Goal: Information Seeking & Learning: Learn about a topic

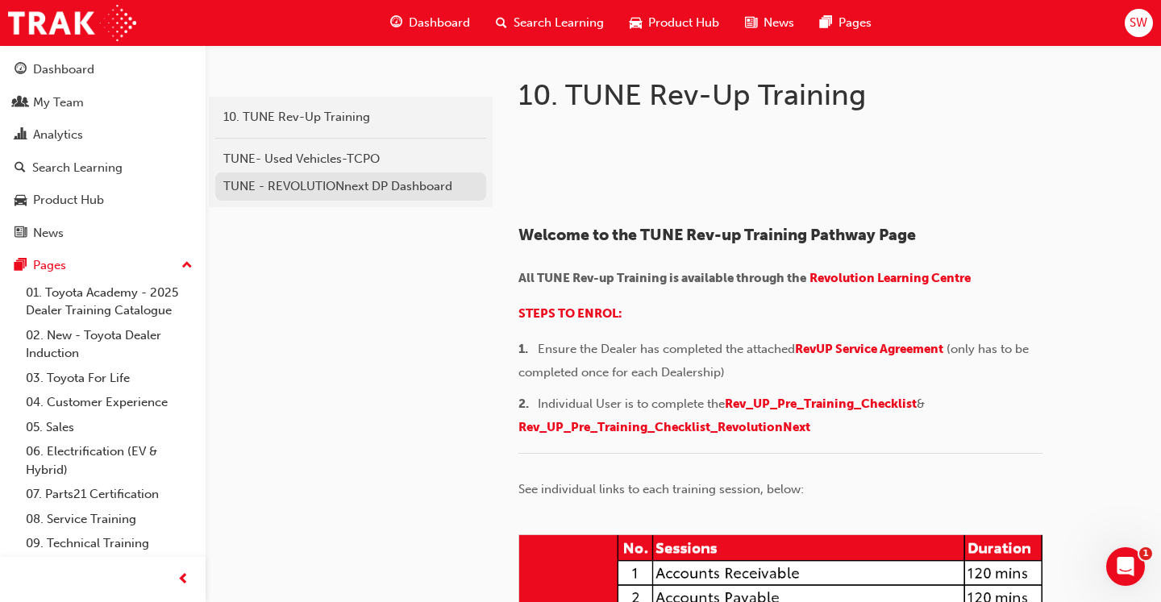
click at [358, 184] on div "TUNE - REVOLUTIONnext DP Dashboard" at bounding box center [350, 186] width 255 height 19
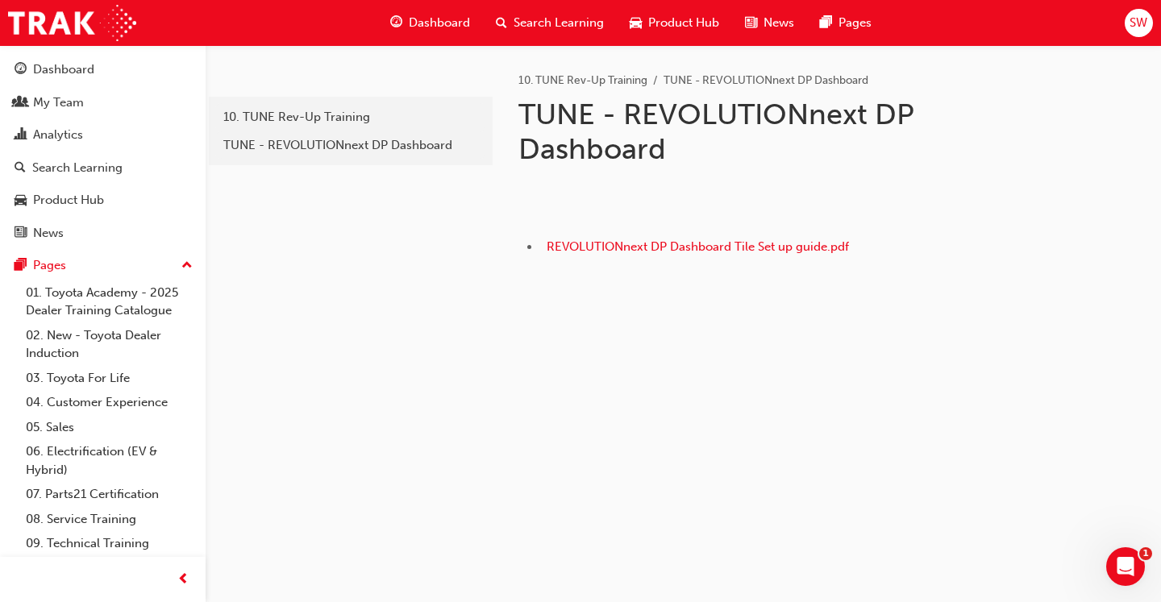
scroll to position [79, 0]
click at [663, 254] on span "REVOLUTIONnext DP Dashboard Tile Set up guide.pdf" at bounding box center [697, 246] width 302 height 15
click at [554, 22] on span "Search Learning" at bounding box center [558, 23] width 90 height 19
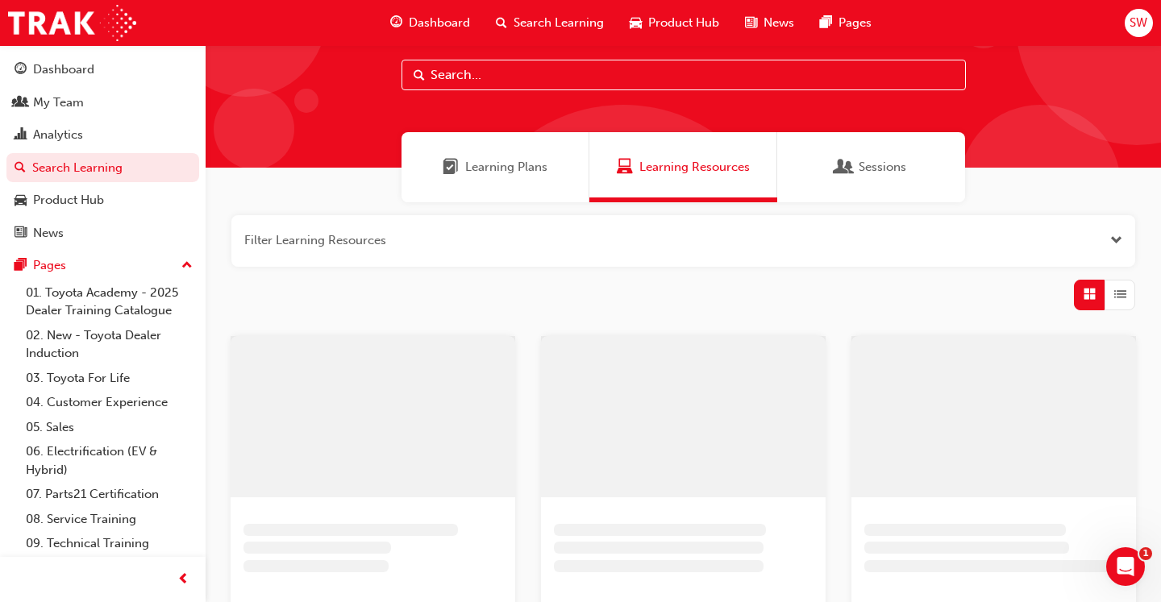
scroll to position [44, 0]
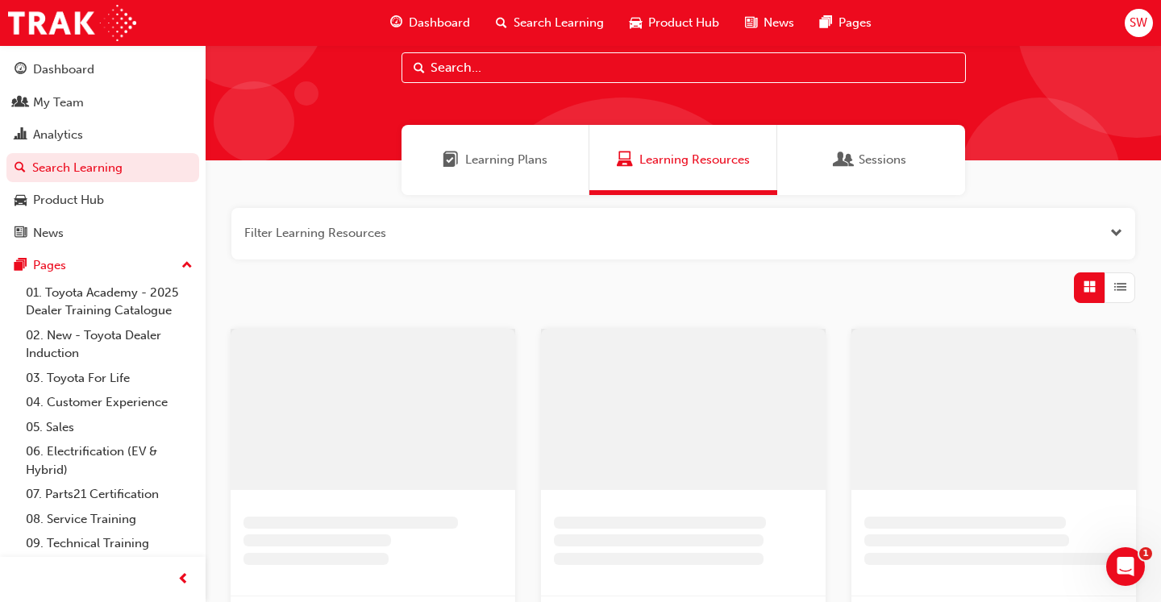
click at [455, 182] on div "Learning Plans" at bounding box center [495, 160] width 188 height 70
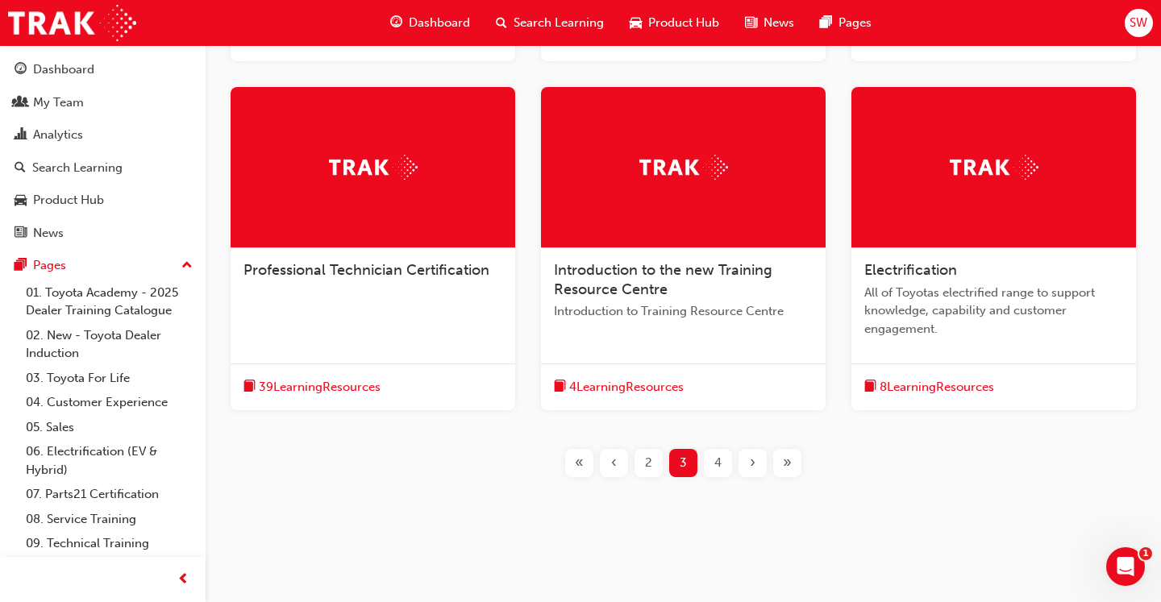
scroll to position [638, 0]
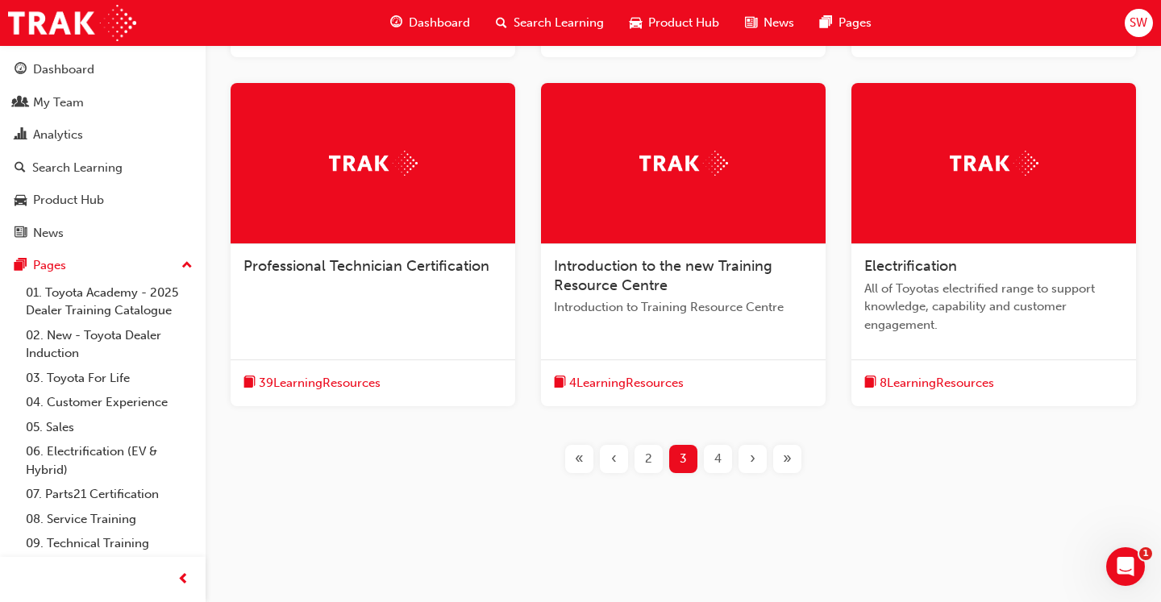
click at [650, 466] on span "2" at bounding box center [648, 459] width 7 height 19
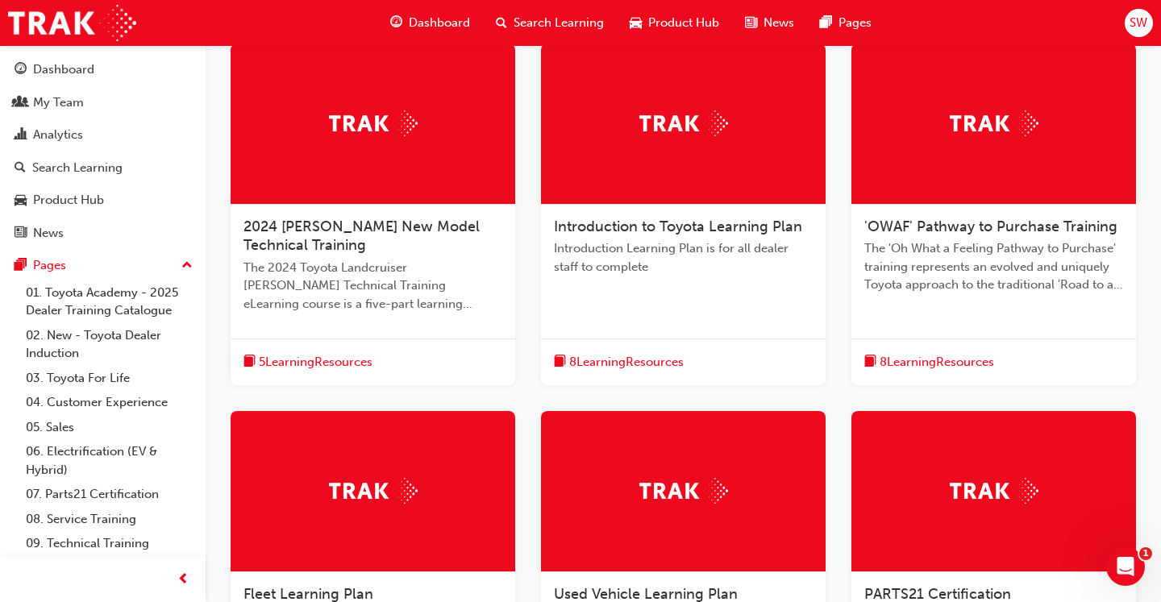
scroll to position [658, 0]
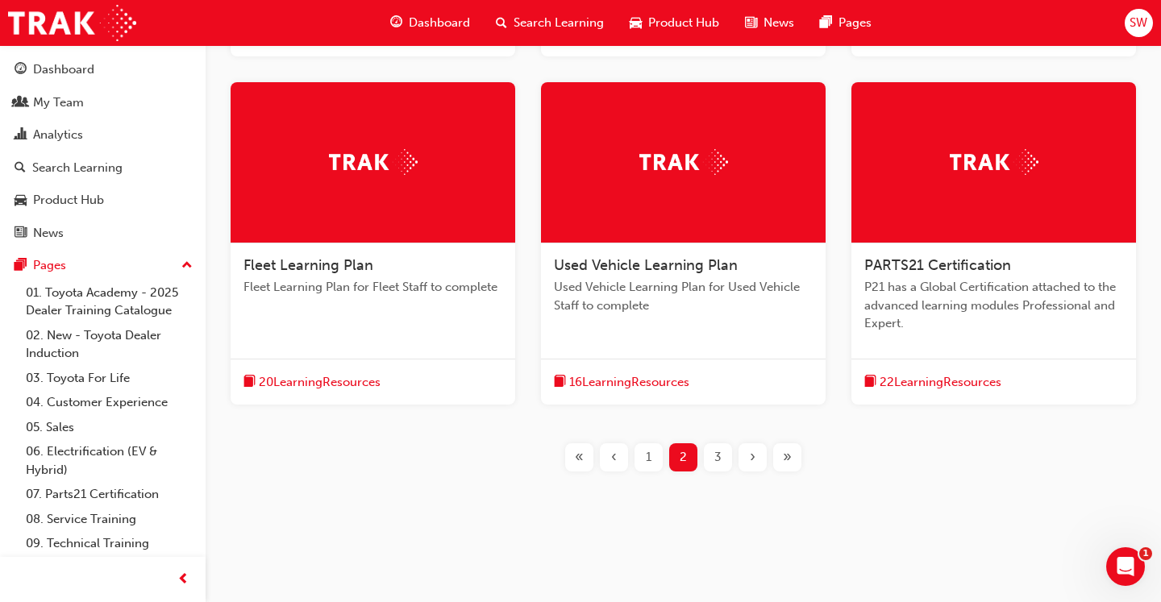
click at [638, 456] on div "1" at bounding box center [648, 457] width 28 height 28
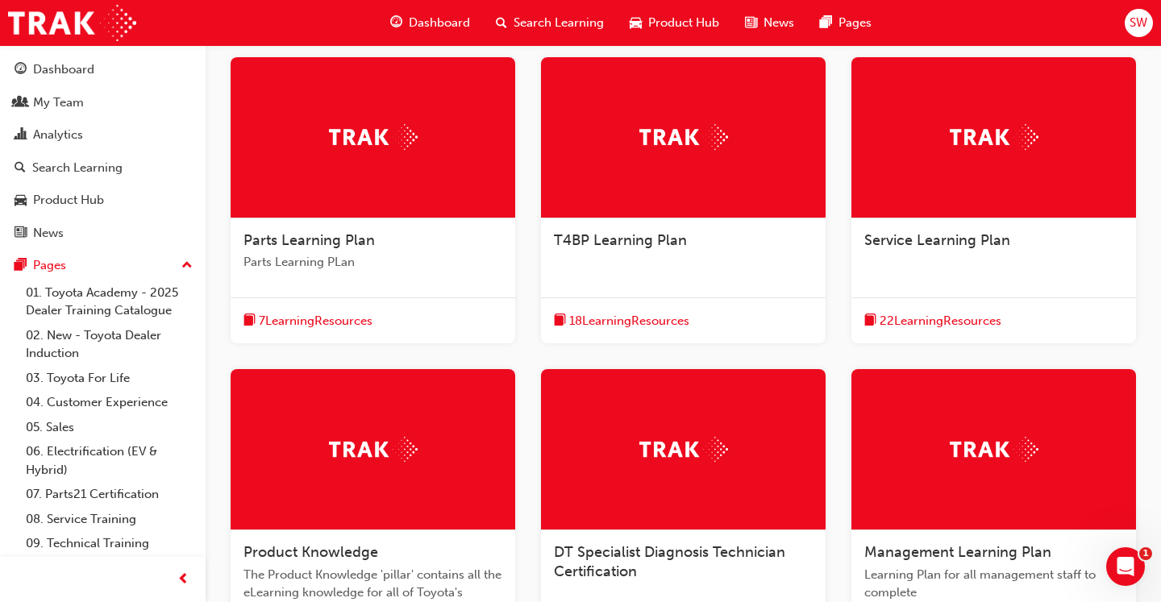
scroll to position [293, 0]
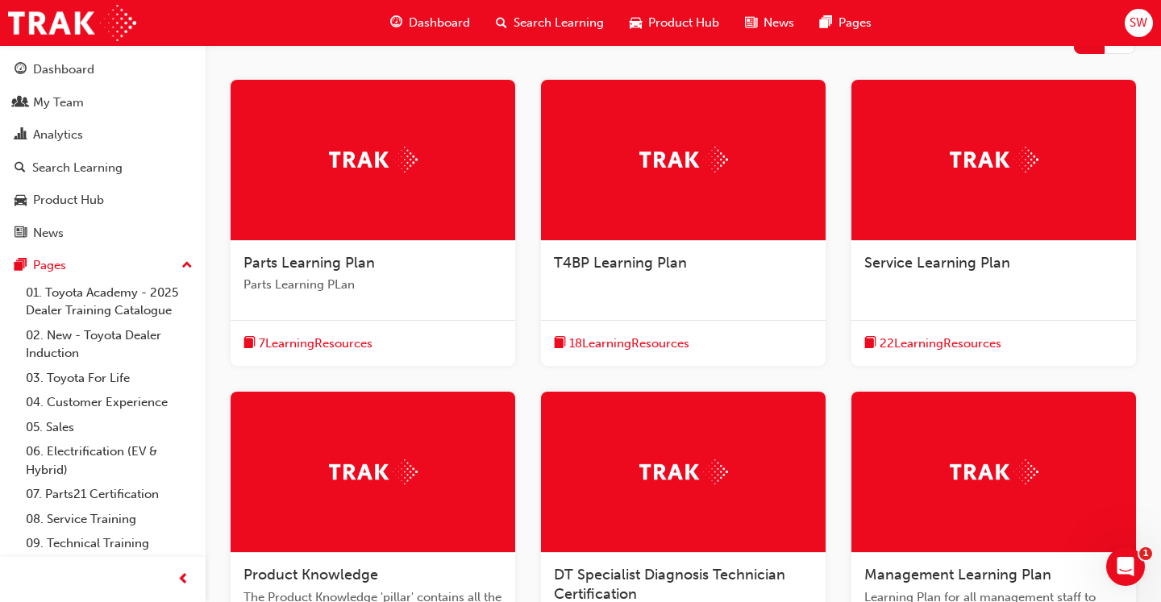
click at [899, 254] on span "Service Learning Plan" at bounding box center [937, 263] width 146 height 18
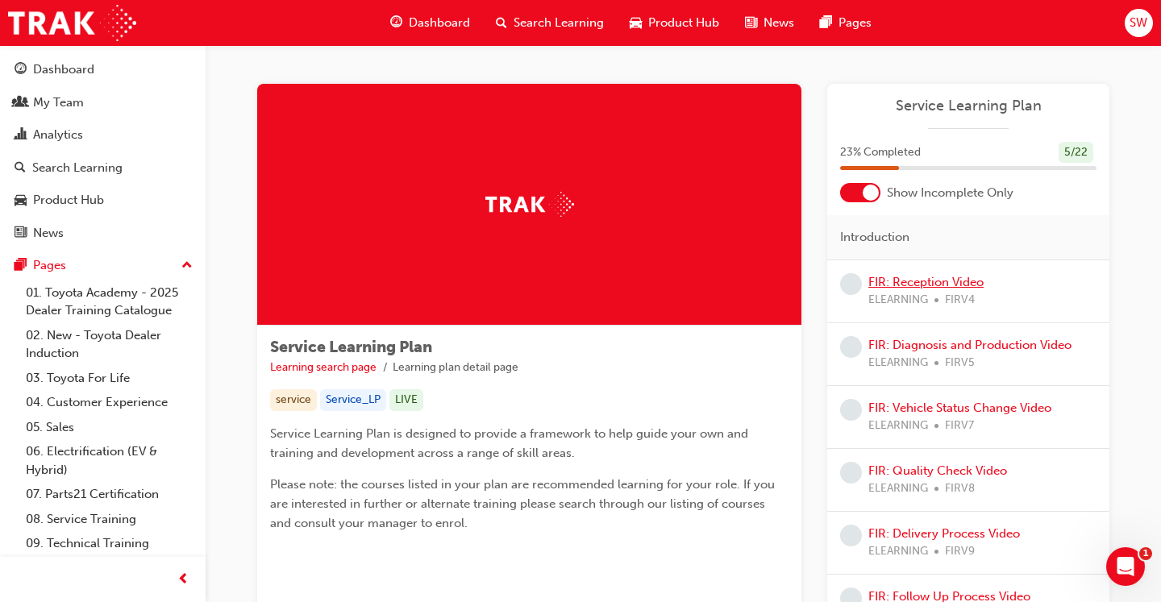
click at [907, 280] on link "FIR: Reception Video" at bounding box center [925, 282] width 115 height 15
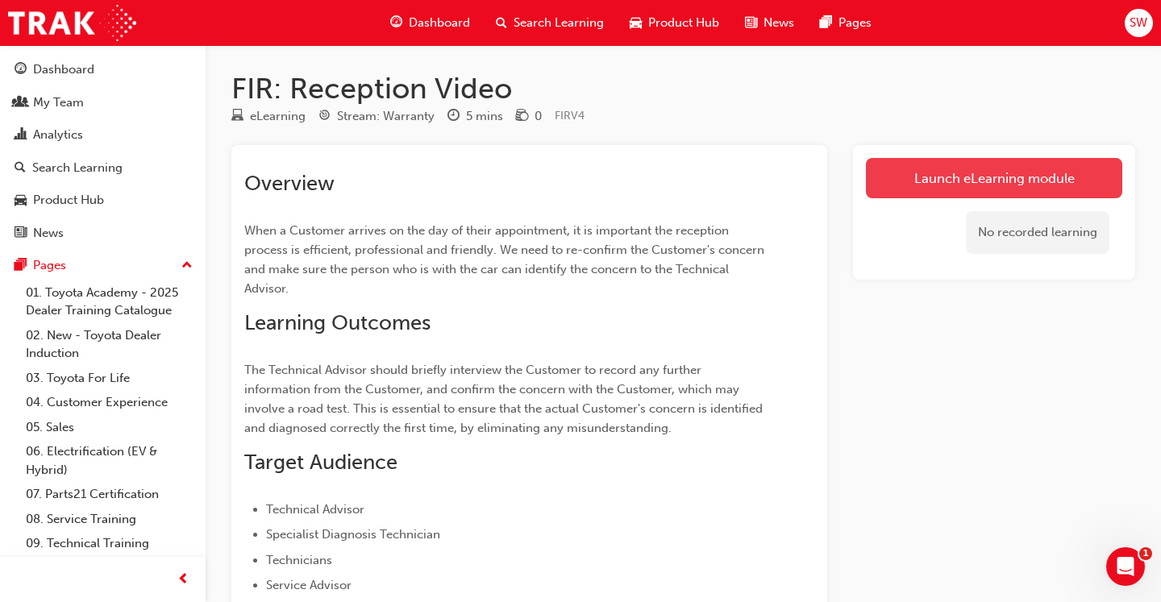
click at [942, 183] on link "Launch eLearning module" at bounding box center [994, 178] width 256 height 40
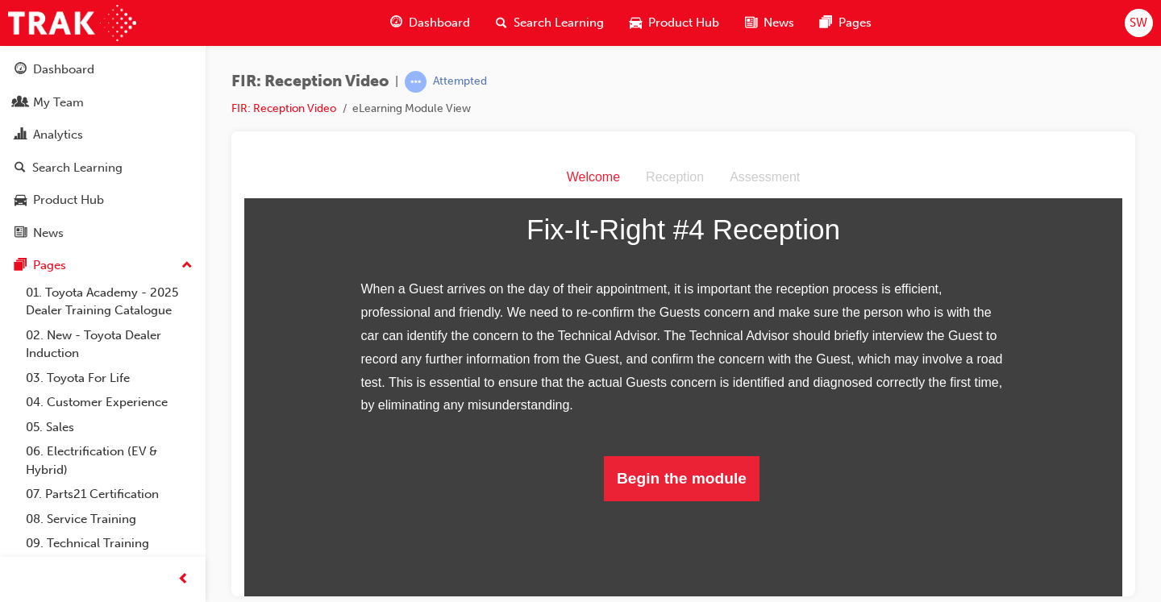
scroll to position [284, 0]
click at [679, 500] on button "Begin the module" at bounding box center [682, 477] width 156 height 45
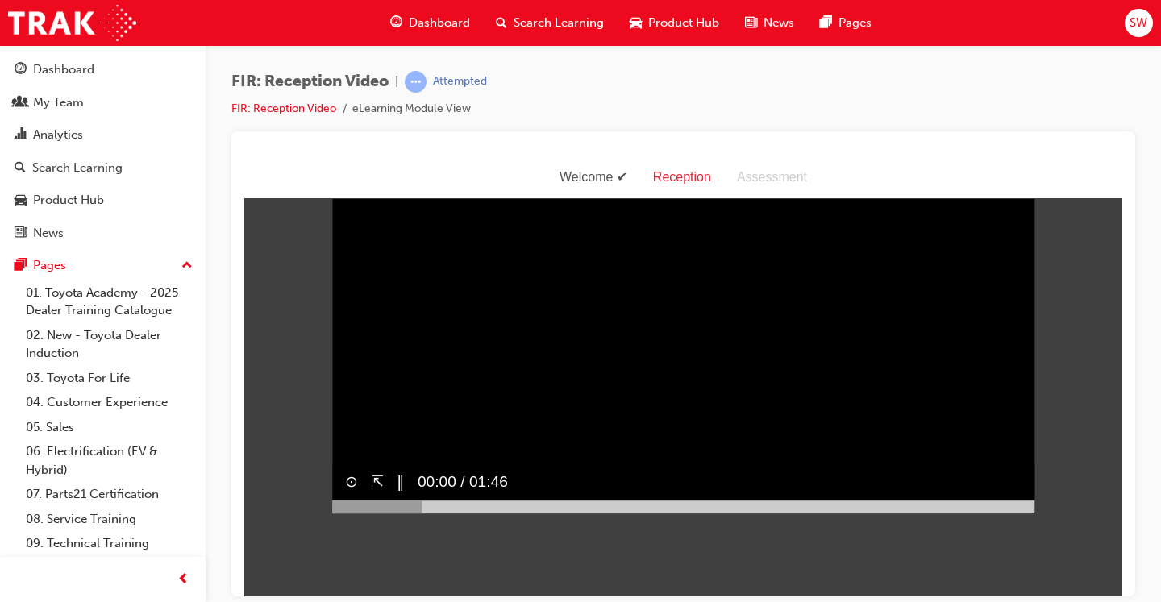
scroll to position [0, 0]
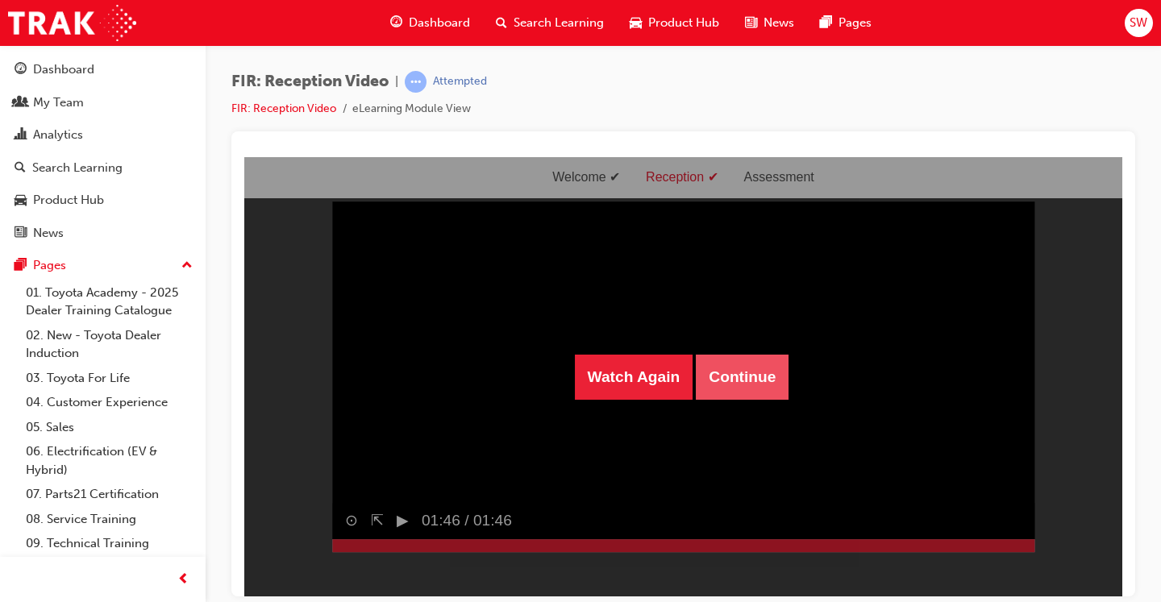
click at [709, 379] on button "Continue" at bounding box center [742, 376] width 93 height 45
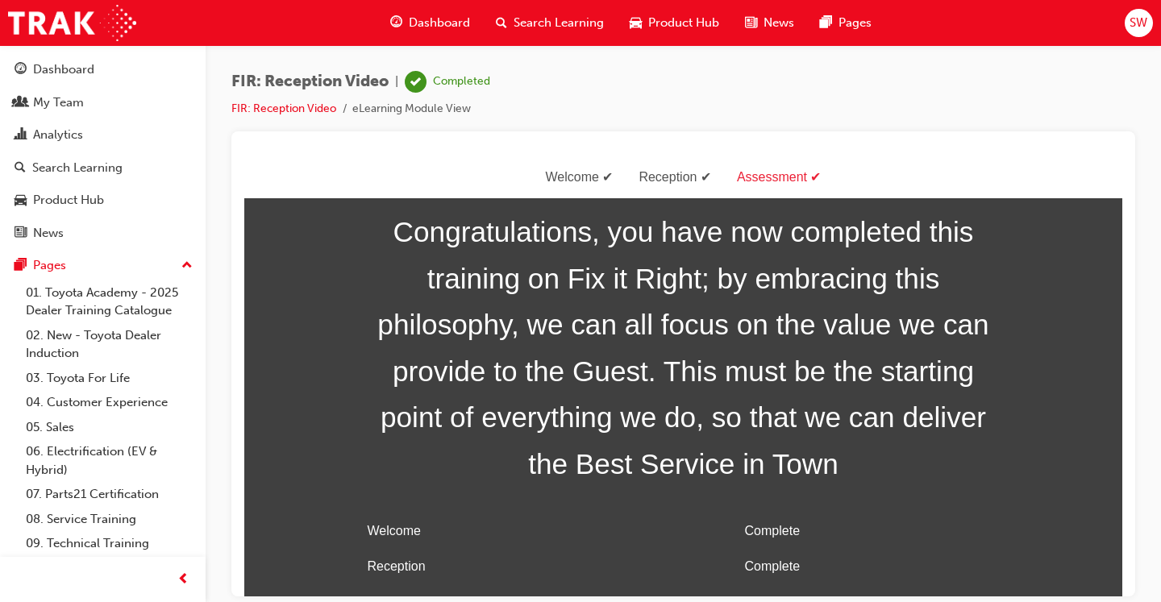
scroll to position [52, 0]
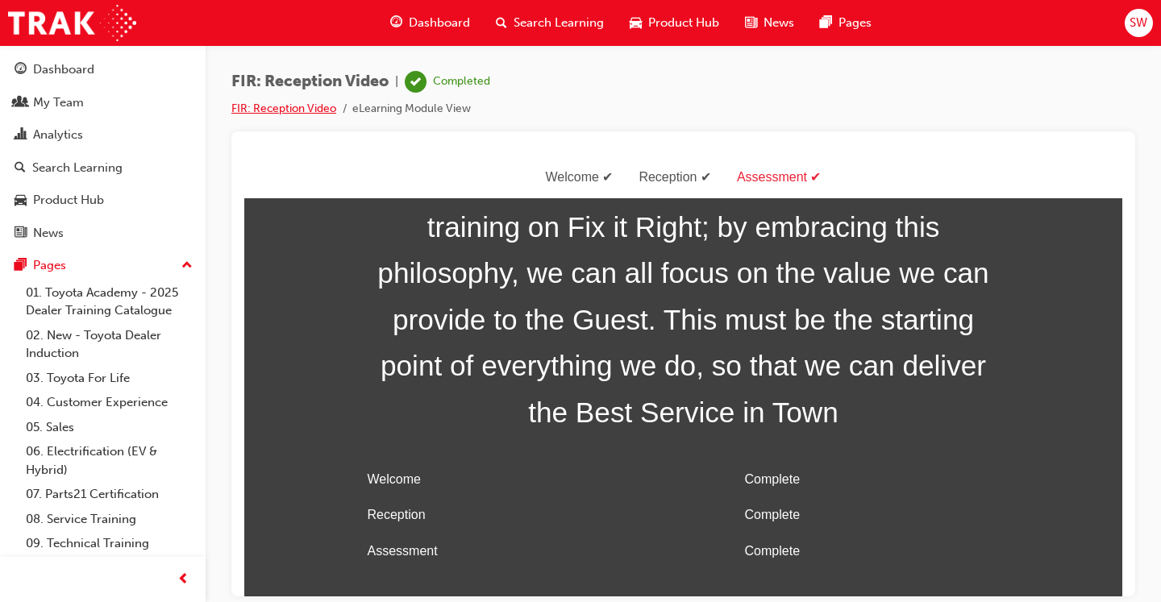
click at [304, 113] on link "FIR: Reception Video" at bounding box center [283, 109] width 105 height 14
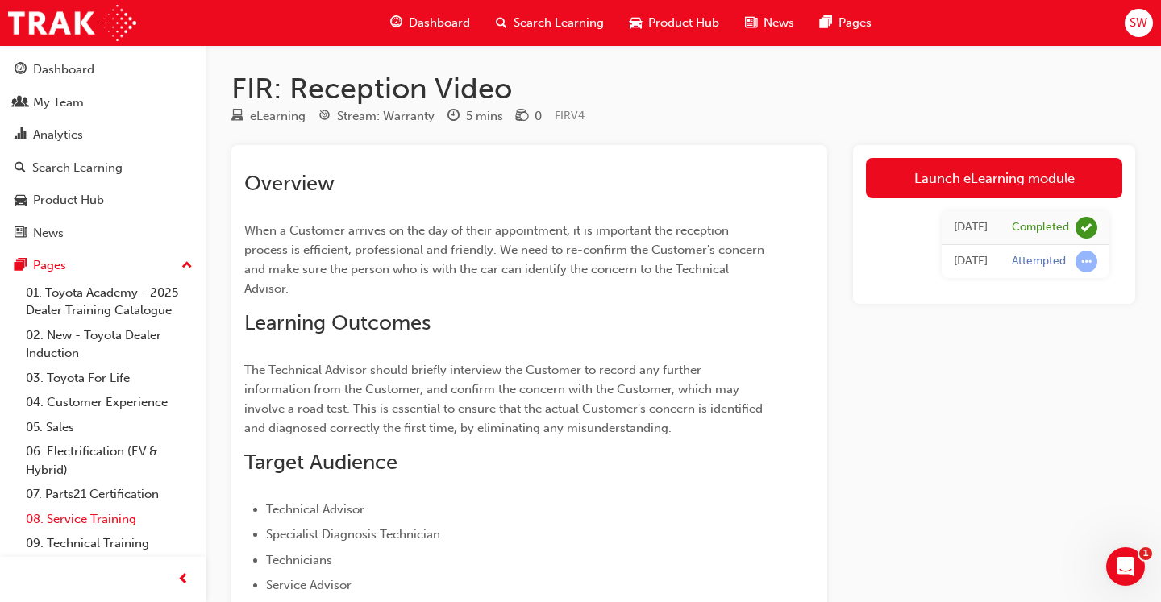
click at [121, 509] on link "08. Service Training" at bounding box center [109, 519] width 180 height 25
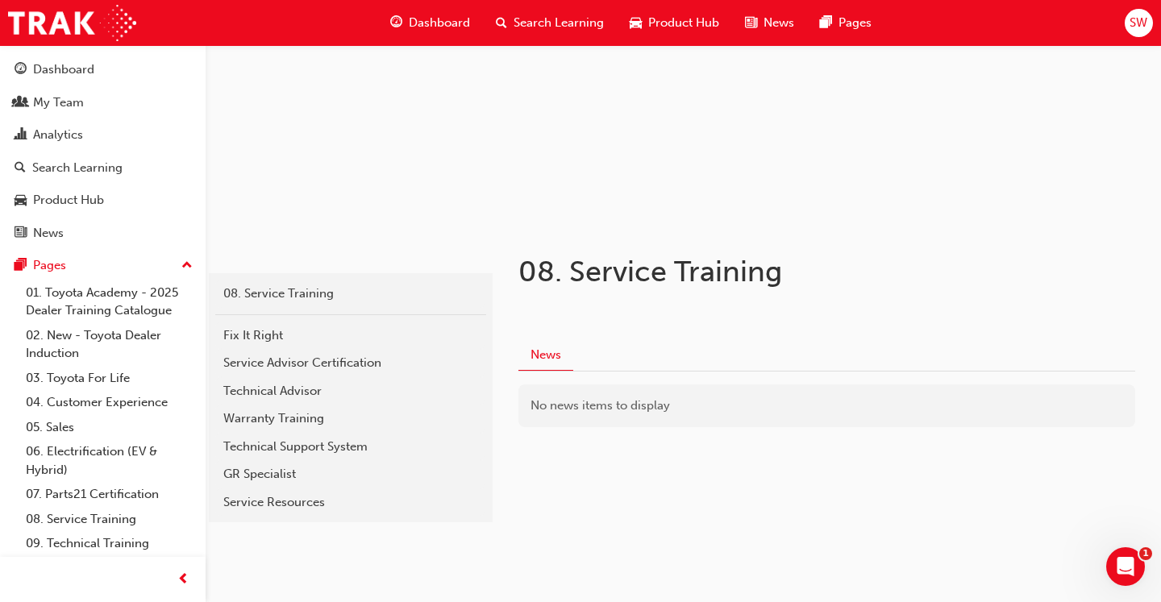
scroll to position [167, 0]
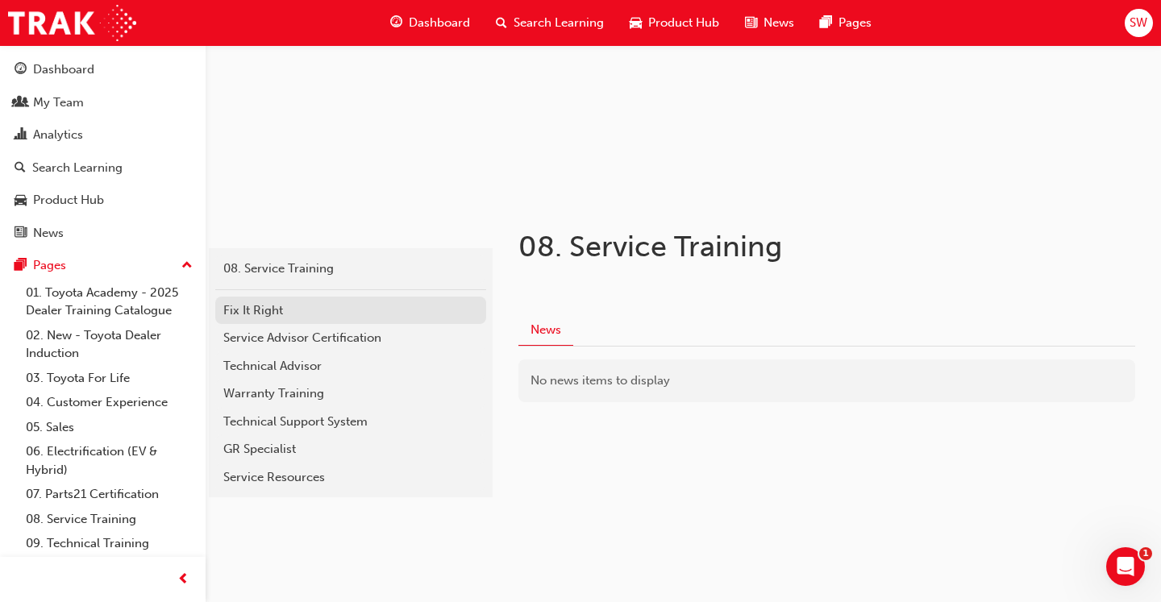
click at [257, 308] on div "Fix It Right" at bounding box center [350, 310] width 255 height 19
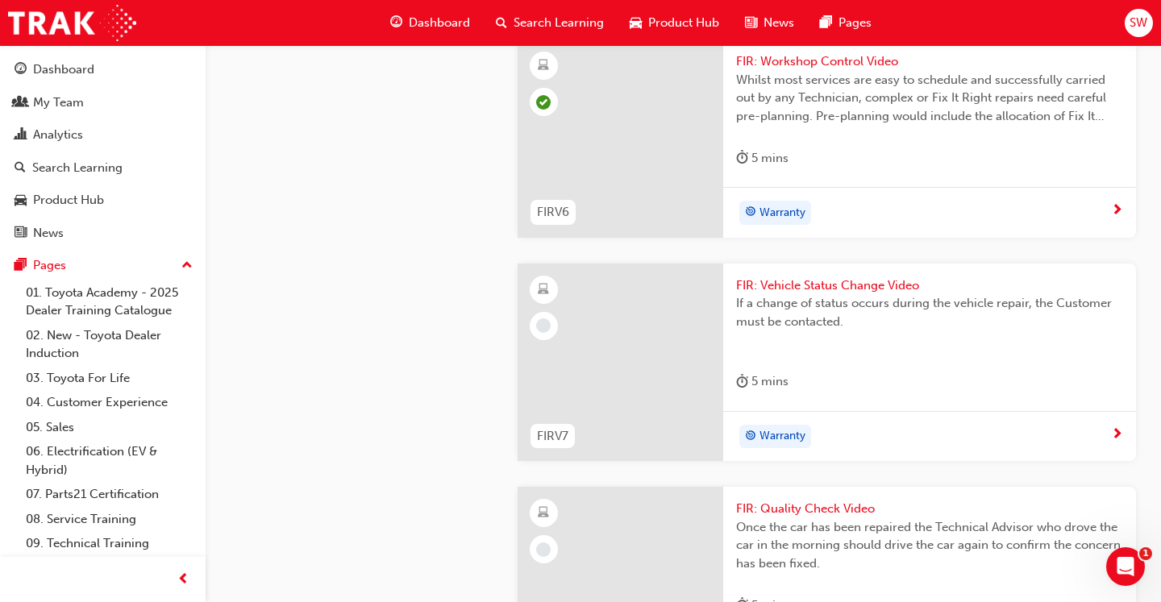
scroll to position [1907, 0]
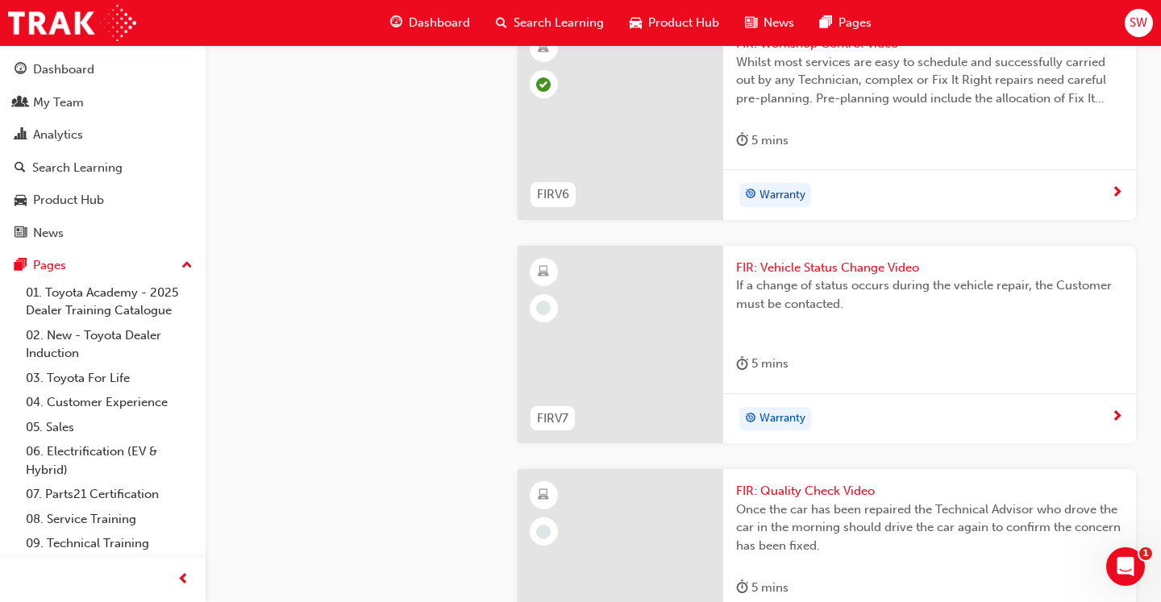
click at [781, 108] on span "Whilst most services are easy to schedule and successfully carried out by any T…" at bounding box center [929, 80] width 387 height 55
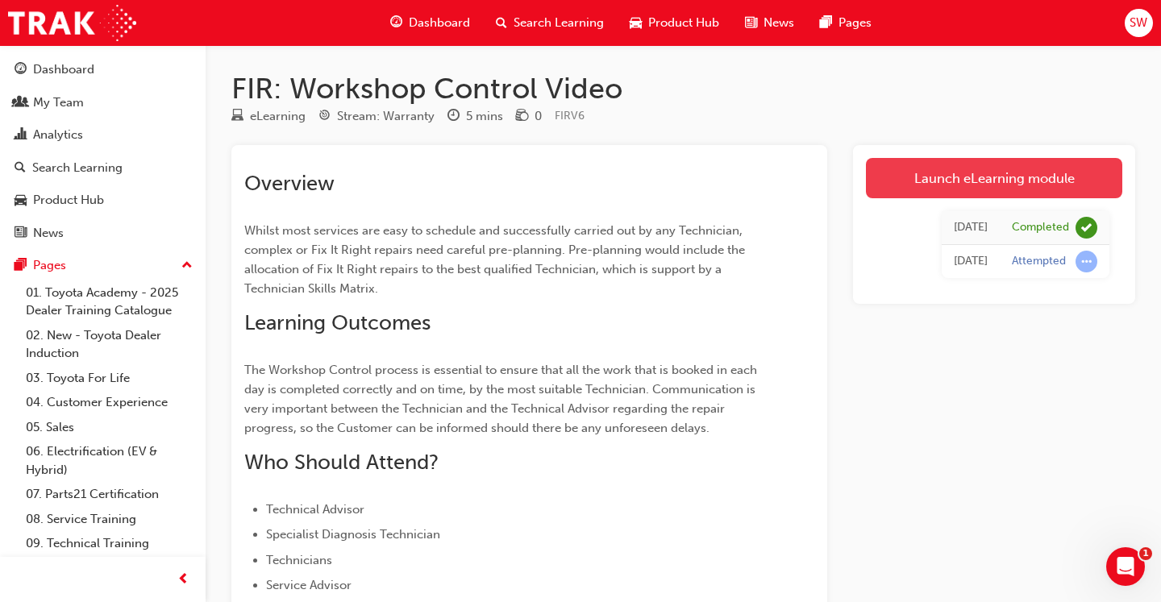
click at [924, 172] on link "Launch eLearning module" at bounding box center [994, 178] width 256 height 40
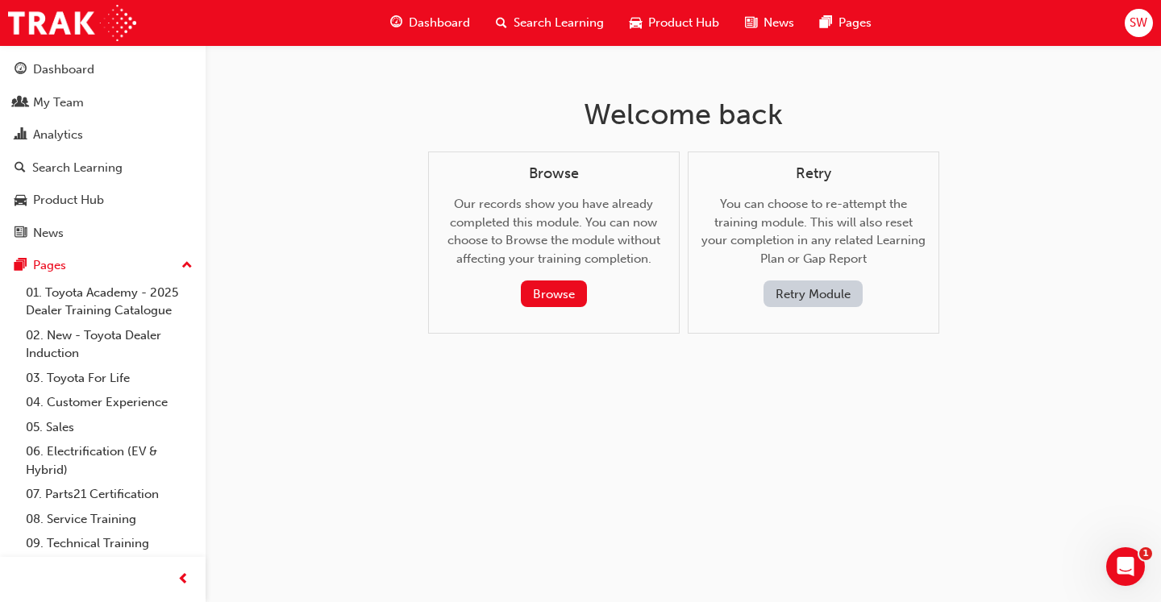
click at [791, 297] on button "Retry Module" at bounding box center [812, 293] width 99 height 27
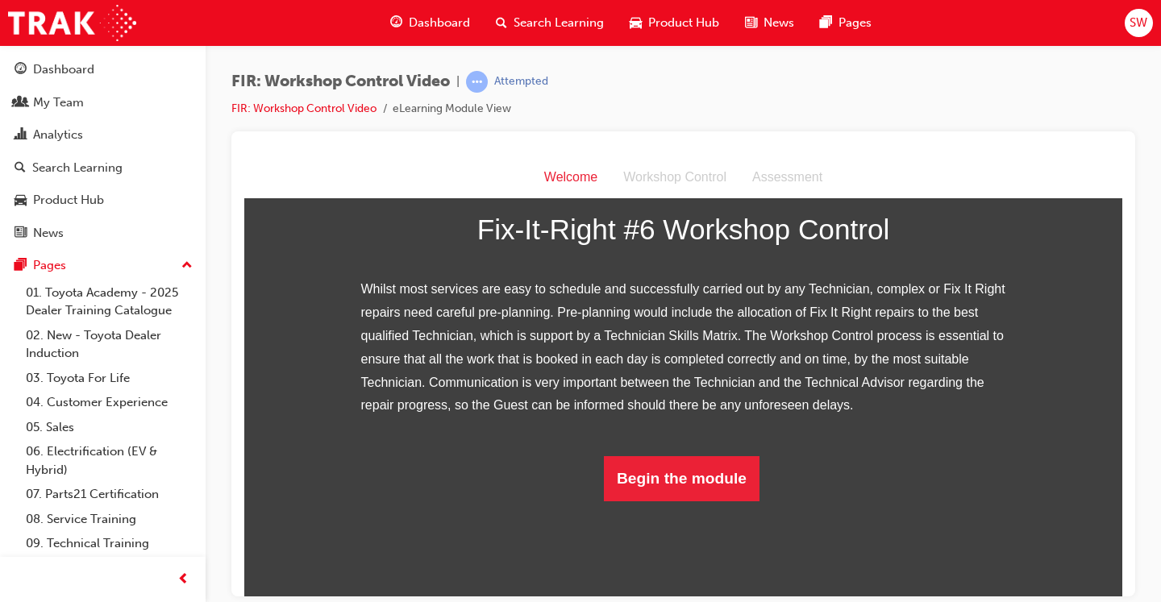
scroll to position [284, 0]
click at [678, 500] on button "Begin the module" at bounding box center [682, 477] width 156 height 45
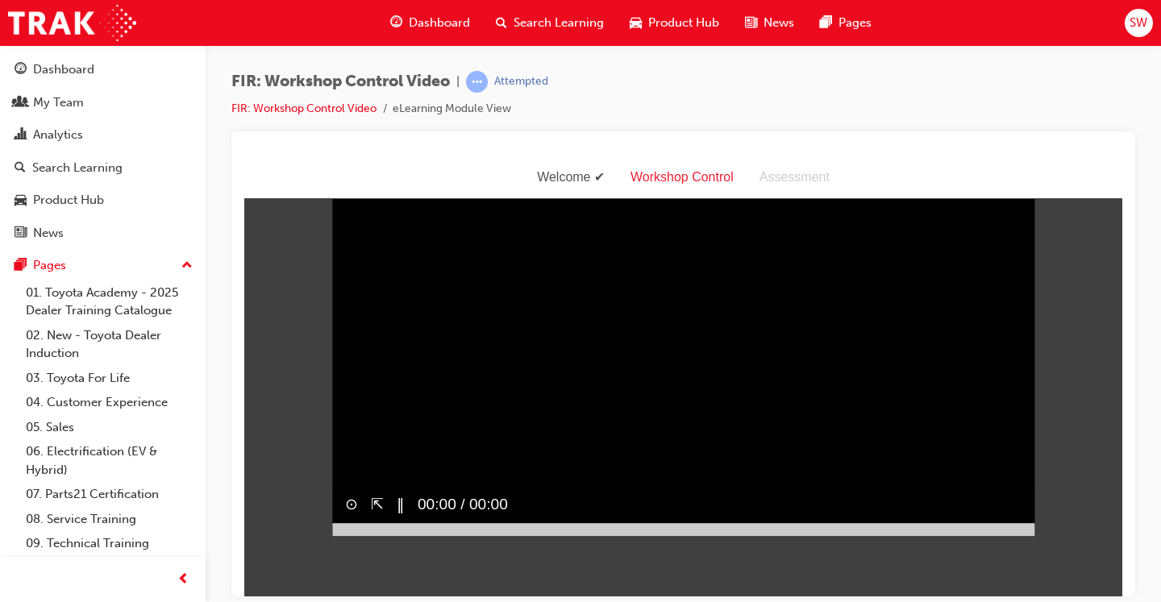
scroll to position [0, 0]
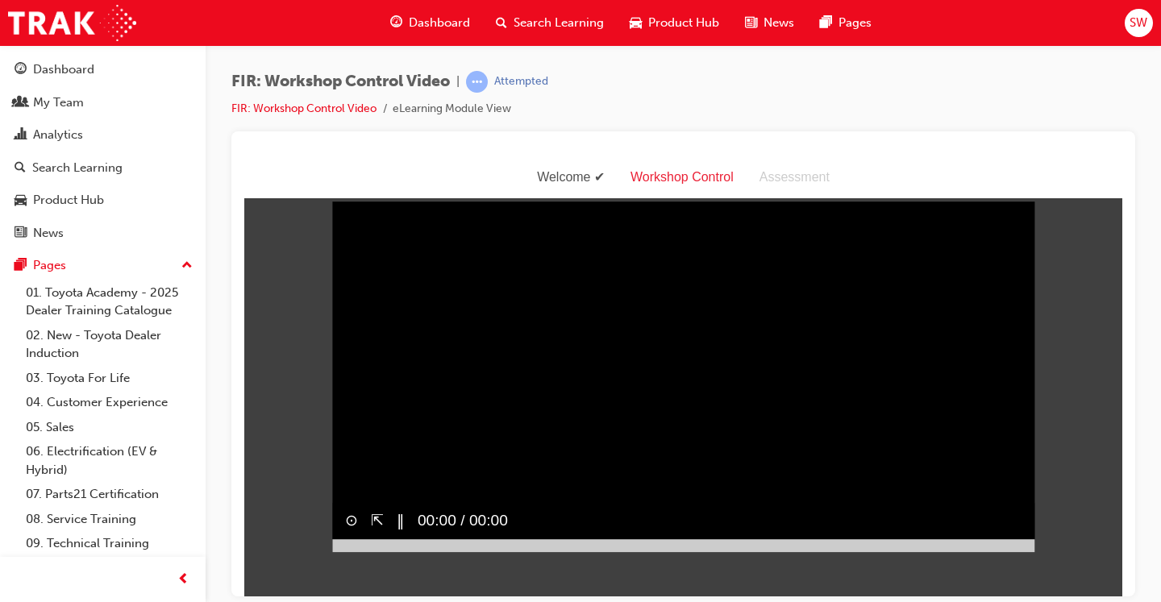
click at [777, 374] on video "Sorry, your browser does not support embedded videos. Download Instead" at bounding box center [683, 376] width 702 height 351
click at [585, 355] on video "Sorry, your browser does not support embedded videos. Download Instead" at bounding box center [683, 376] width 702 height 351
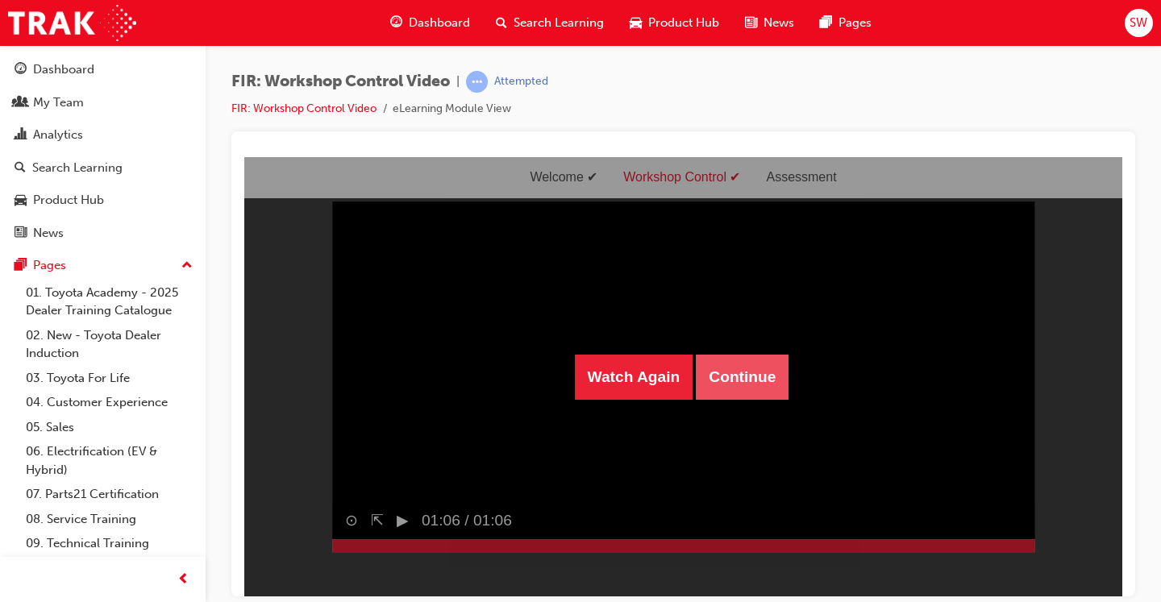
click at [709, 381] on button "Continue" at bounding box center [742, 376] width 93 height 45
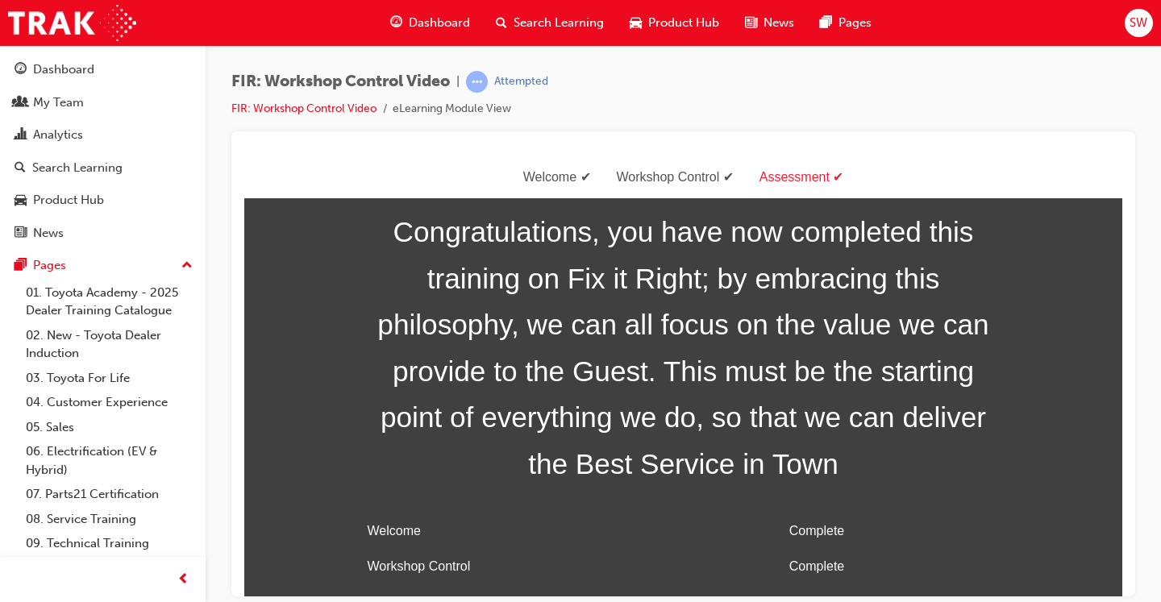
scroll to position [52, 0]
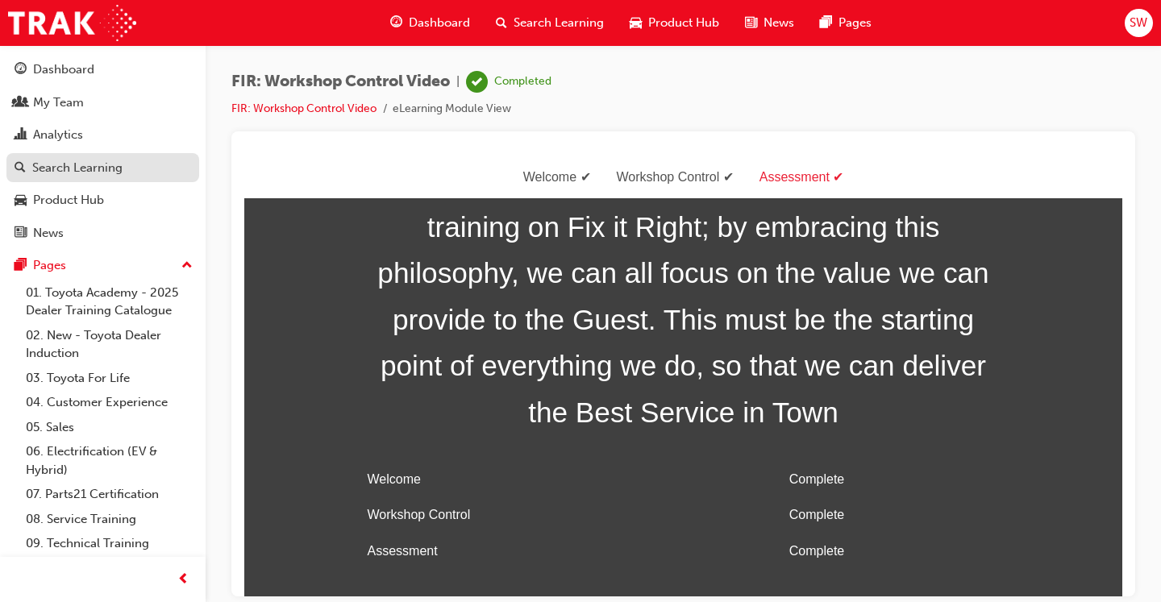
click at [135, 166] on div "Search Learning" at bounding box center [103, 168] width 176 height 20
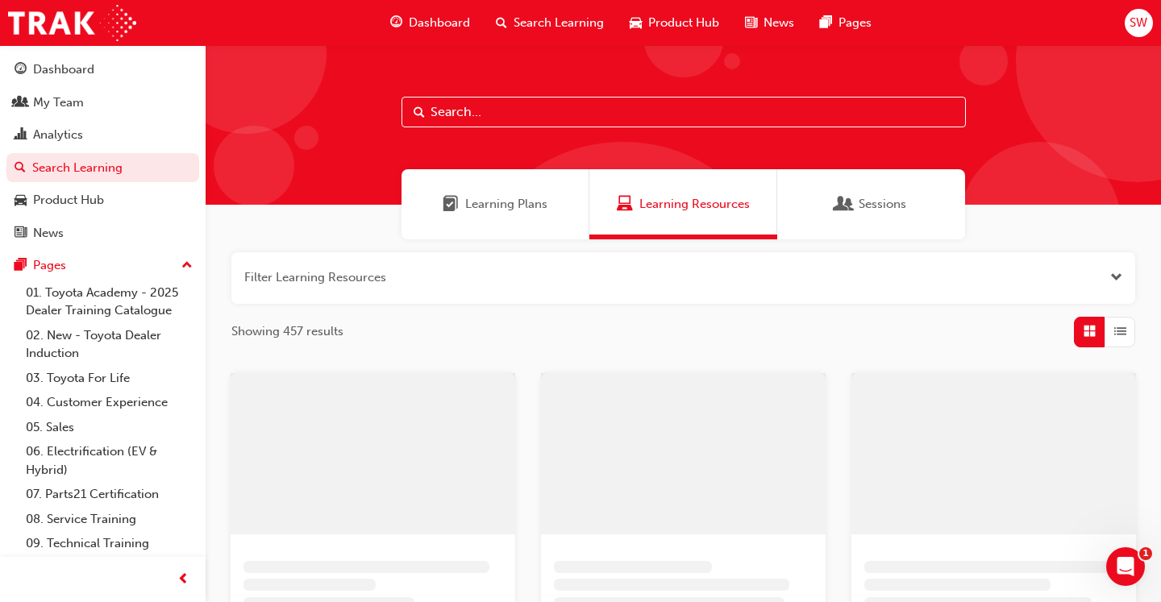
click at [525, 181] on div "Learning Plans" at bounding box center [495, 204] width 188 height 70
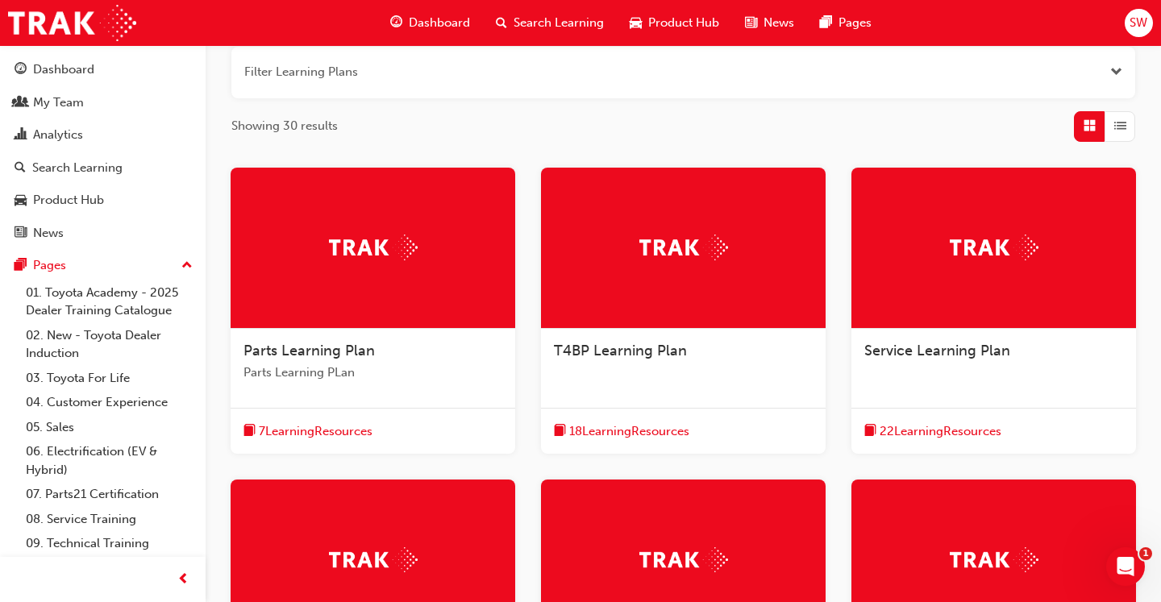
scroll to position [216, 0]
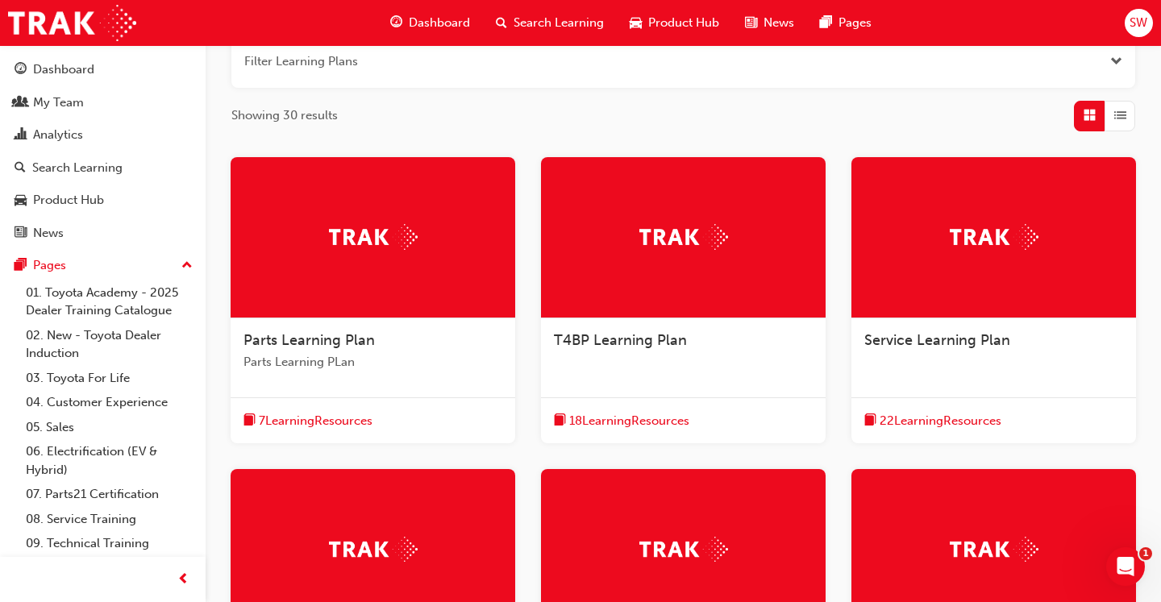
click at [908, 347] on span "Service Learning Plan" at bounding box center [937, 340] width 146 height 18
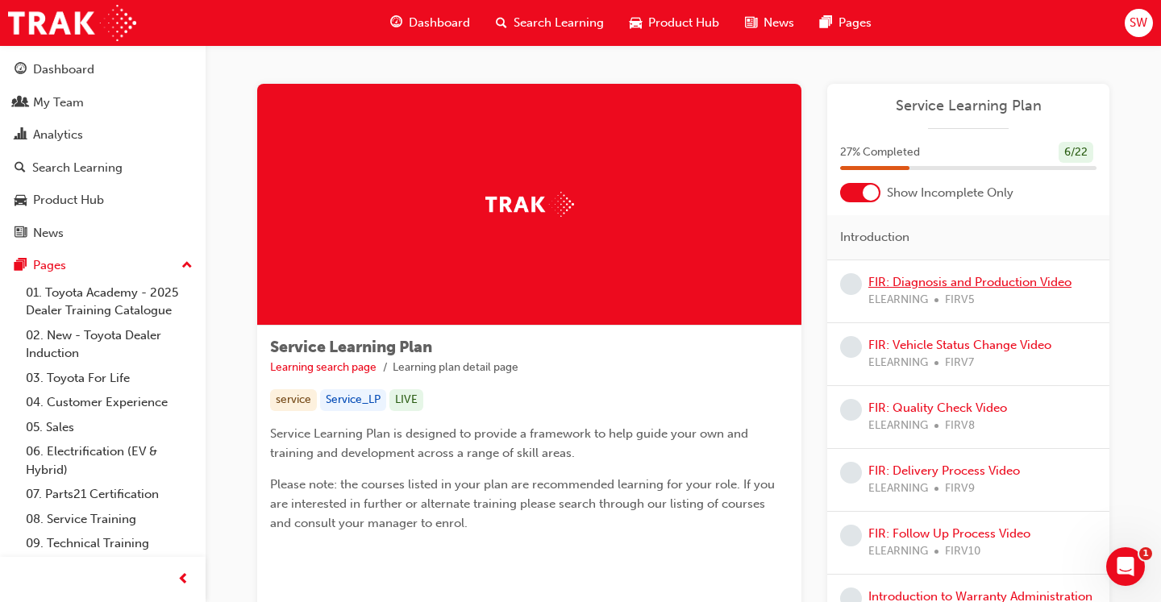
click at [934, 275] on link "FIR: Diagnosis and Production Video" at bounding box center [969, 282] width 203 height 15
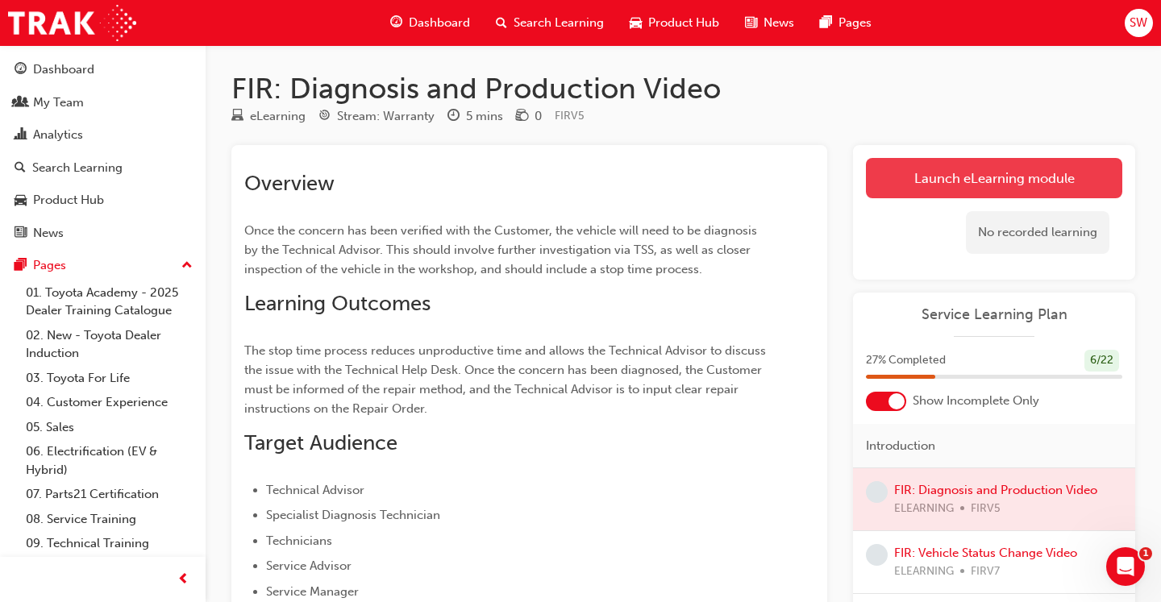
click at [929, 196] on link "Launch eLearning module" at bounding box center [994, 178] width 256 height 40
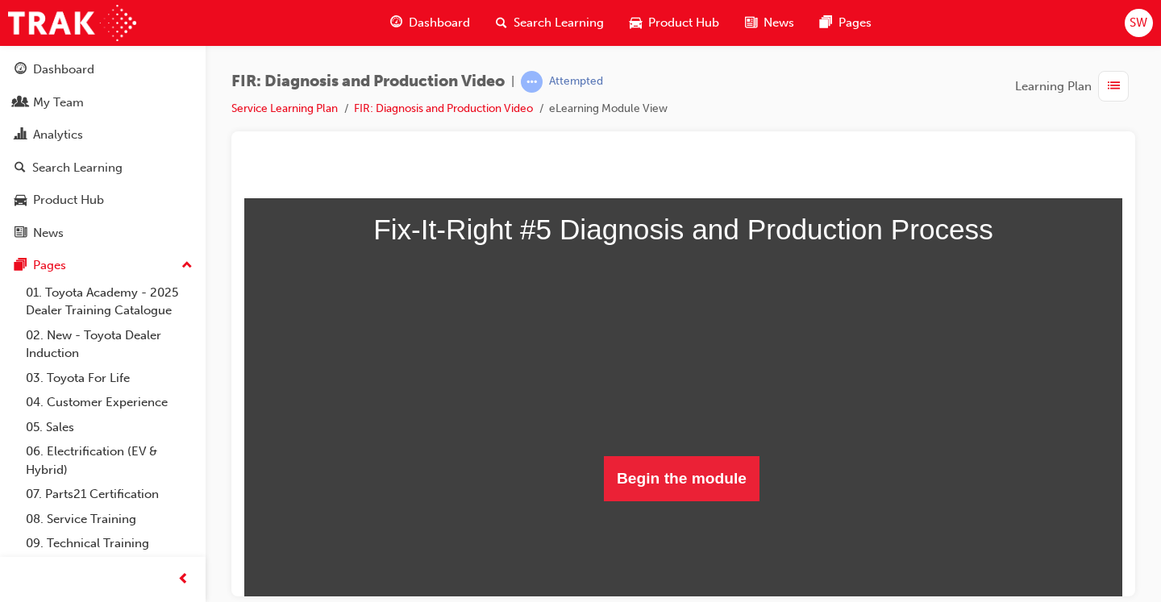
scroll to position [330, 0]
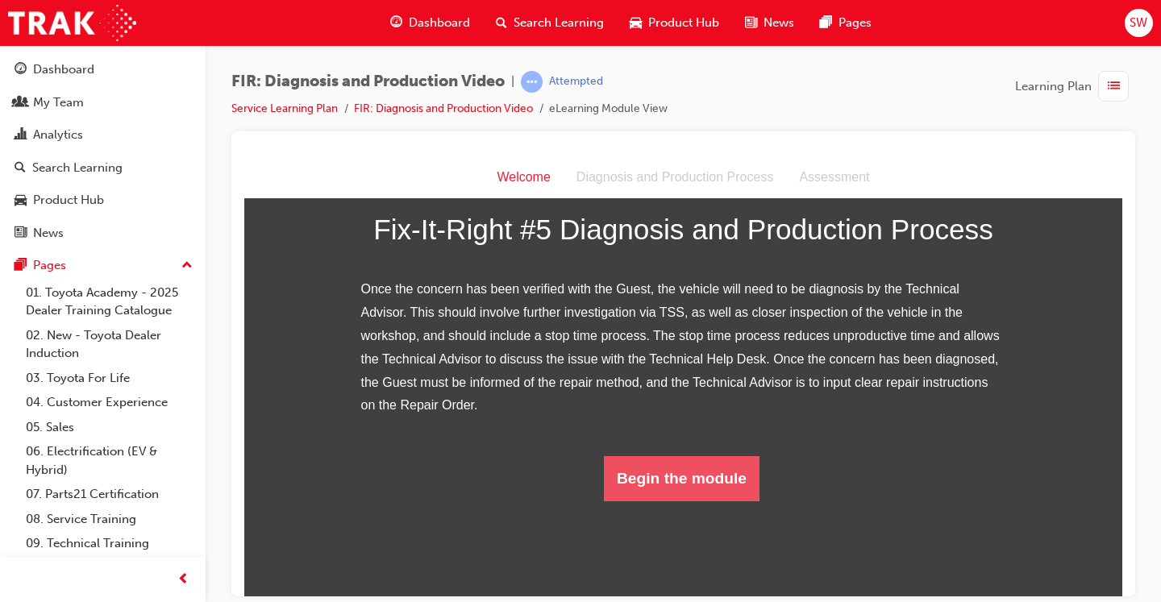
click at [668, 500] on button "Begin the module" at bounding box center [682, 477] width 156 height 45
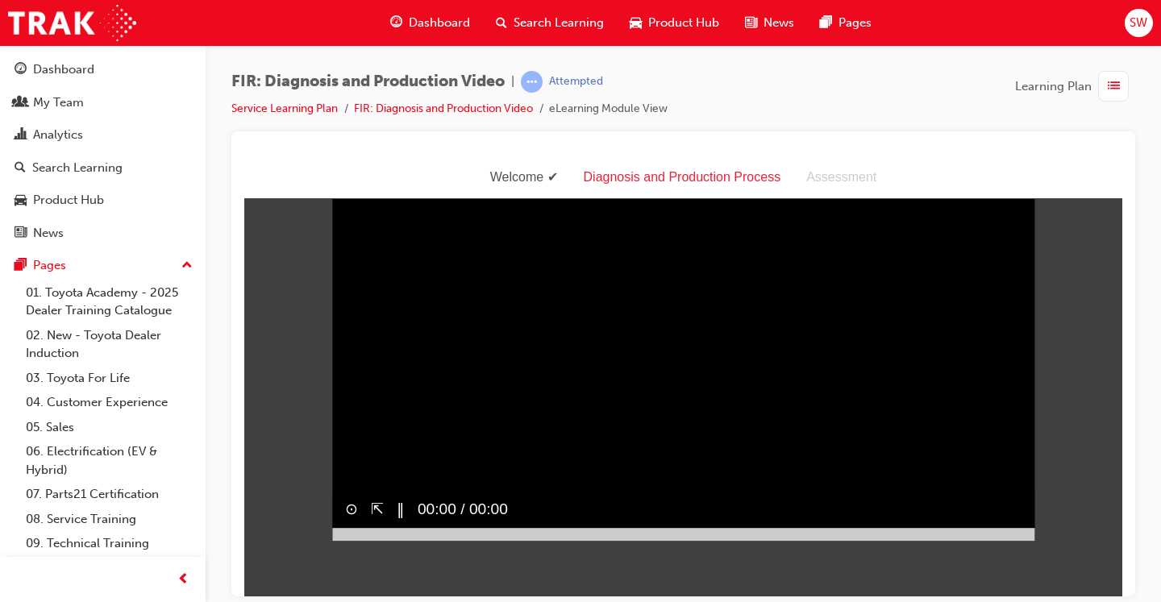
scroll to position [0, 0]
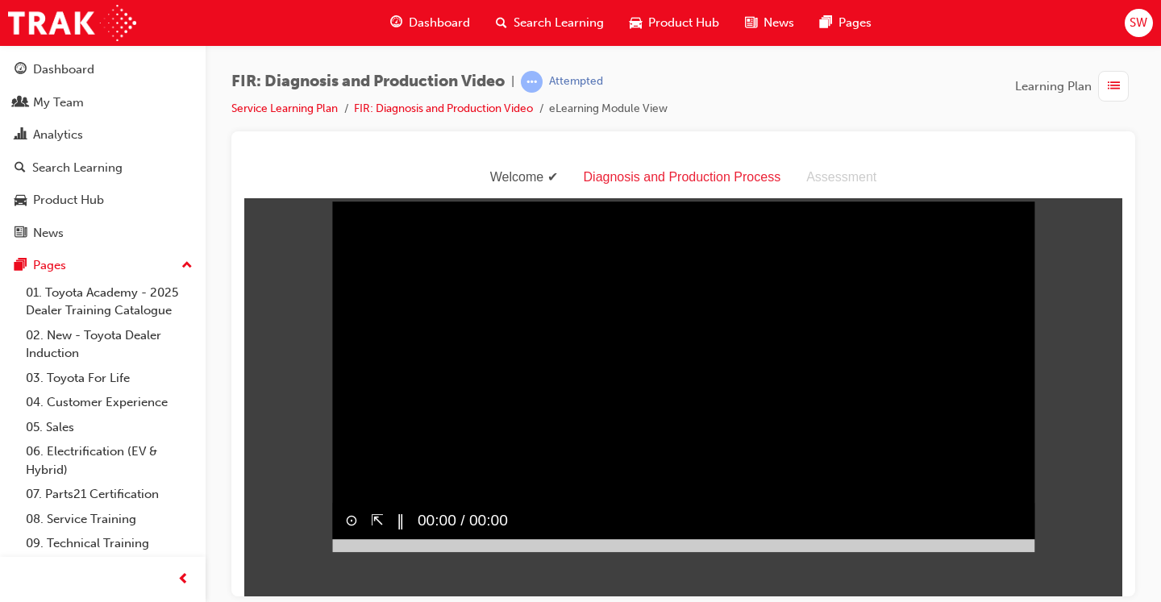
click at [516, 368] on video "Sorry, your browser does not support embedded videos. Download Instead" at bounding box center [683, 376] width 702 height 351
click at [454, 410] on video "Sorry, your browser does not support embedded videos. Download Instead" at bounding box center [683, 376] width 702 height 351
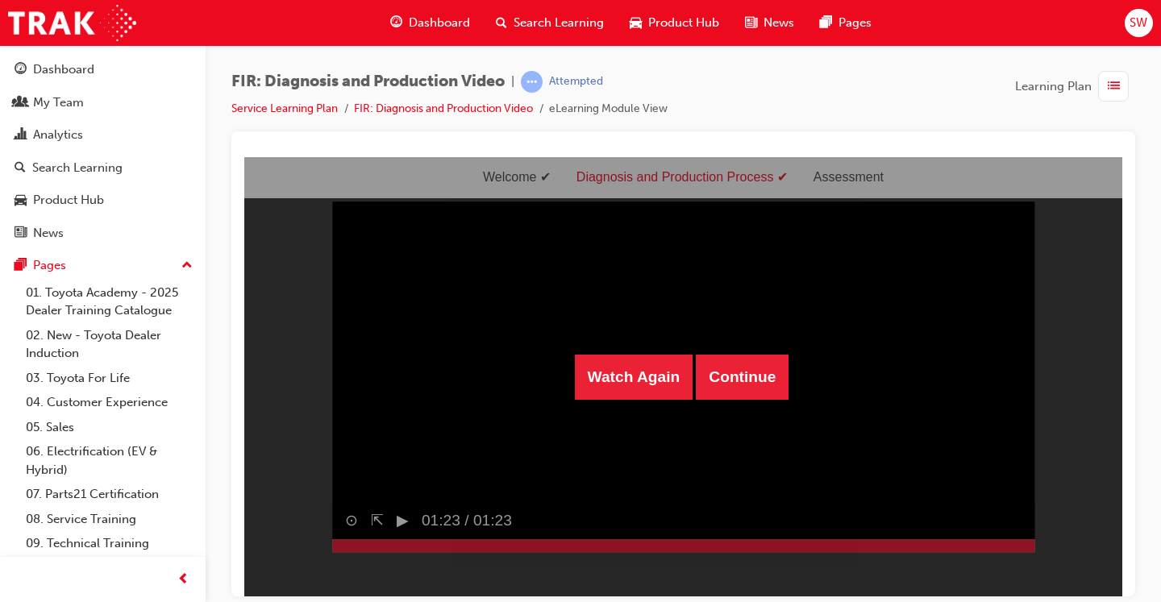
scroll to position [39, 0]
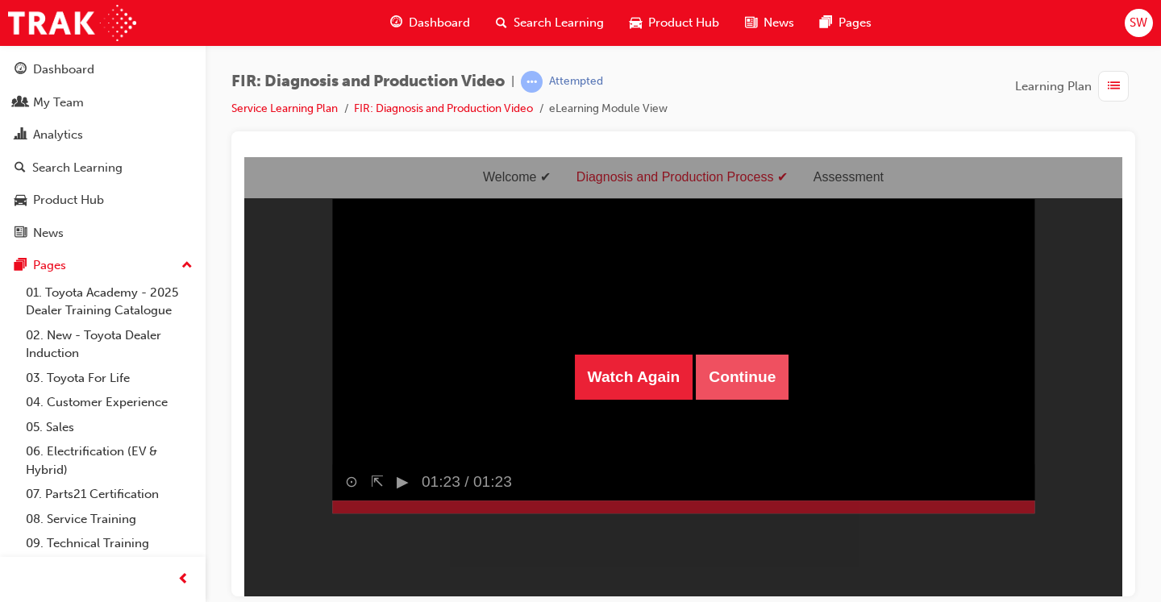
click at [735, 378] on button "Continue" at bounding box center [742, 376] width 93 height 45
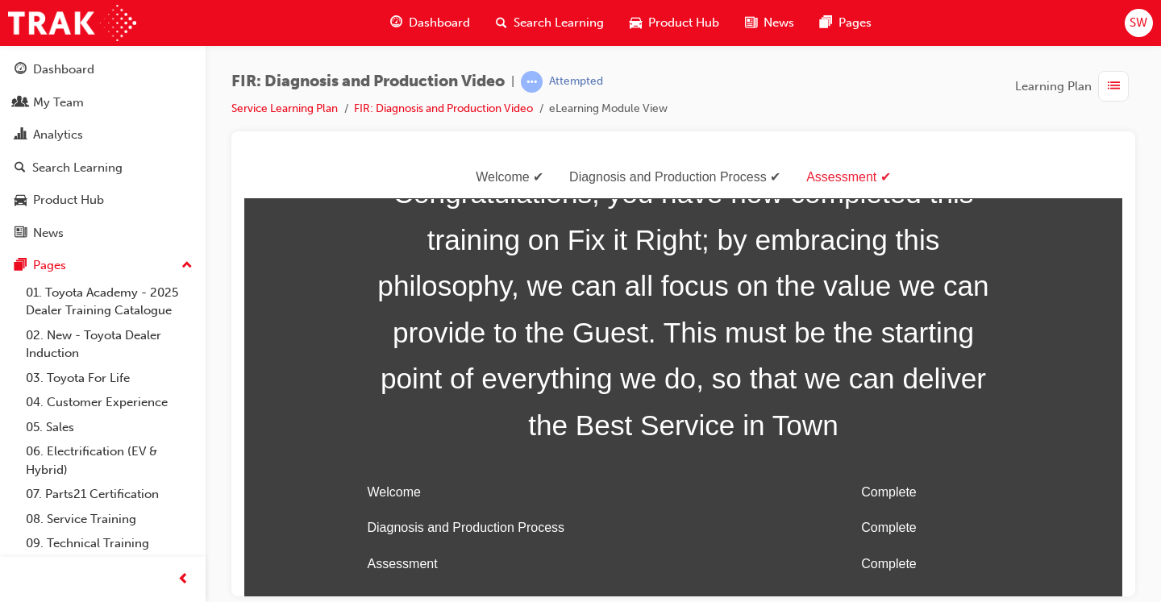
scroll to position [52, 0]
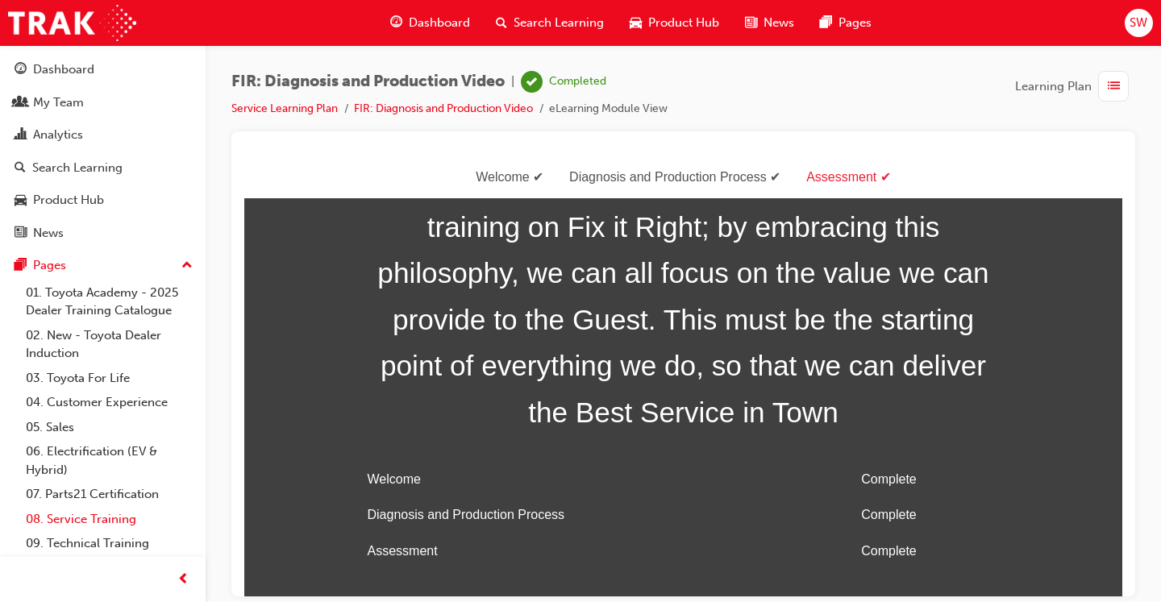
click at [104, 520] on link "08. Service Training" at bounding box center [109, 519] width 180 height 25
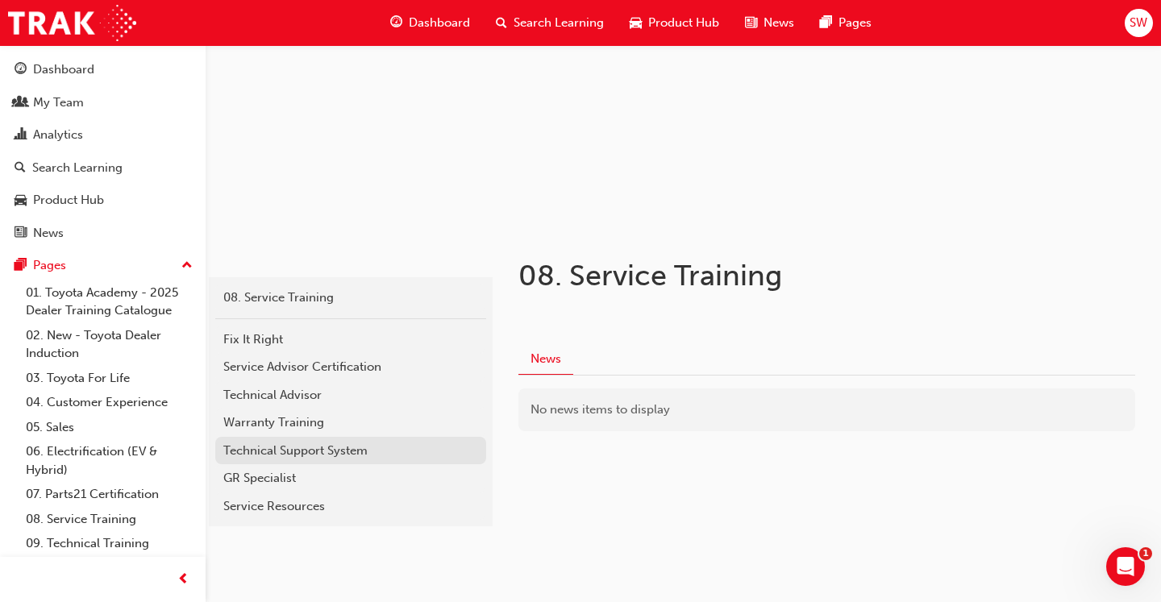
scroll to position [167, 0]
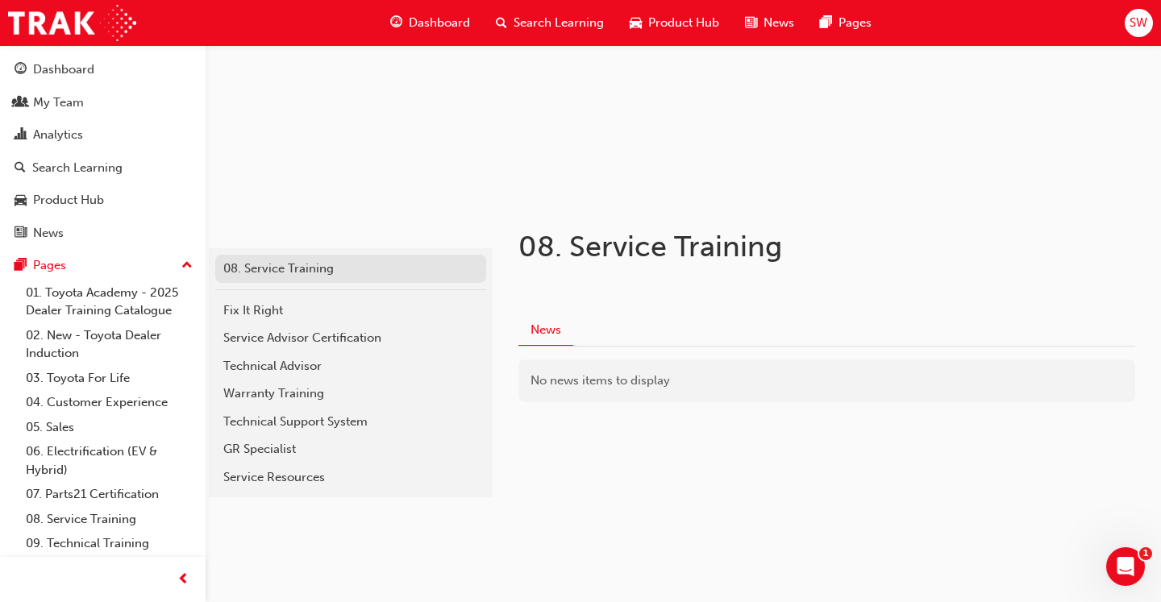
click at [322, 267] on div "08. Service Training" at bounding box center [350, 269] width 255 height 19
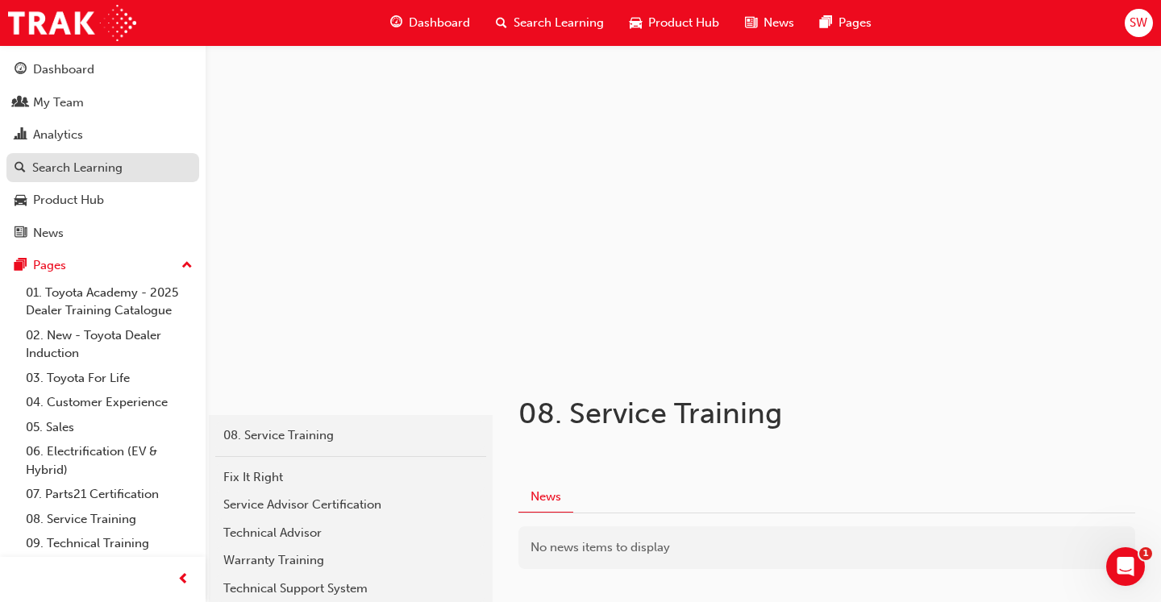
click at [112, 162] on div "Search Learning" at bounding box center [77, 168] width 90 height 19
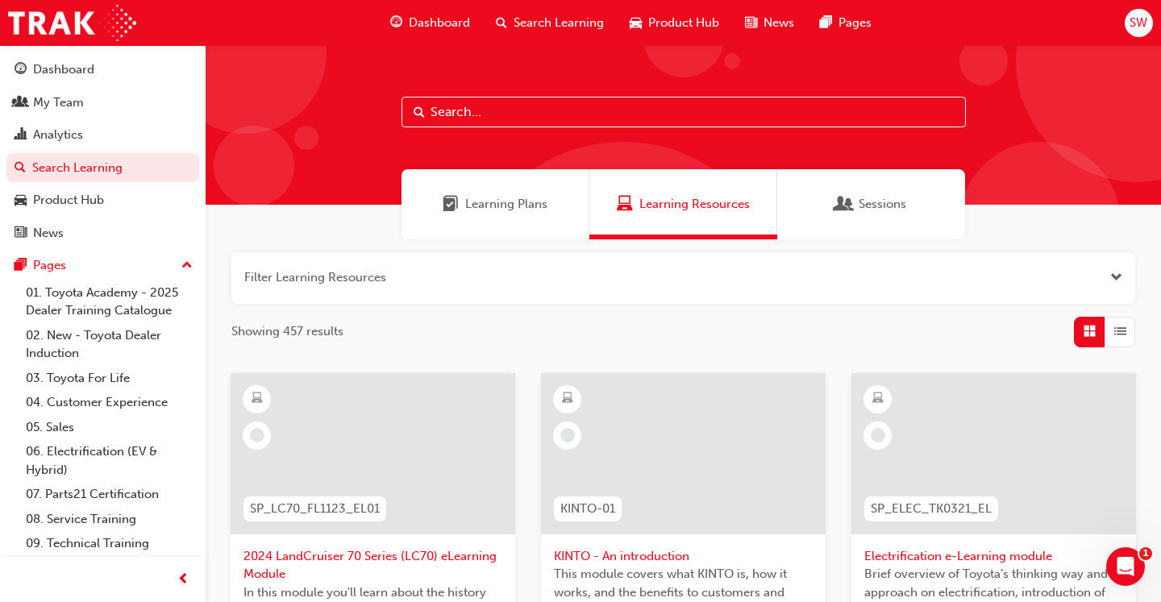
click at [504, 220] on div "Learning Plans" at bounding box center [495, 204] width 188 height 70
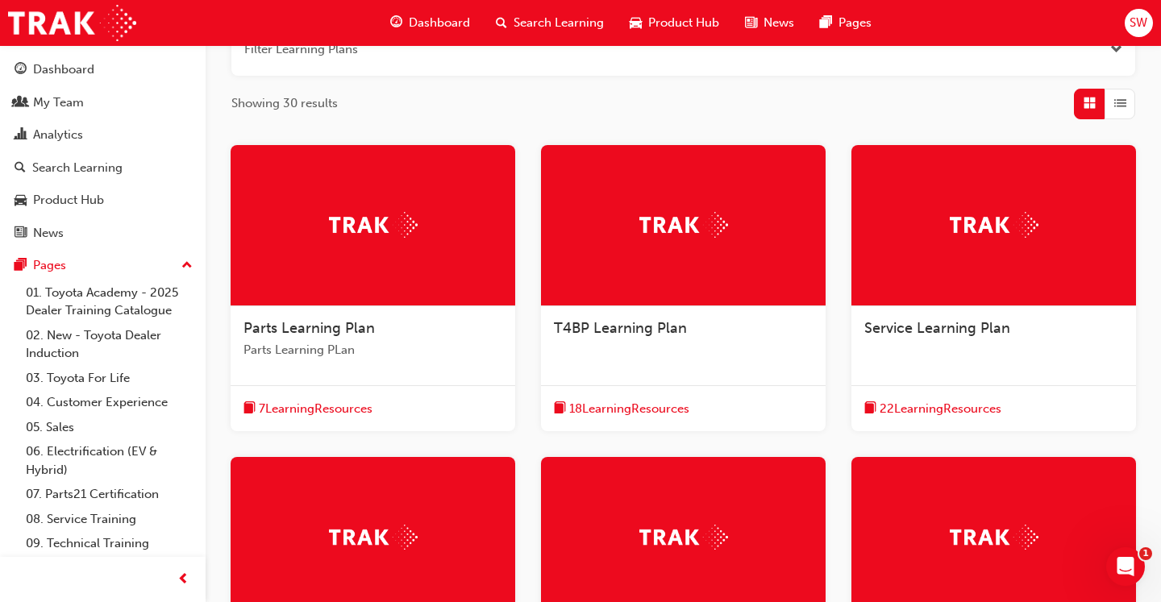
scroll to position [239, 0]
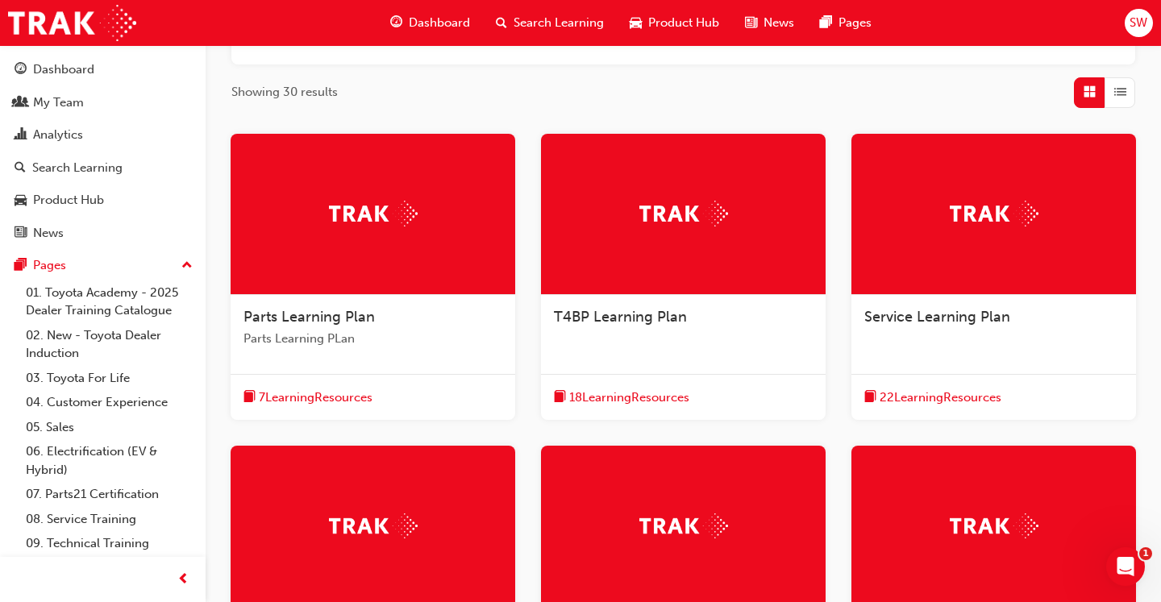
click at [928, 312] on span "Service Learning Plan" at bounding box center [937, 317] width 146 height 18
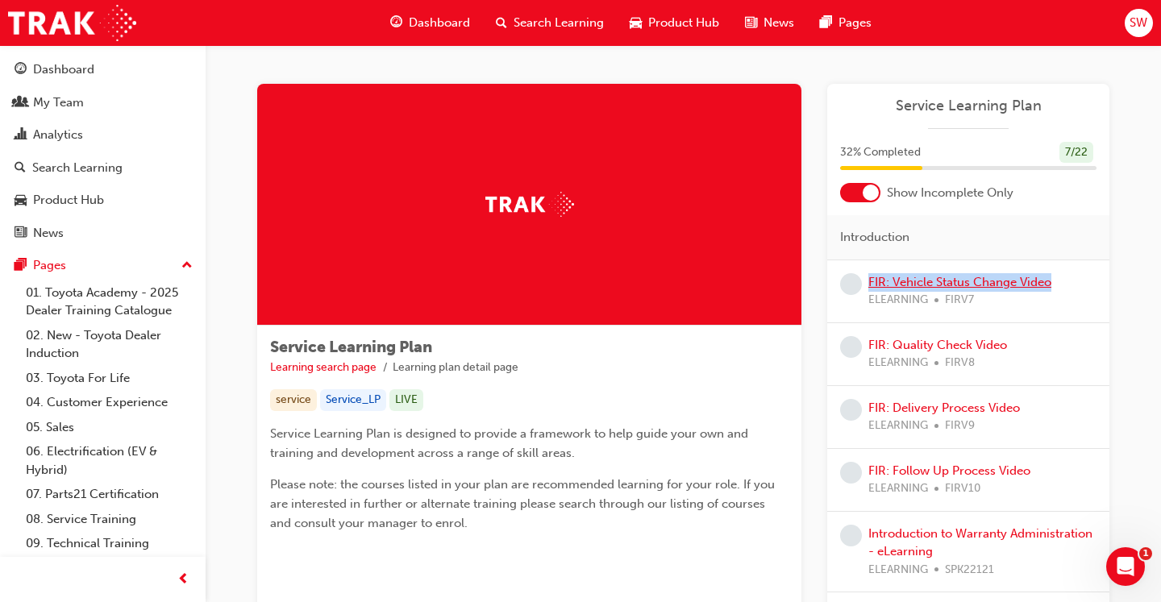
click at [897, 289] on link "FIR: Vehicle Status Change Video" at bounding box center [959, 282] width 183 height 15
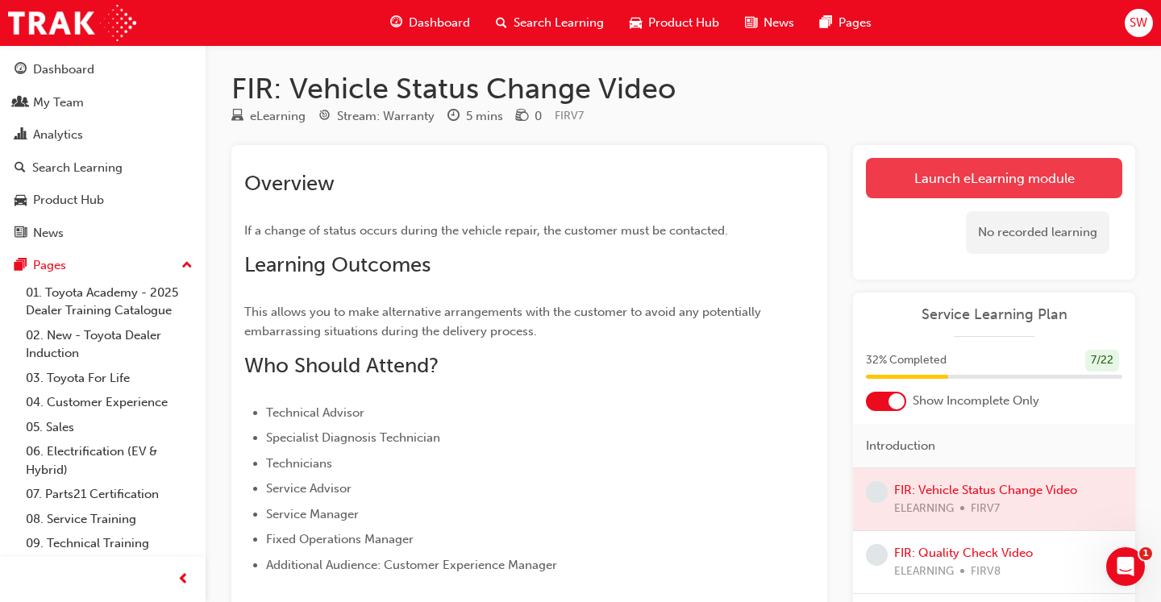
click at [1070, 178] on link "Launch eLearning module" at bounding box center [994, 178] width 256 height 40
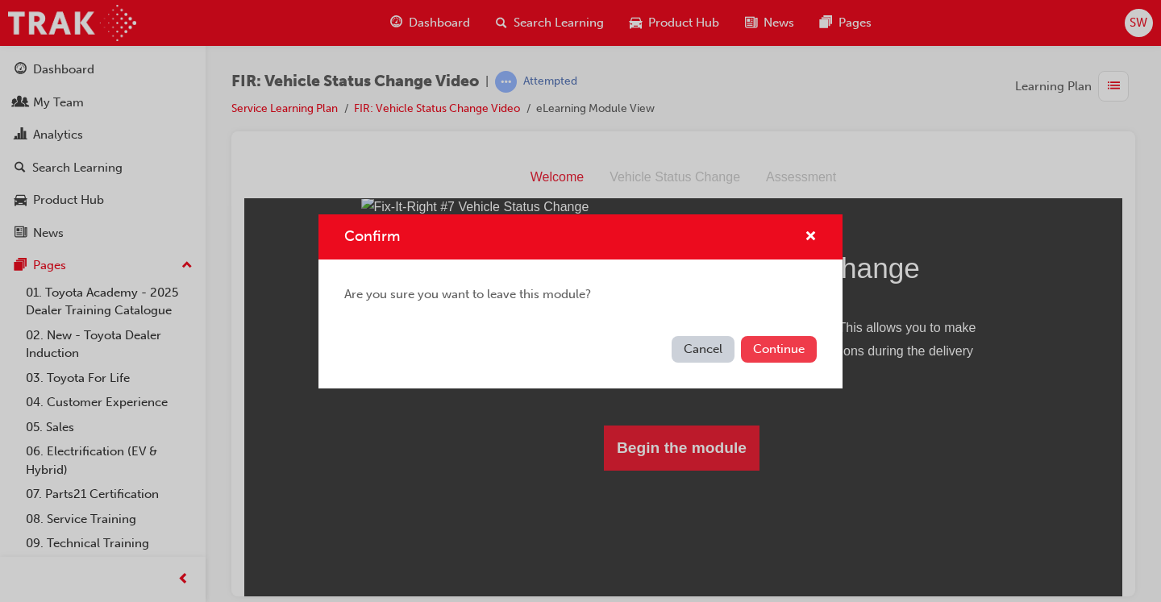
click at [773, 350] on button "Continue" at bounding box center [779, 349] width 76 height 27
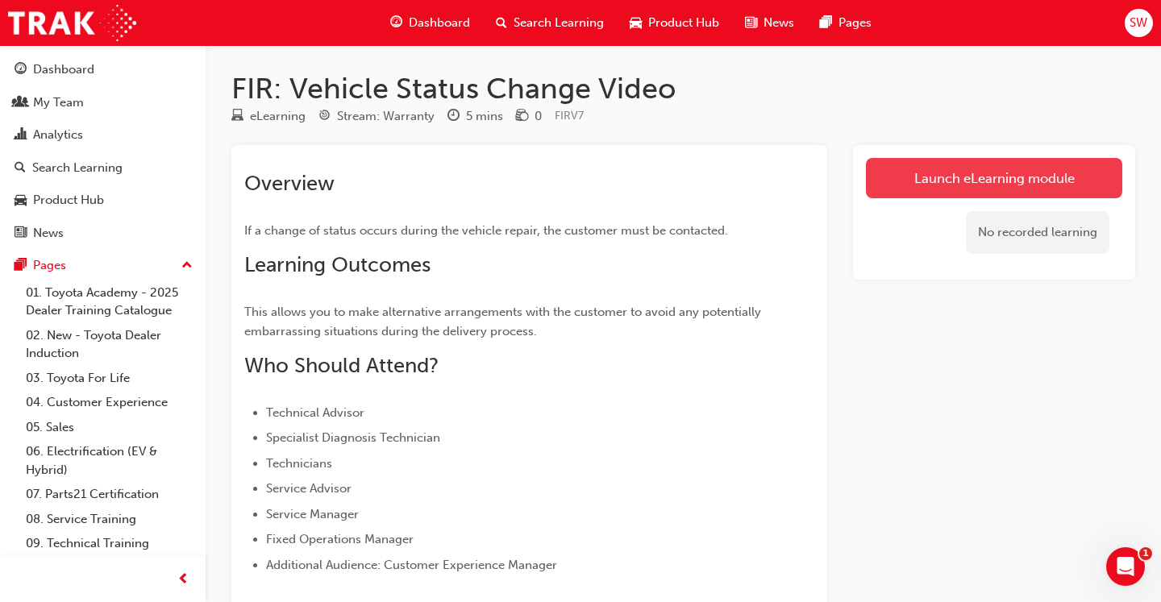
click at [966, 190] on link "Launch eLearning module" at bounding box center [994, 178] width 256 height 40
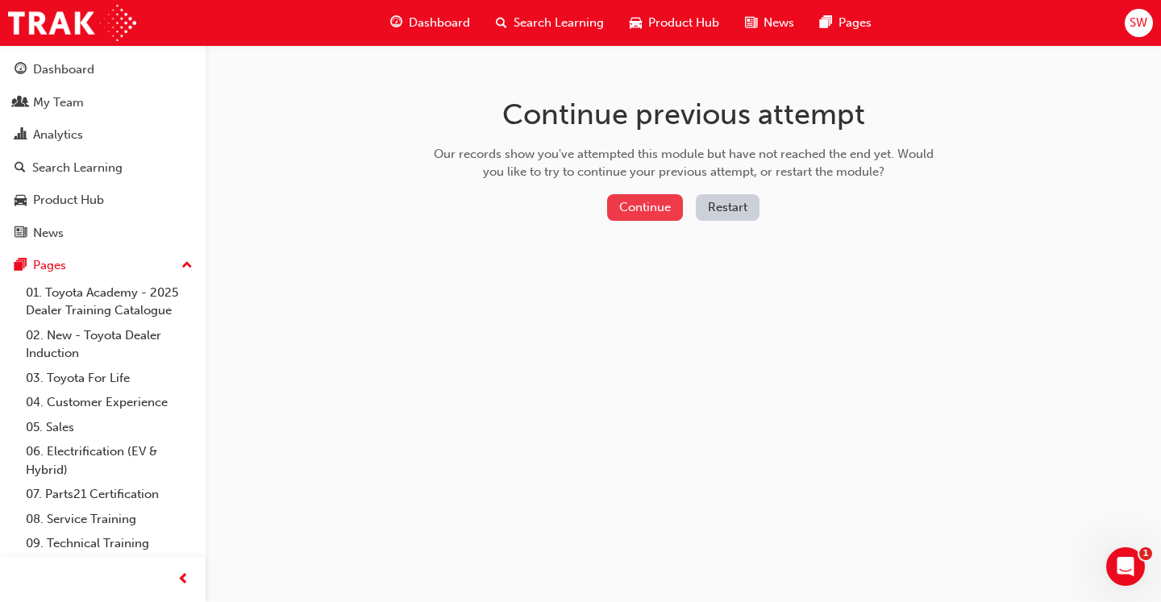
click at [665, 199] on button "Continue" at bounding box center [645, 207] width 76 height 27
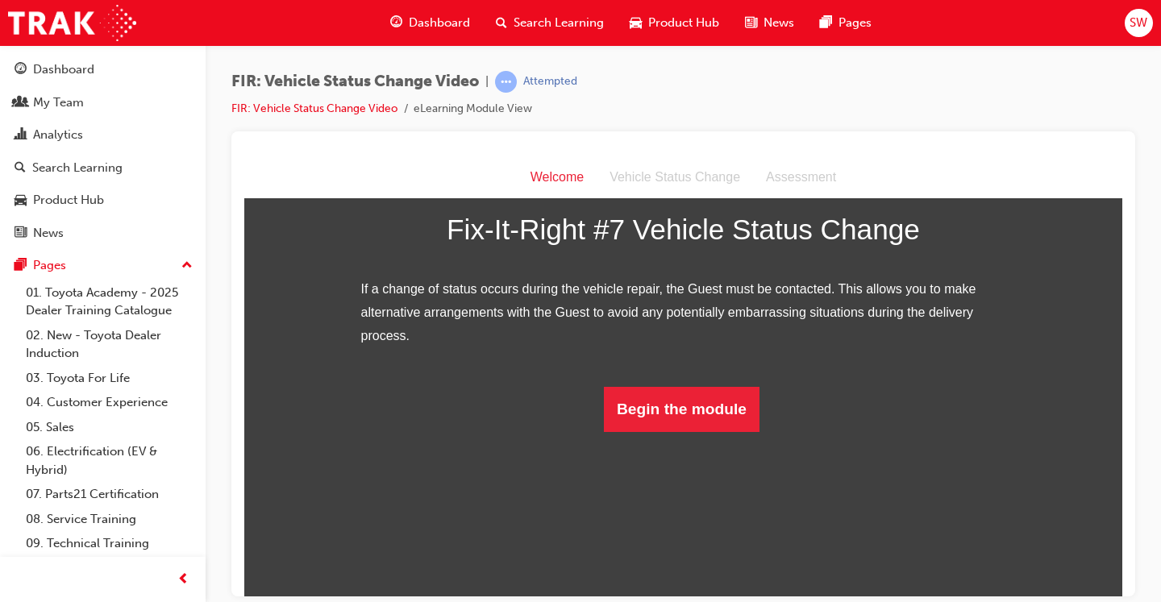
scroll to position [214, 0]
click at [626, 431] on button "Begin the module" at bounding box center [682, 408] width 156 height 45
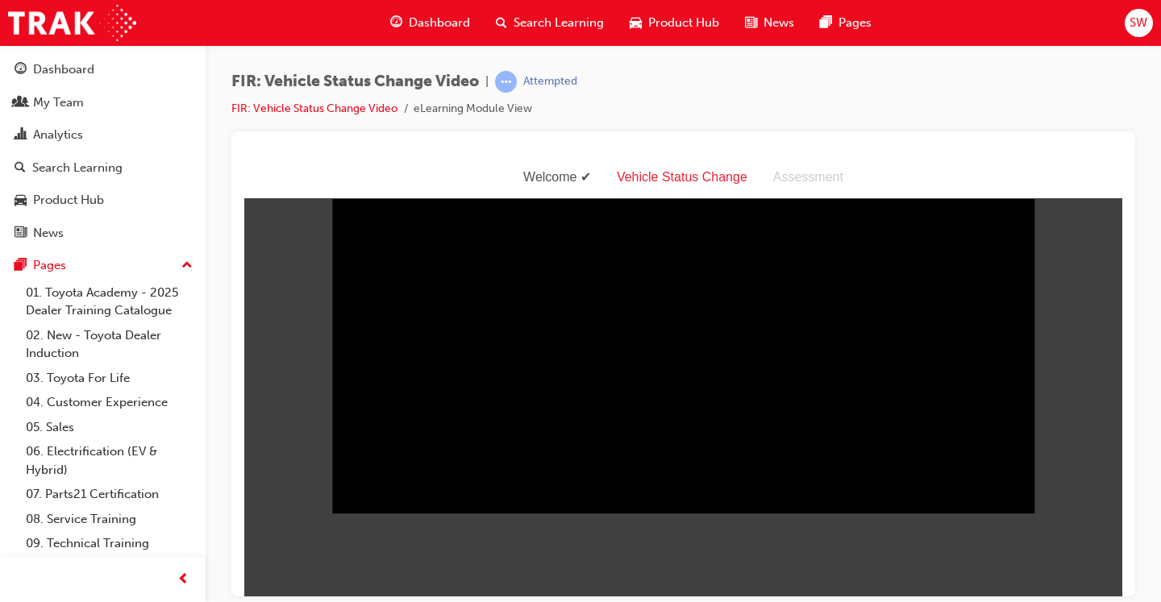
scroll to position [39, 0]
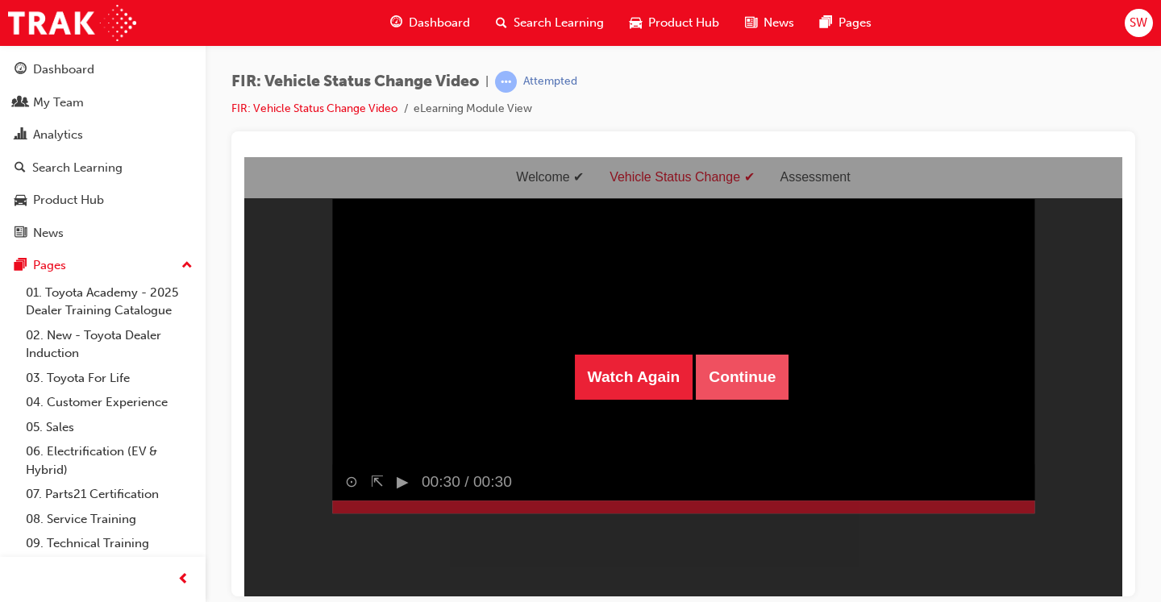
click at [721, 361] on button "Continue" at bounding box center [742, 376] width 93 height 45
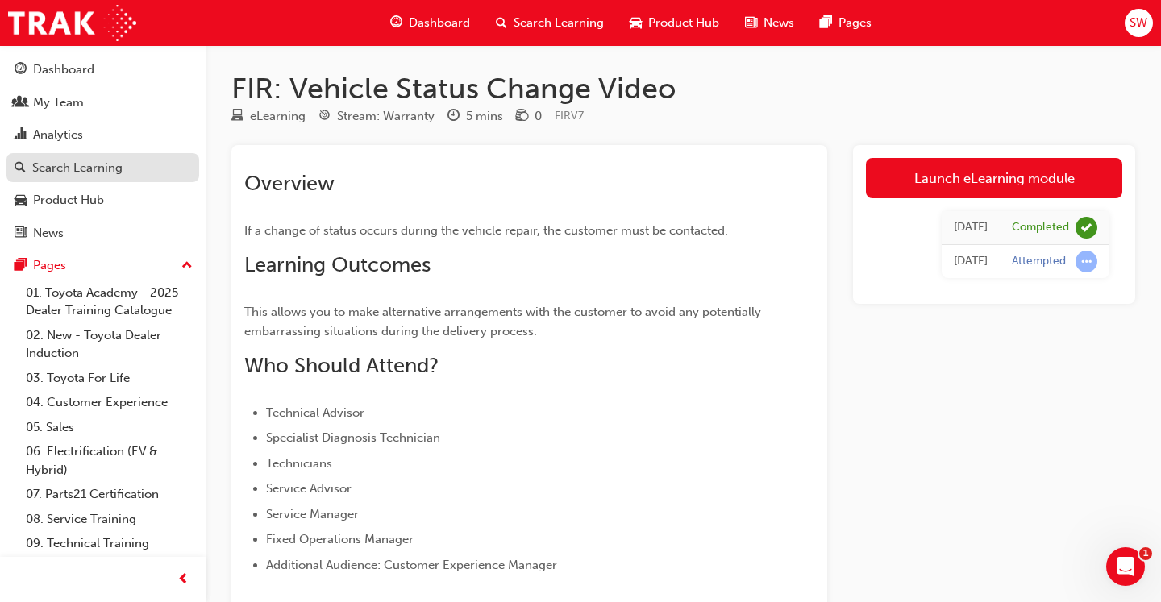
click at [90, 176] on div "Search Learning" at bounding box center [103, 168] width 176 height 20
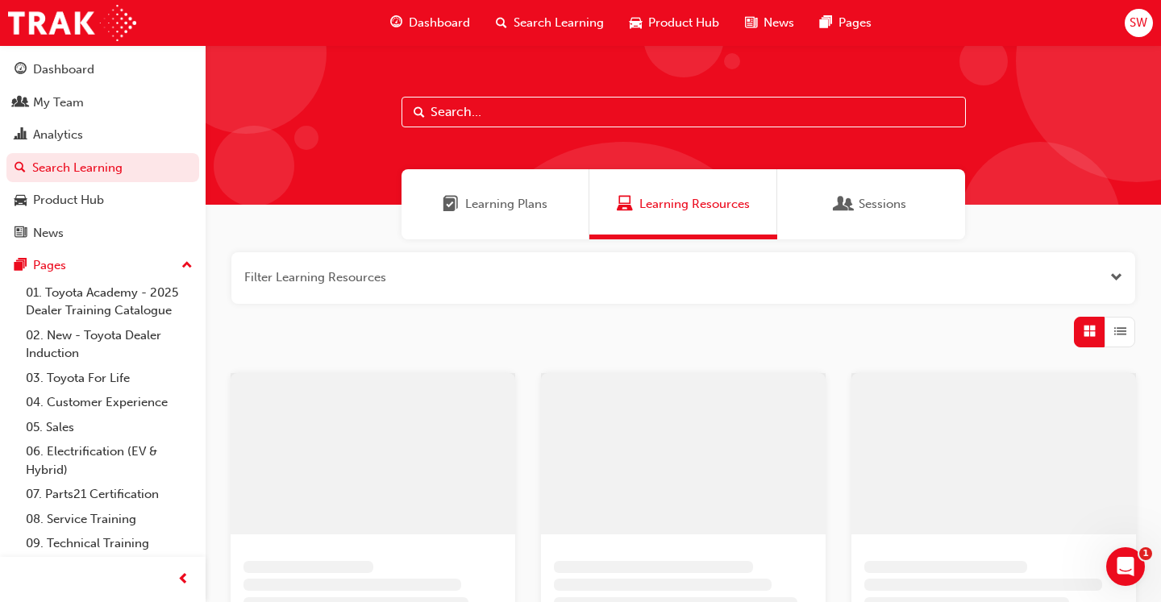
click at [490, 213] on div "Learning Plans" at bounding box center [495, 204] width 188 height 70
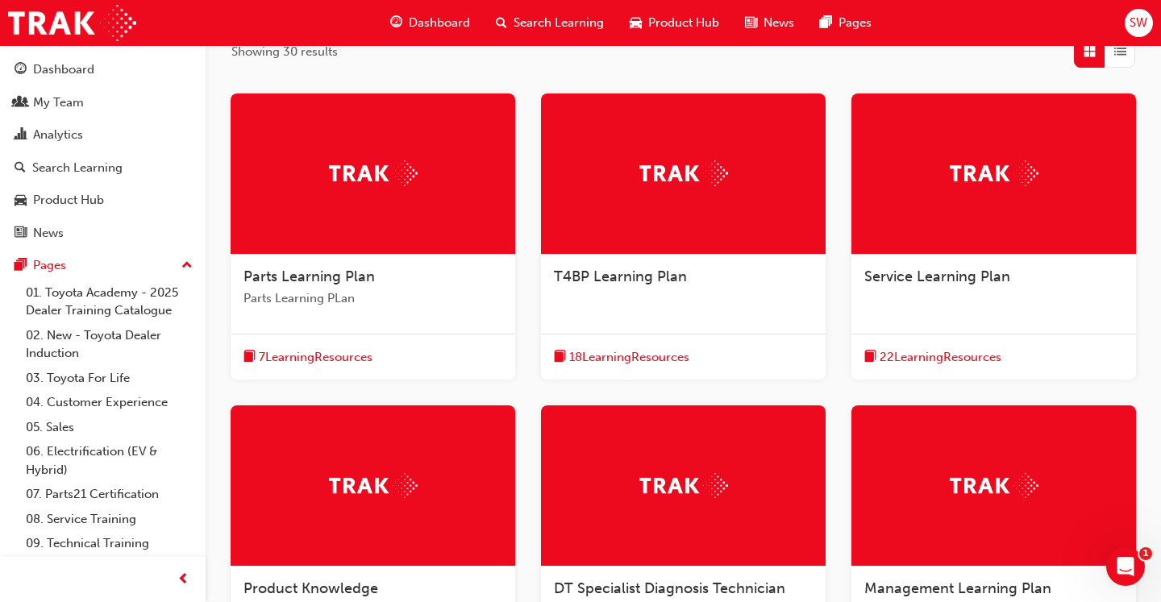
scroll to position [282, 0]
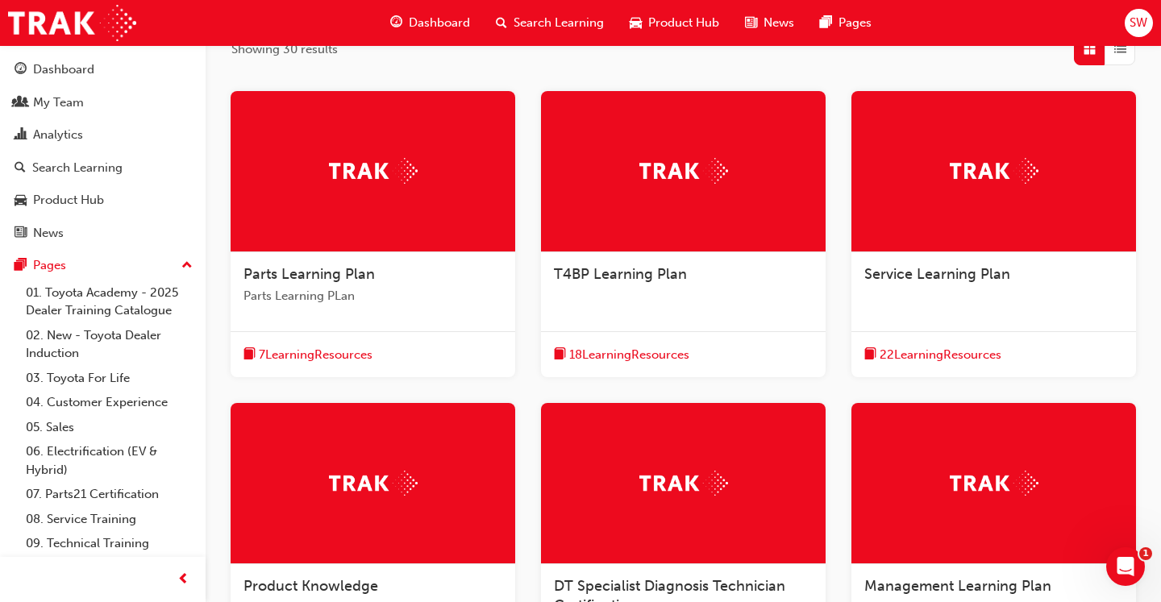
click at [953, 267] on span "Service Learning Plan" at bounding box center [937, 274] width 146 height 18
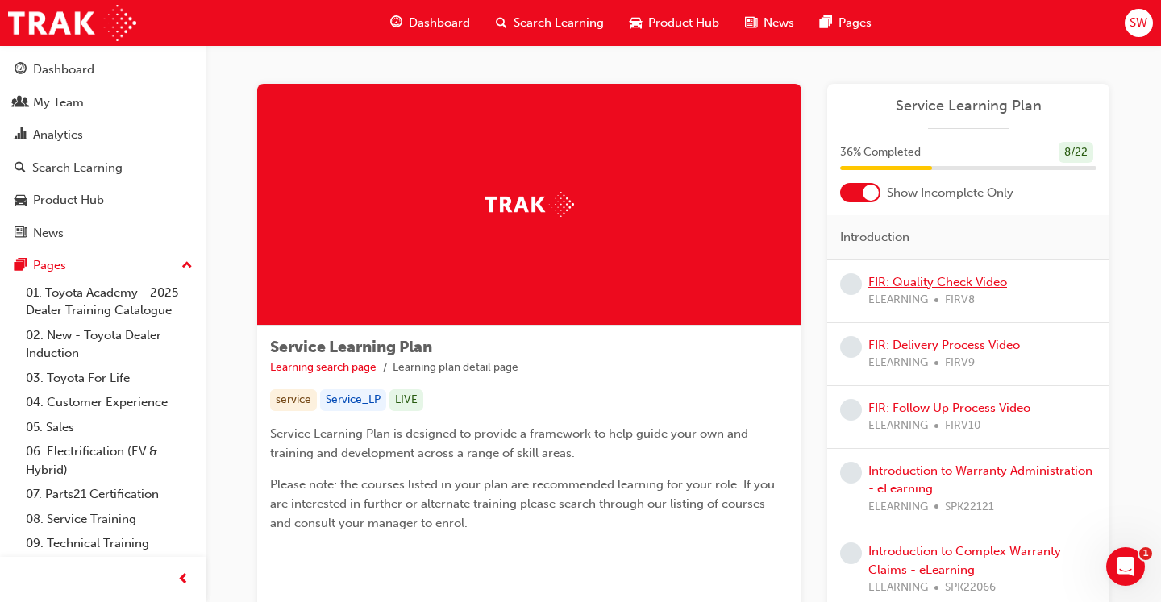
click at [944, 281] on link "FIR: Quality Check Video" at bounding box center [937, 282] width 139 height 15
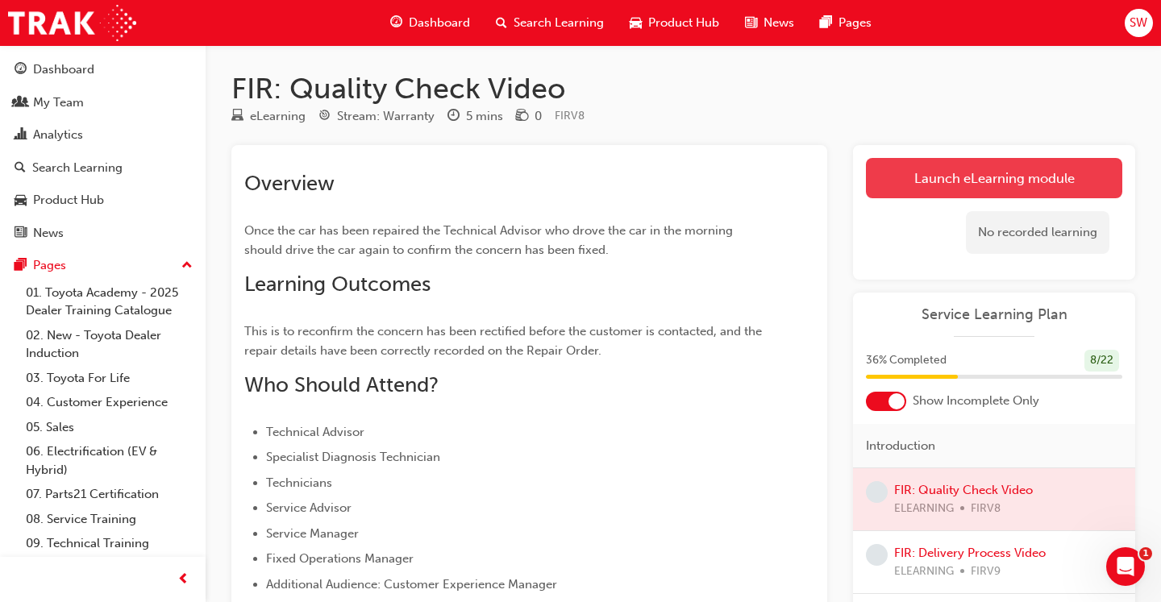
click at [934, 194] on link "Launch eLearning module" at bounding box center [994, 178] width 256 height 40
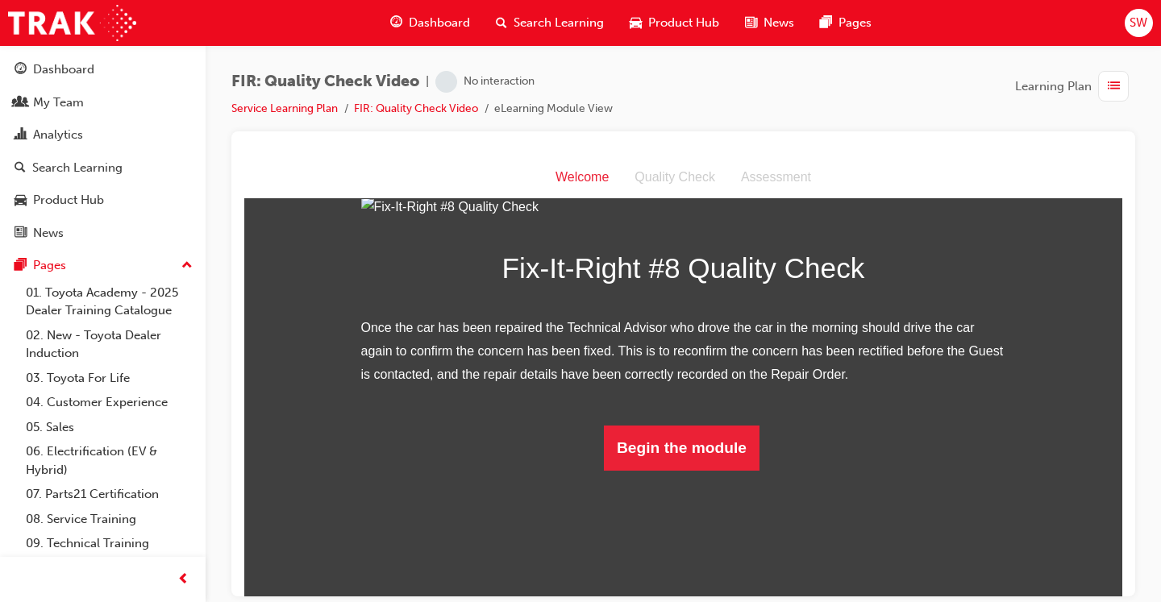
click at [1112, 85] on span "list-icon" at bounding box center [1113, 87] width 12 height 20
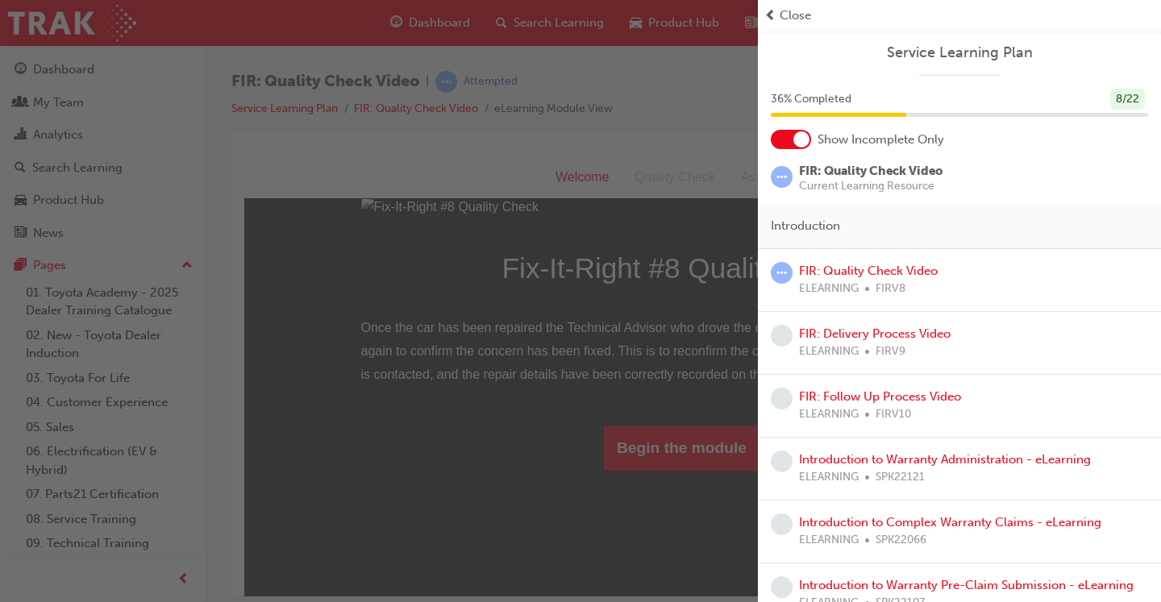
click at [634, 315] on div "button" at bounding box center [379, 301] width 758 height 602
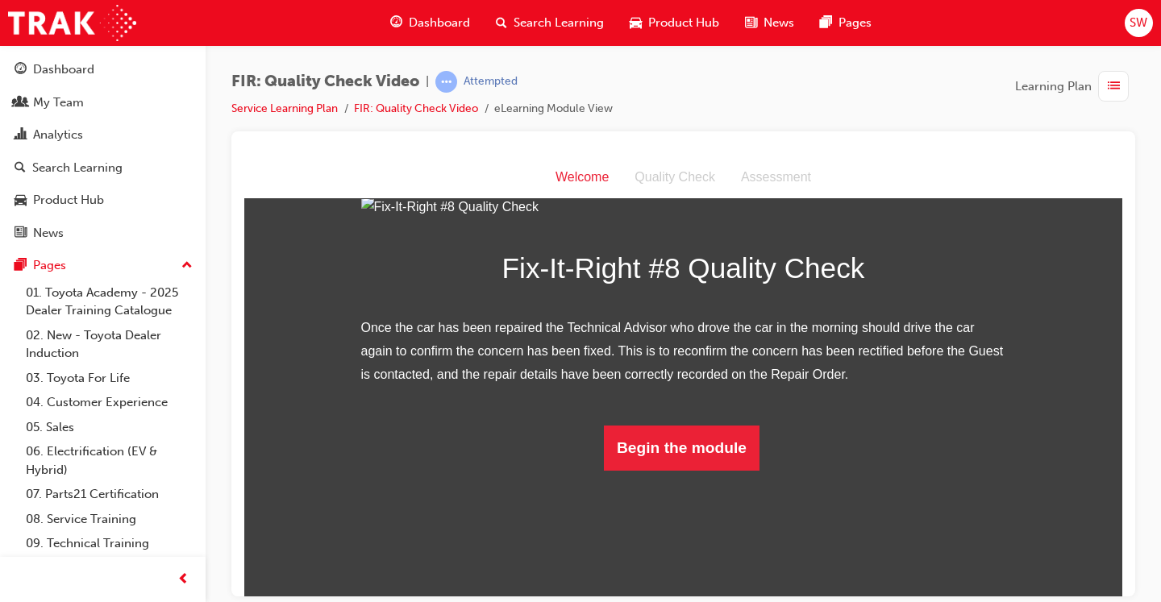
scroll to position [214, 0]
click at [646, 470] on button "Begin the module" at bounding box center [682, 447] width 156 height 45
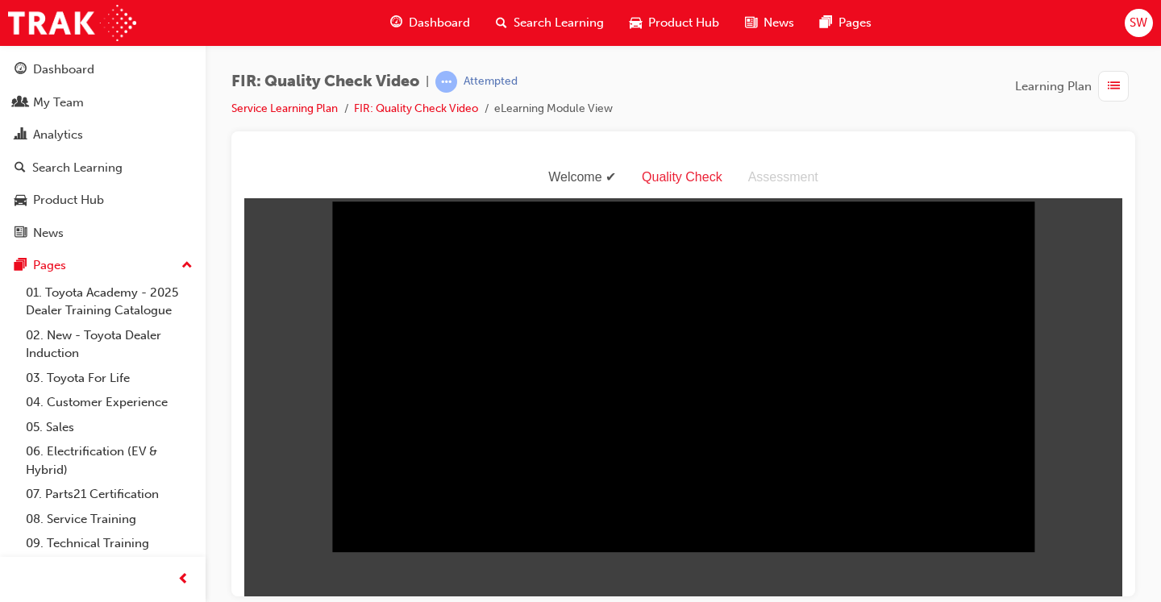
scroll to position [0, 0]
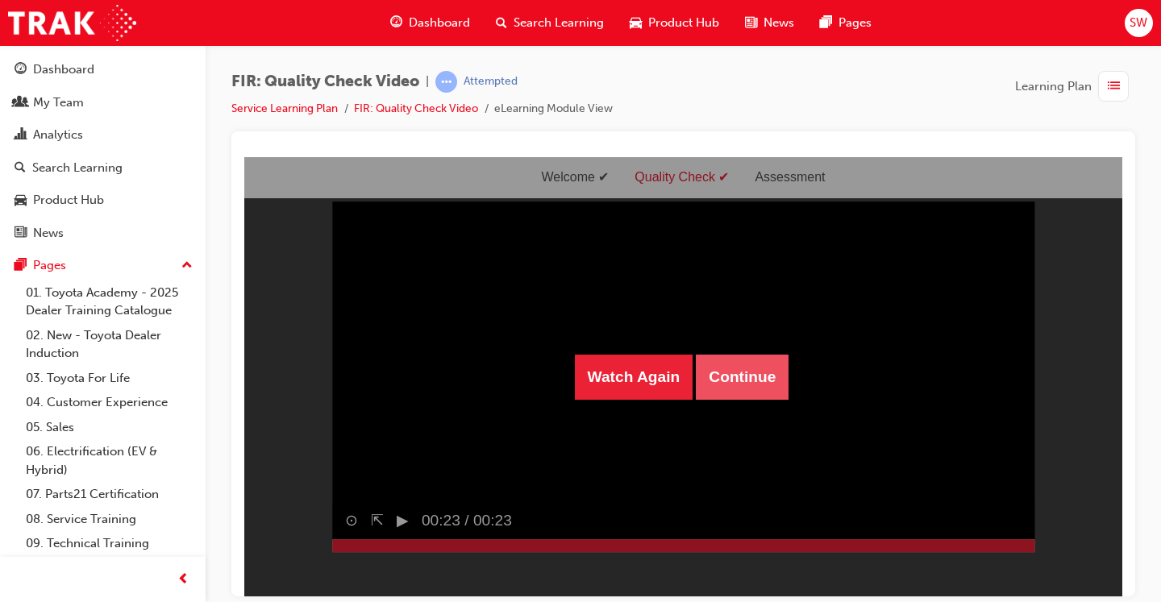
click at [756, 382] on button "Continue" at bounding box center [742, 376] width 93 height 45
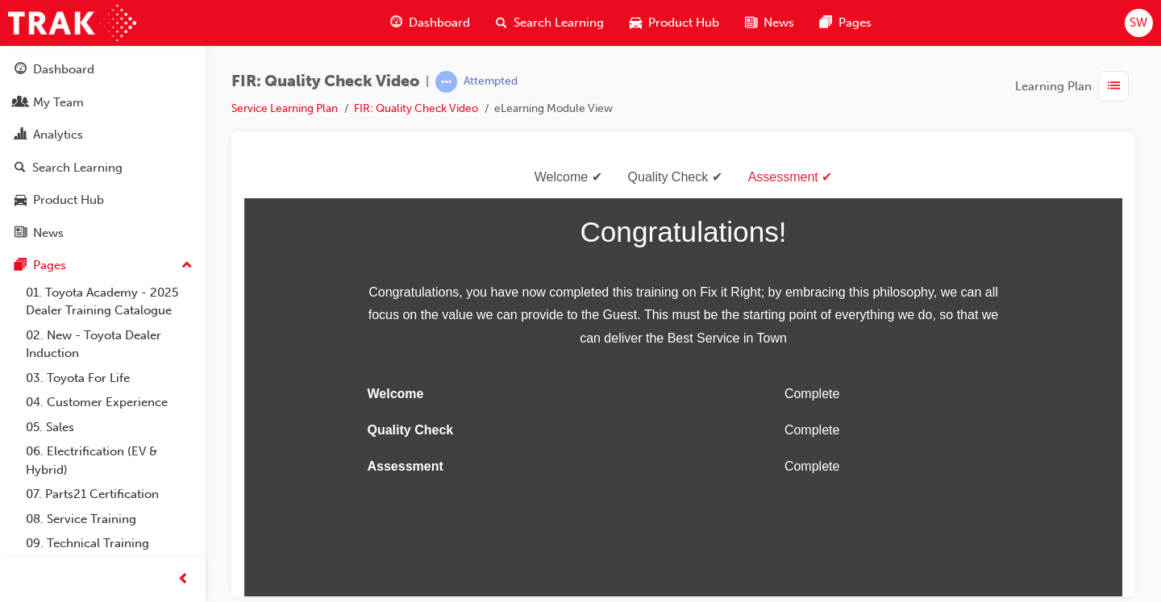
click at [1096, 88] on div "Learning Plan" at bounding box center [1075, 86] width 120 height 31
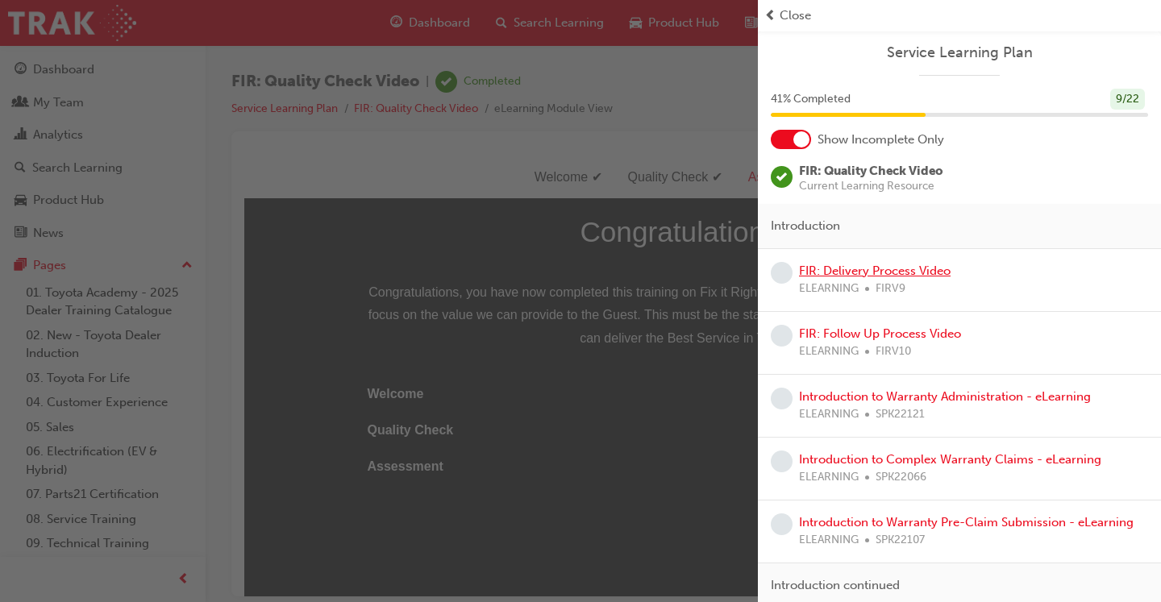
click at [890, 274] on link "FIR: Delivery Process Video" at bounding box center [875, 271] width 152 height 15
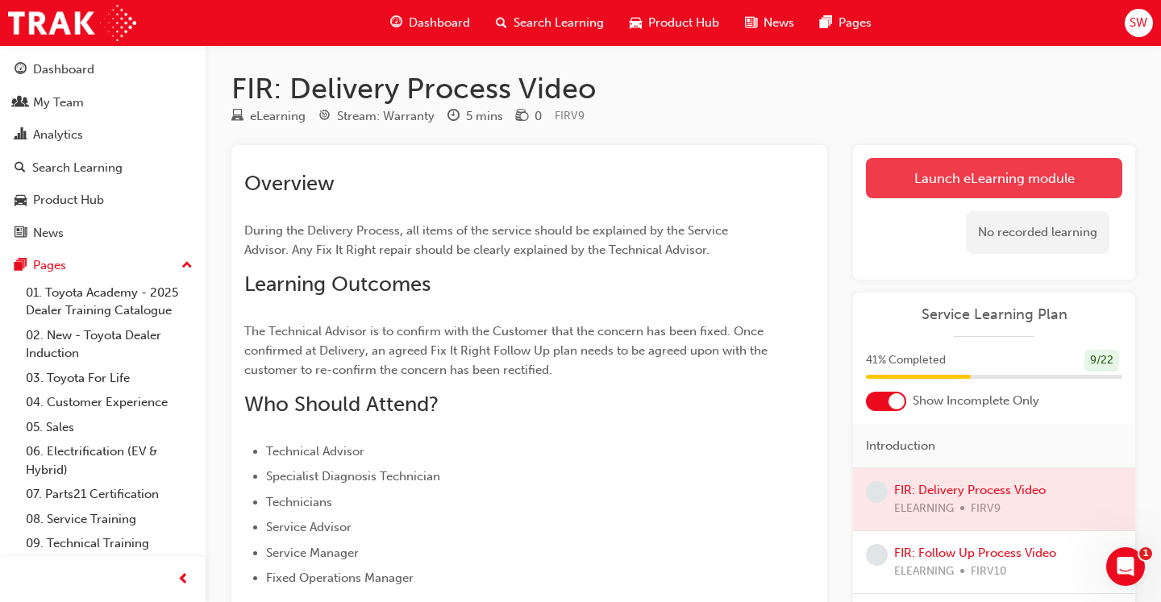
click at [928, 193] on link "Launch eLearning module" at bounding box center [994, 178] width 256 height 40
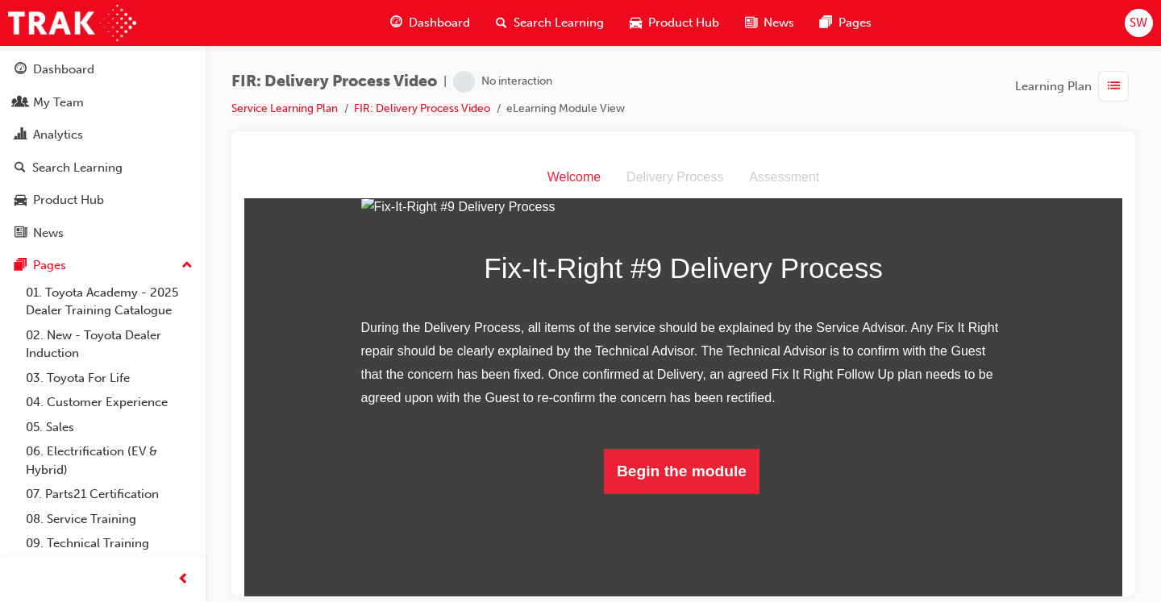
scroll to position [238, 0]
click at [671, 493] on button "Begin the module" at bounding box center [682, 470] width 156 height 45
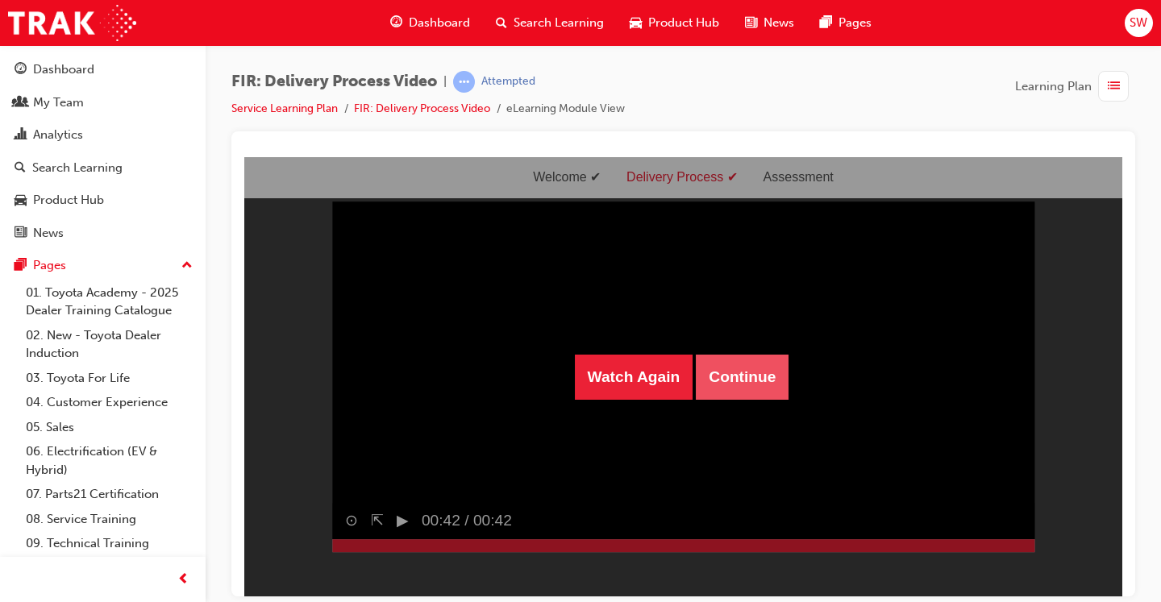
click at [771, 384] on button "Continue" at bounding box center [742, 376] width 93 height 45
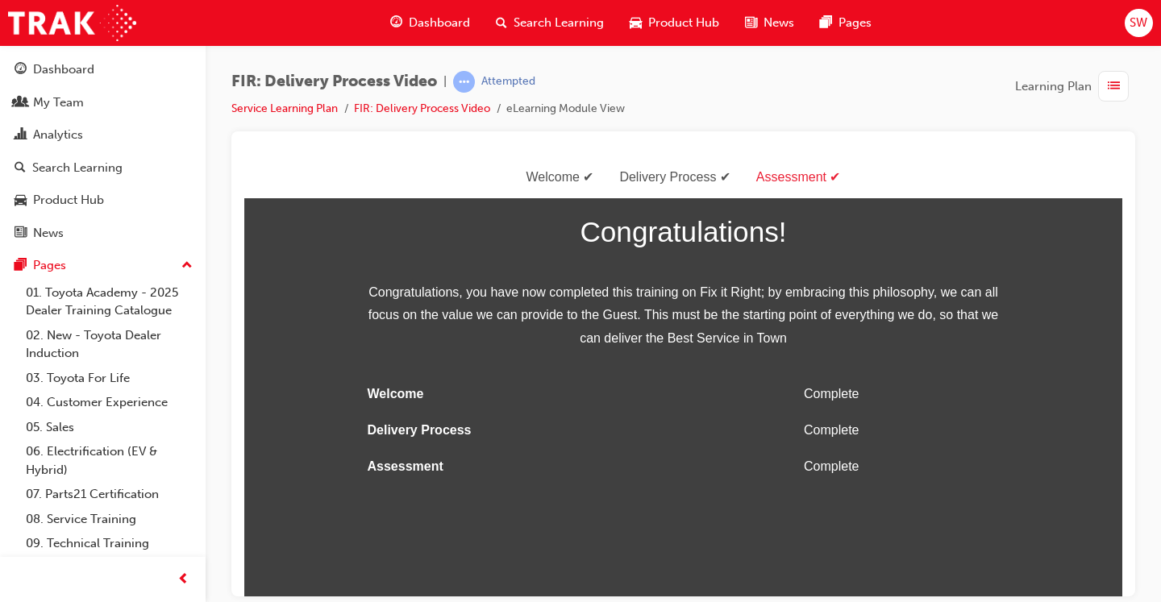
click at [1109, 84] on span "list-icon" at bounding box center [1113, 87] width 12 height 20
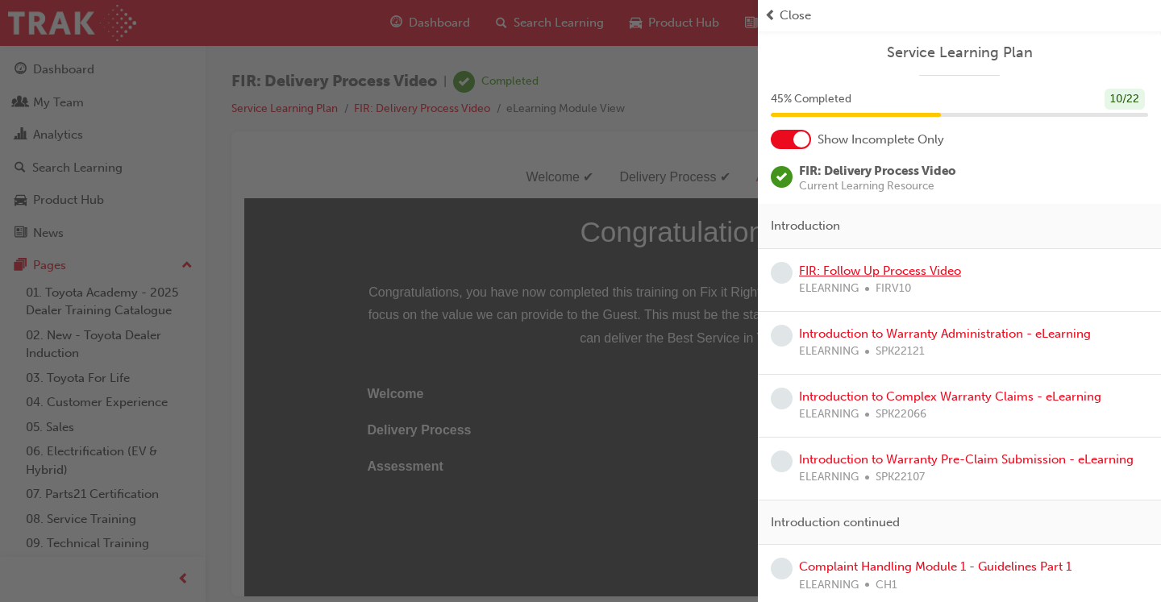
click at [862, 265] on link "FIR: Follow Up Process Video" at bounding box center [880, 271] width 162 height 15
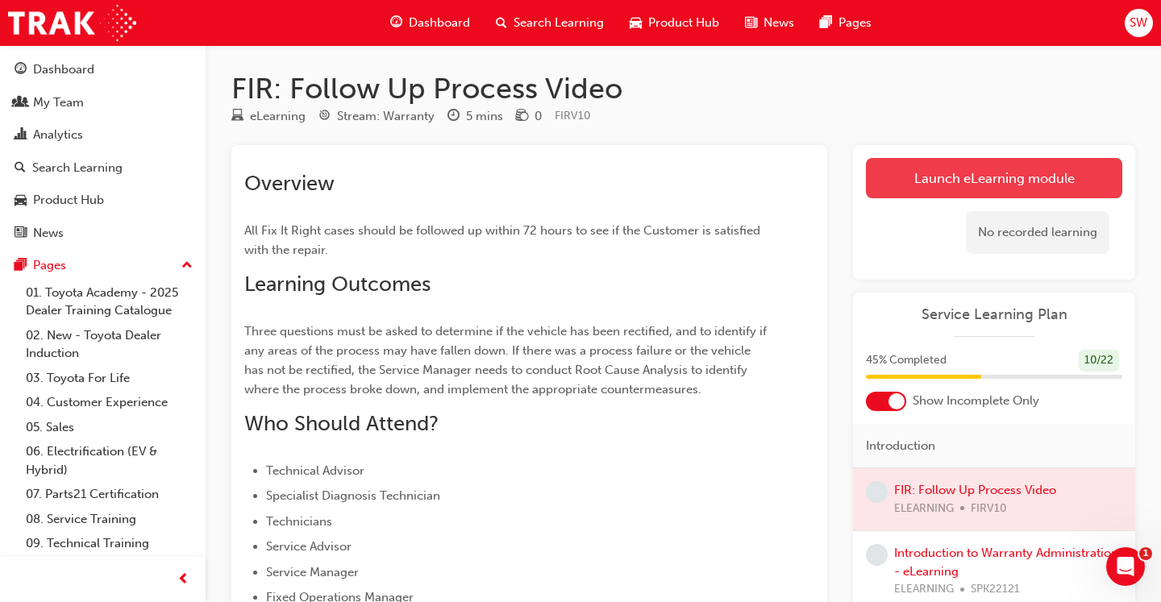
click at [894, 187] on link "Launch eLearning module" at bounding box center [994, 178] width 256 height 40
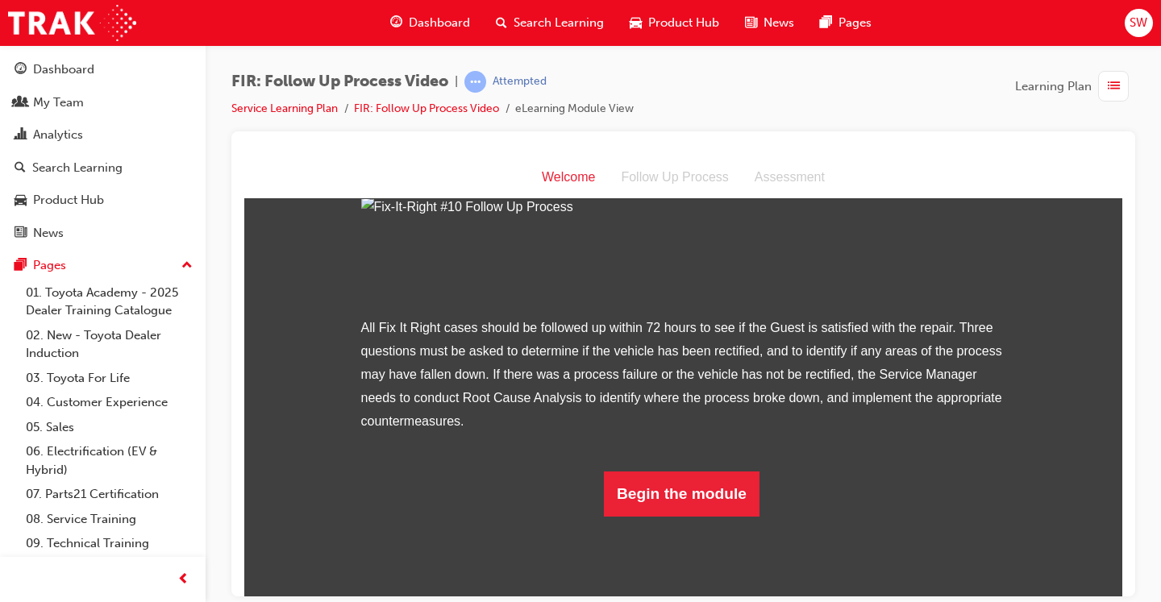
scroll to position [260, 0]
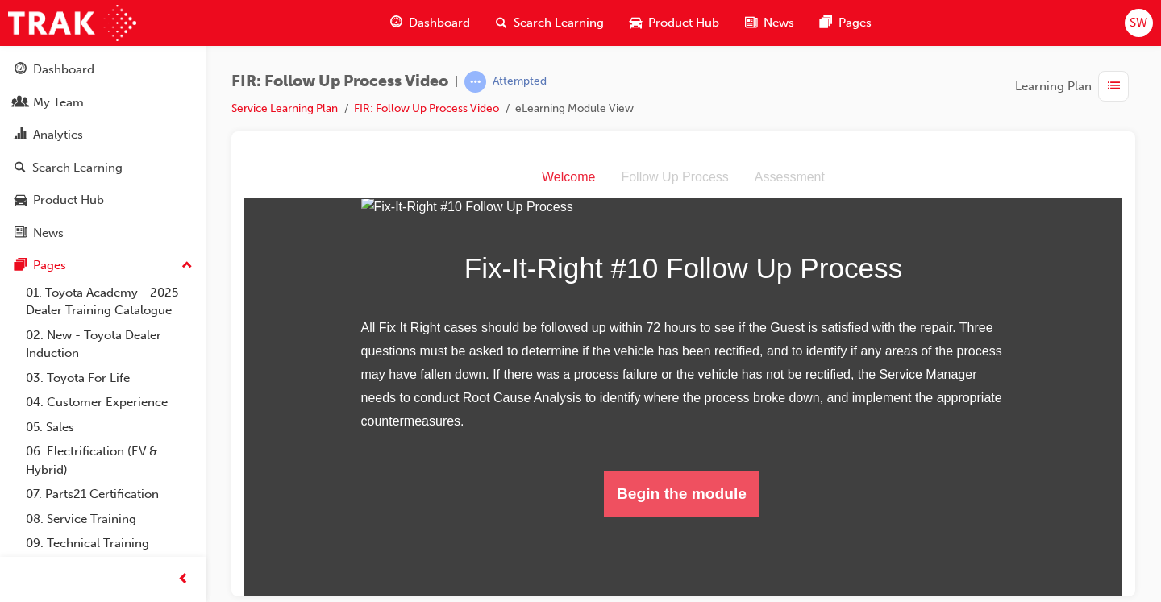
click at [673, 516] on button "Begin the module" at bounding box center [682, 493] width 156 height 45
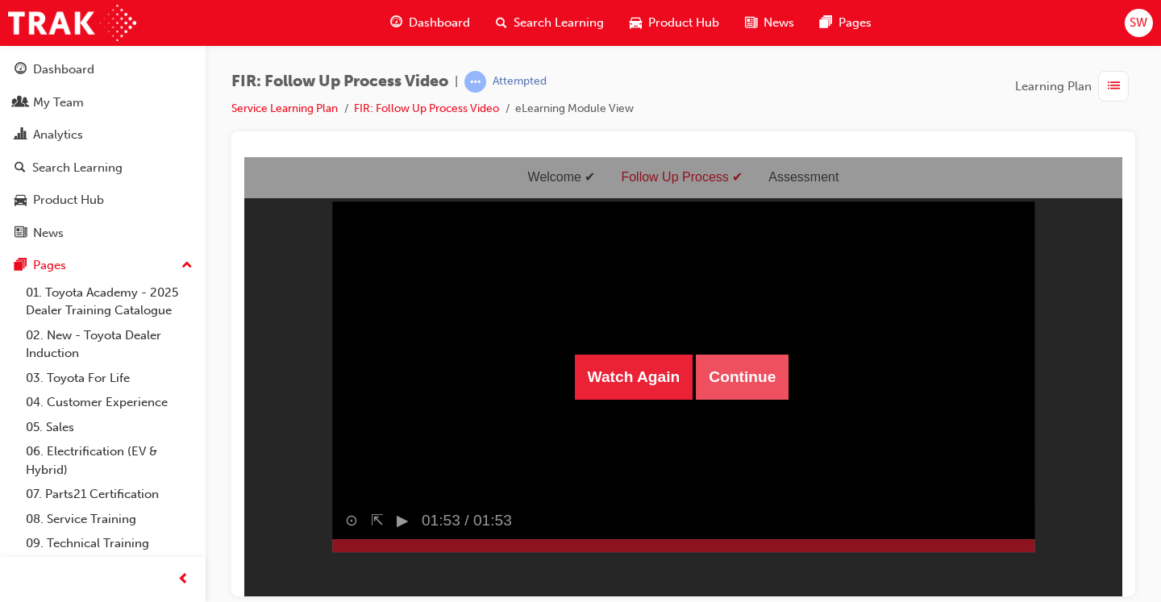
click at [783, 389] on button "Continue" at bounding box center [742, 376] width 93 height 45
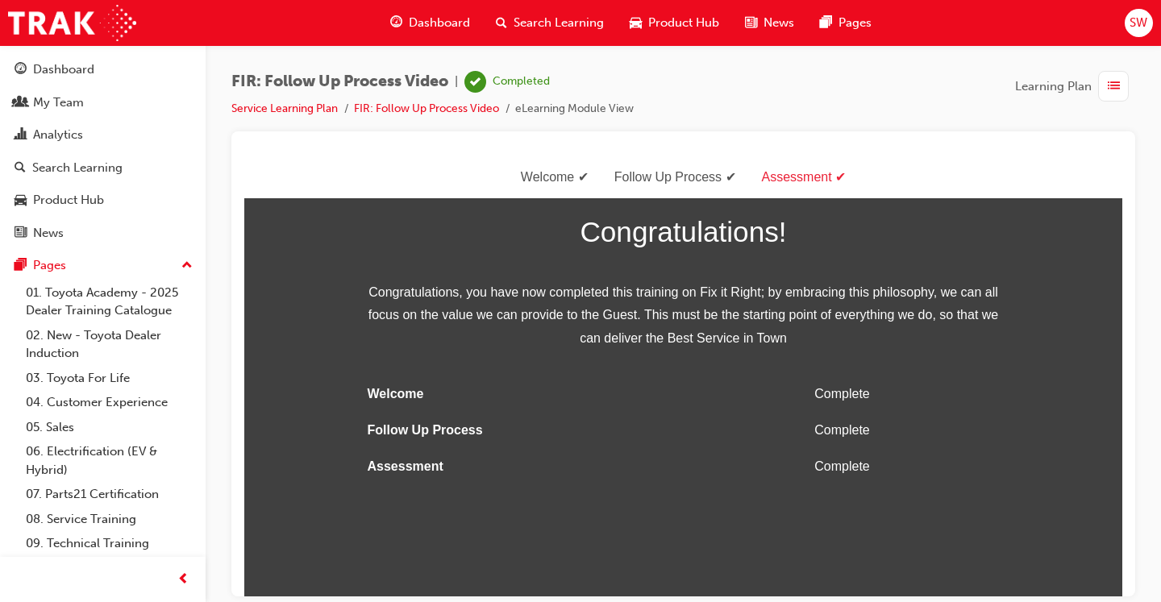
click at [1108, 98] on div "button" at bounding box center [1113, 86] width 31 height 31
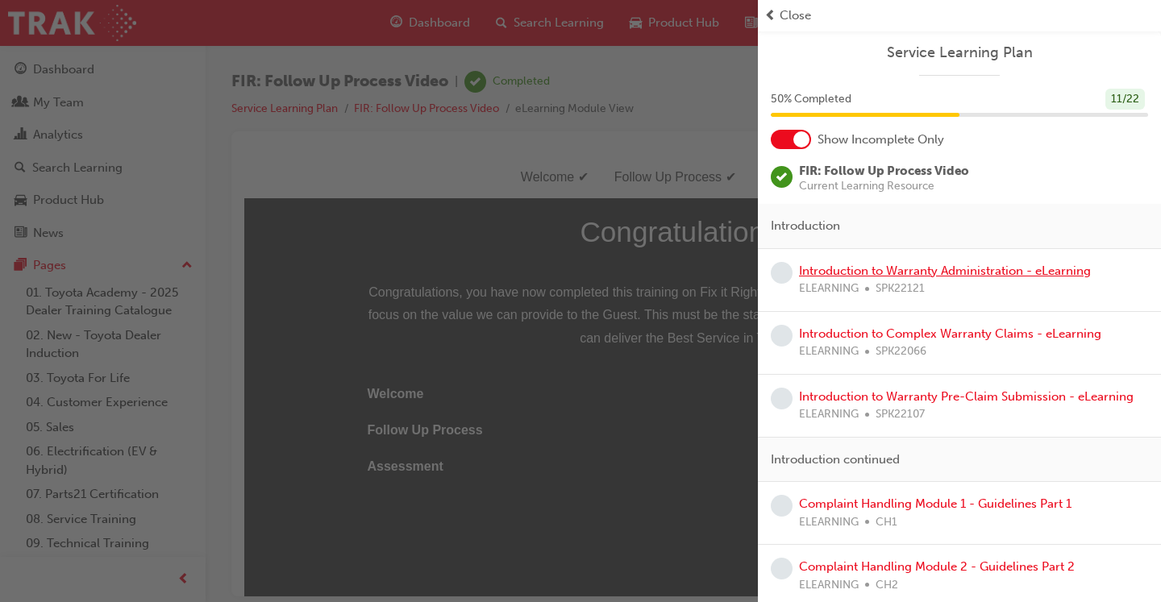
click at [941, 266] on link "Introduction to Warranty Administration - eLearning" at bounding box center [945, 271] width 292 height 15
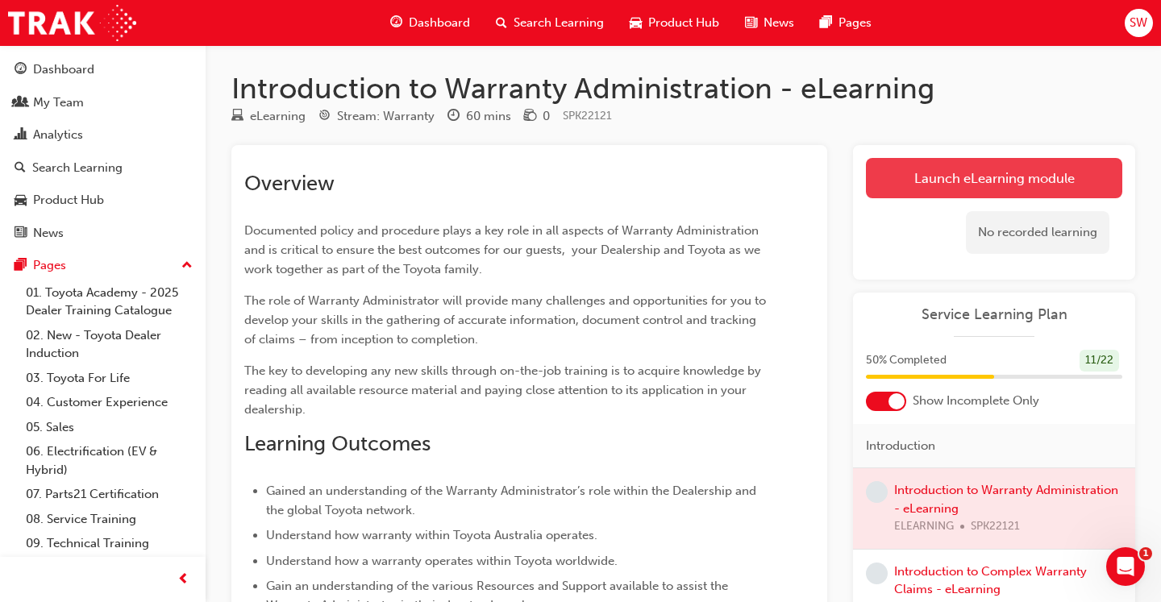
click at [966, 185] on link "Launch eLearning module" at bounding box center [994, 178] width 256 height 40
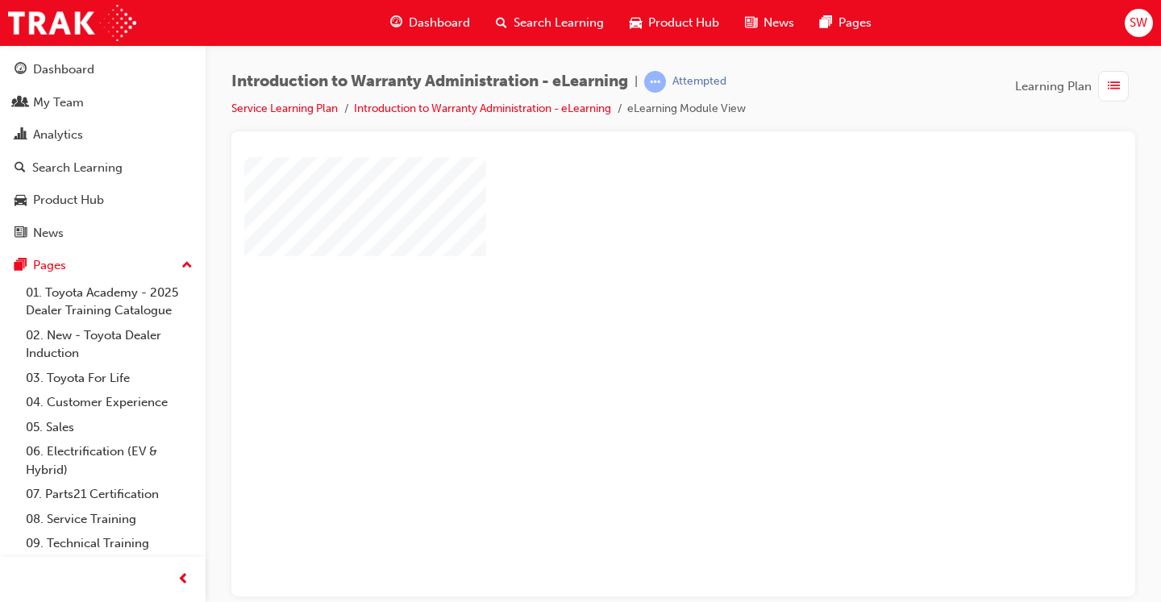
scroll to position [27, 0]
click at [637, 302] on div "play" at bounding box center [637, 302] width 0 height 0
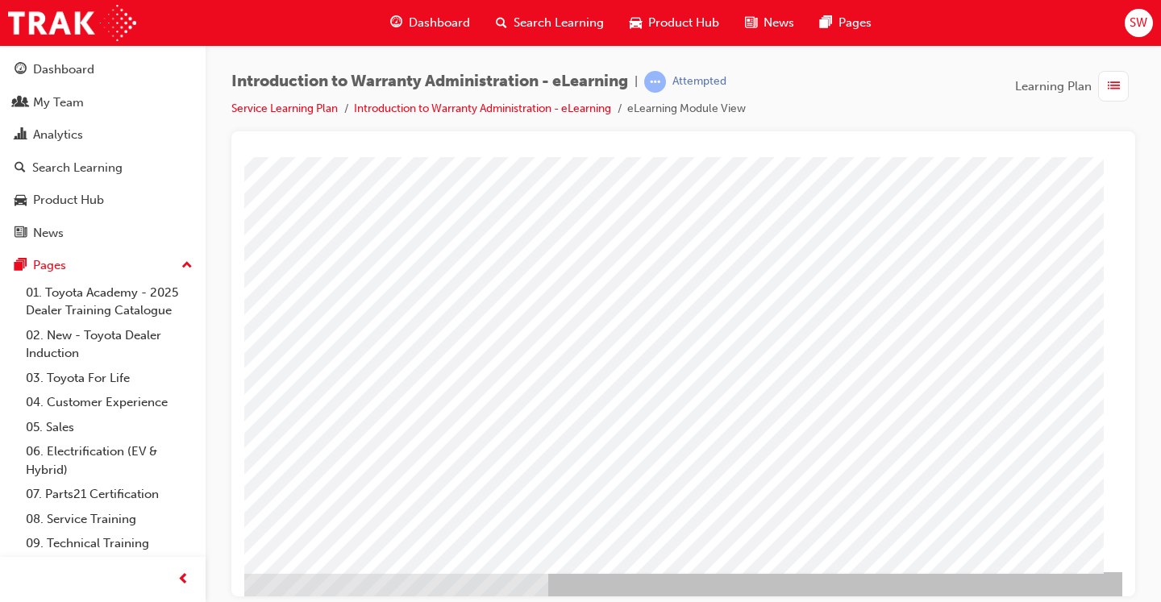
scroll to position [165, 218]
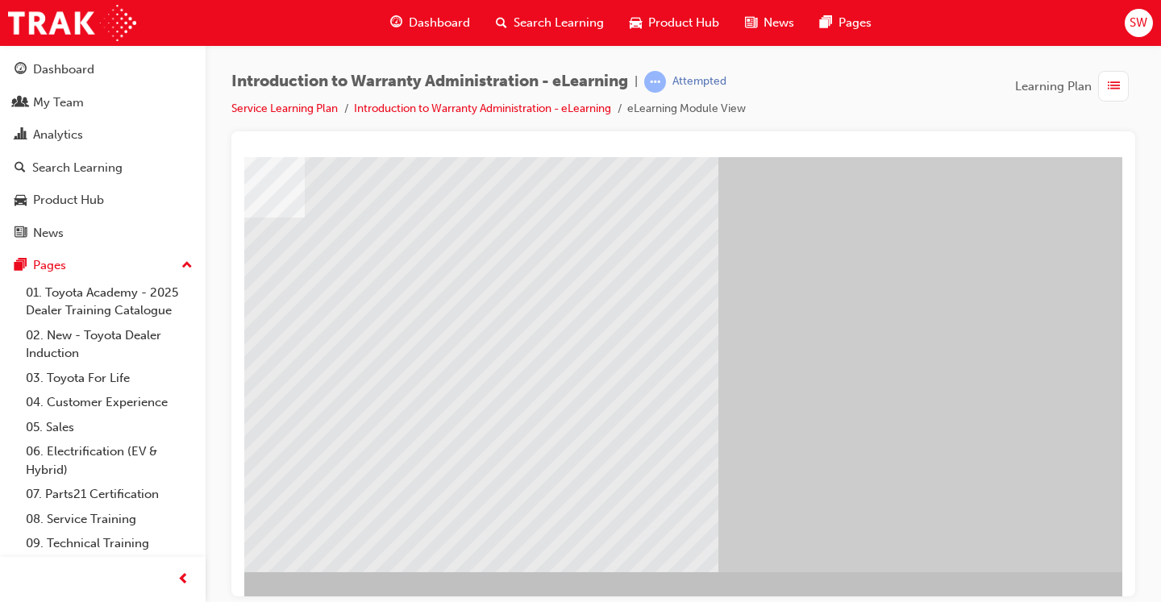
scroll to position [165, 203]
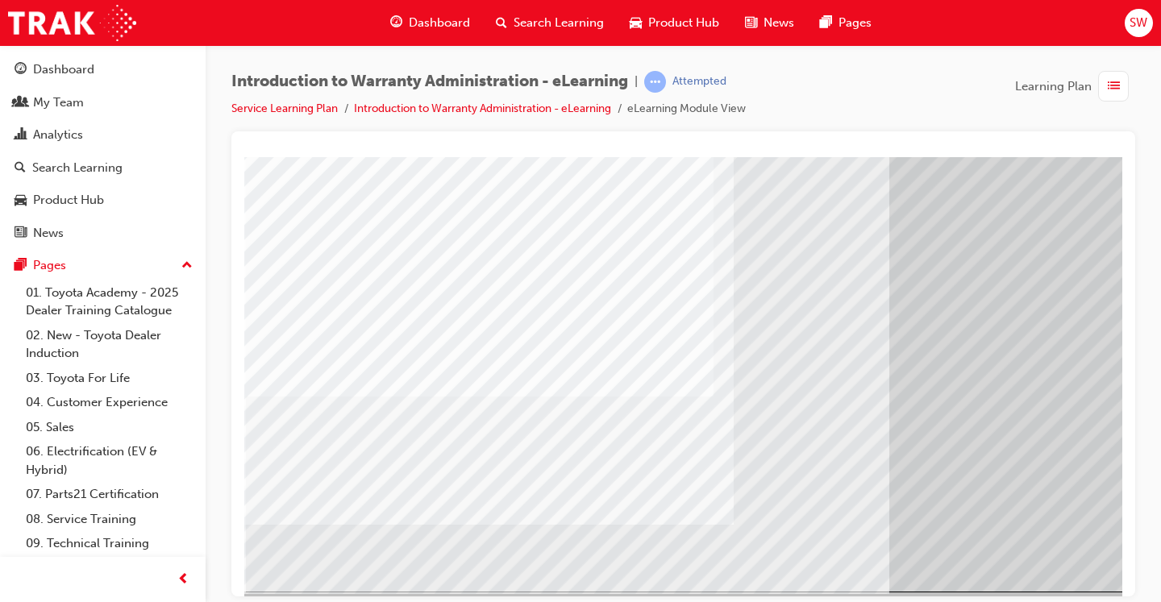
scroll to position [165, 0]
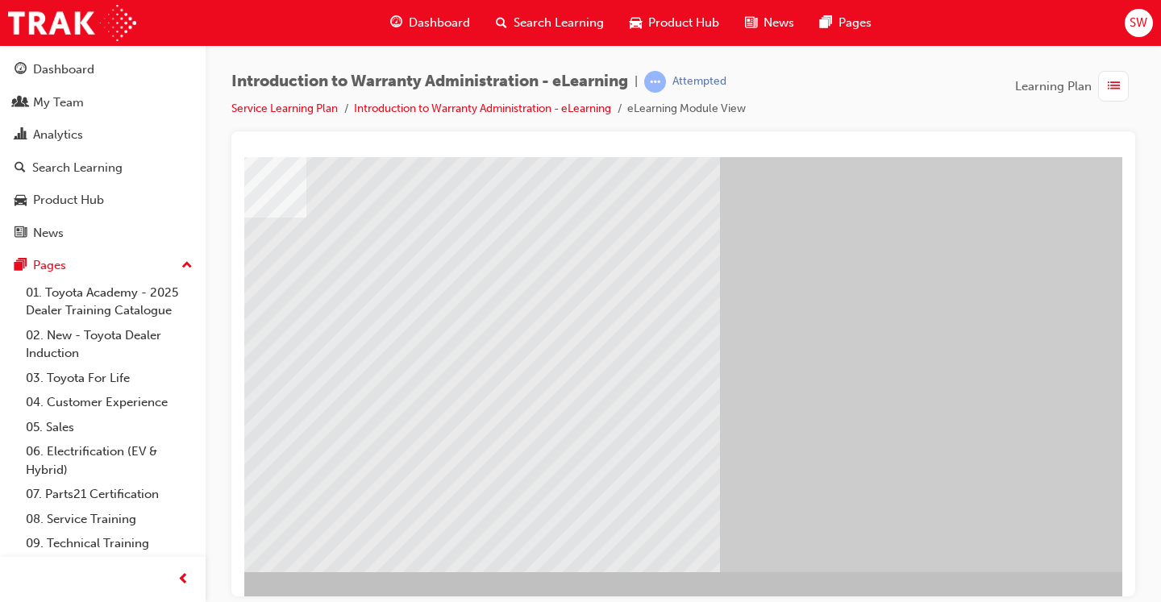
scroll to position [165, 218]
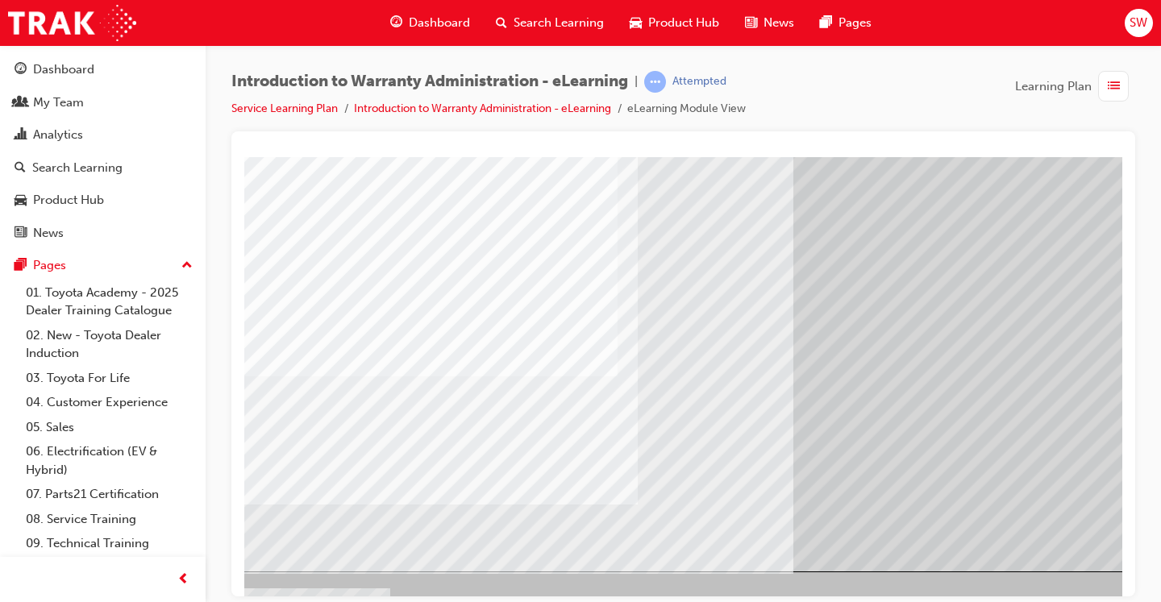
scroll to position [165, 0]
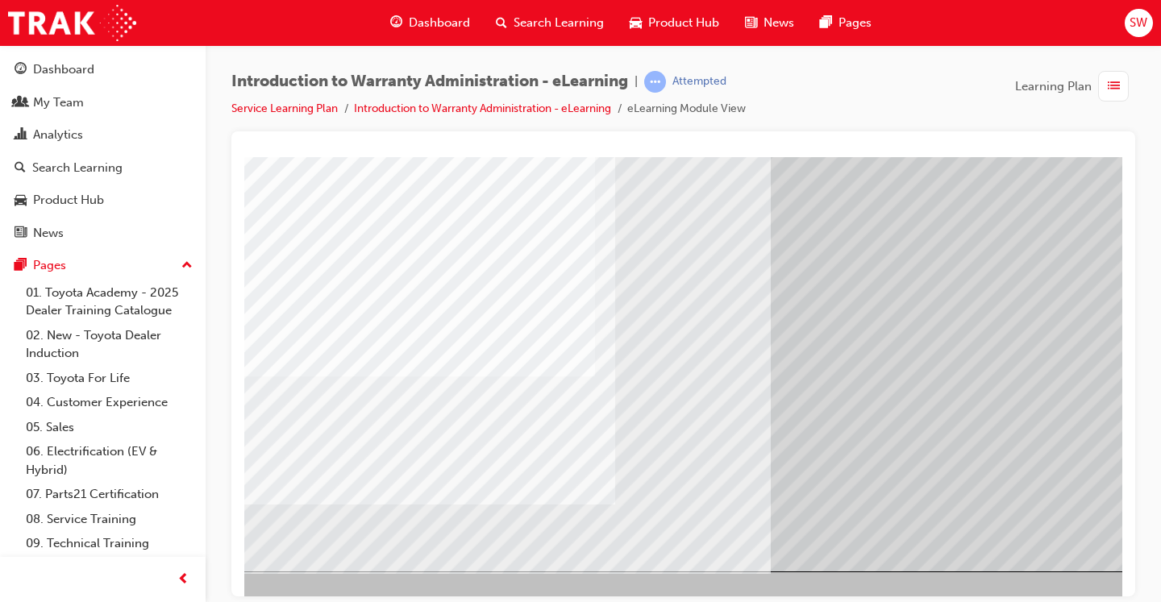
scroll to position [165, 218]
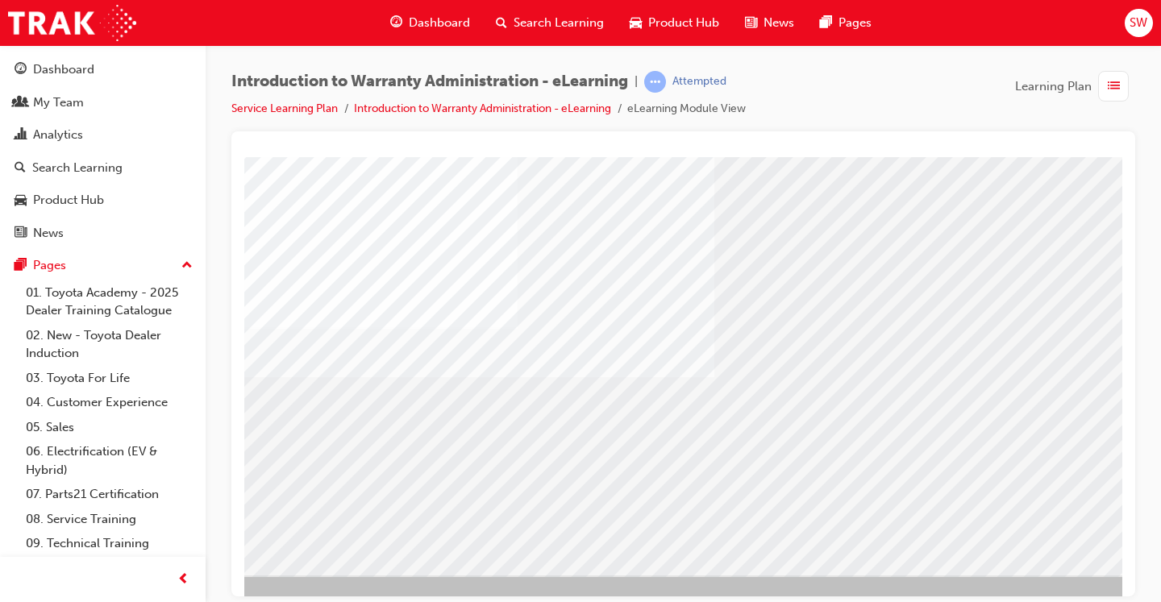
scroll to position [162, 218]
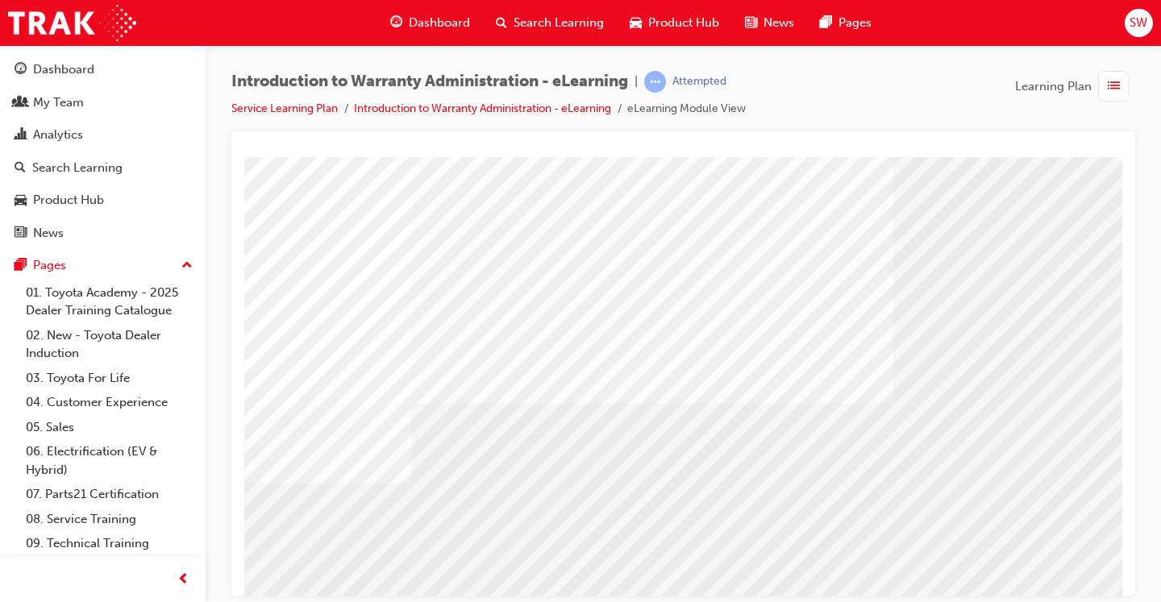
scroll to position [165, 0]
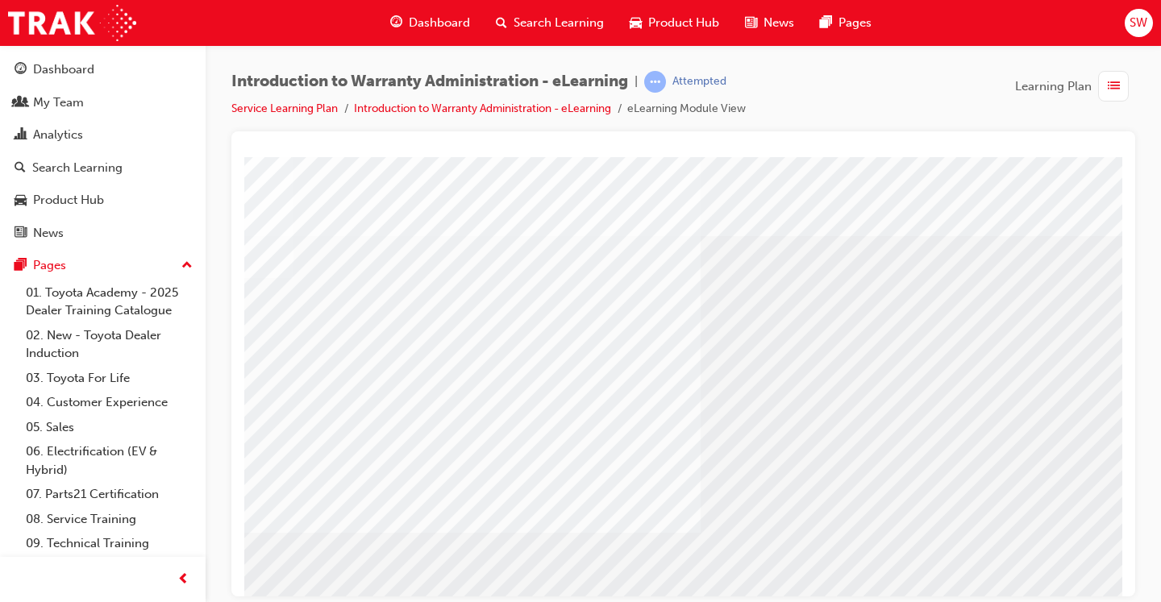
scroll to position [0, 195]
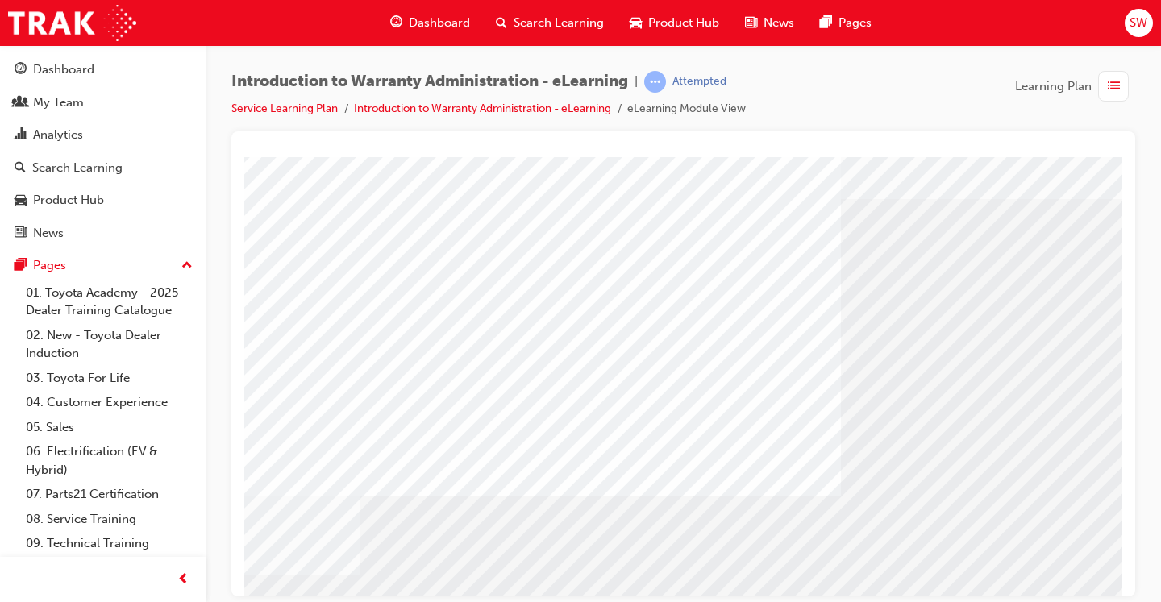
scroll to position [37, 49]
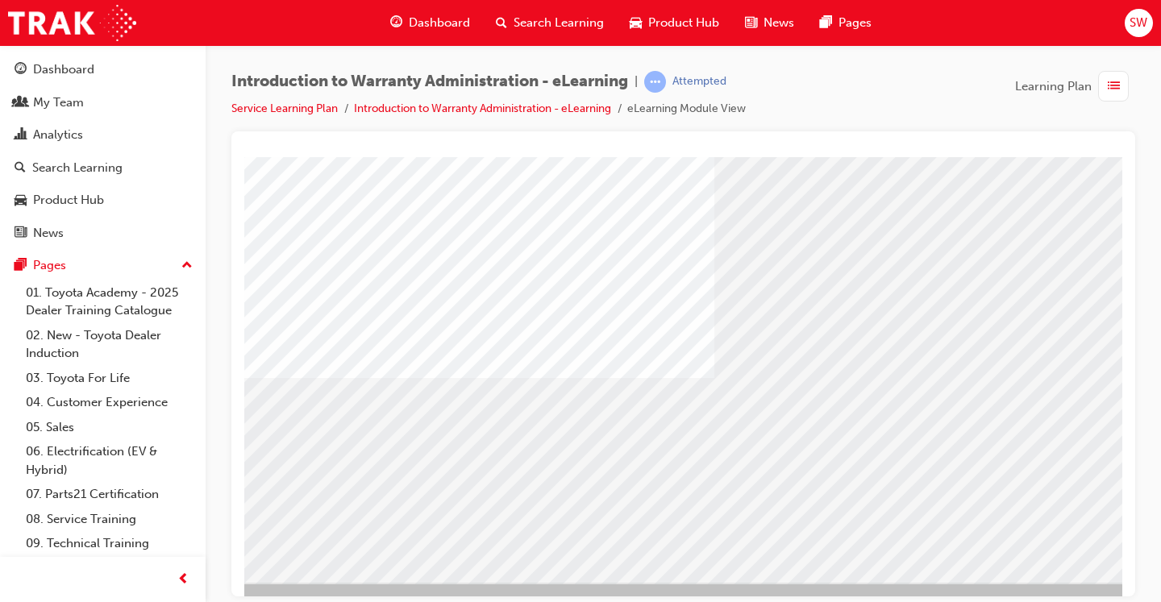
scroll to position [165, 179]
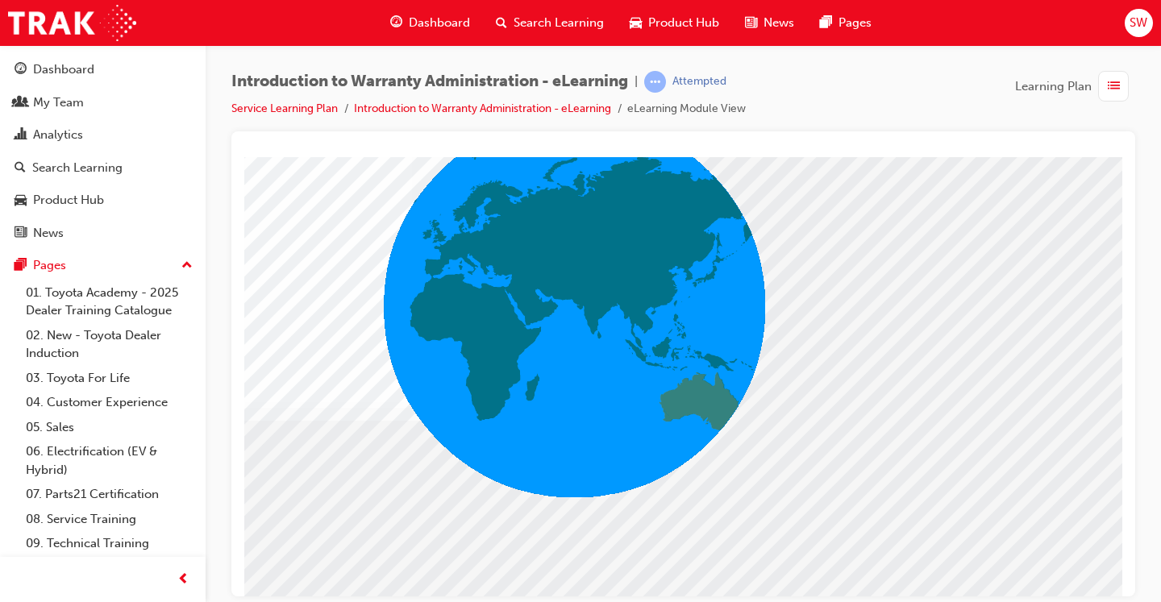
scroll to position [165, 218]
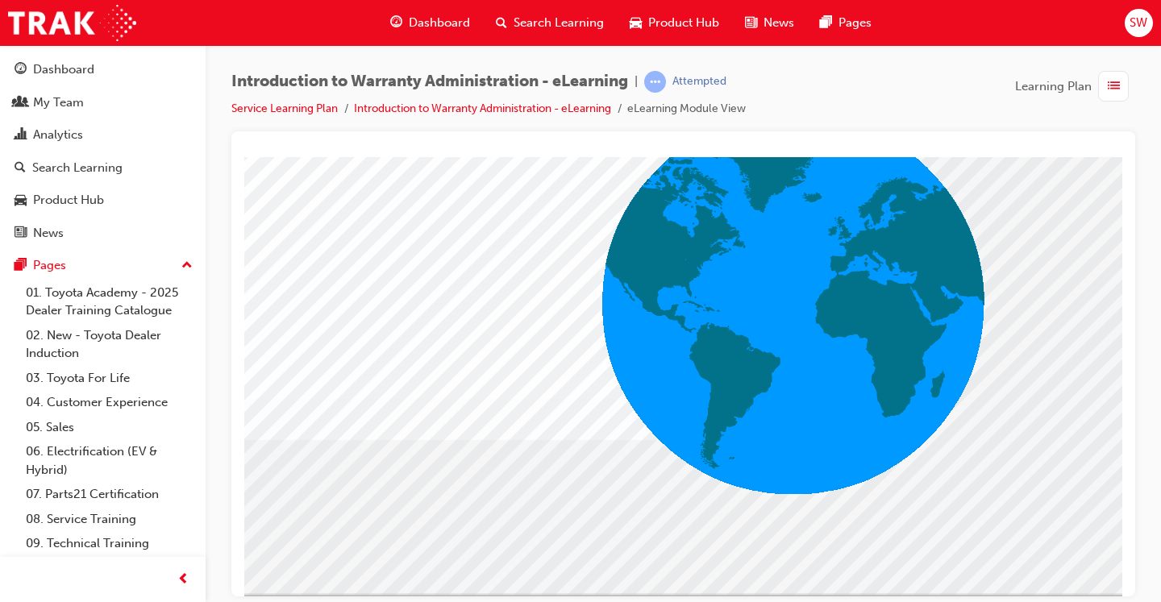
scroll to position [157, 0]
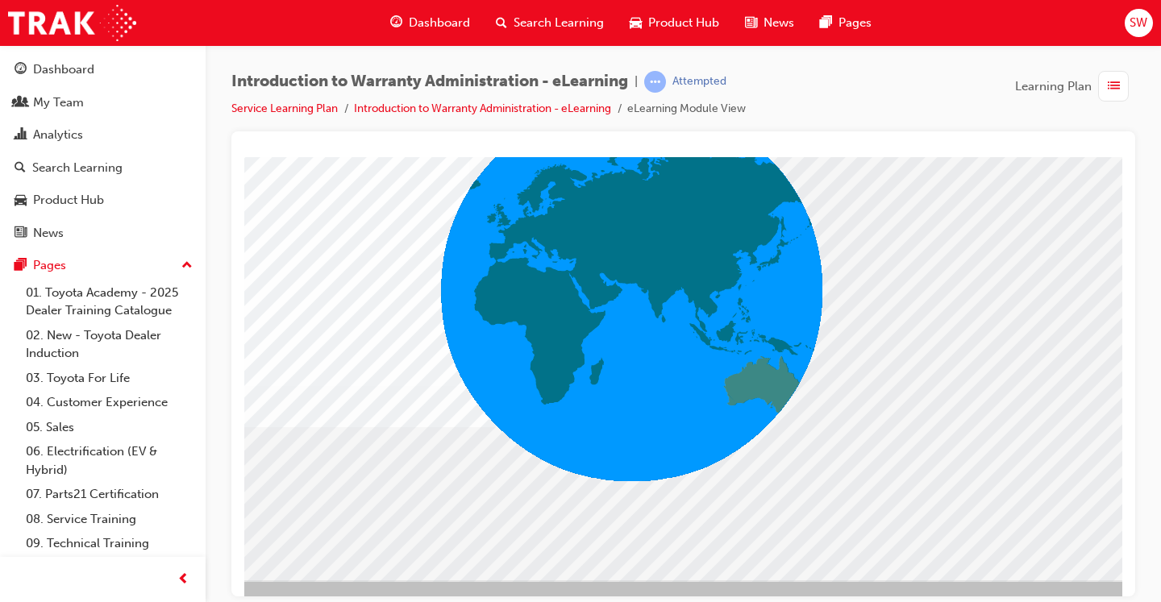
scroll to position [157, 218]
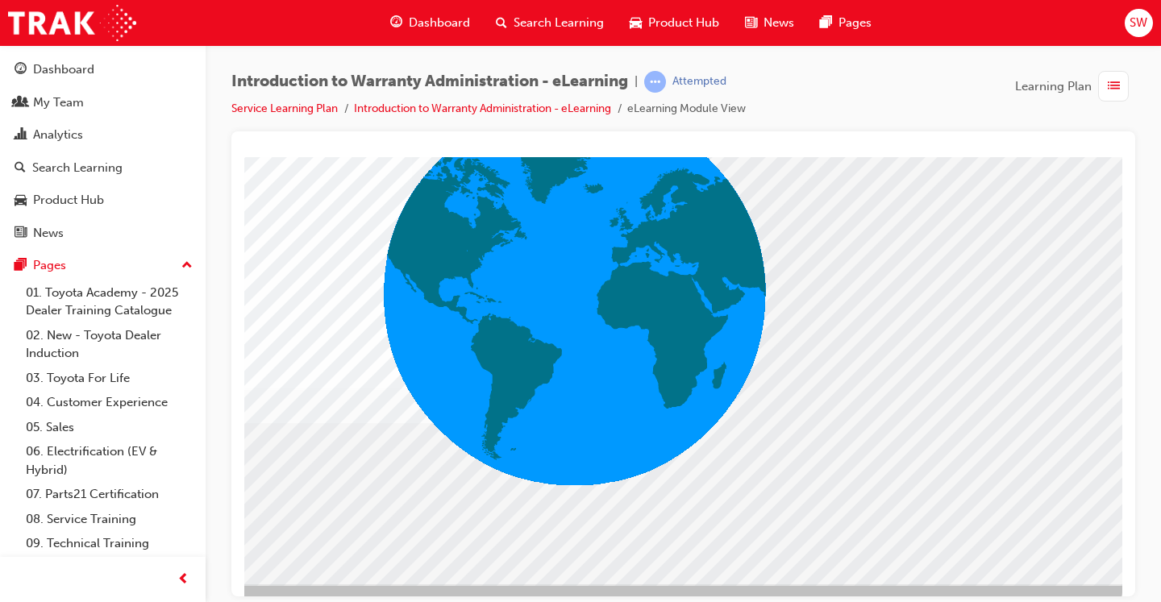
scroll to position [165, 218]
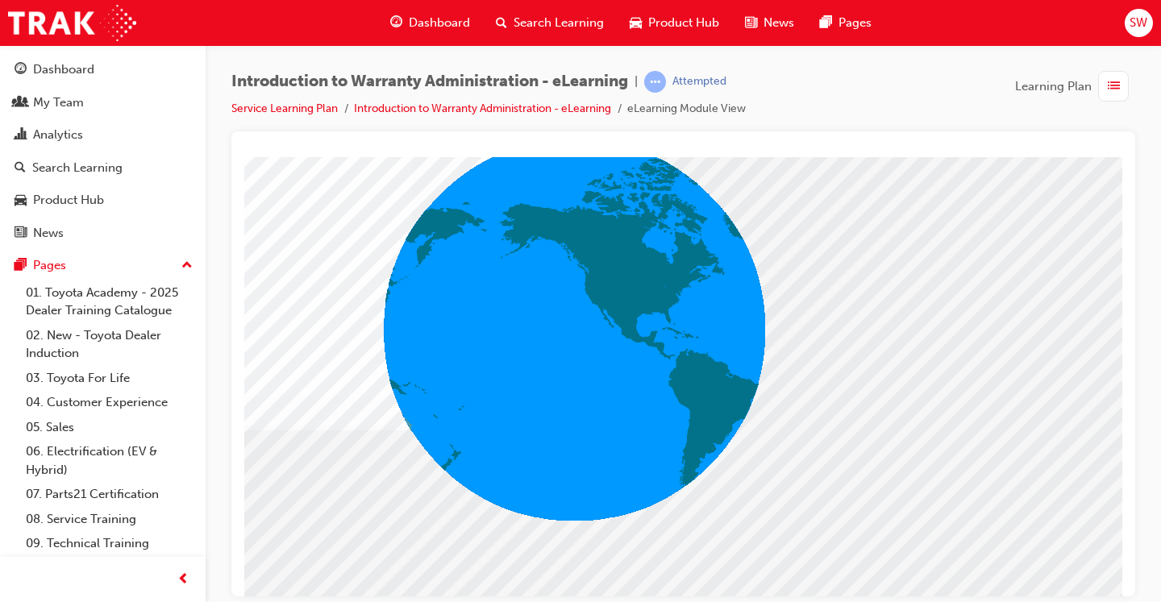
scroll to position [127, 218]
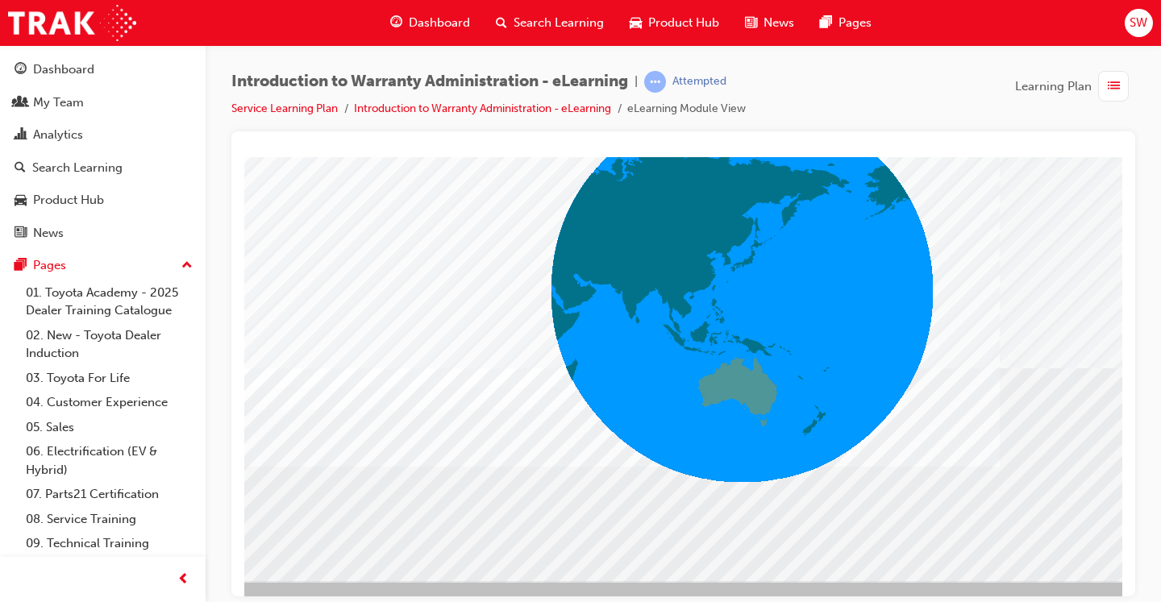
scroll to position [165, 51]
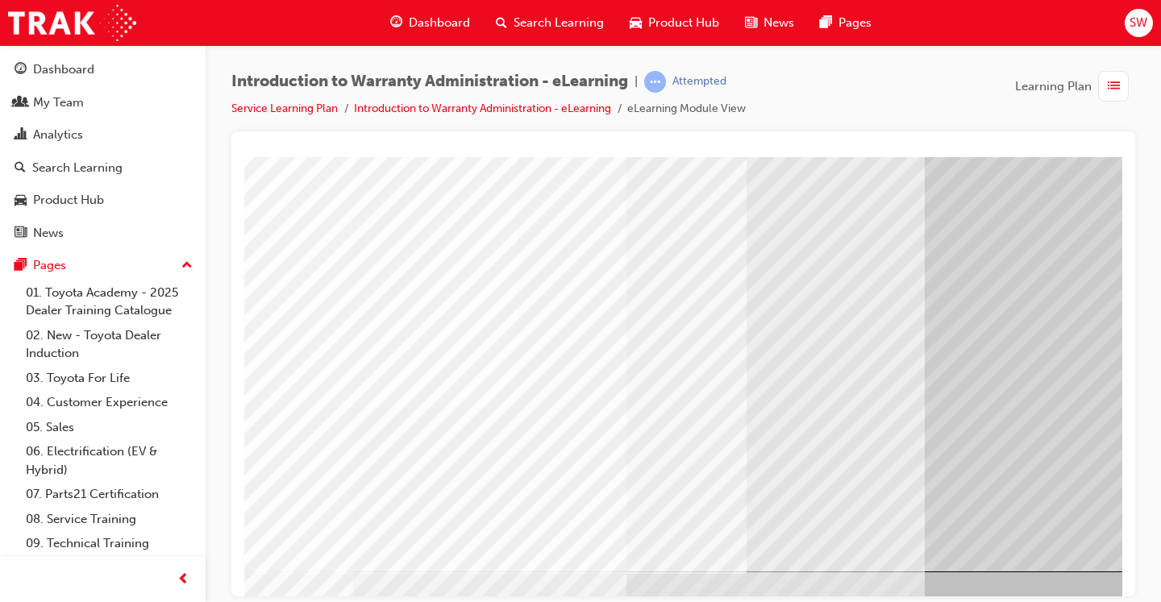
scroll to position [165, 218]
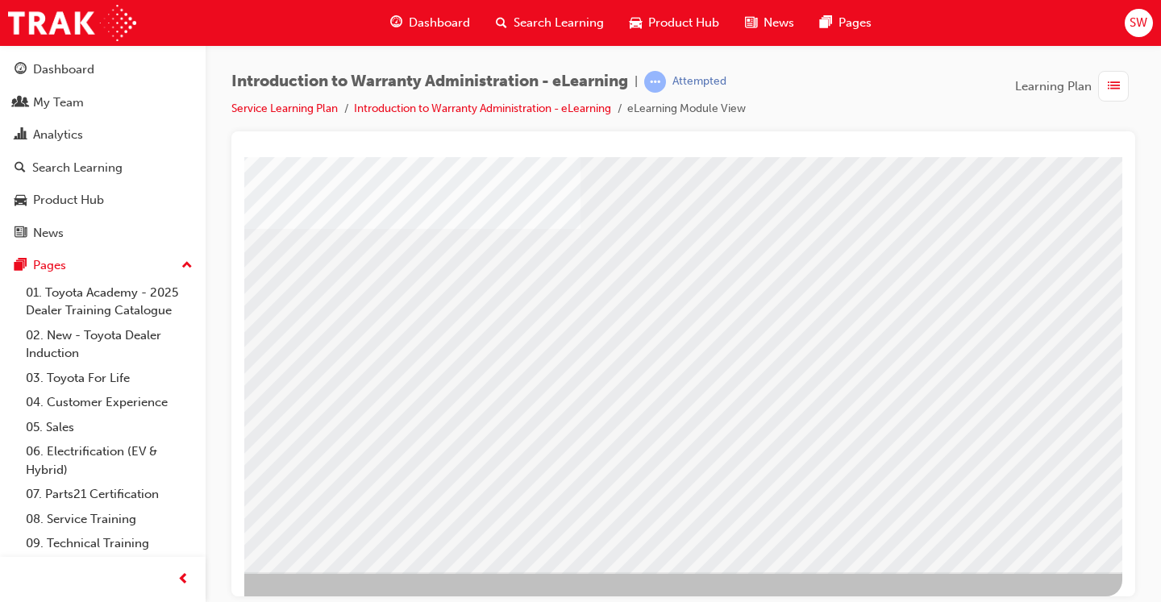
scroll to position [0, 0]
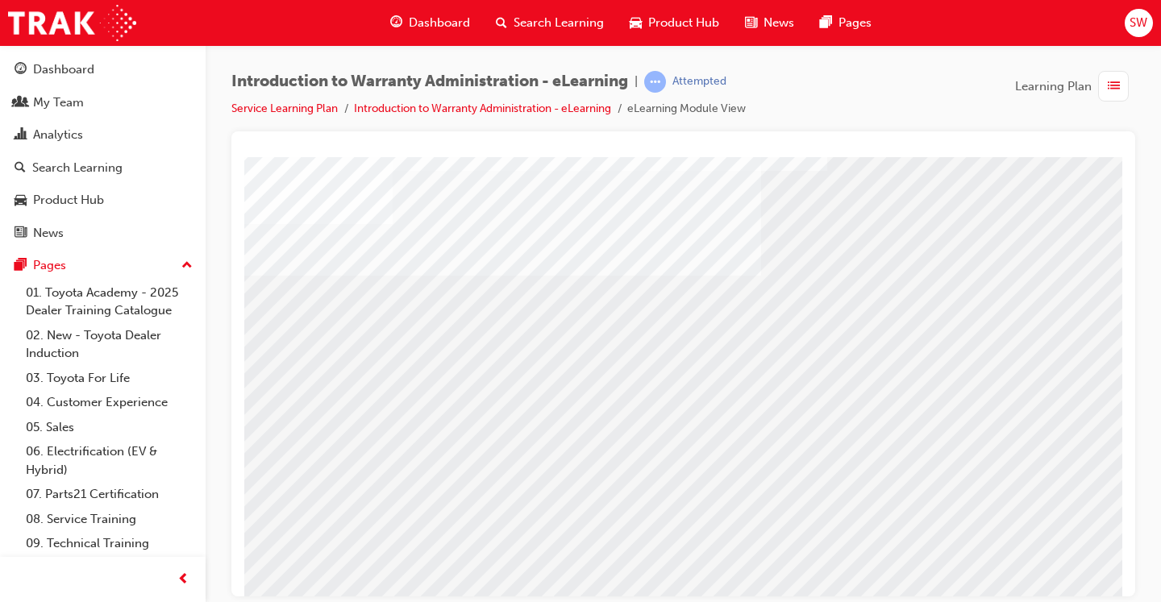
scroll to position [118, 21]
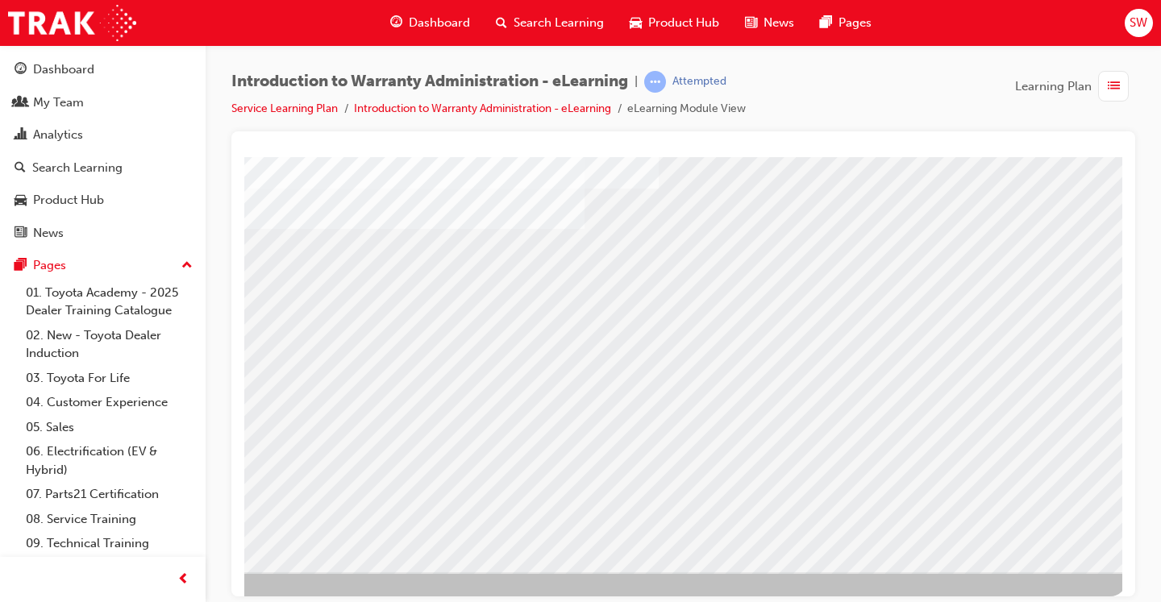
scroll to position [165, 218]
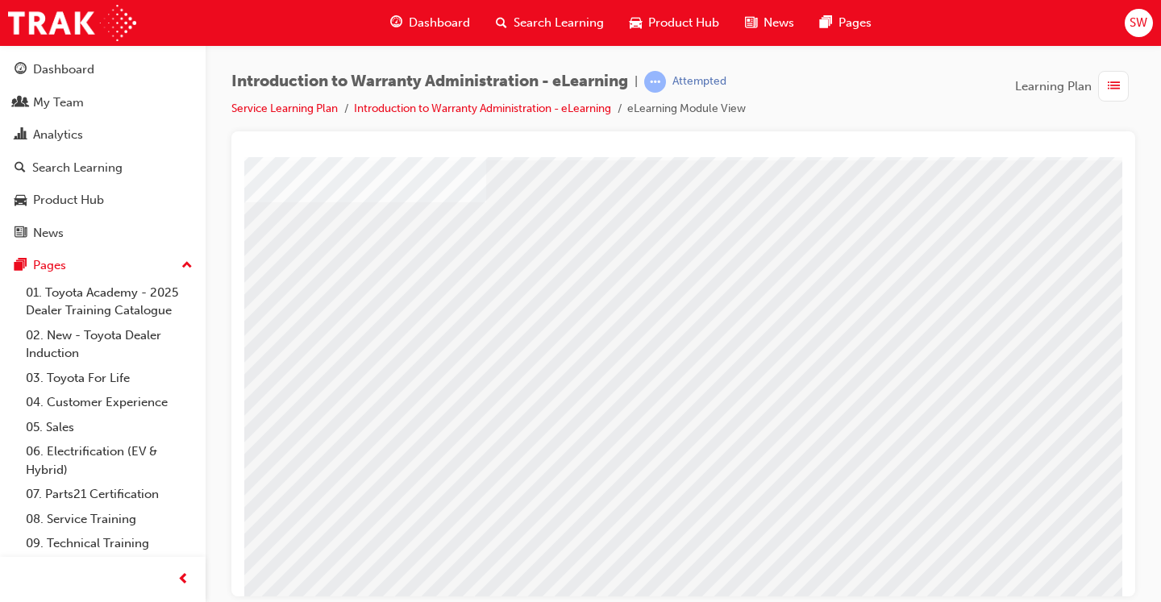
scroll to position [80, 0]
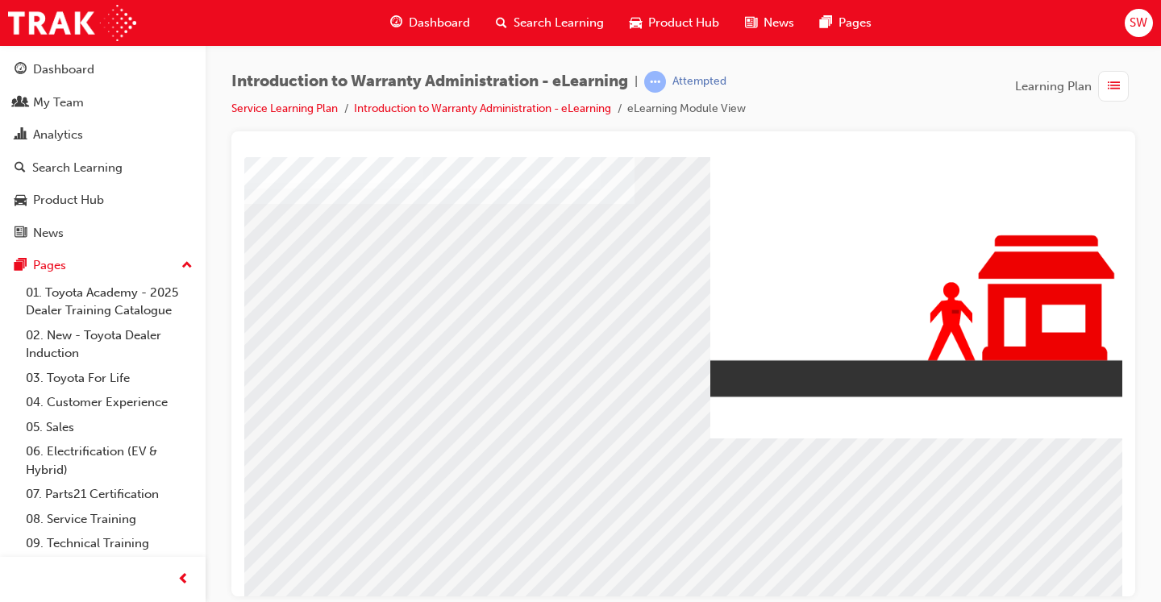
scroll to position [95, 0]
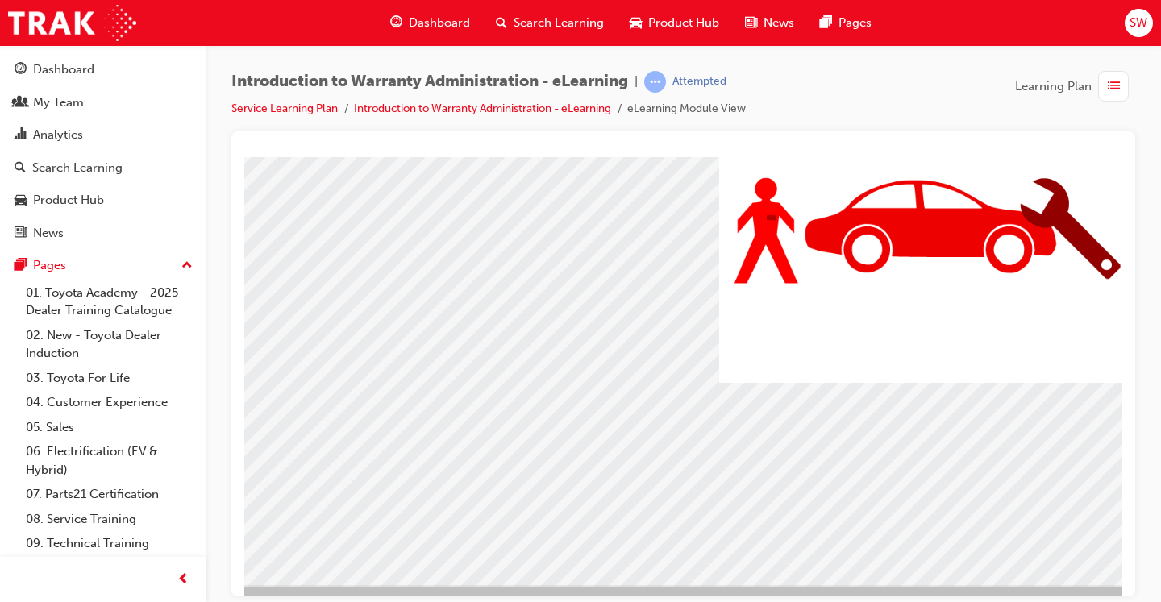
scroll to position [152, 51]
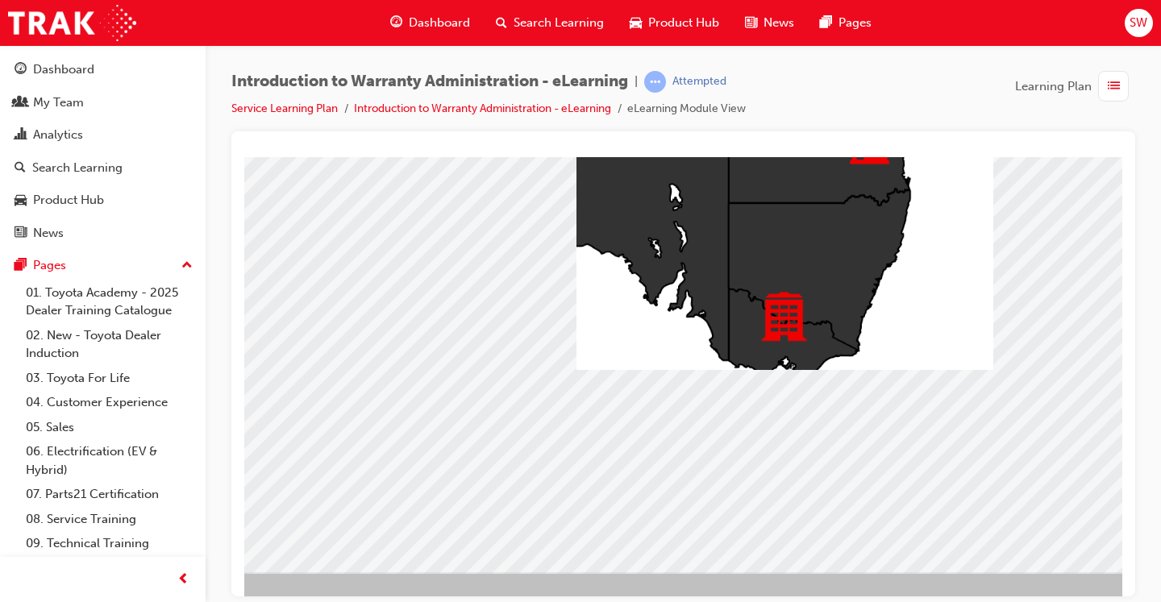
scroll to position [165, 210]
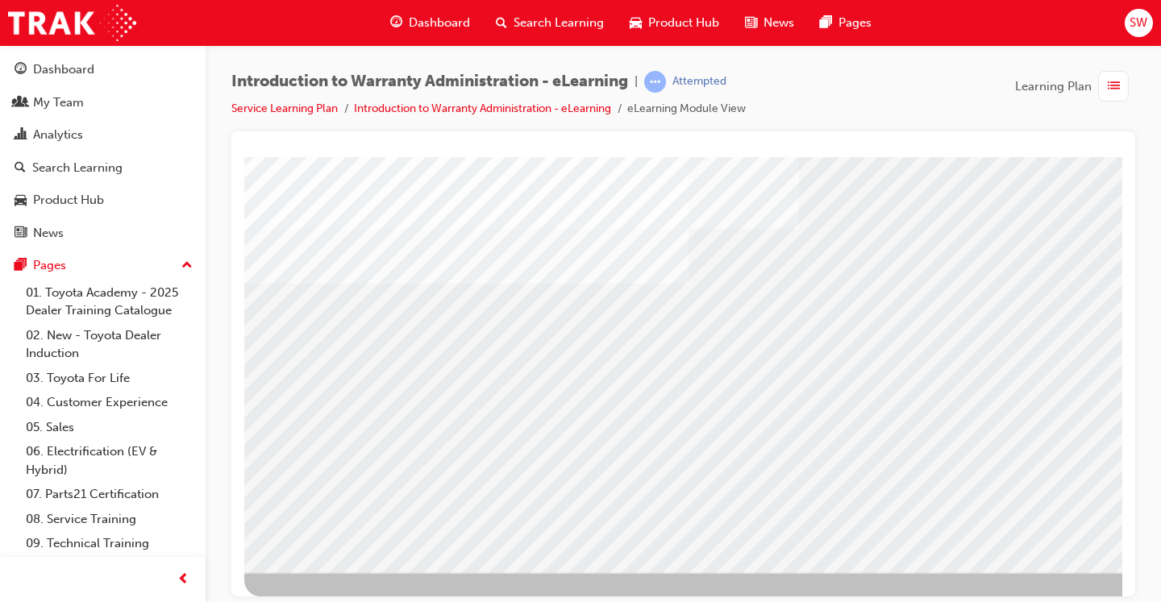
scroll to position [165, 218]
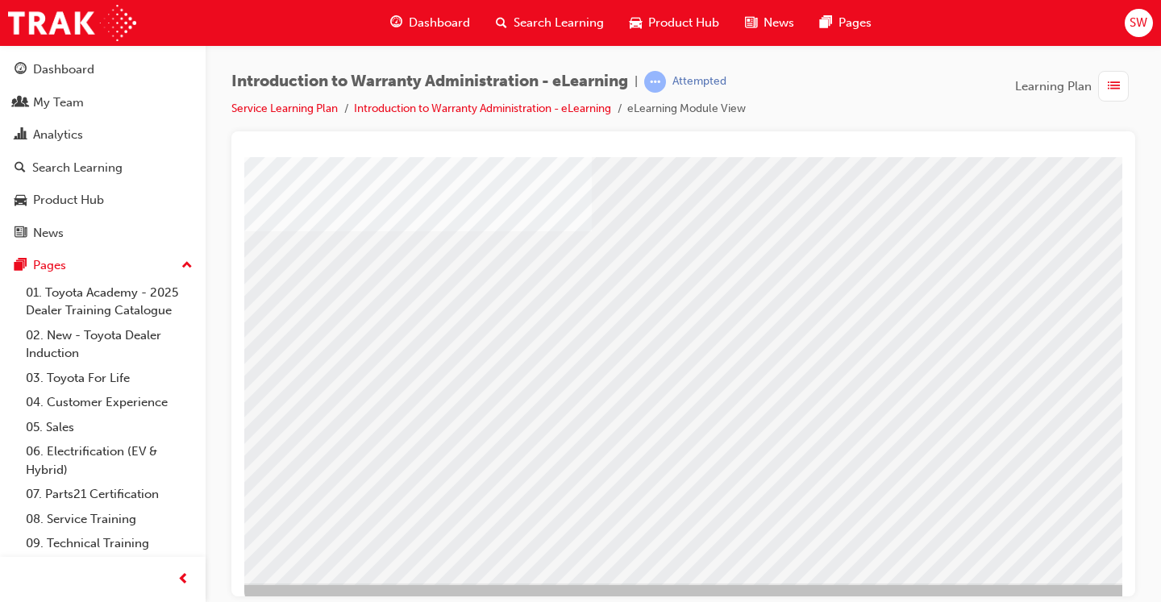
scroll to position [152, 0]
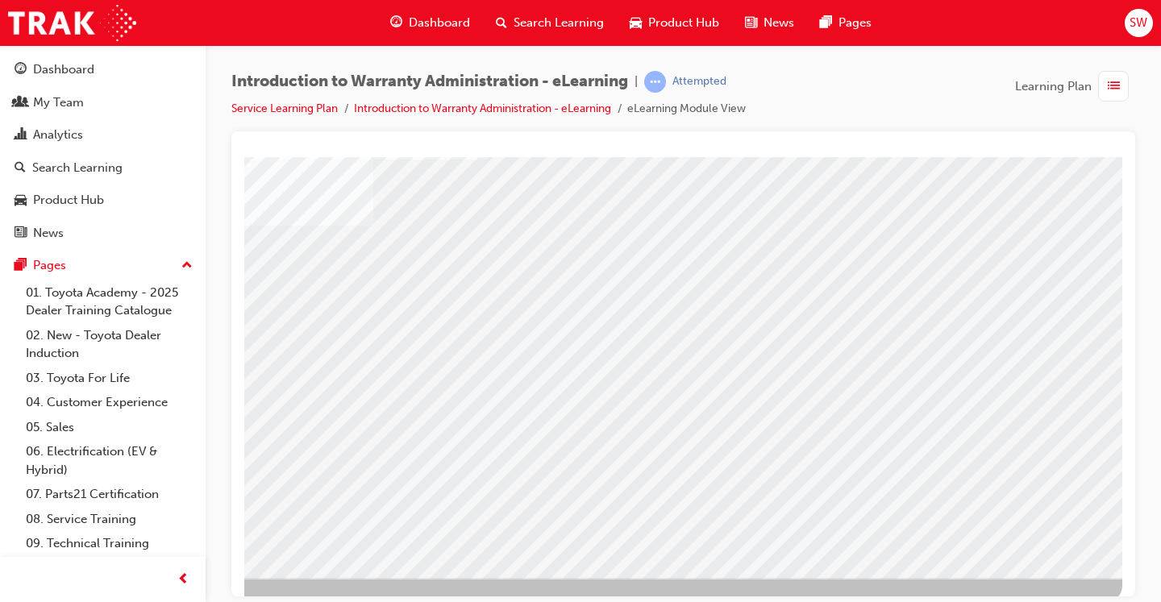
scroll to position [157, 218]
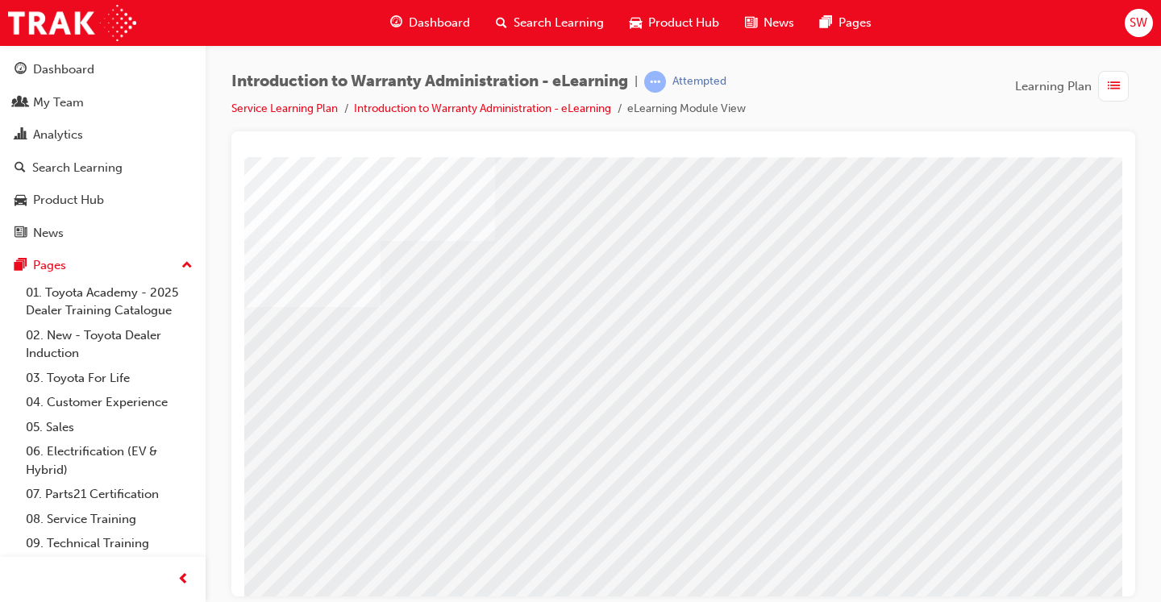
scroll to position [78, 218]
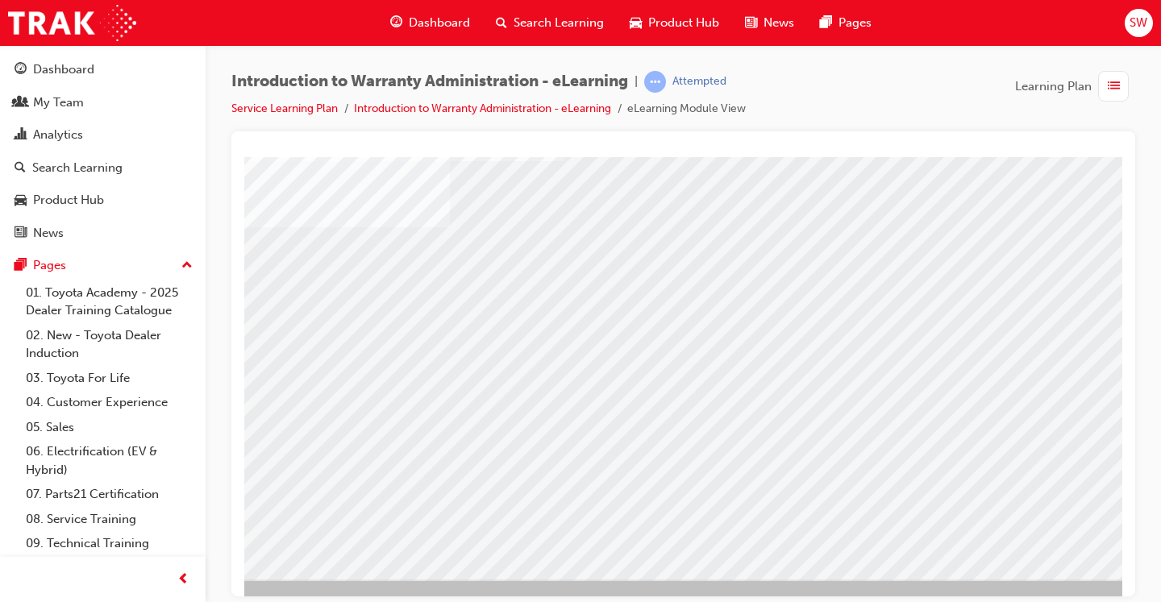
scroll to position [158, 218]
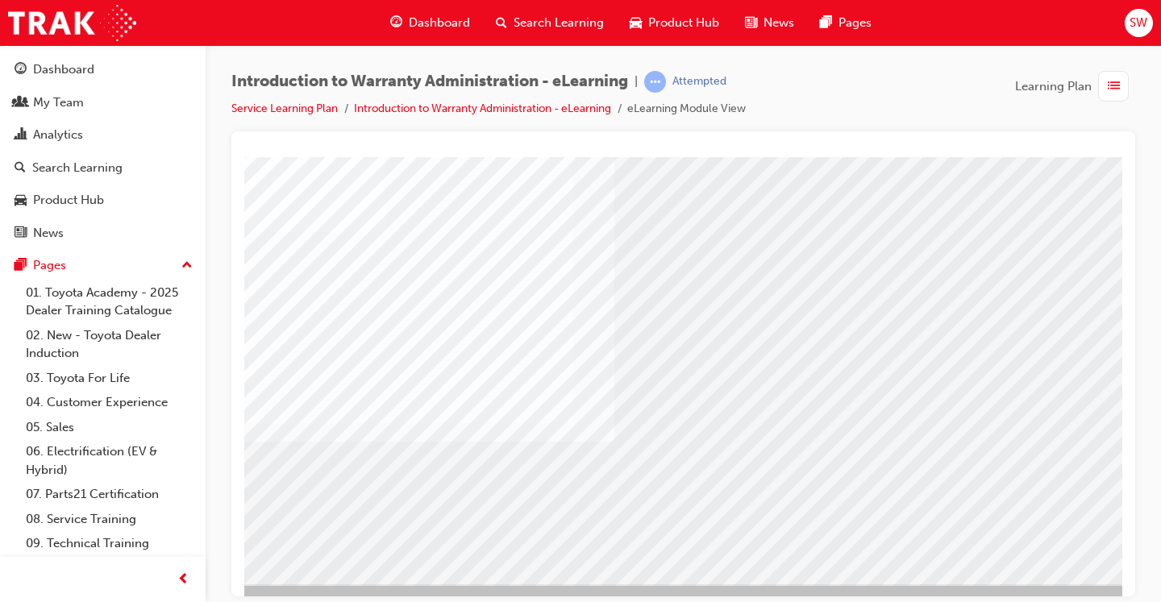
scroll to position [153, 218]
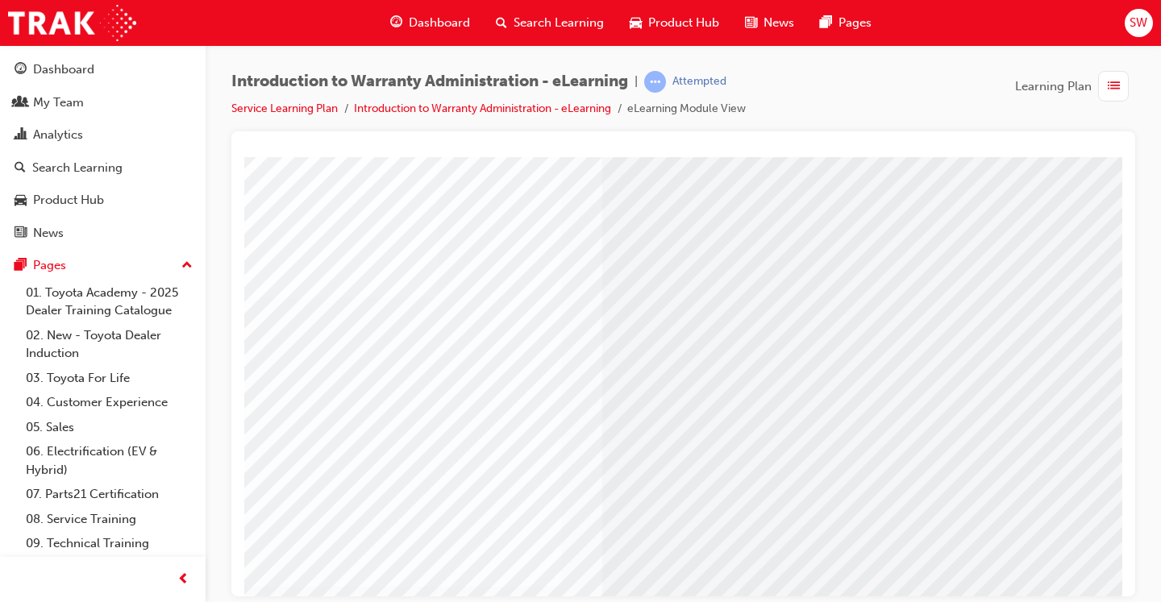
scroll to position [165, 218]
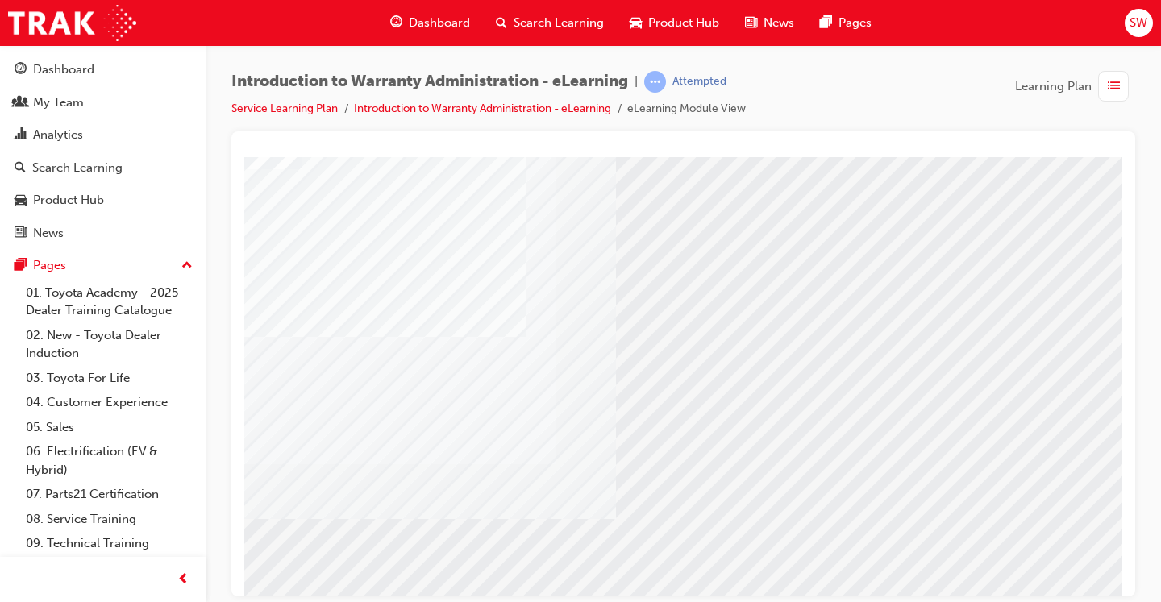
scroll to position [165, 185]
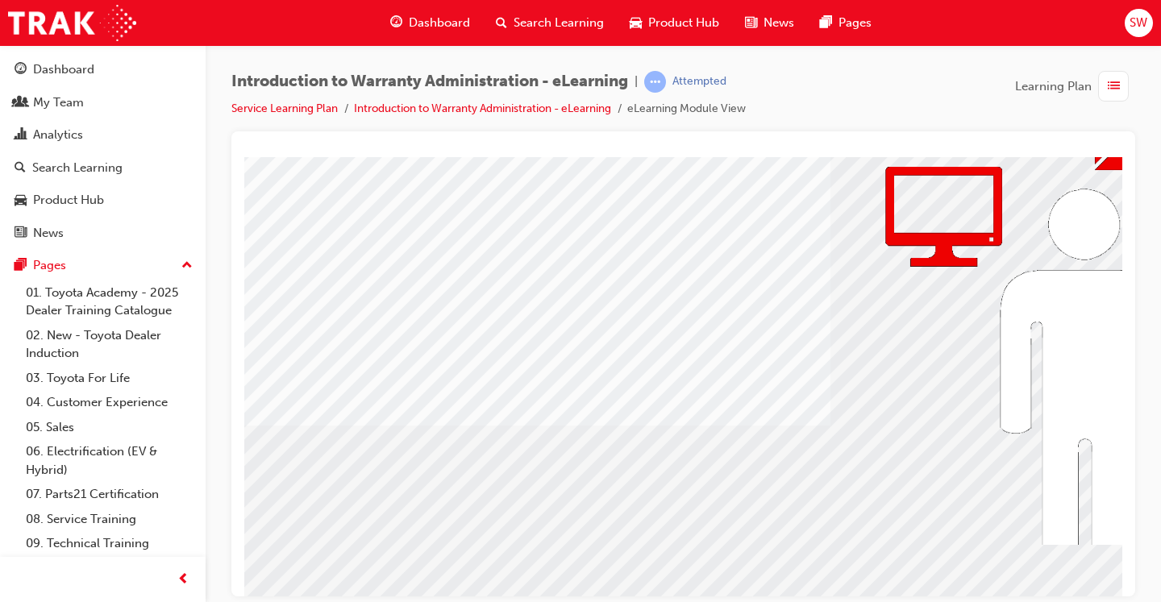
scroll to position [142, 3]
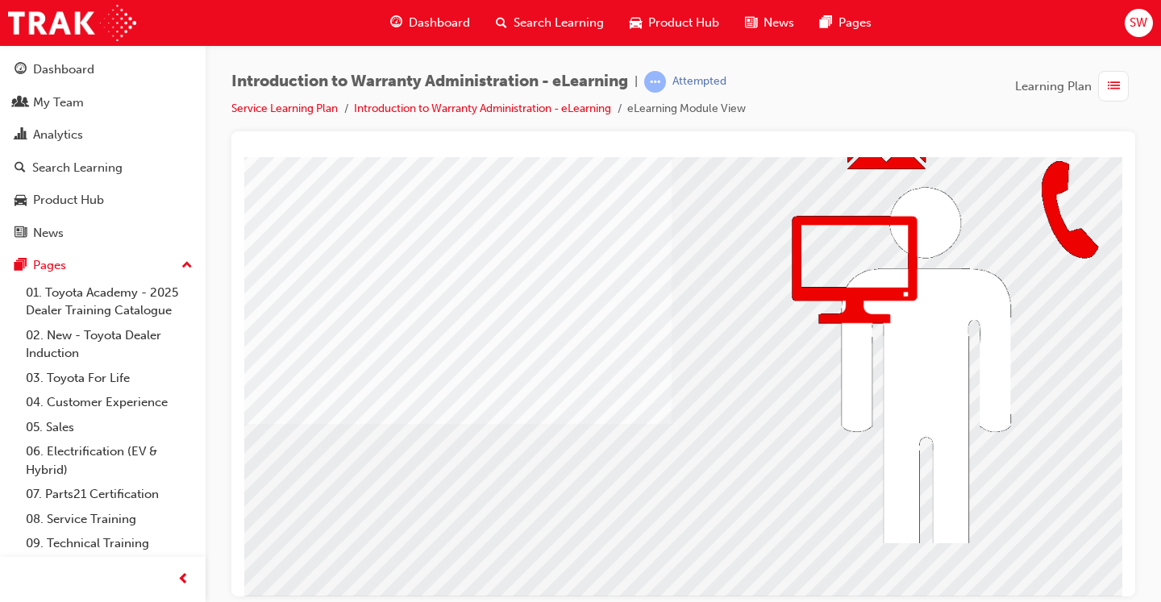
scroll to position [142, 218]
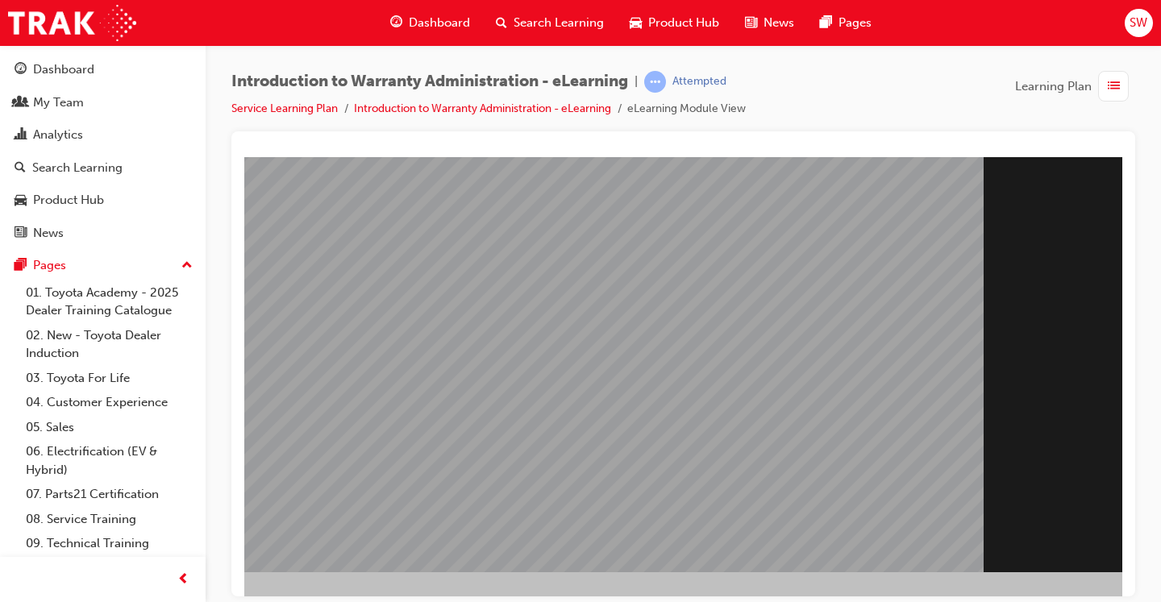
scroll to position [165, 218]
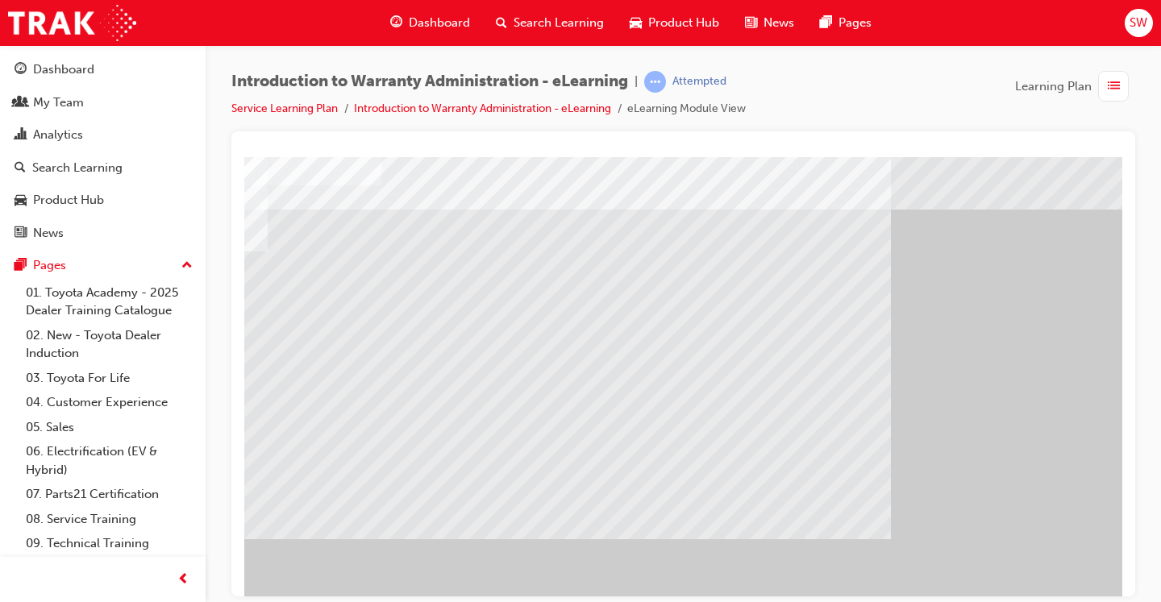
scroll to position [23, 218]
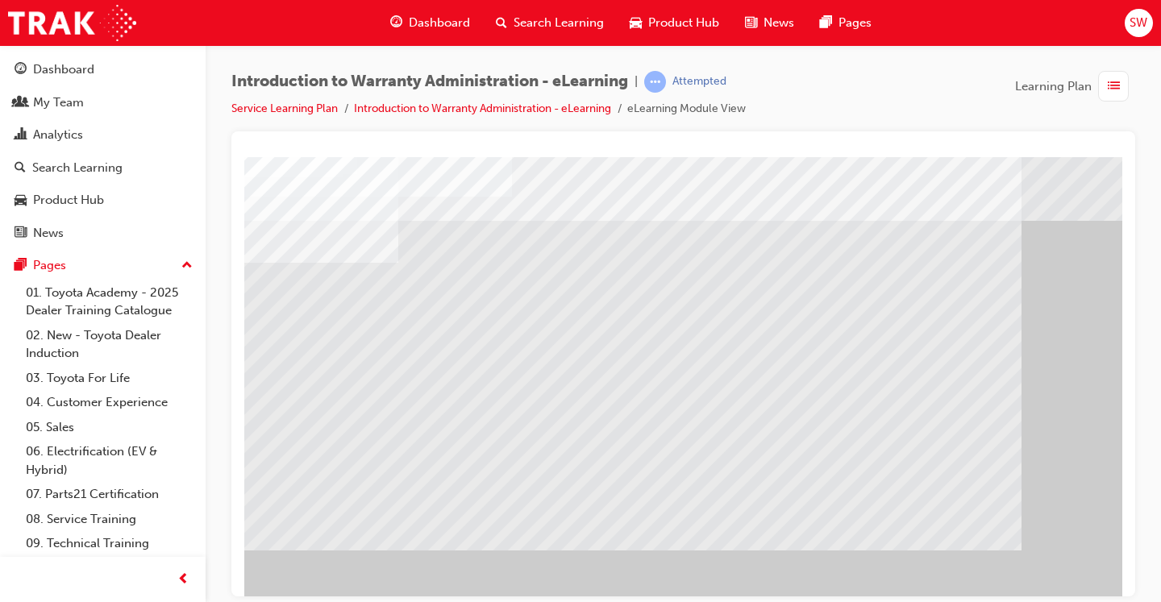
scroll to position [15, 90]
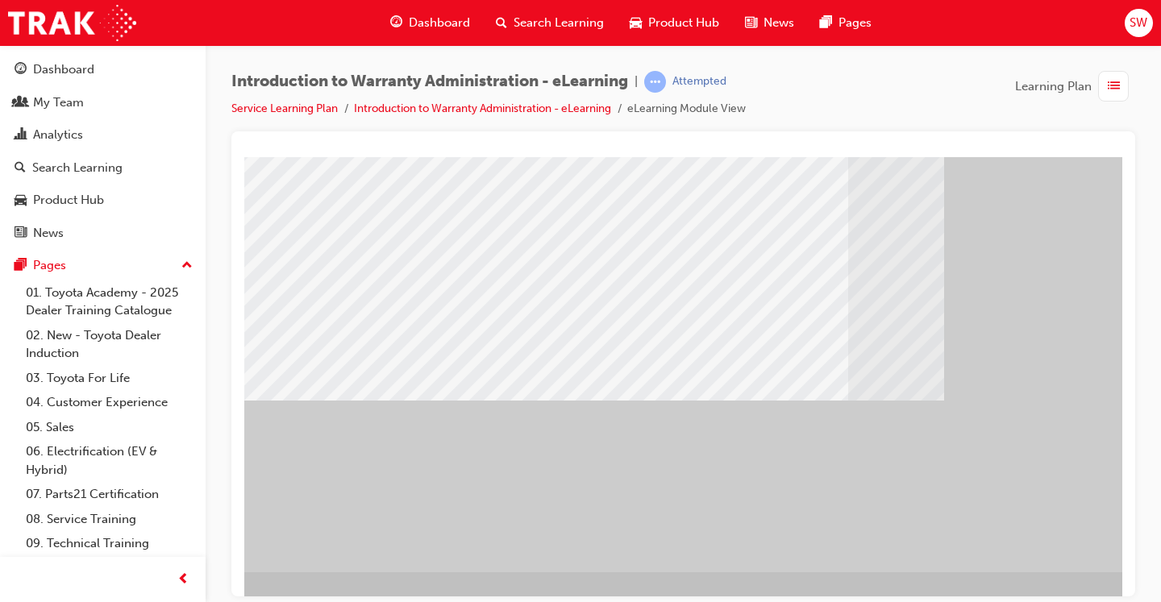
scroll to position [165, 196]
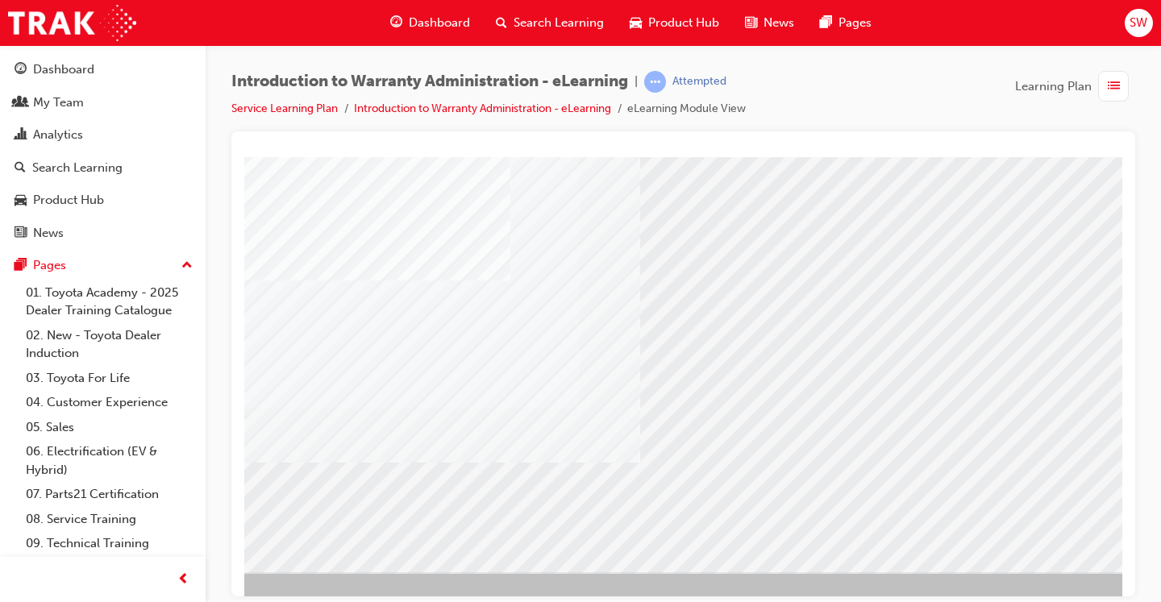
scroll to position [165, 218]
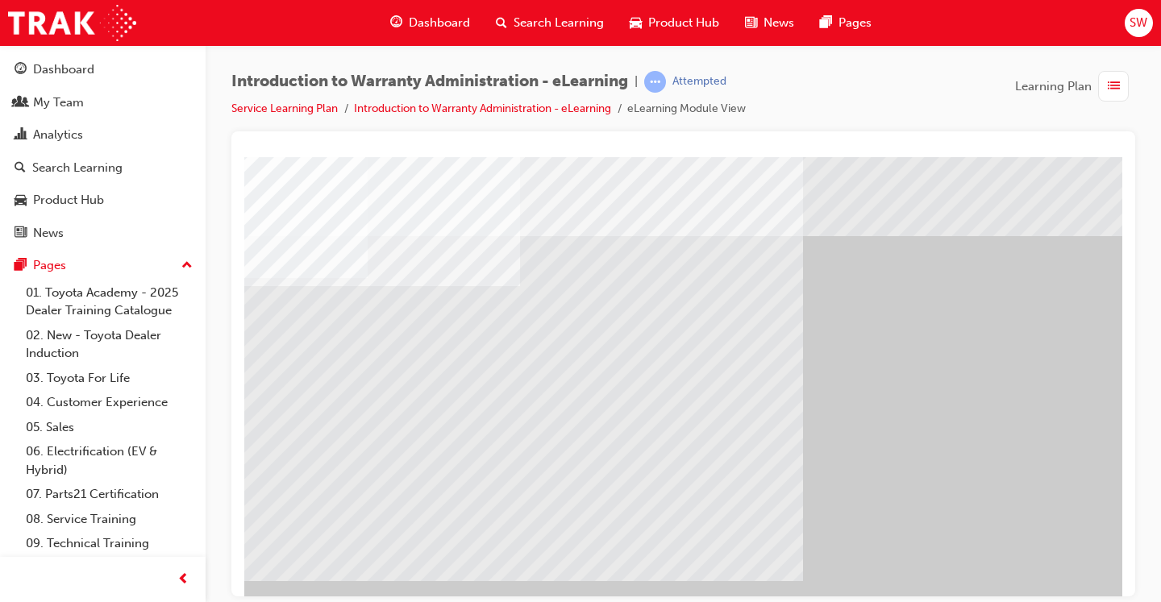
scroll to position [0, 126]
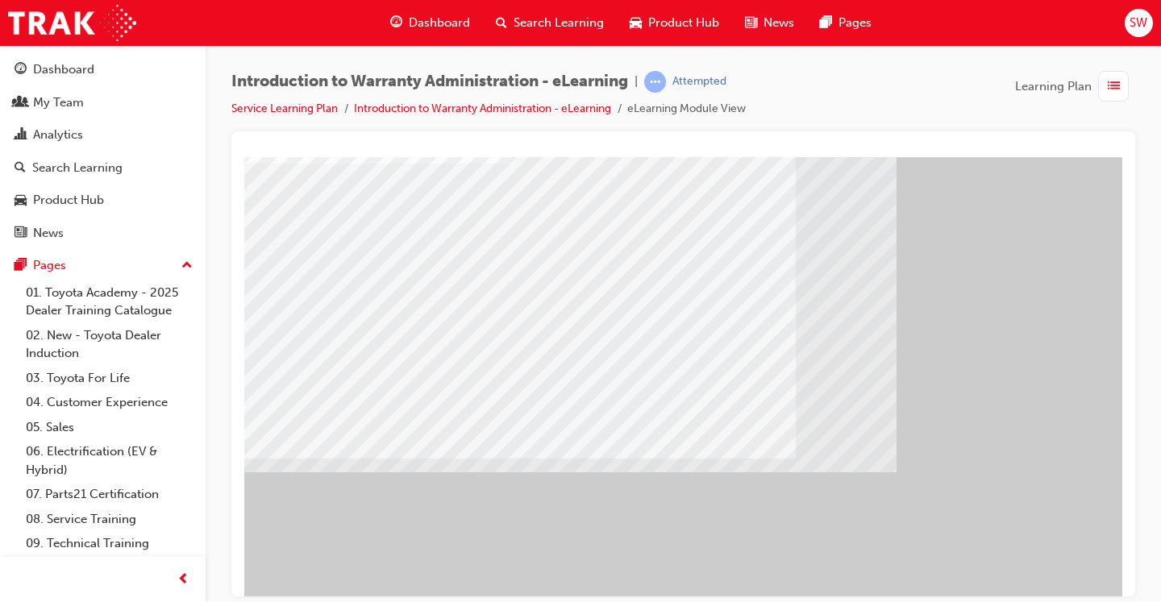
scroll to position [165, 126]
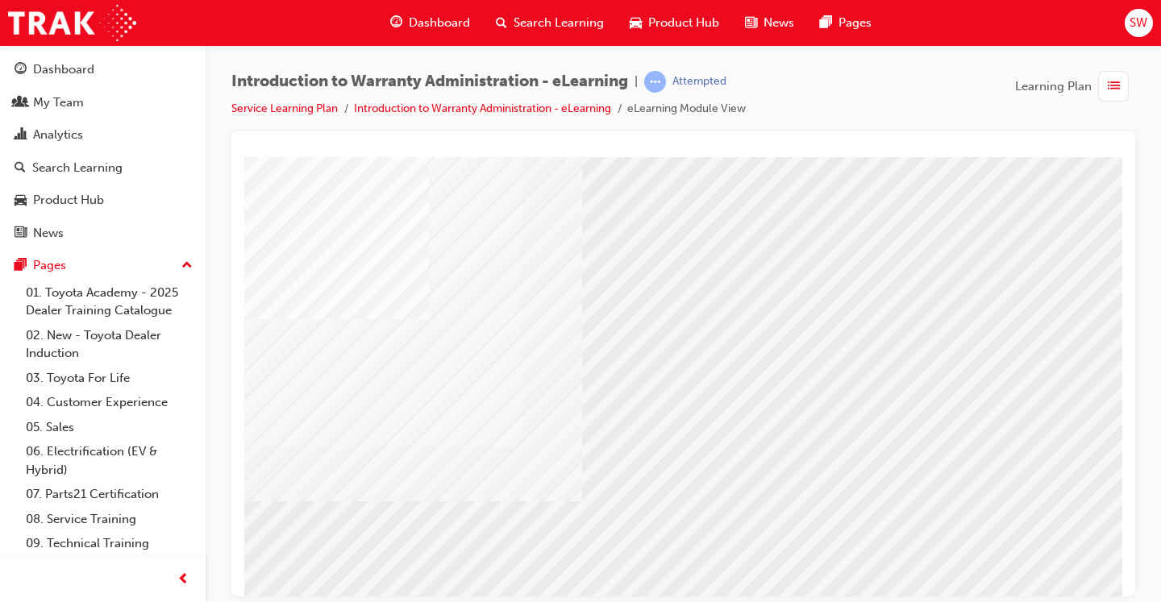
scroll to position [165, 218]
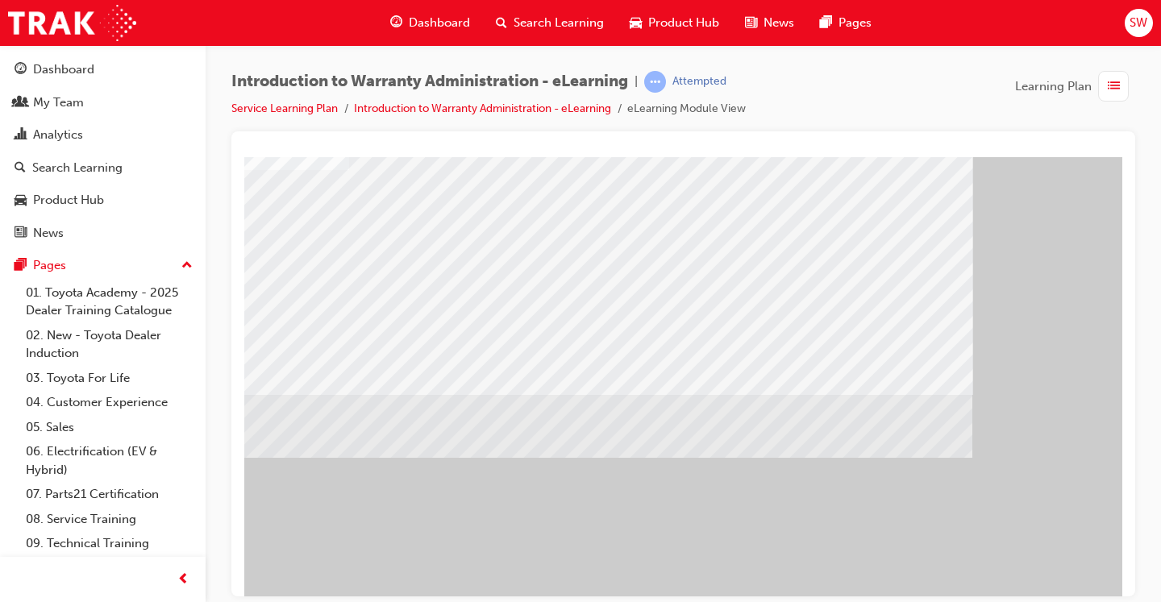
scroll to position [108, 135]
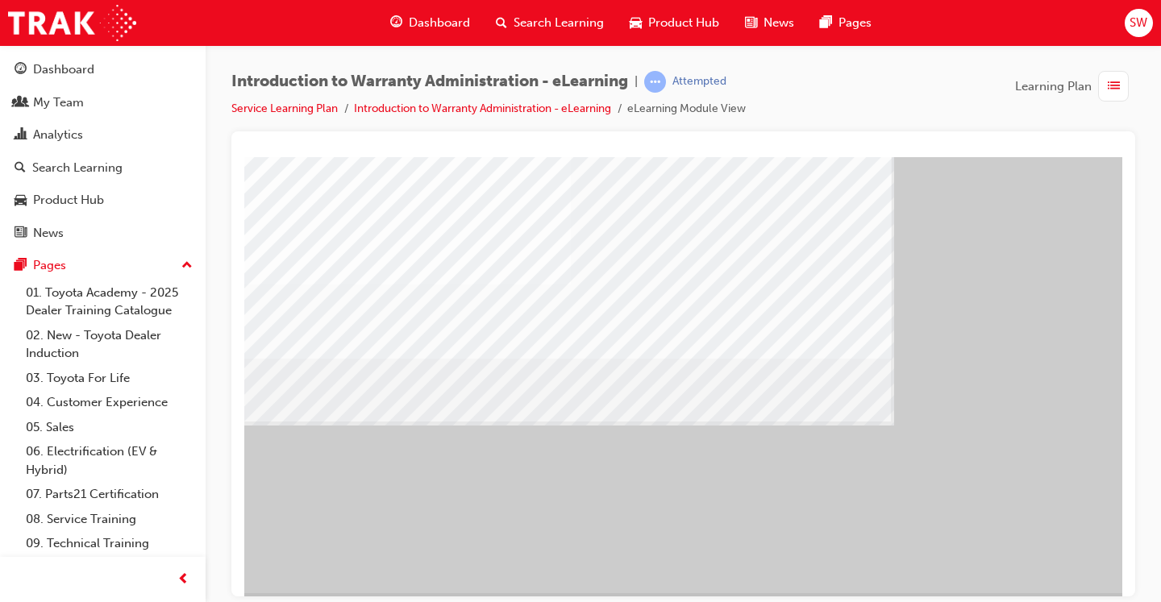
scroll to position [165, 218]
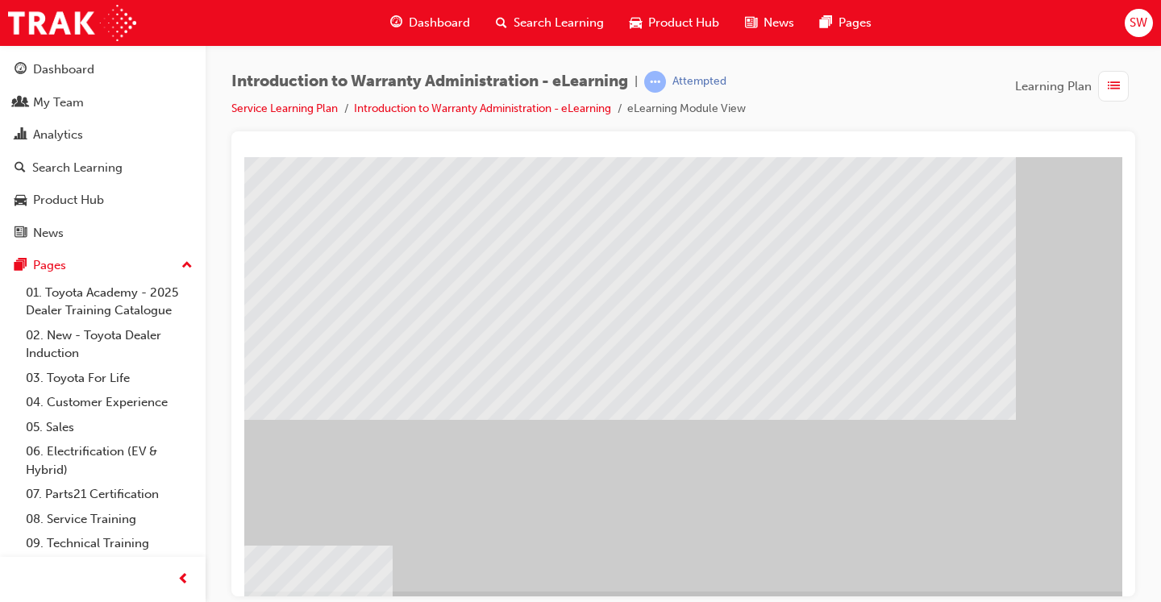
scroll to position [146, 218]
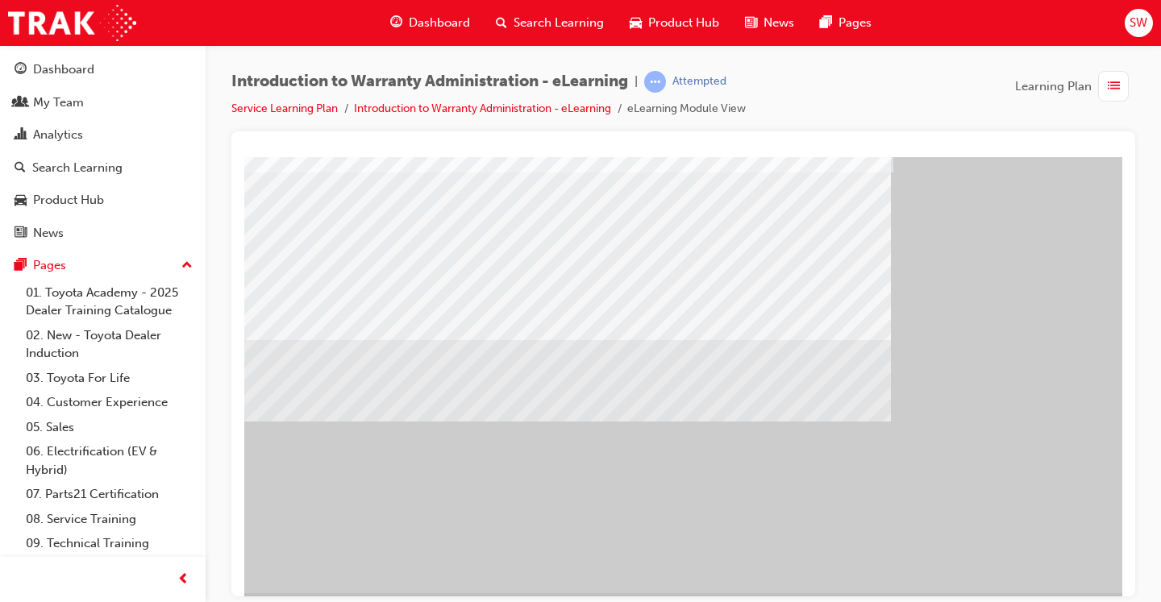
scroll to position [165, 218]
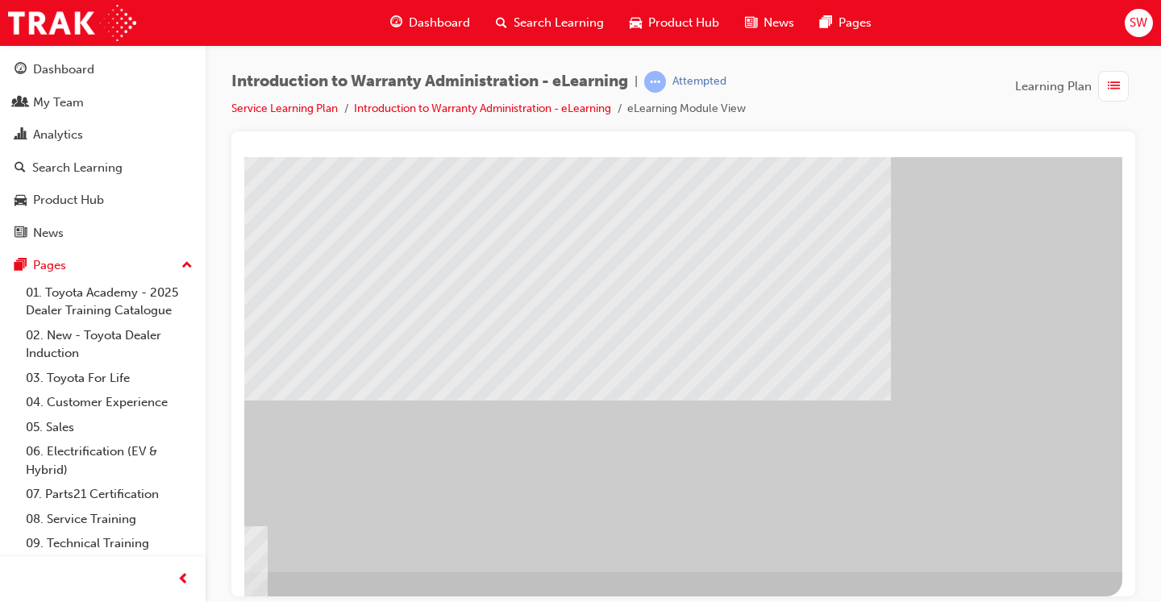
scroll to position [0, 0]
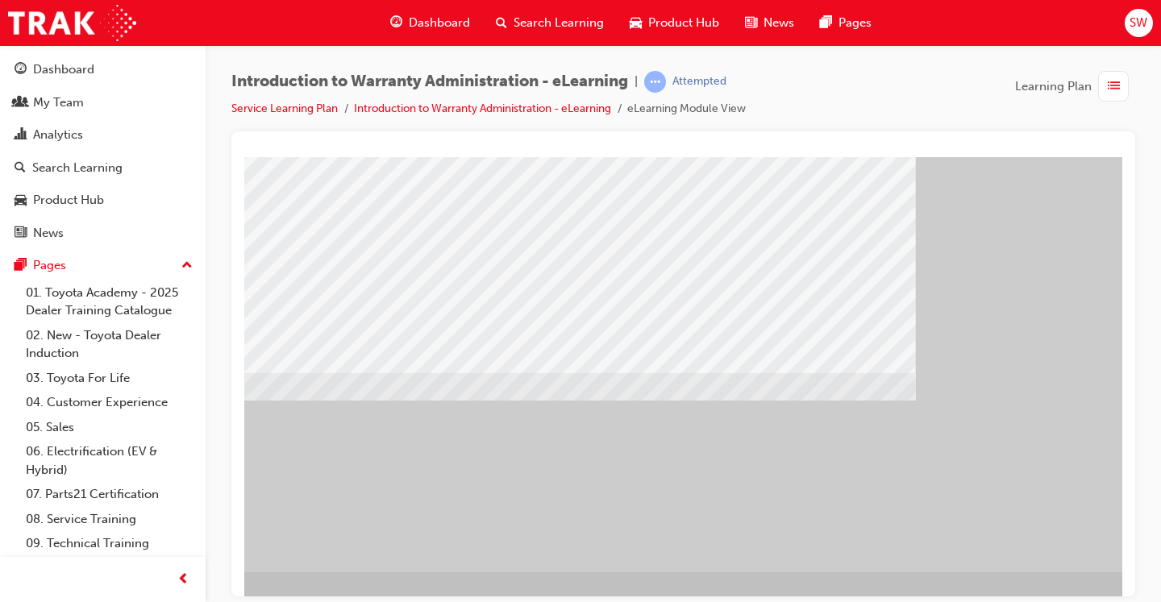
scroll to position [165, 218]
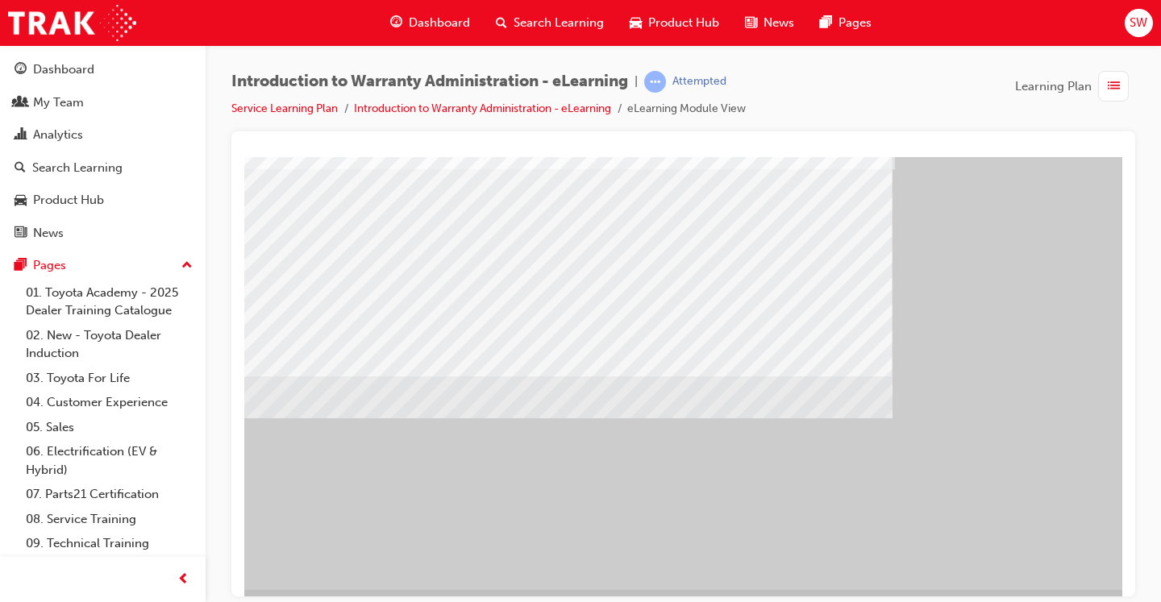
scroll to position [165, 217]
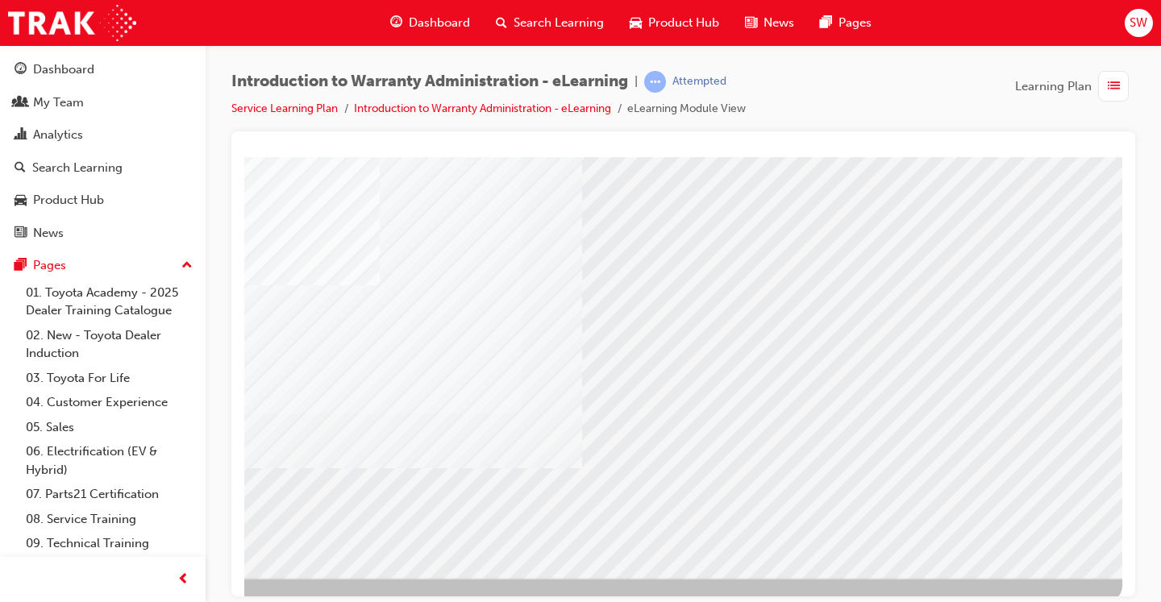
scroll to position [160, 218]
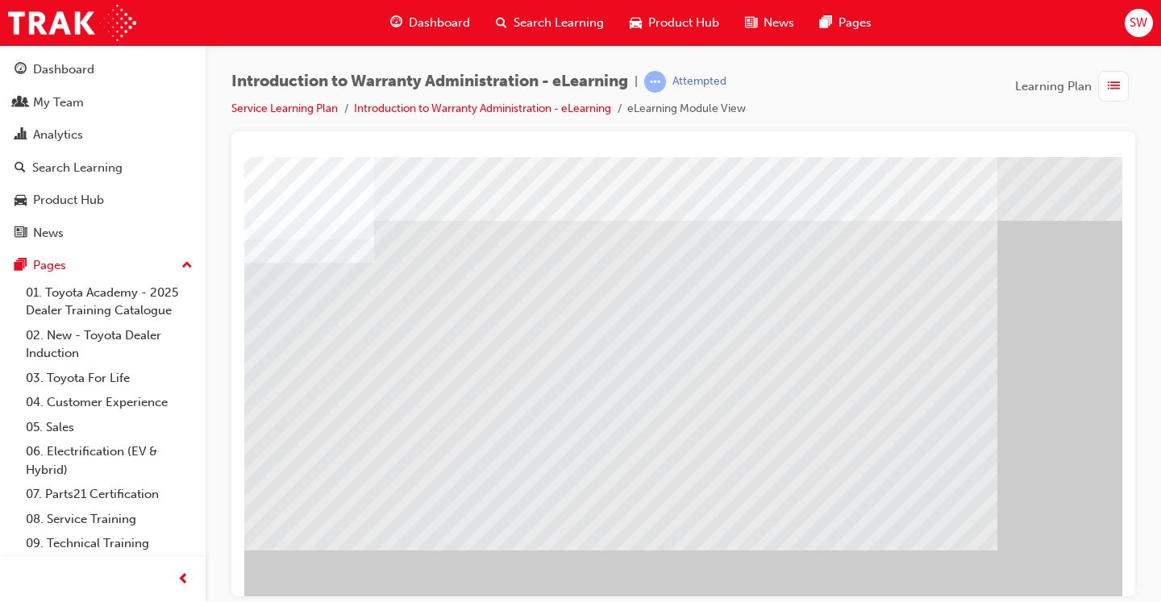
scroll to position [15, 147]
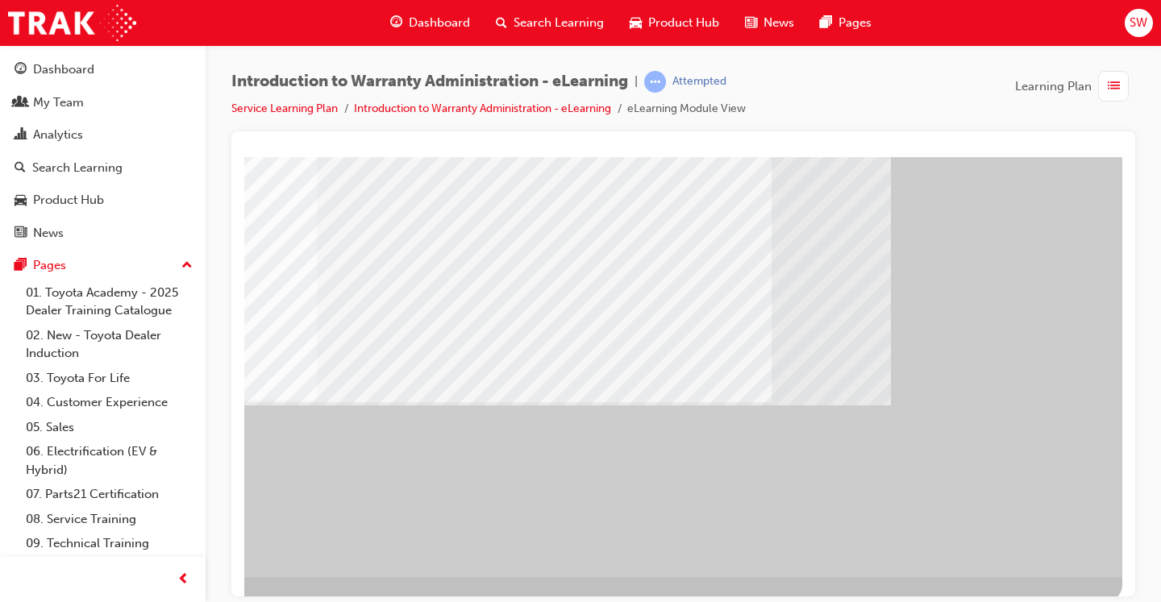
scroll to position [160, 158]
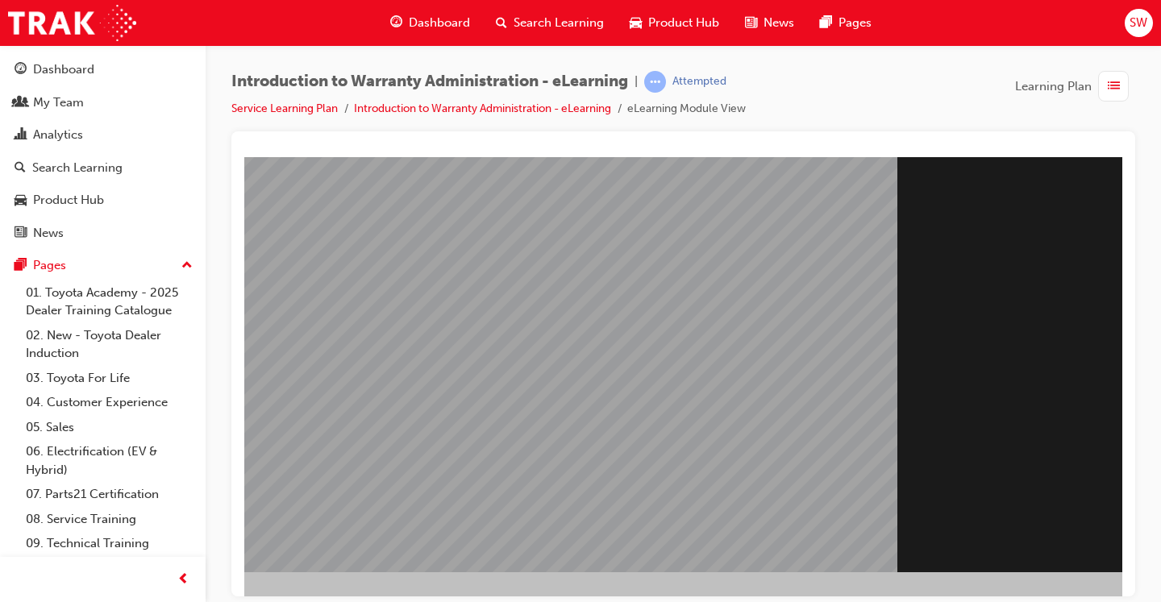
scroll to position [165, 218]
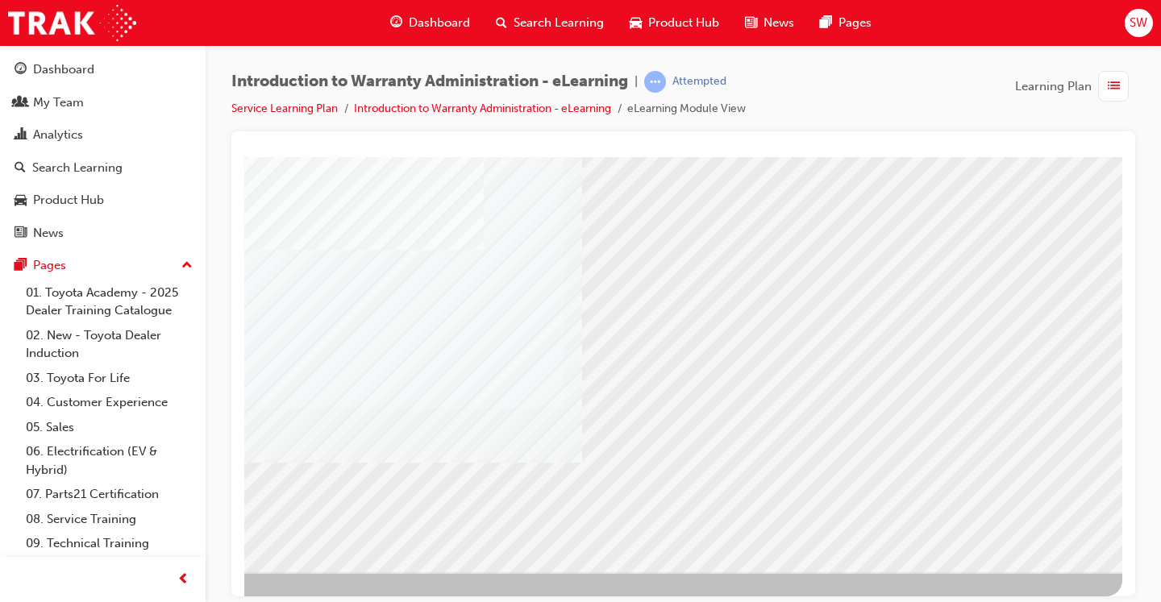
click at [1111, 95] on span "list-icon" at bounding box center [1113, 87] width 12 height 20
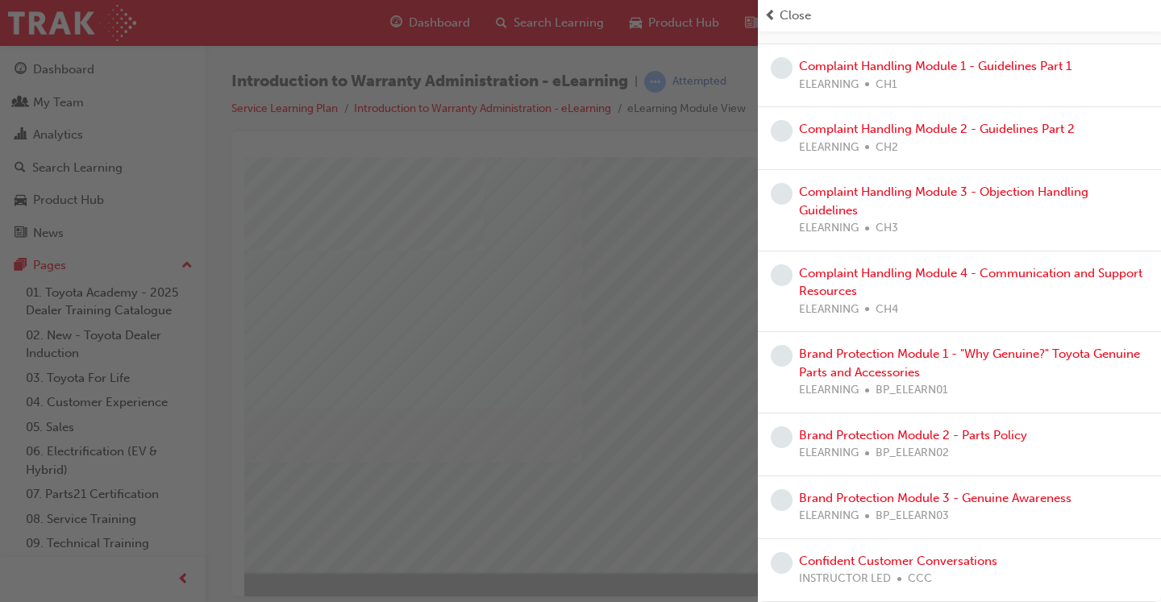
scroll to position [0, 0]
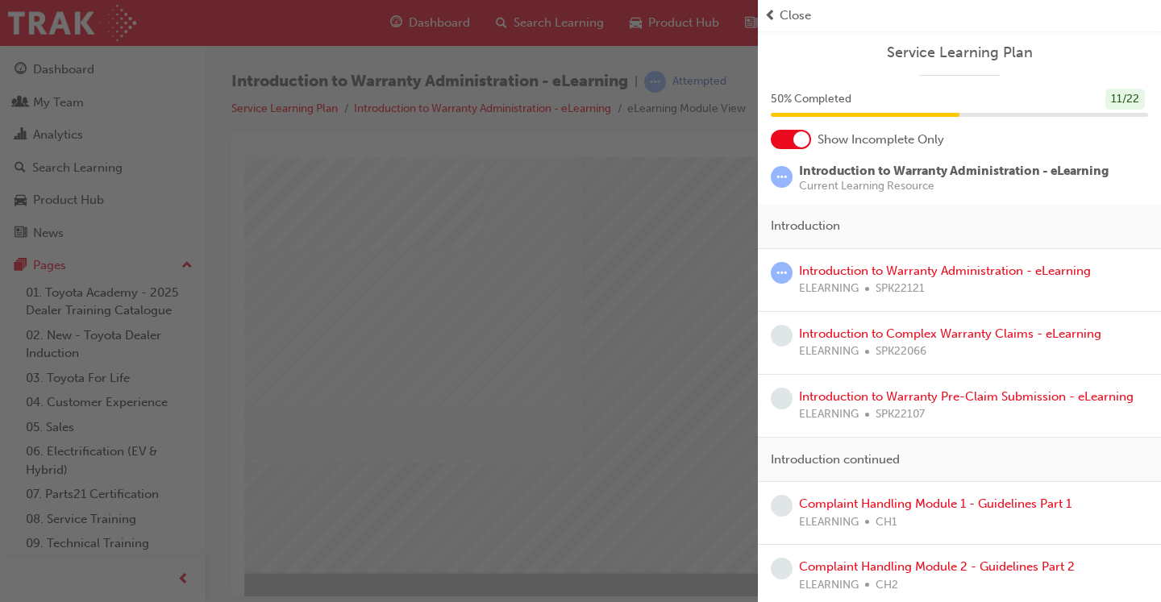
click at [719, 316] on div "button" at bounding box center [379, 301] width 758 height 602
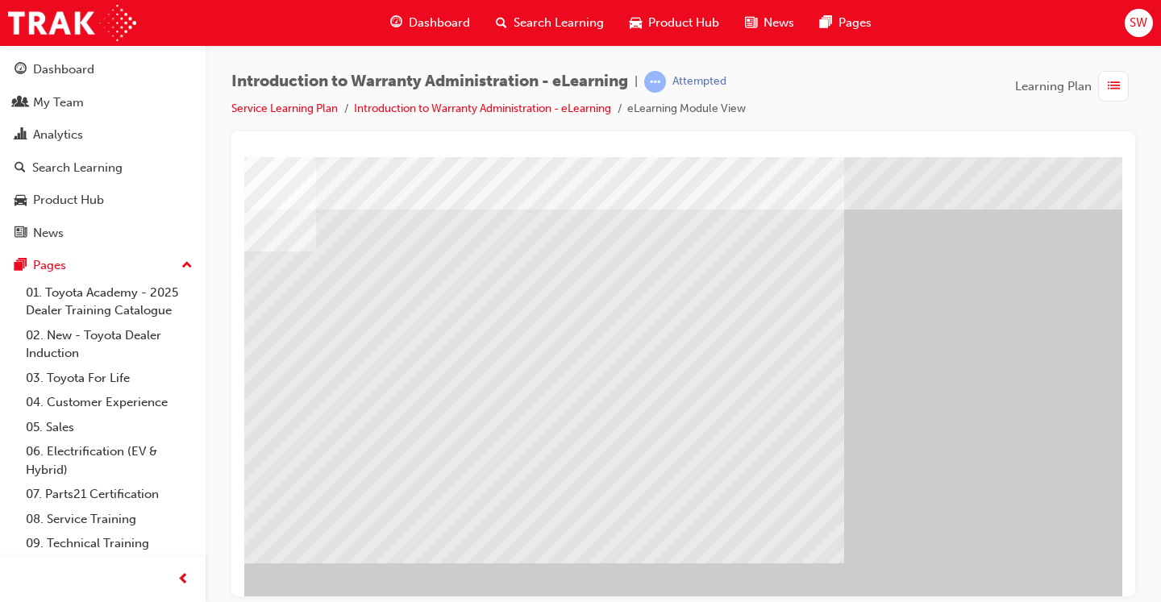
scroll to position [2, 170]
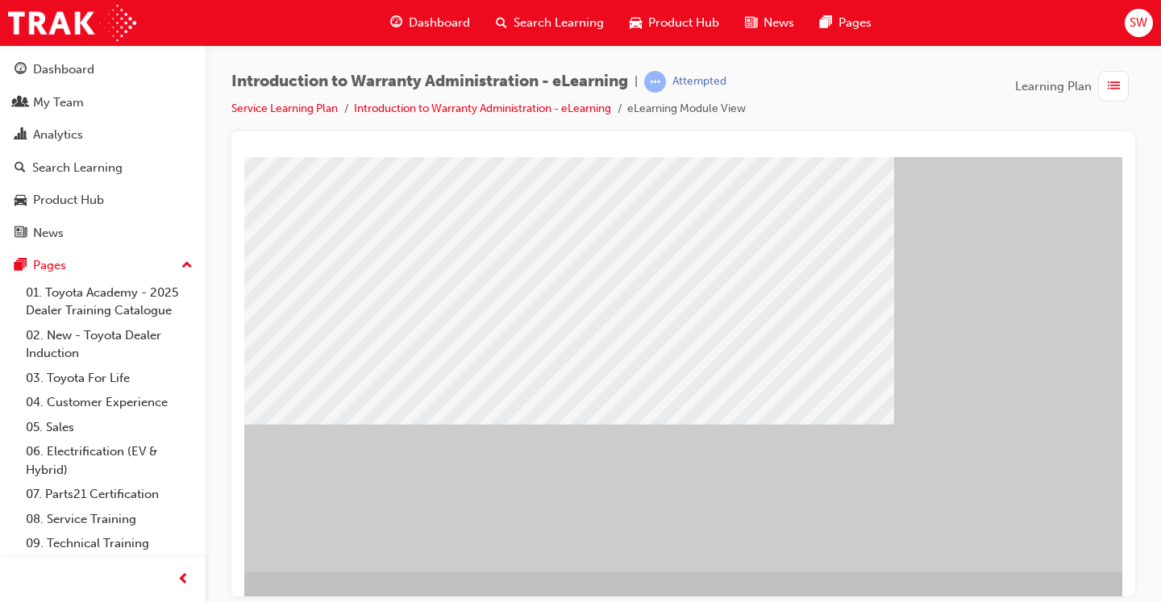
scroll to position [165, 218]
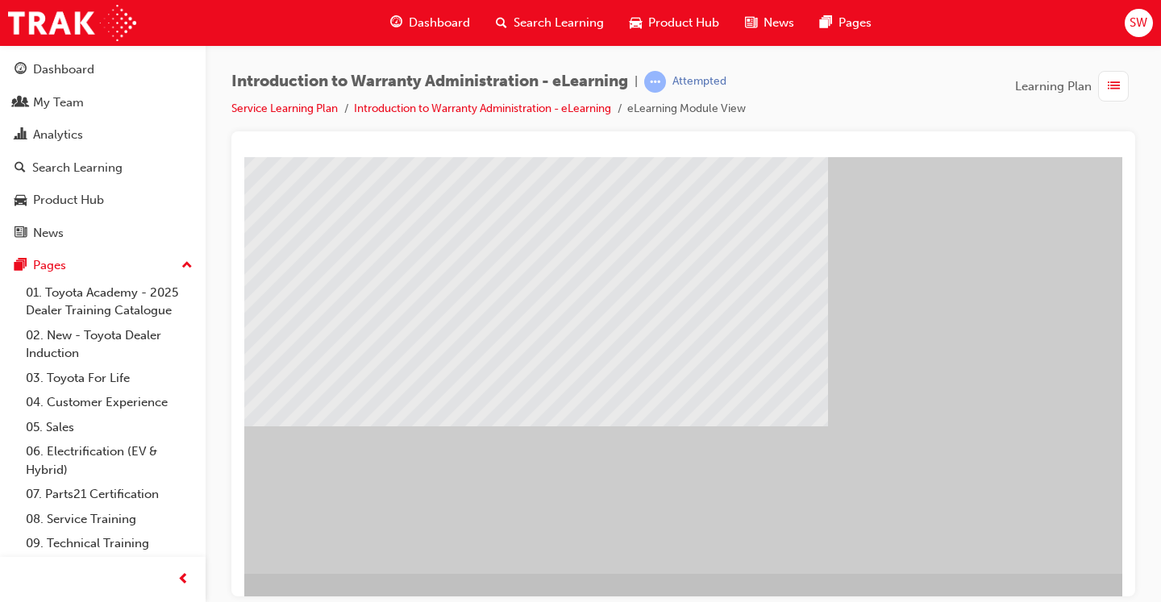
scroll to position [164, 181]
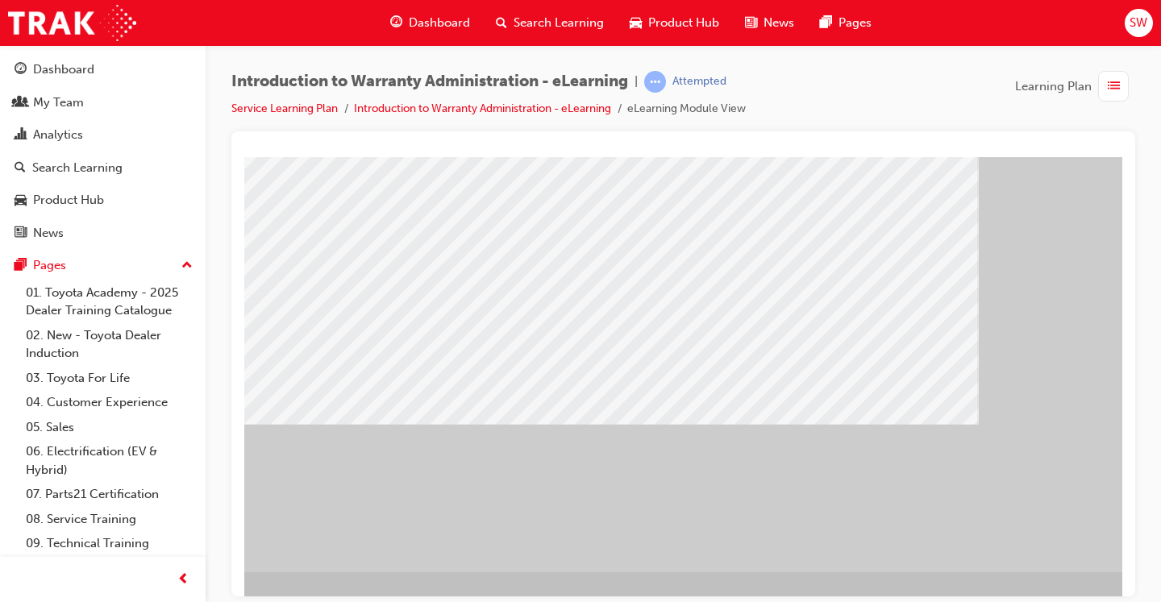
scroll to position [165, 218]
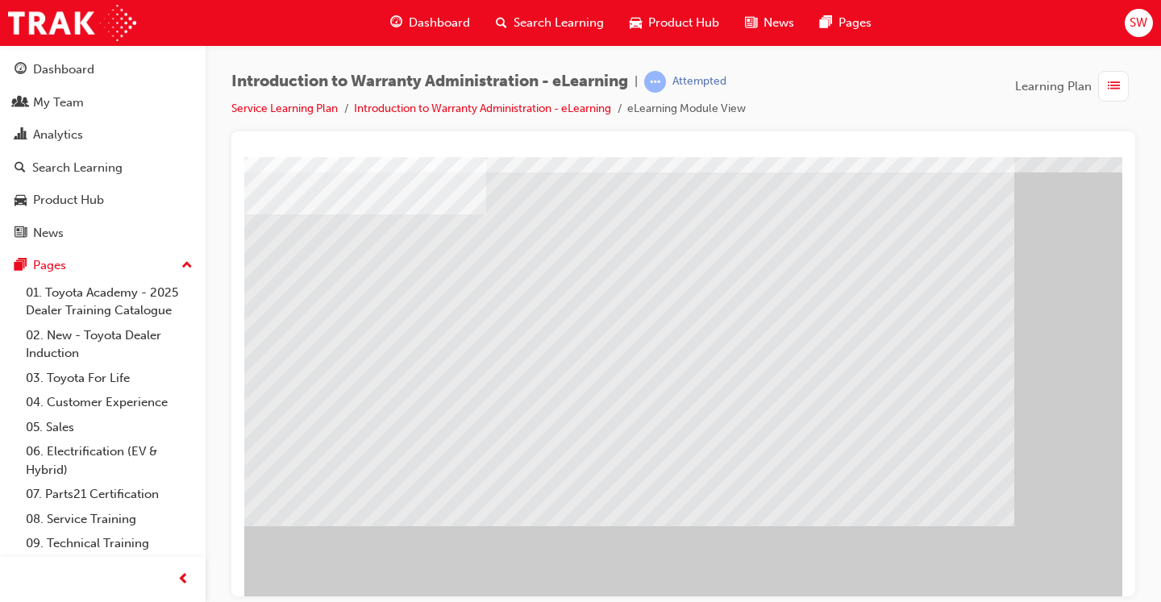
scroll to position [65, 0]
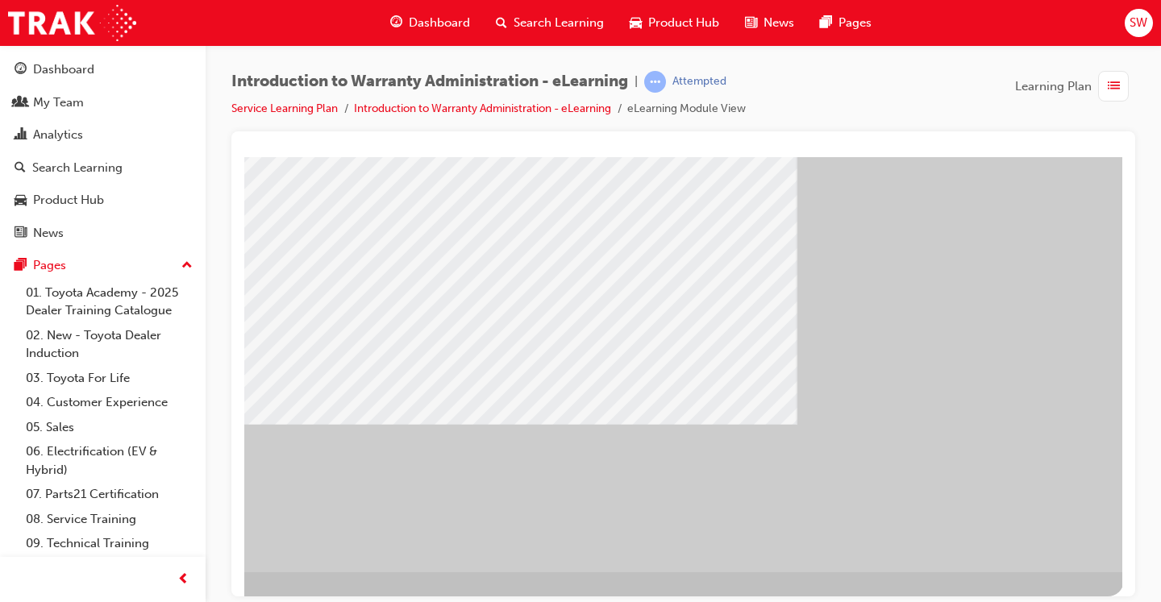
scroll to position [165, 218]
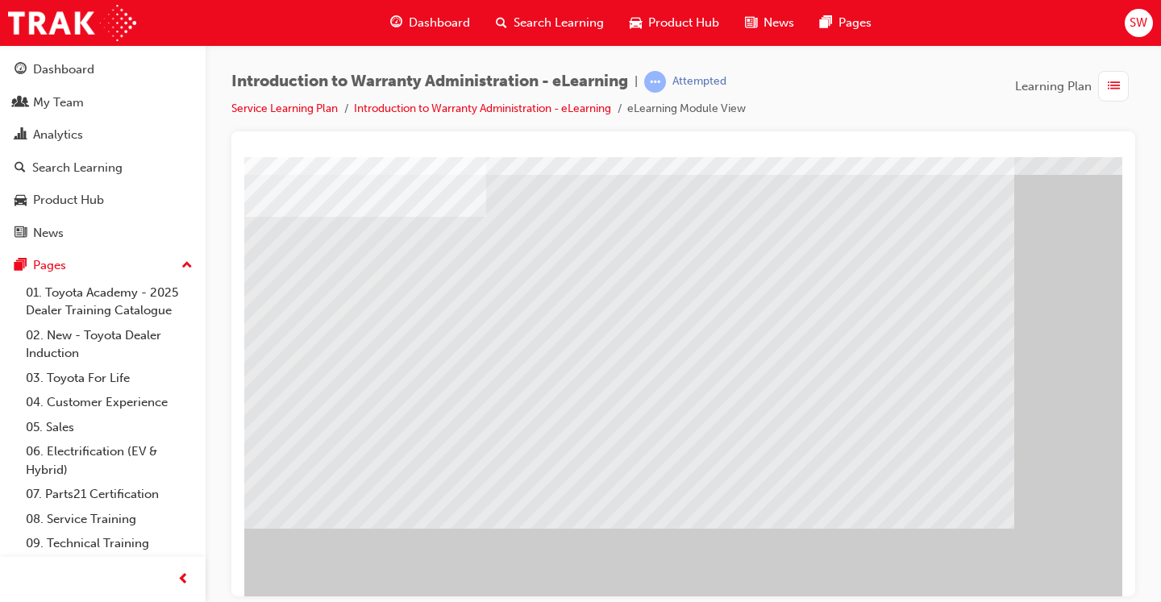
scroll to position [165, 0]
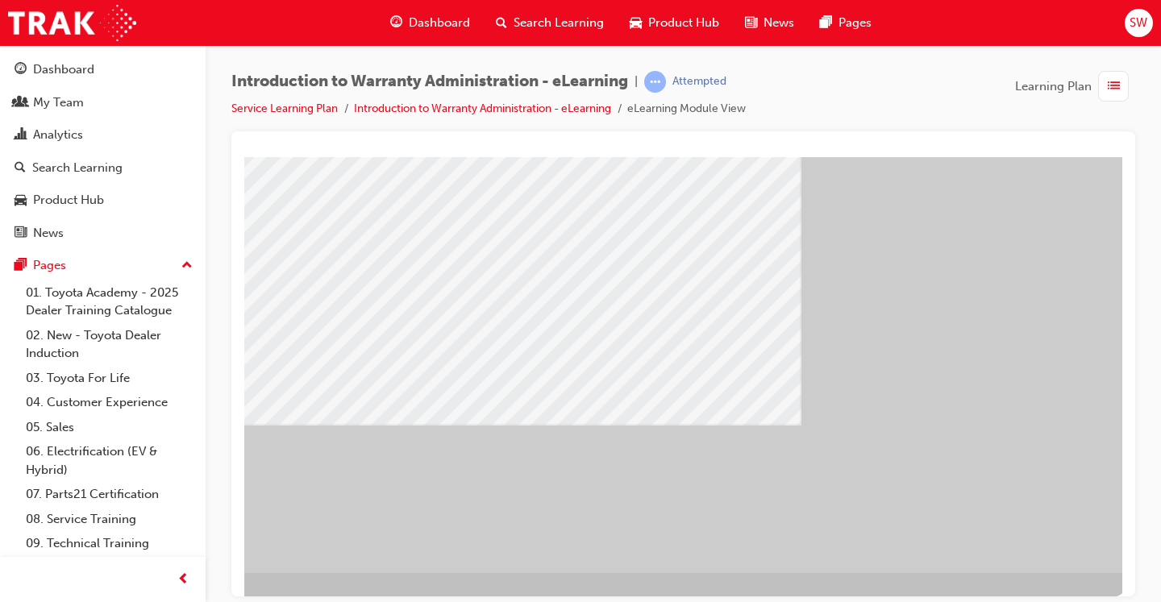
scroll to position [164, 215]
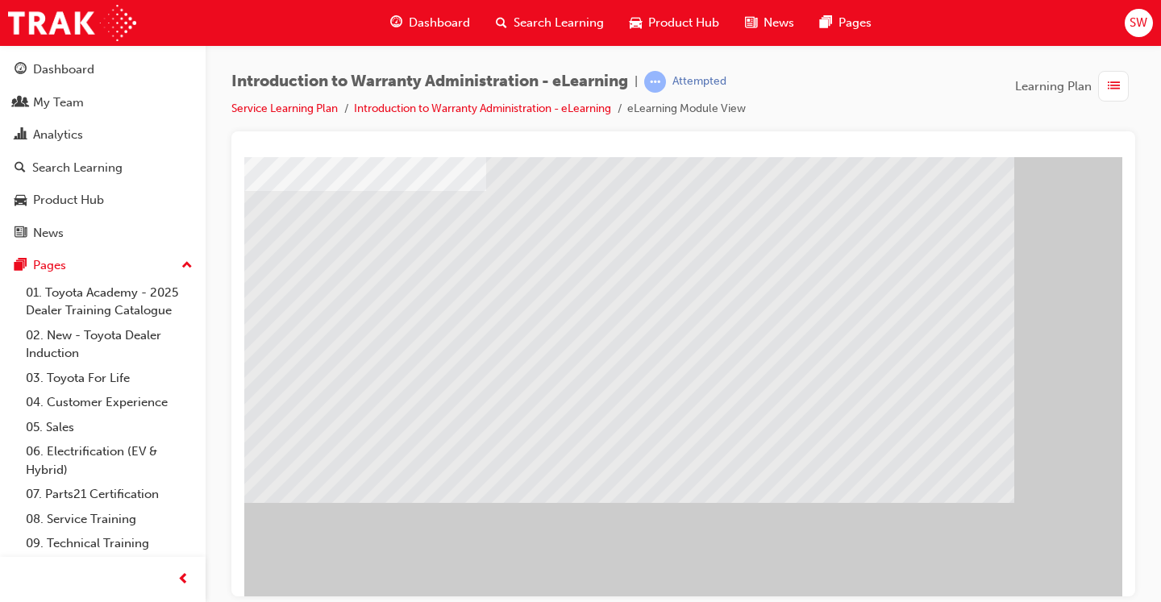
scroll to position [123, 0]
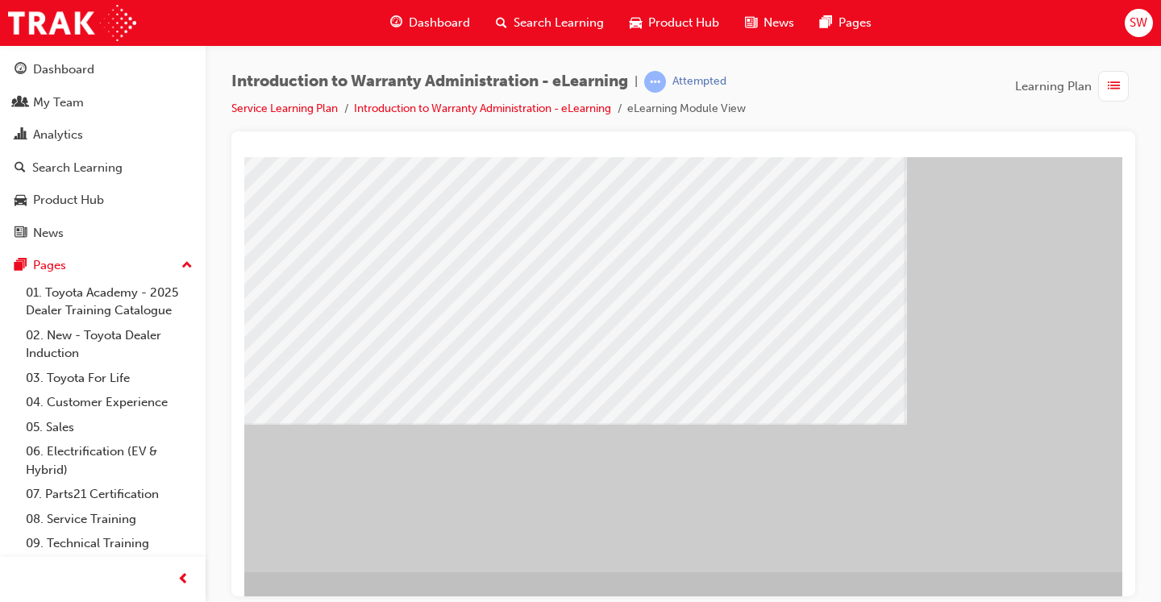
scroll to position [165, 218]
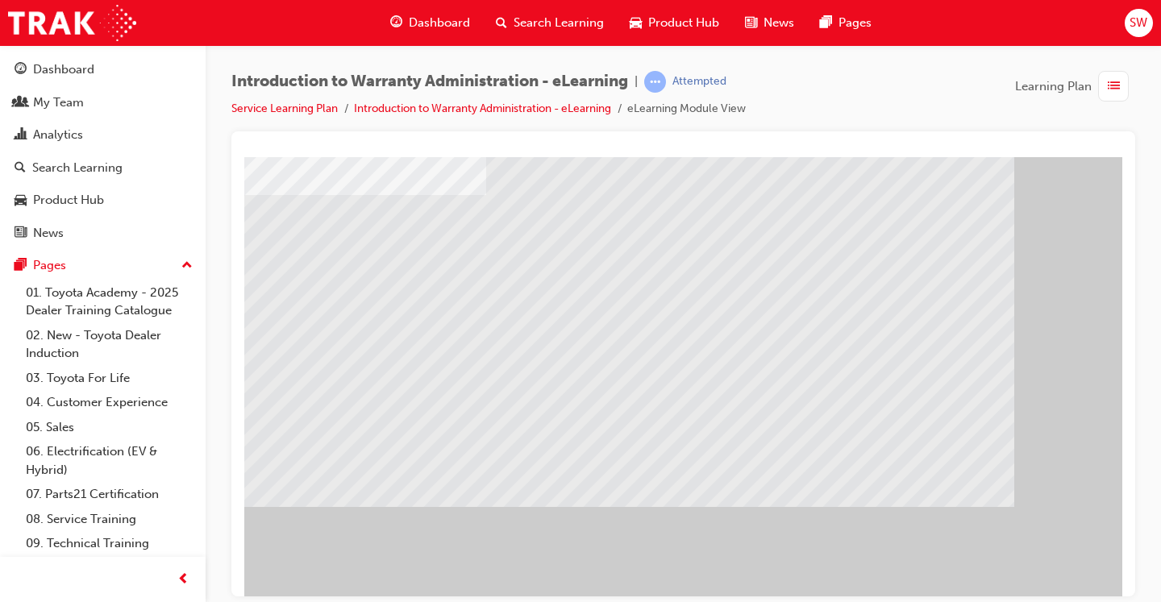
scroll to position [165, 0]
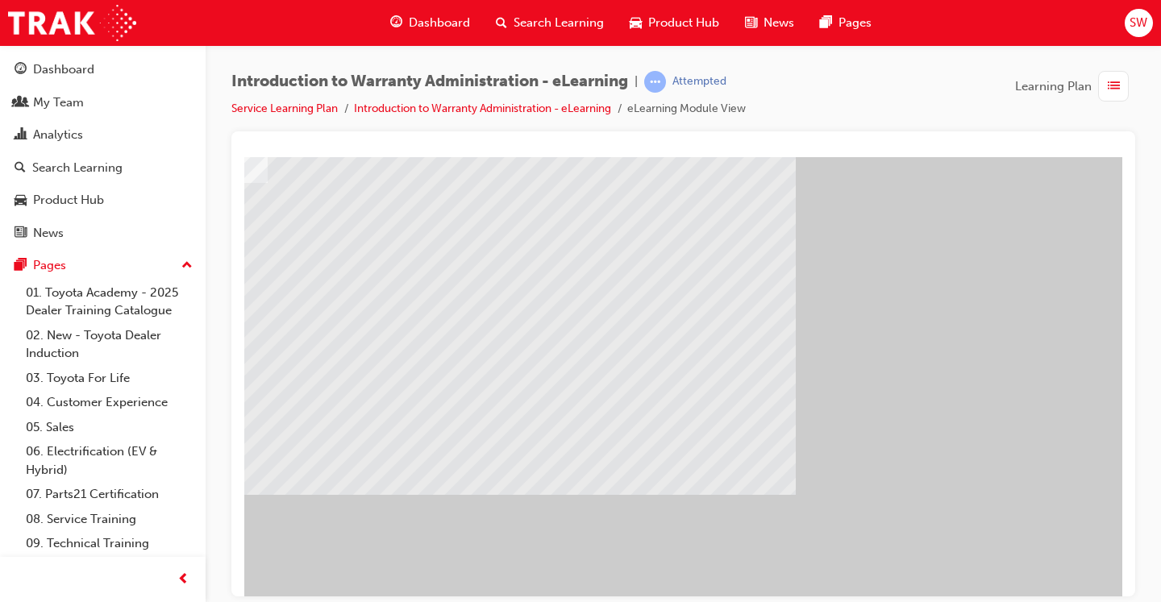
scroll to position [165, 218]
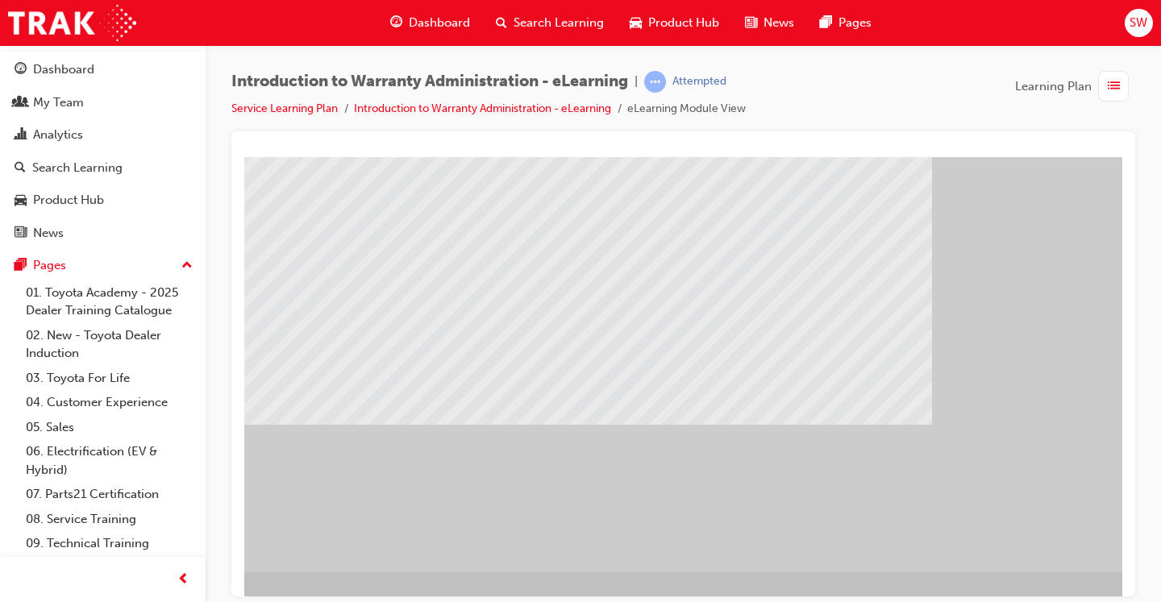
scroll to position [162, 93]
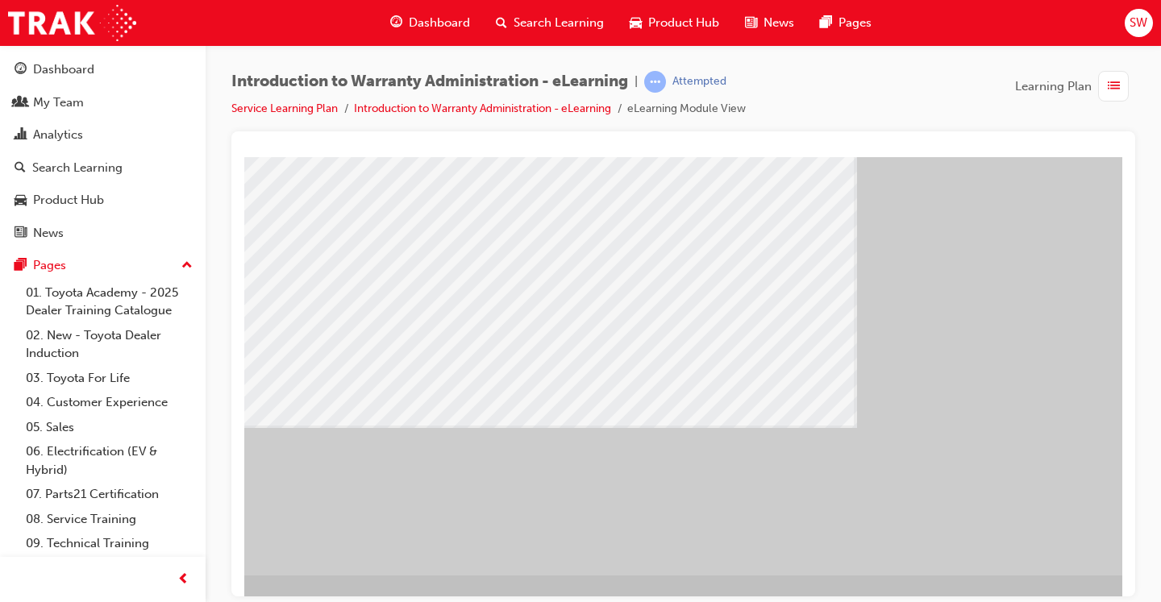
scroll to position [162, 163]
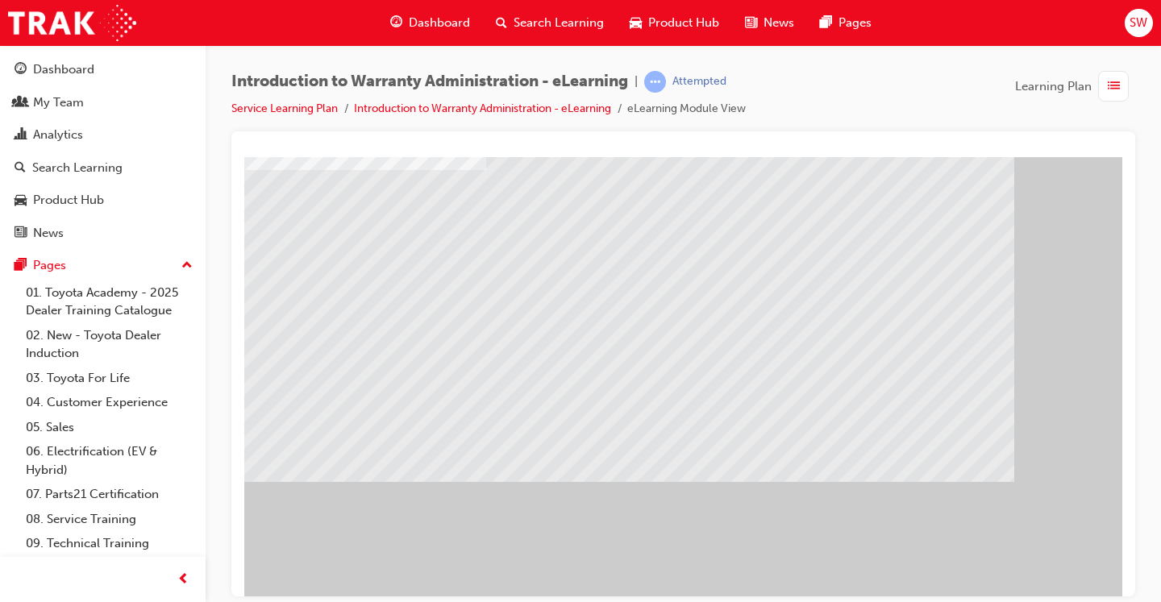
scroll to position [165, 0]
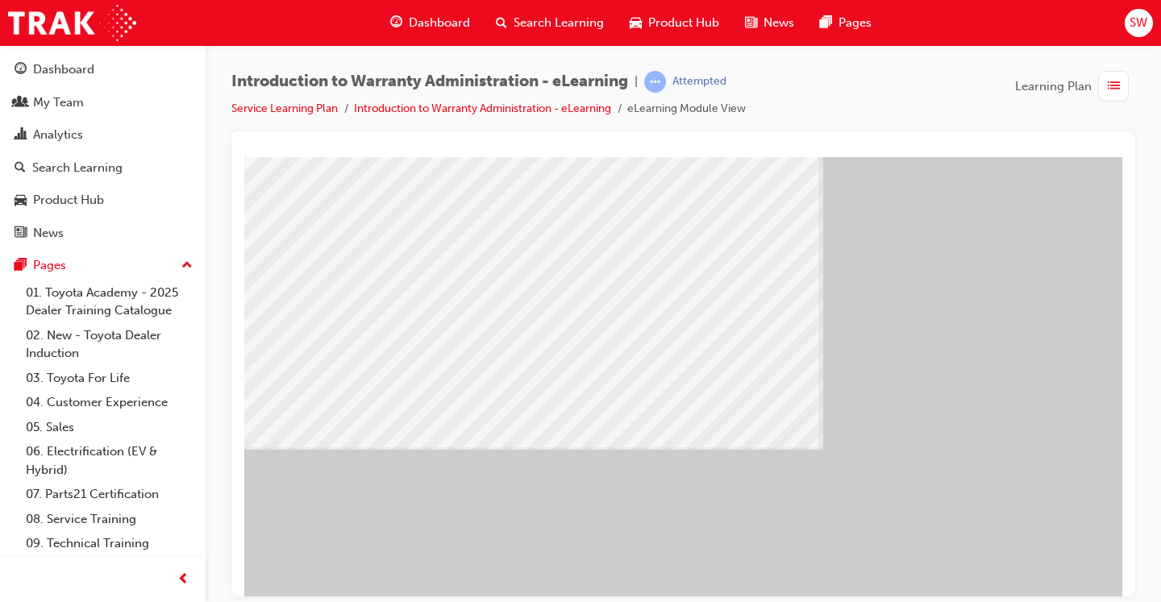
scroll to position [140, 209]
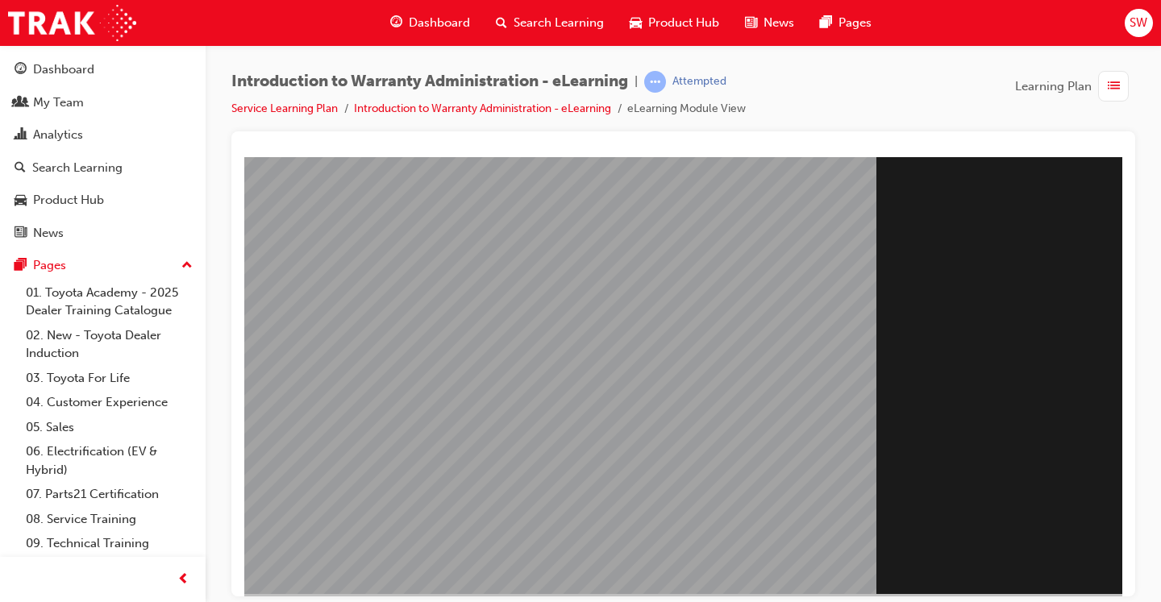
scroll to position [165, 218]
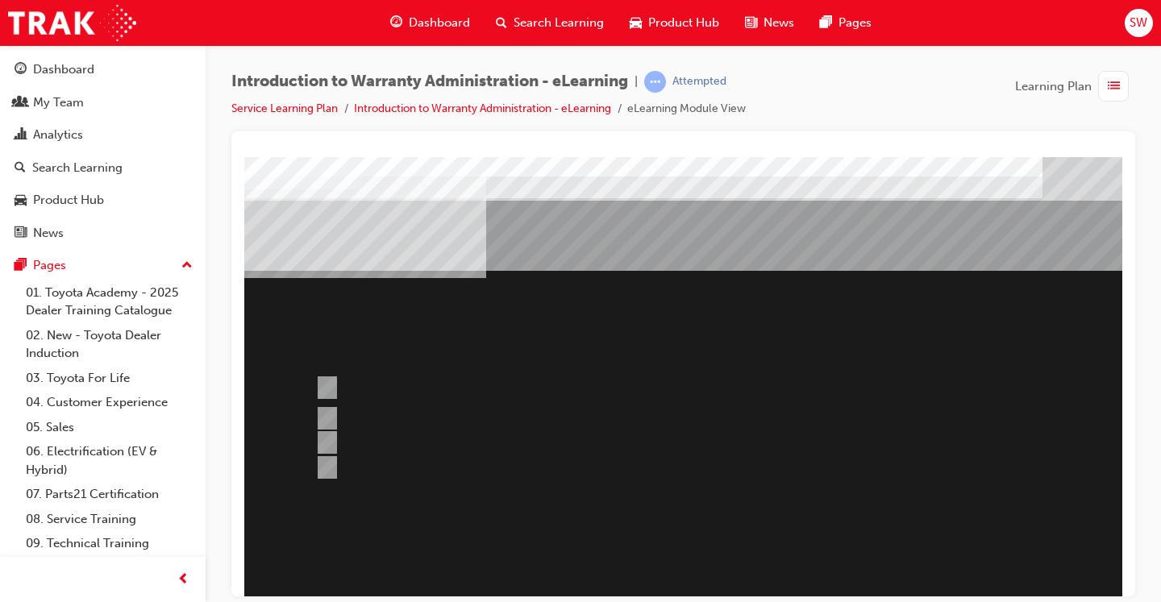
click at [1119, 93] on span "list-icon" at bounding box center [1113, 87] width 12 height 20
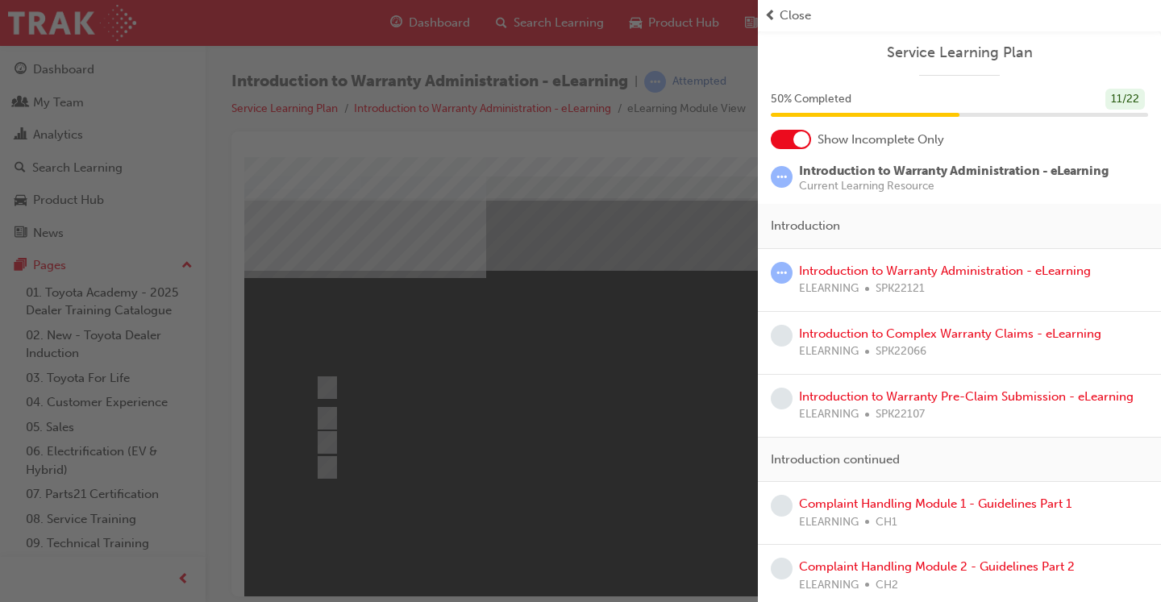
click at [1119, 93] on div "11 / 22" at bounding box center [1124, 100] width 39 height 22
click at [551, 164] on div "button" at bounding box center [379, 301] width 758 height 602
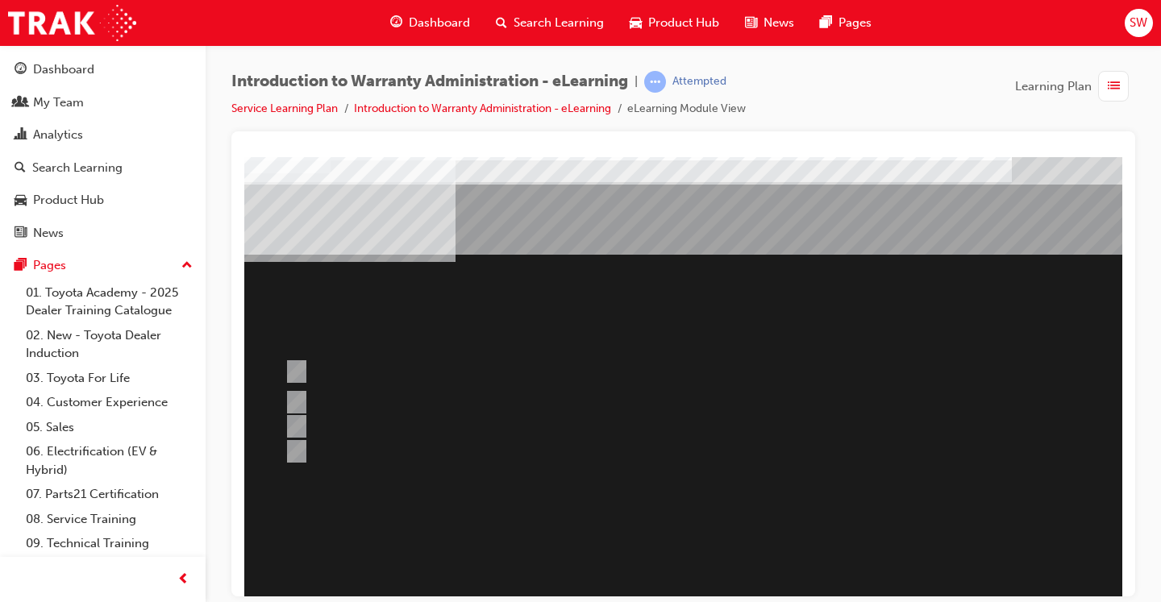
scroll to position [16, 27]
click at [454, 355] on div at bounding box center [703, 371] width 838 height 46
radio input "true"
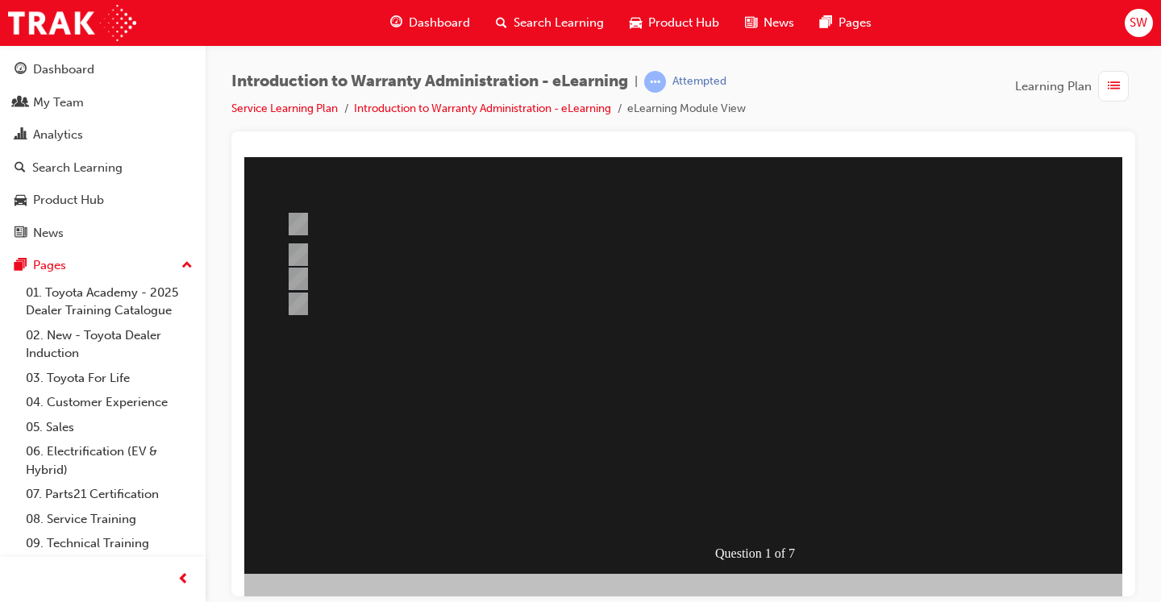
scroll to position [165, 29]
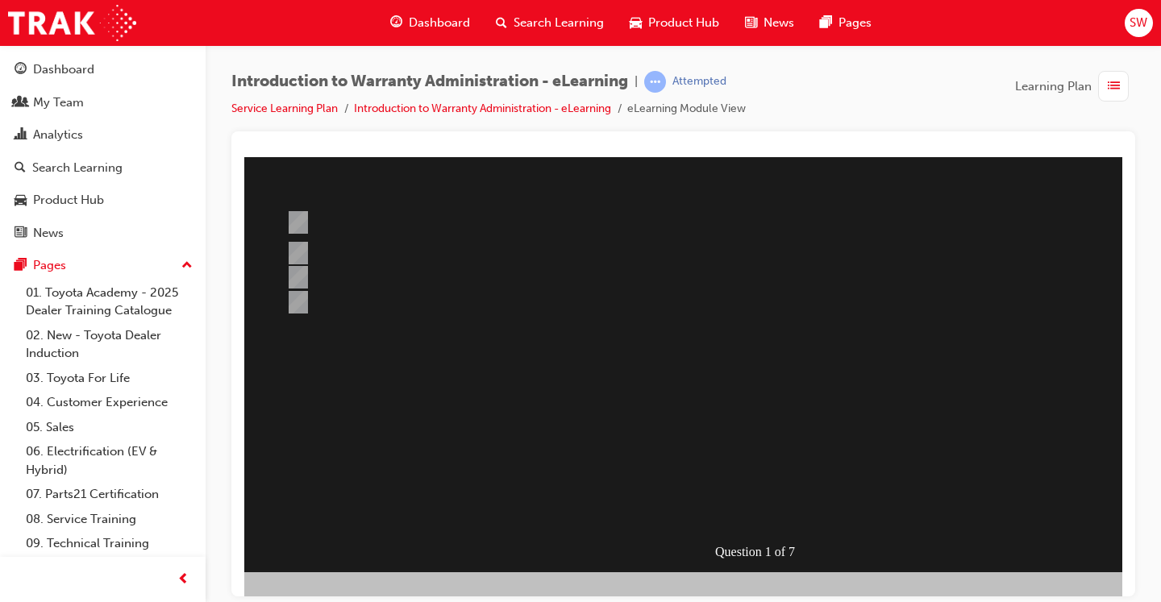
click at [720, 426] on div at bounding box center [700, 281] width 1096 height 580
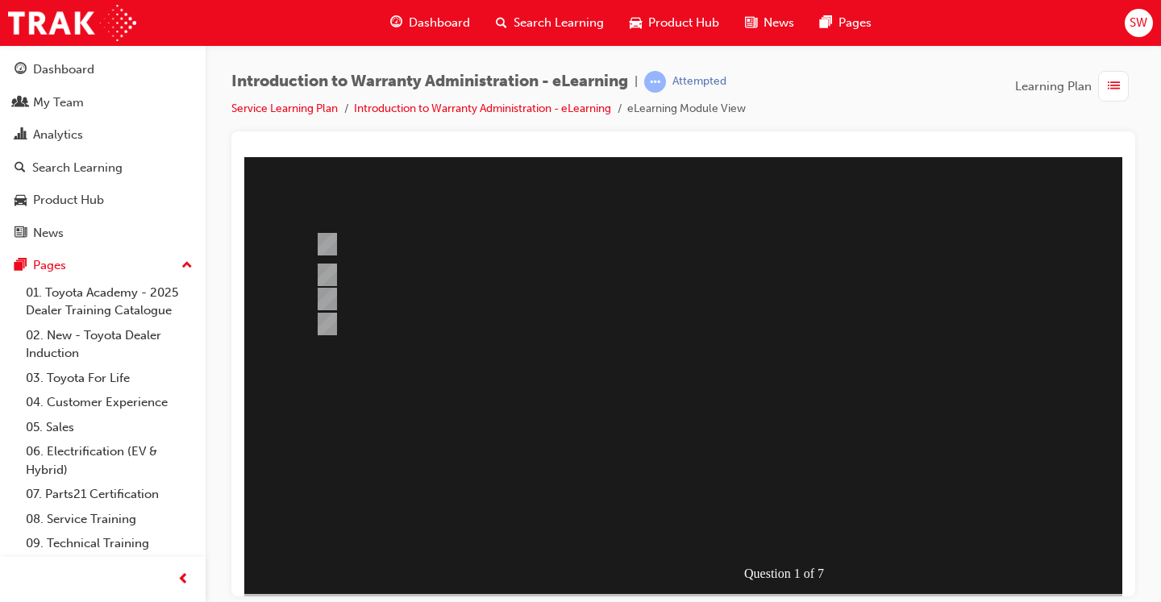
scroll to position [156, 0]
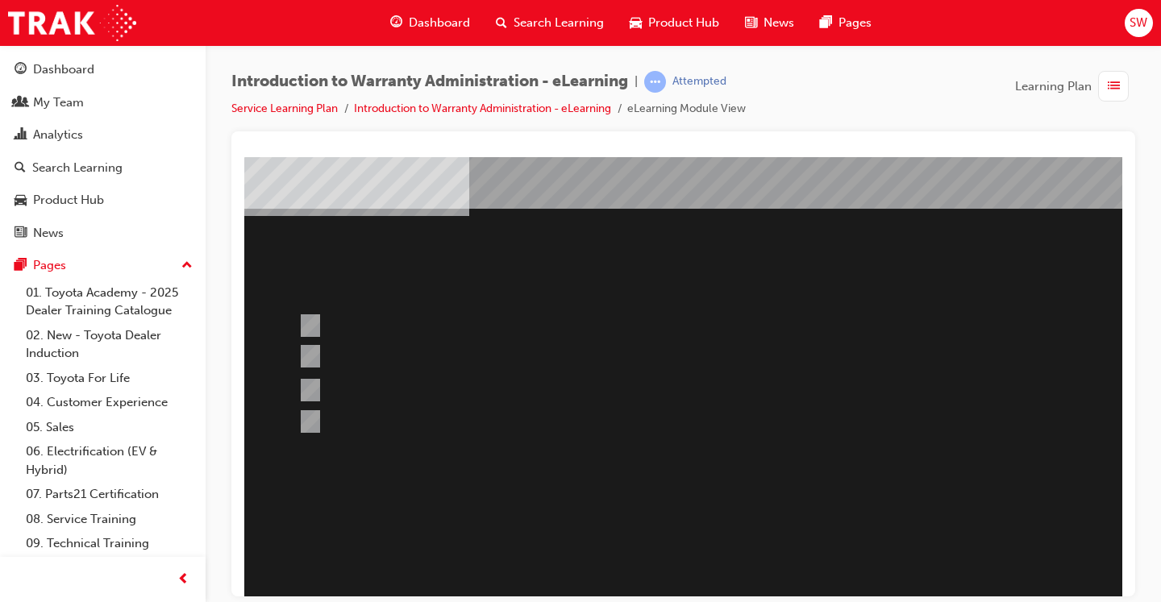
scroll to position [64, 14]
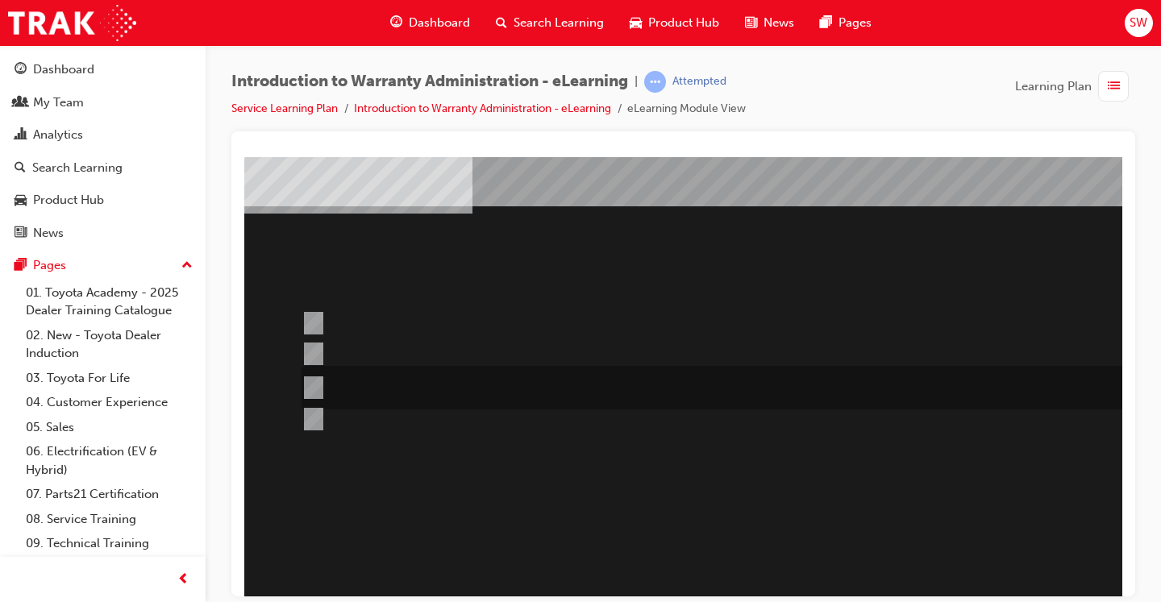
click at [728, 383] on div at bounding box center [716, 388] width 838 height 44
radio input "true"
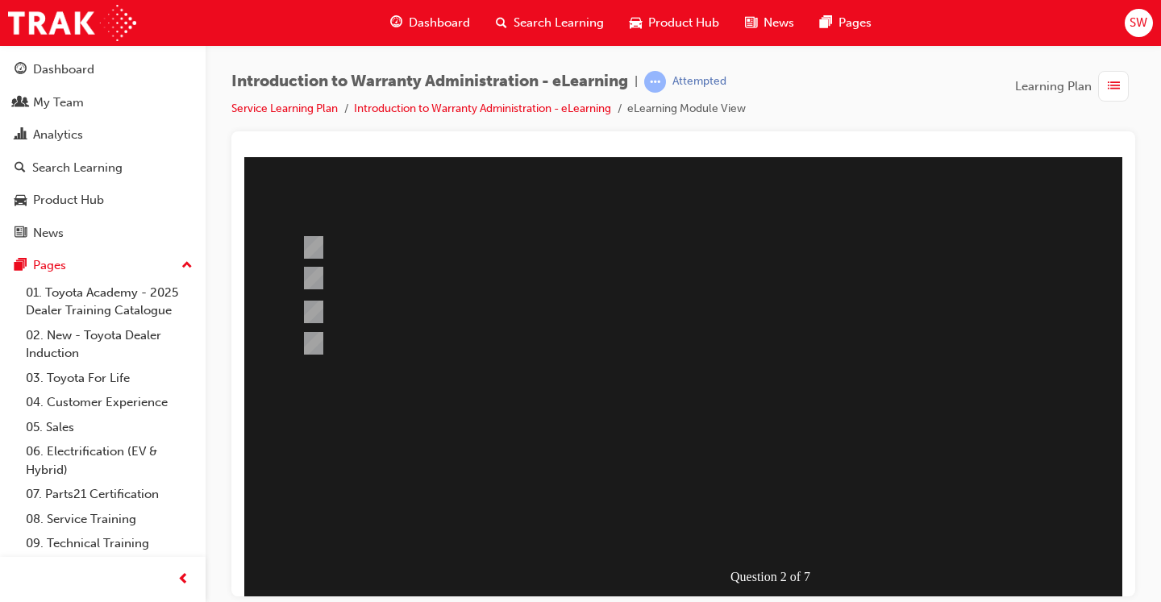
scroll to position [165, 14]
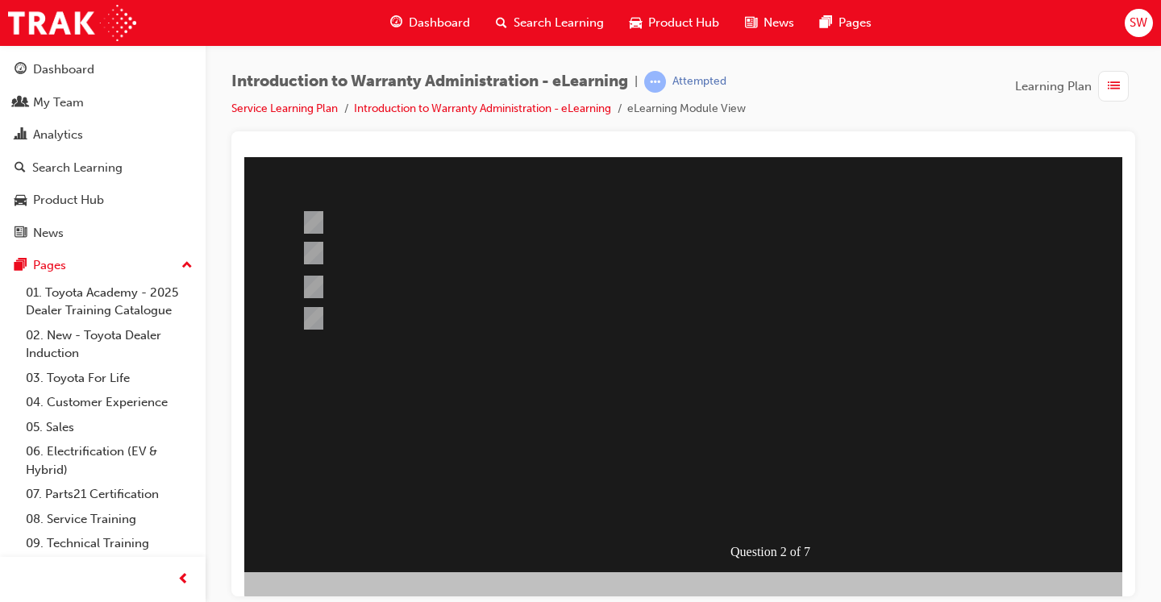
click at [774, 467] on div at bounding box center [778, 281] width 1096 height 580
click at [766, 433] on div "" at bounding box center [622, 408] width 785 height 48
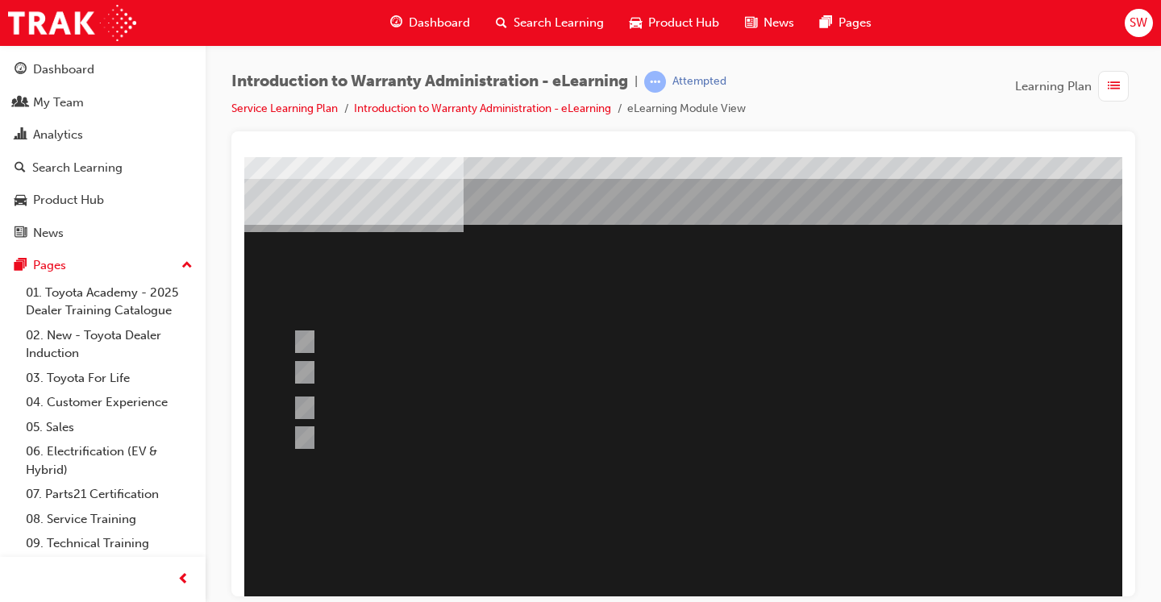
scroll to position [47, 23]
click at [503, 414] on div at bounding box center [770, 400] width 1096 height 580
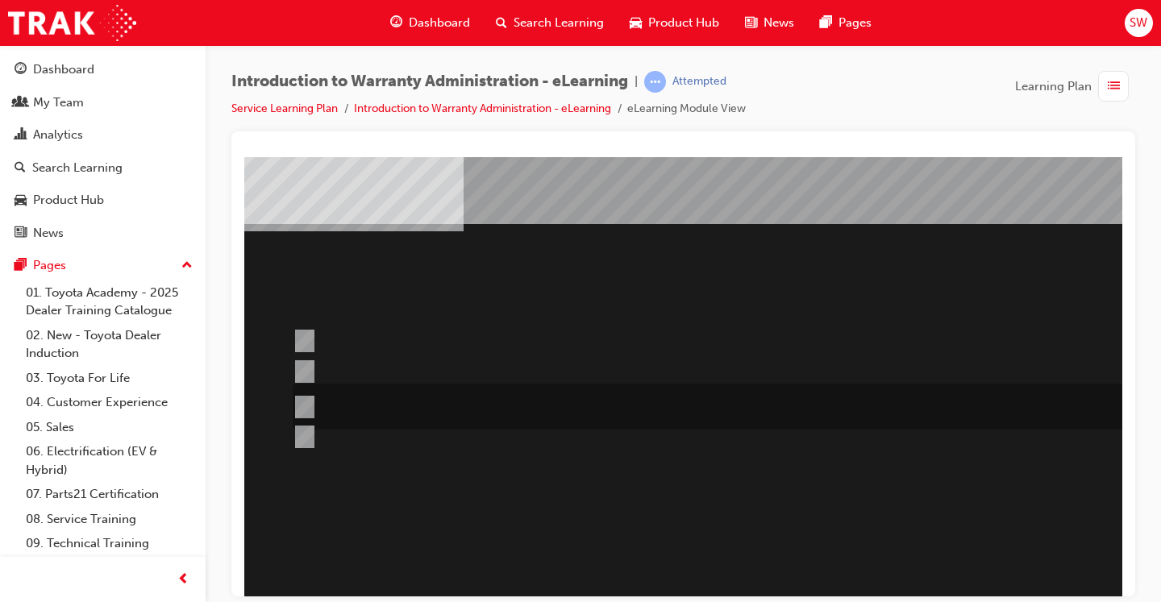
click at [567, 402] on div at bounding box center [708, 407] width 838 height 46
radio input "true"
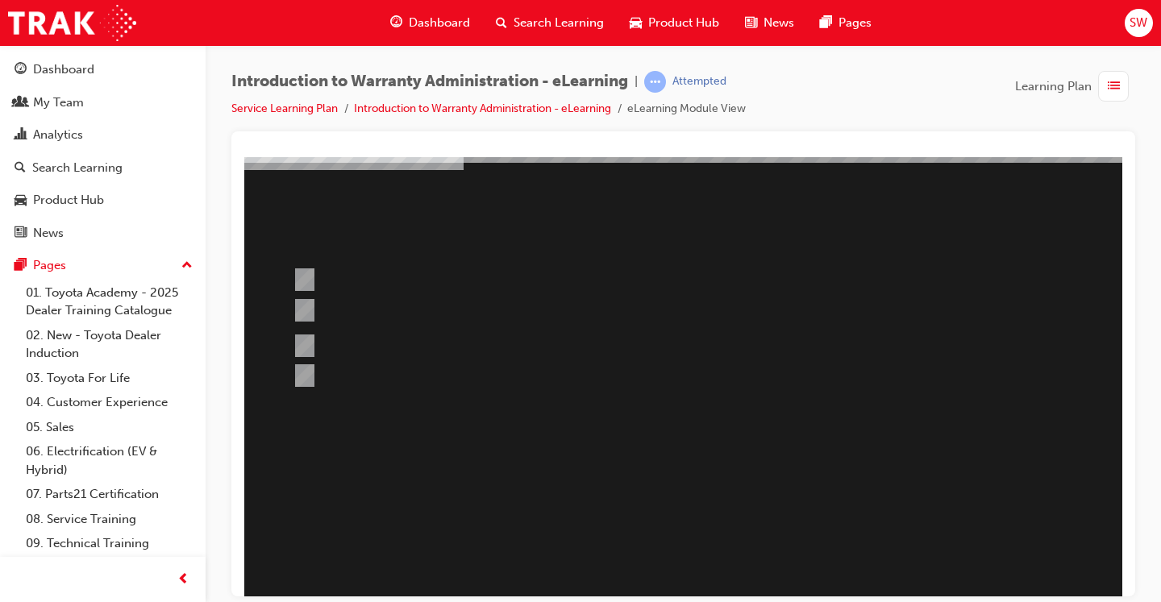
scroll to position [120, 23]
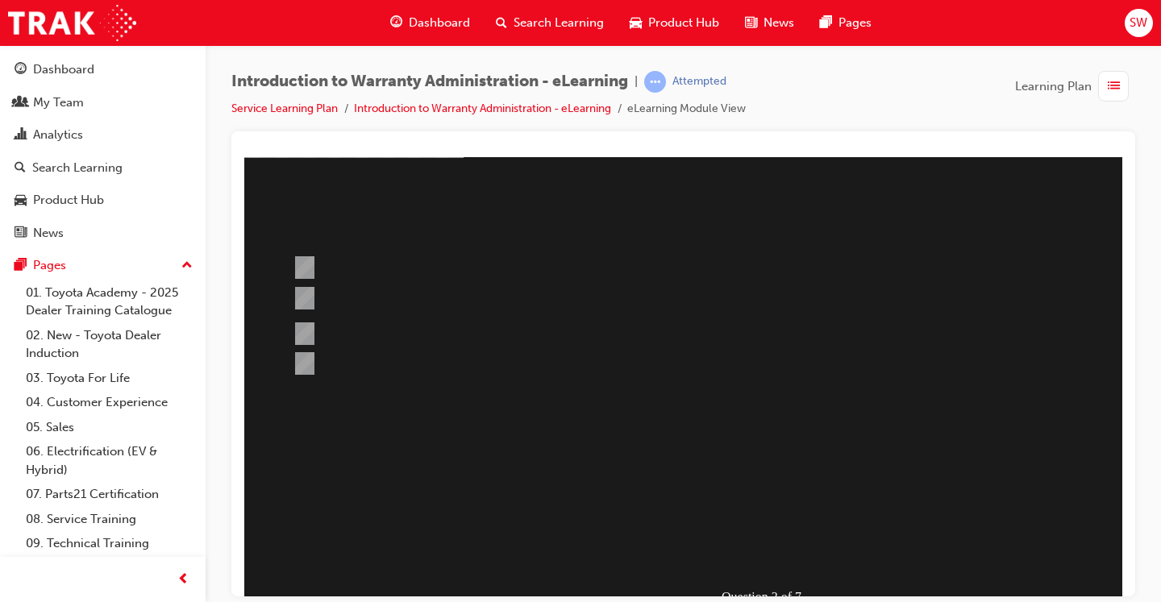
click at [739, 517] on div at bounding box center [770, 326] width 1096 height 580
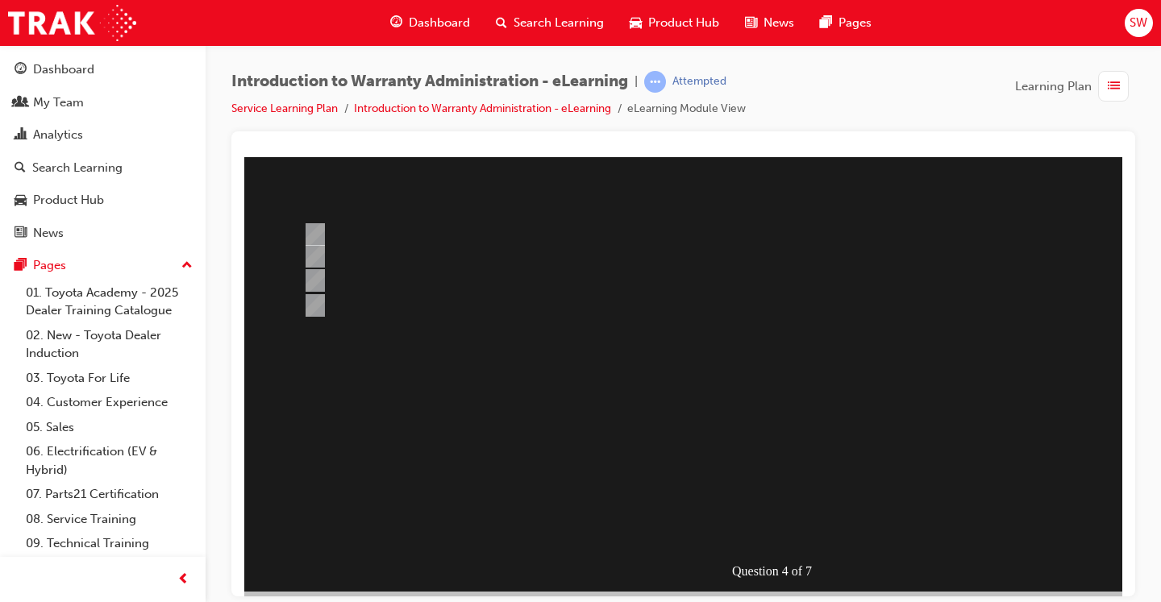
scroll to position [152, 12]
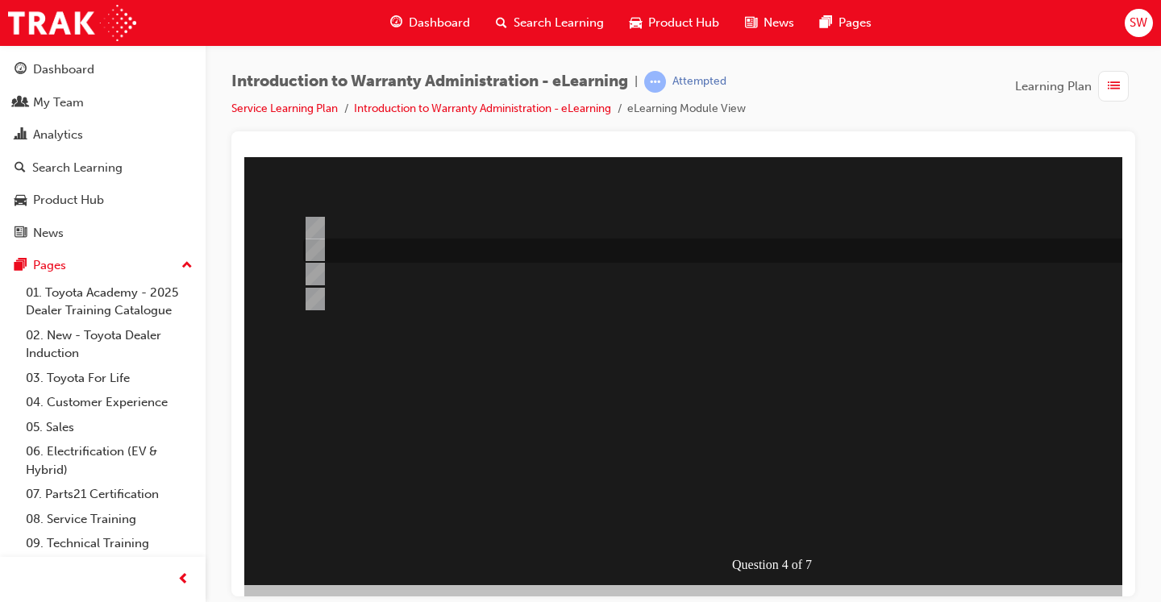
click at [311, 250] on input "Multiple Claims can be input via WiNpaq." at bounding box center [312, 250] width 18 height 18
radio input "true"
click at [309, 222] on div at bounding box center [780, 294] width 1096 height 580
click at [309, 222] on input "Outstanding Recall Reports can be run using the reports process." at bounding box center [312, 228] width 18 height 18
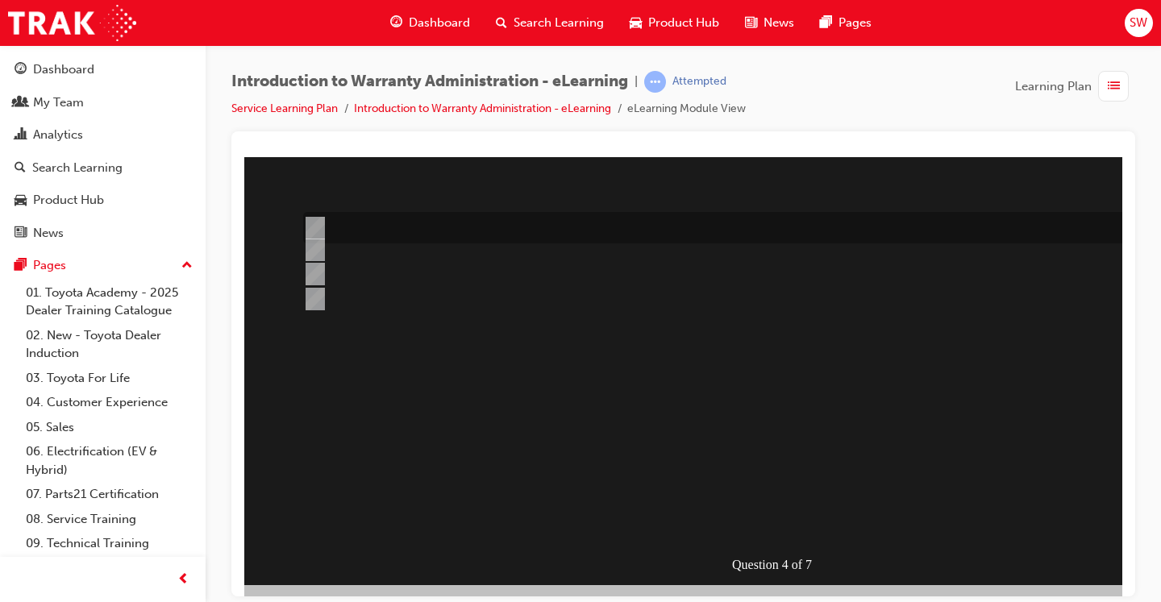
radio input "true"
click at [460, 413] on div at bounding box center [780, 294] width 1096 height 580
click at [460, 413] on div "Question 4 of 7" at bounding box center [780, 294] width 1096 height 580
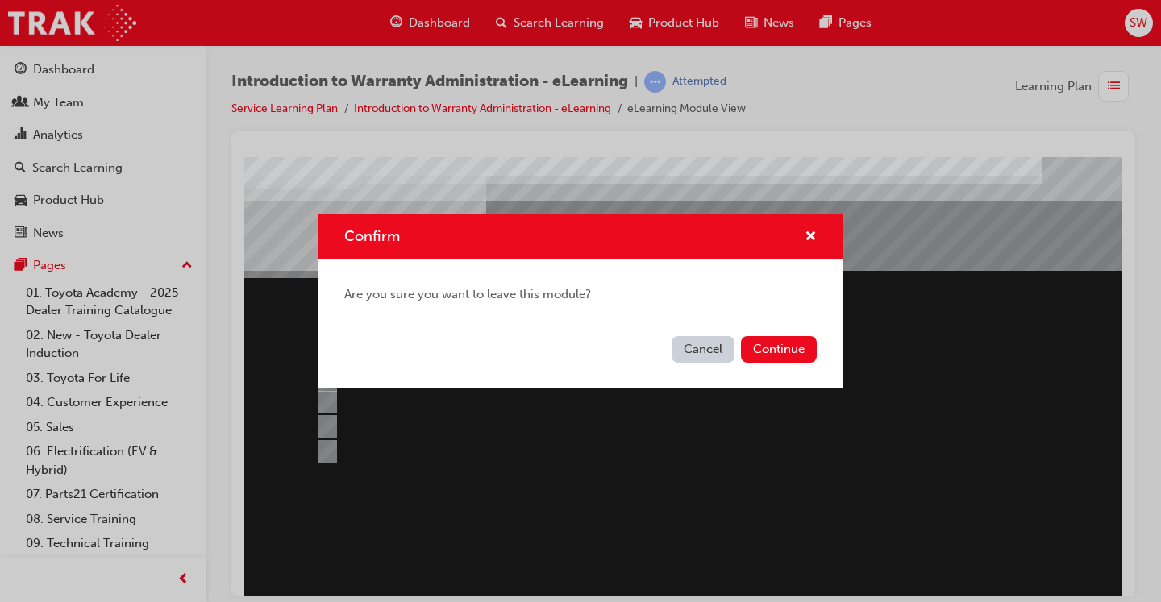
click at [706, 343] on button "Cancel" at bounding box center [702, 349] width 63 height 27
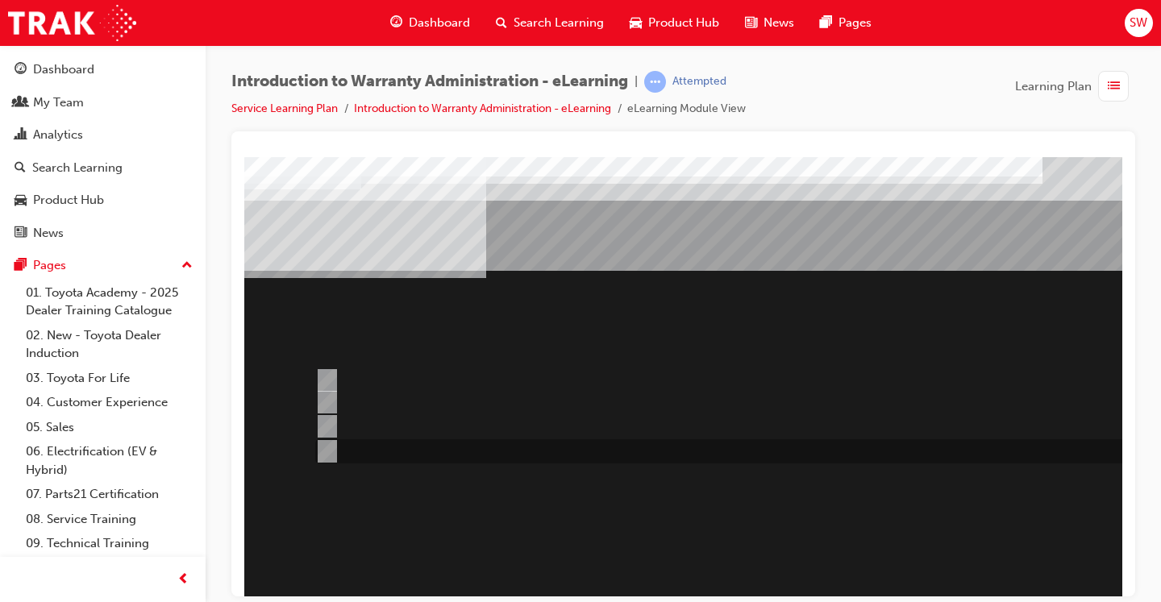
click at [373, 443] on div at bounding box center [730, 451] width 838 height 24
radio input "true"
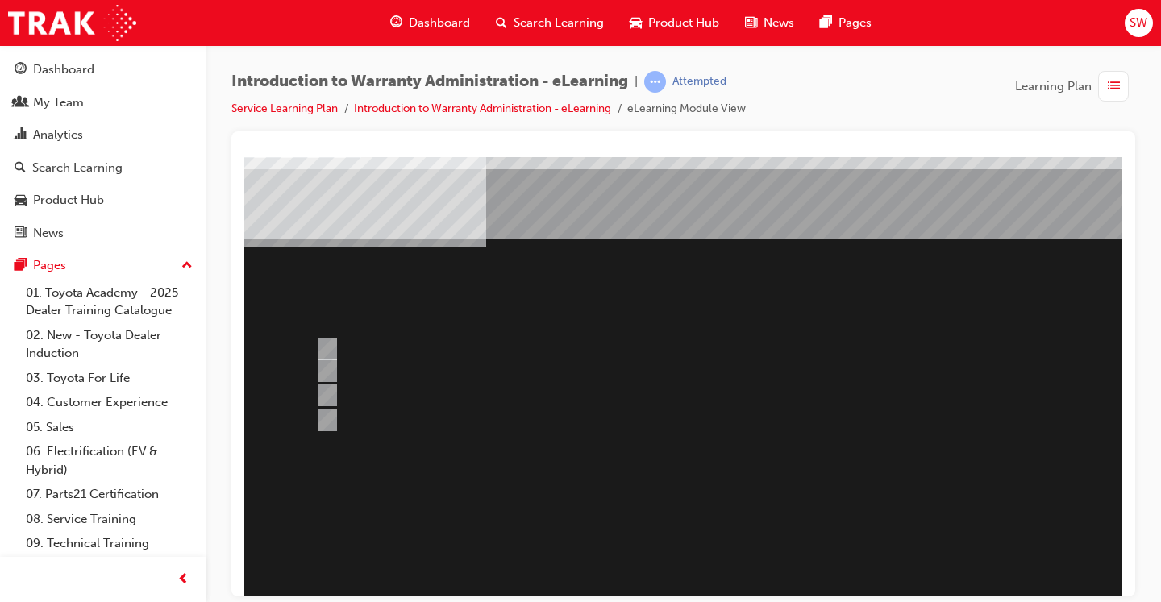
scroll to position [106, 0]
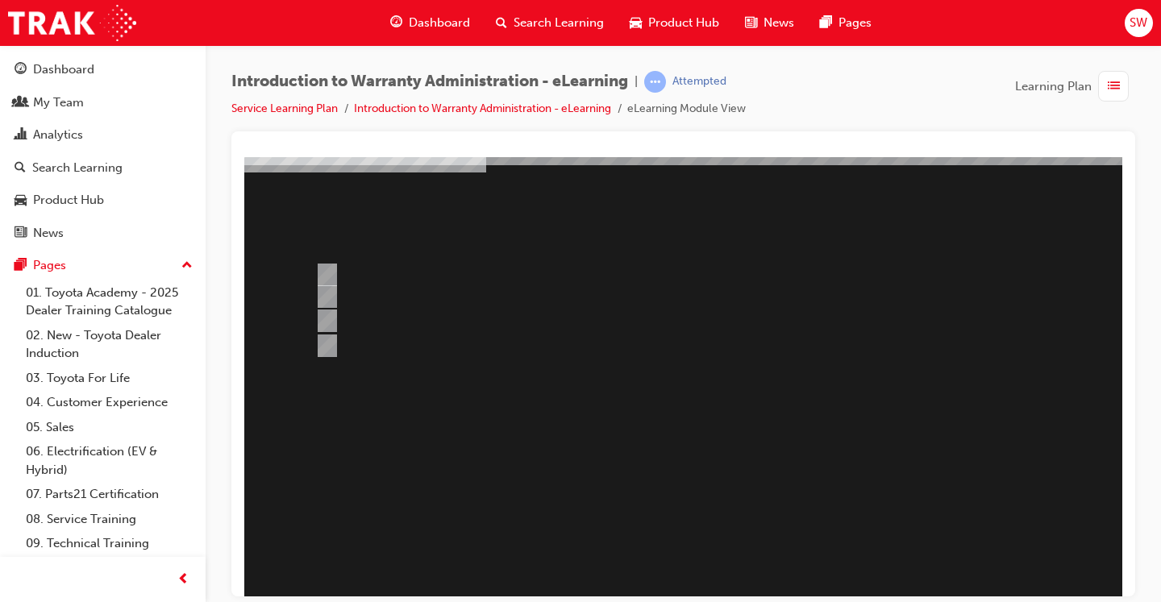
click at [329, 268] on div at bounding box center [792, 341] width 1096 height 580
click at [329, 268] on input "> 90%" at bounding box center [324, 275] width 18 height 18
radio input "true"
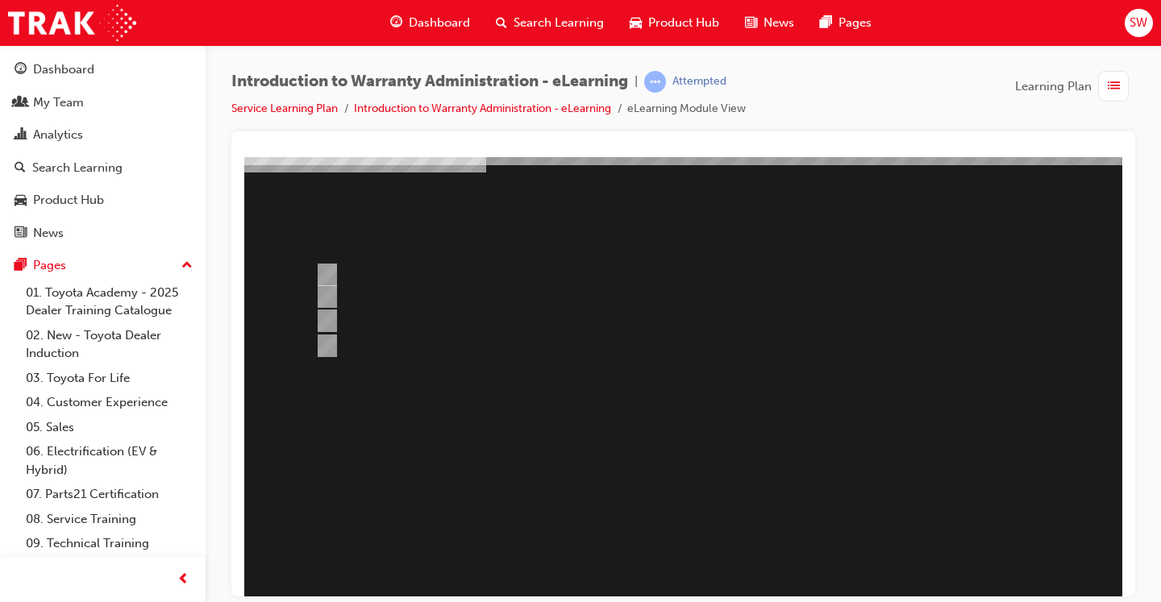
click at [777, 519] on div at bounding box center [792, 341] width 1096 height 580
click at [777, 526] on div "" at bounding box center [792, 552] width 1096 height 53
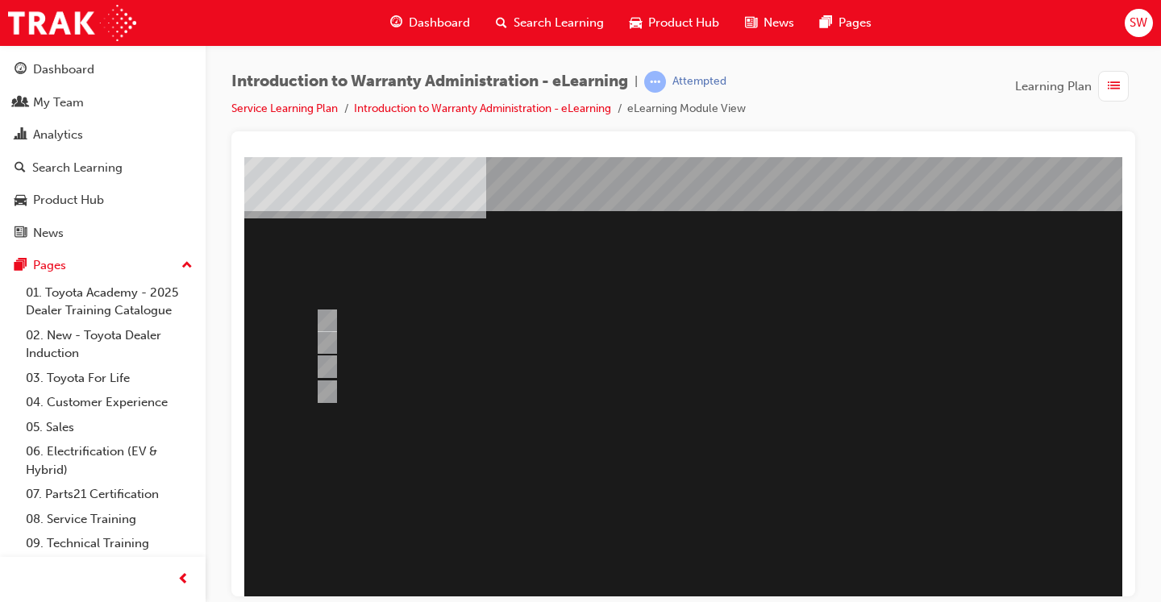
scroll to position [48, 0]
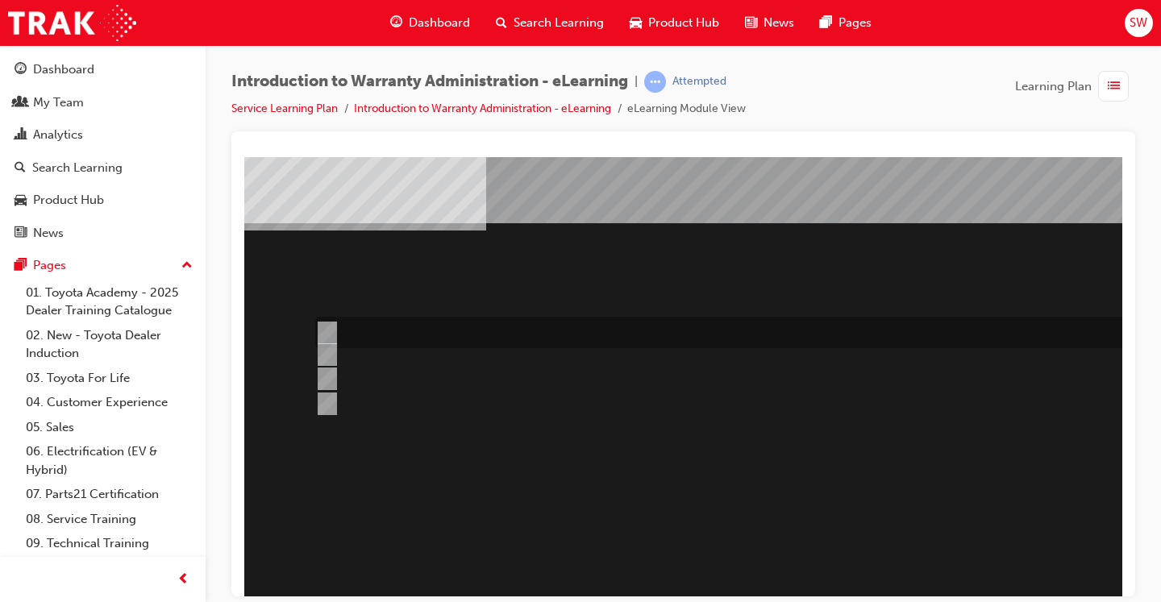
click at [566, 336] on div at bounding box center [730, 332] width 838 height 31
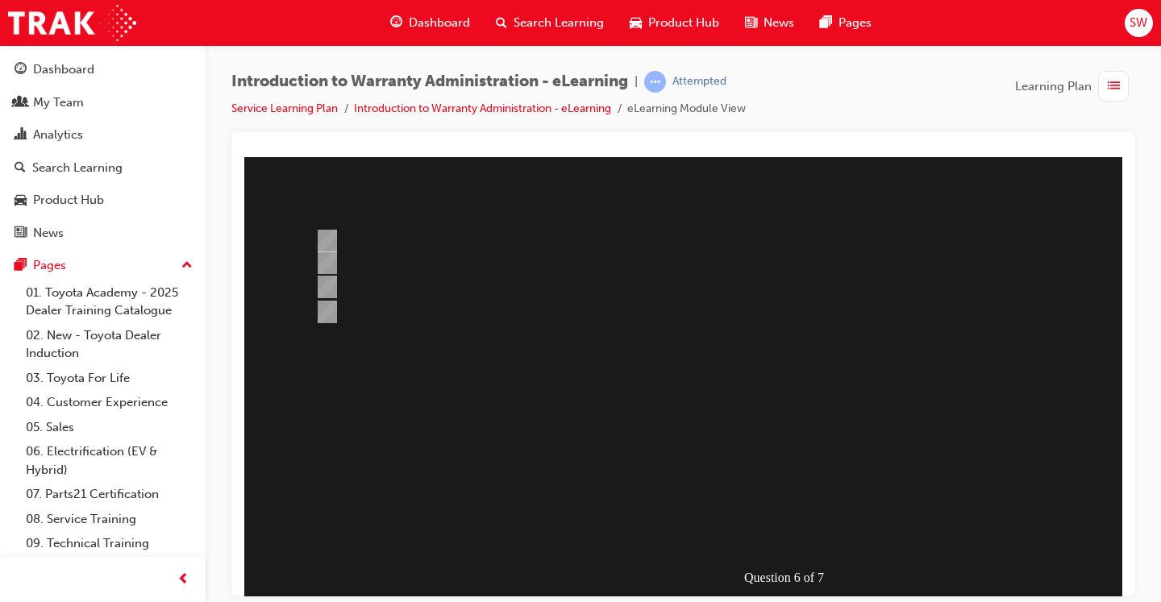
scroll to position [152, 0]
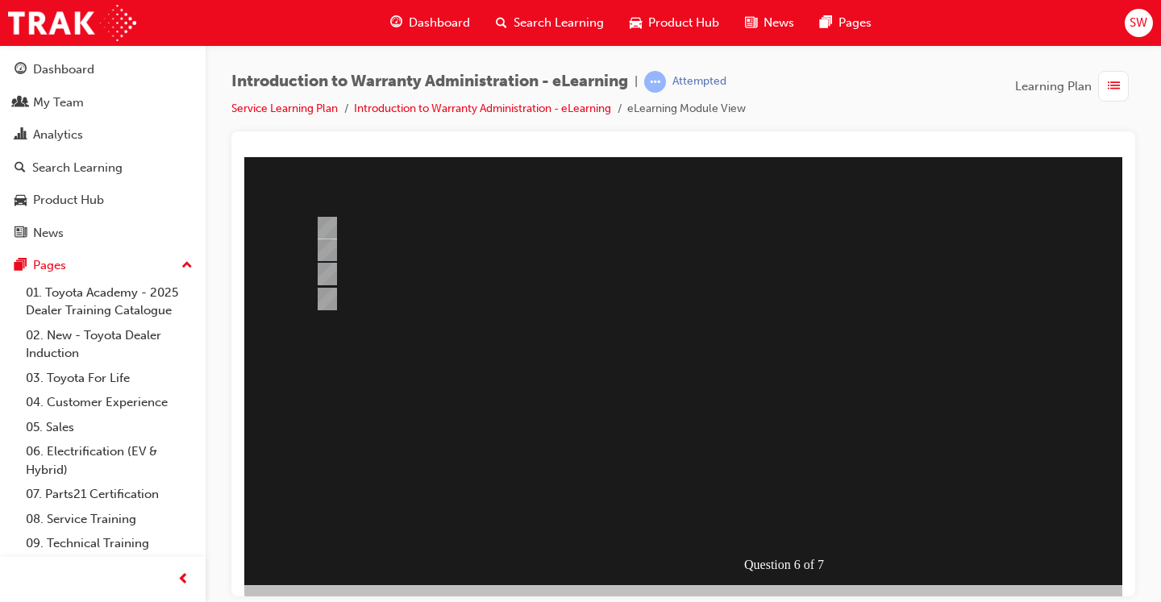
click at [423, 278] on div at bounding box center [792, 294] width 1096 height 580
click at [423, 278] on div at bounding box center [730, 274] width 838 height 24
radio input "false"
radio input "true"
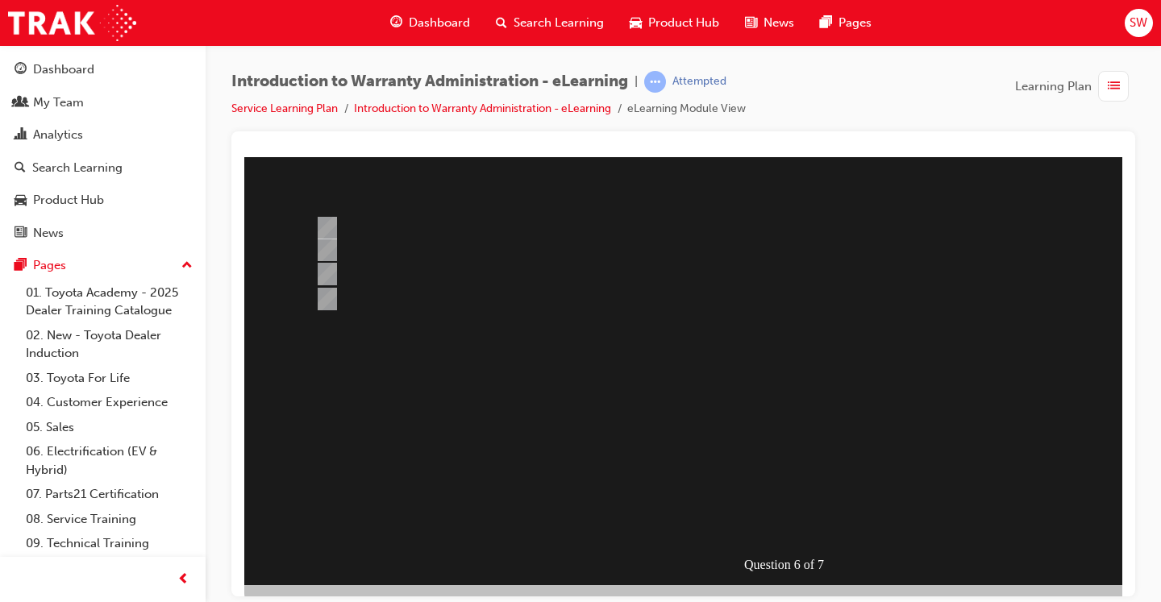
click at [754, 467] on div at bounding box center [792, 294] width 1096 height 580
click at [754, 488] on div "" at bounding box center [792, 514] width 1096 height 53
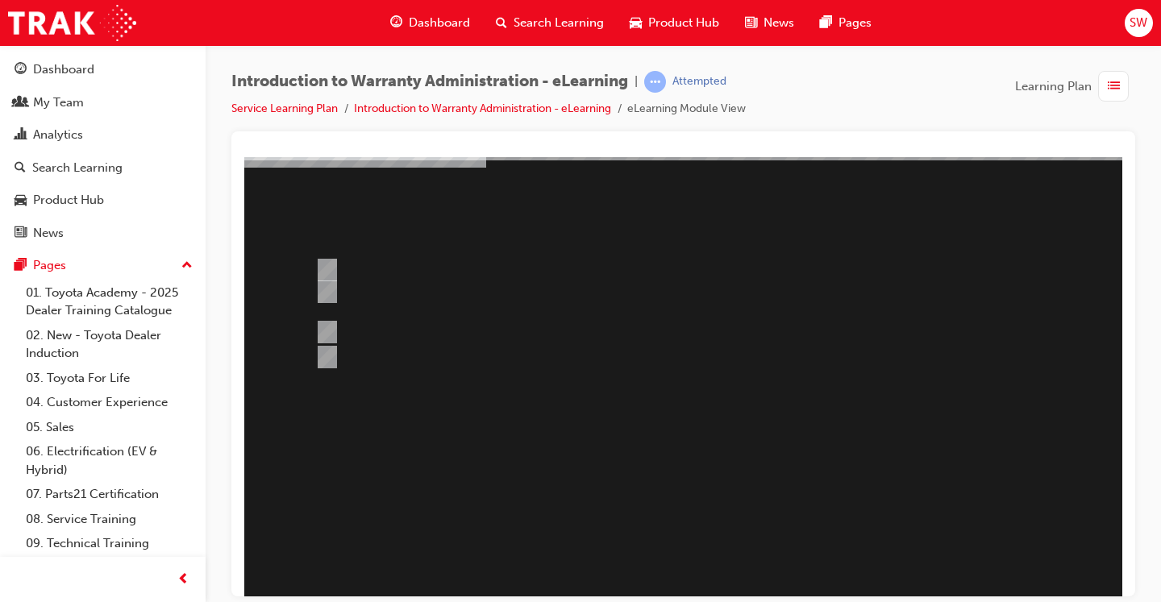
scroll to position [112, 0]
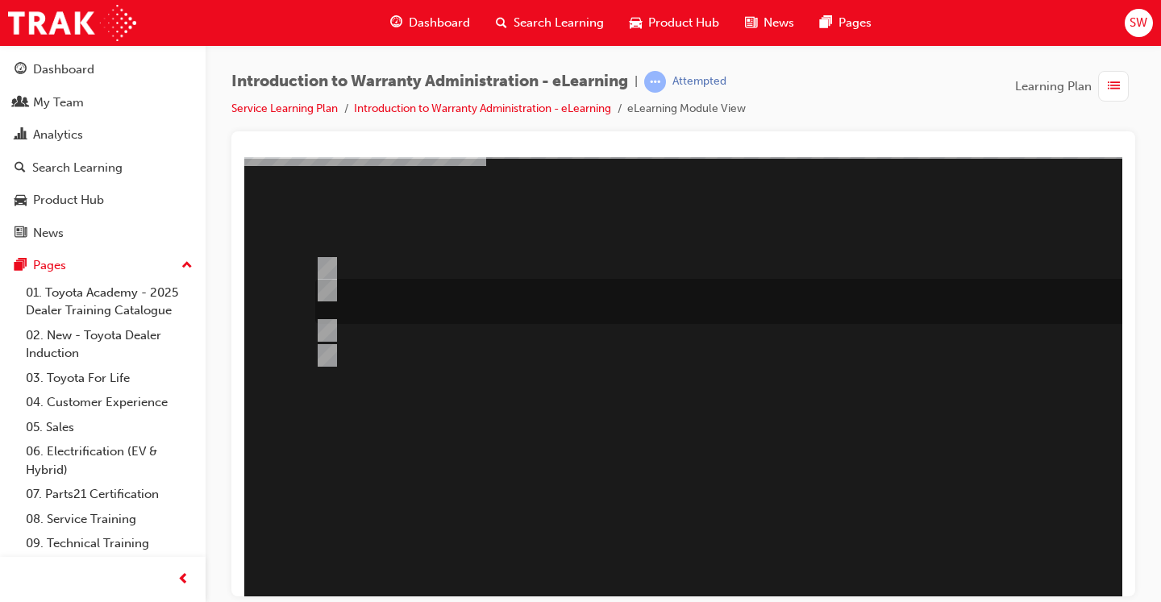
click at [502, 308] on div at bounding box center [730, 301] width 838 height 45
radio input "true"
click at [553, 432] on div at bounding box center [792, 334] width 1096 height 580
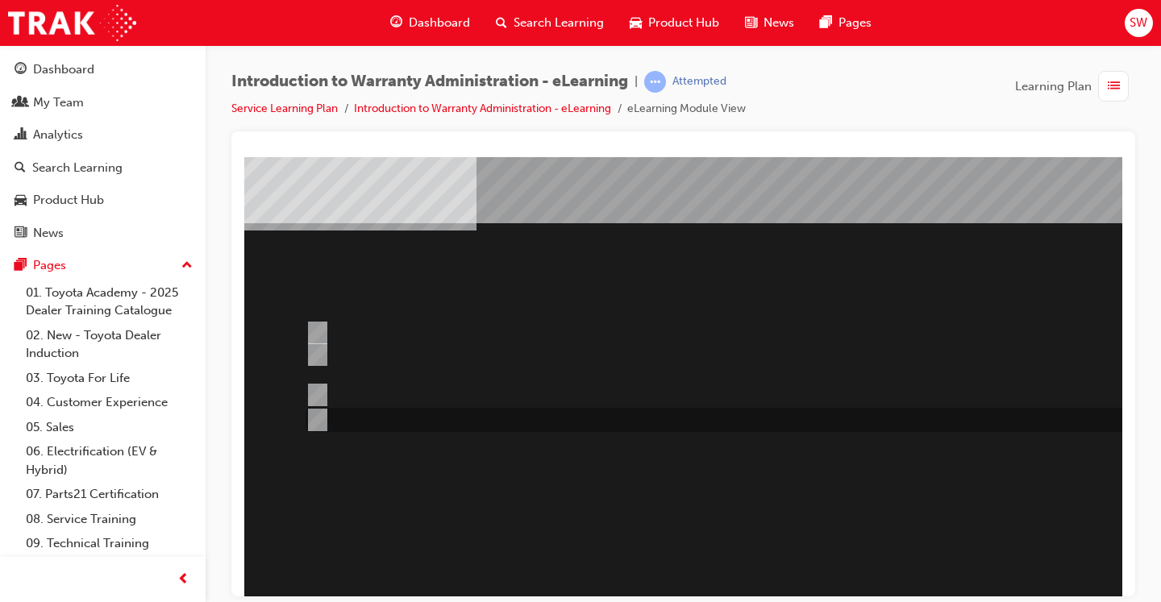
scroll to position [48, 9]
click at [531, 334] on div at bounding box center [721, 332] width 838 height 31
radio input "true"
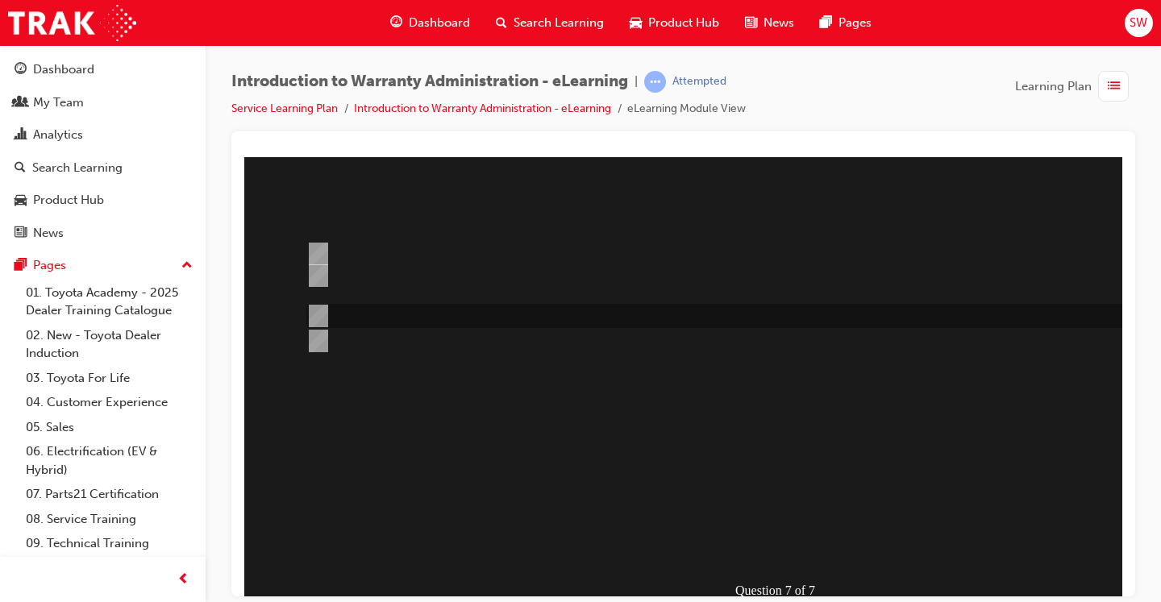
scroll to position [131, 8]
click at [737, 452] on div at bounding box center [784, 316] width 1096 height 580
click at [737, 455] on div "" at bounding box center [784, 489] width 1096 height 68
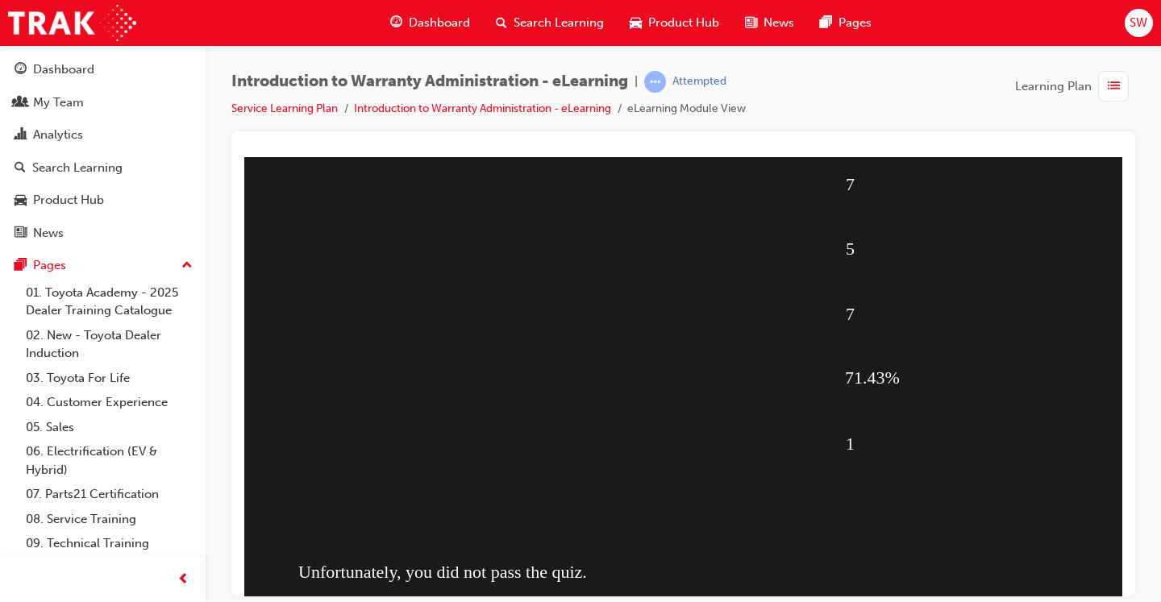
scroll to position [165, 0]
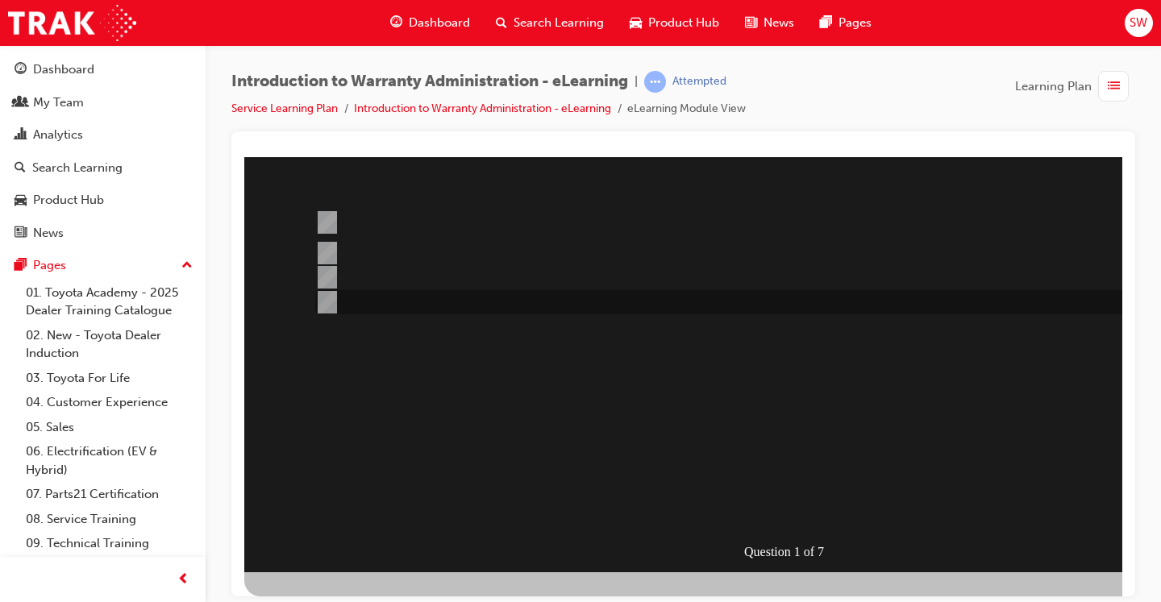
scroll to position [0, 0]
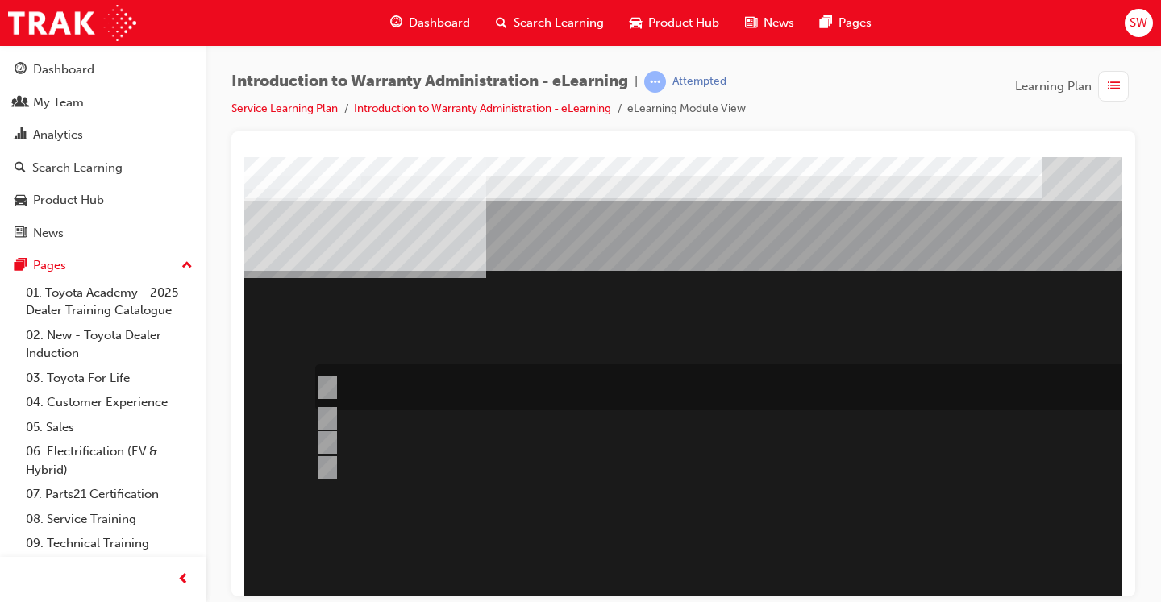
click at [531, 401] on div at bounding box center [730, 387] width 838 height 46
radio input "true"
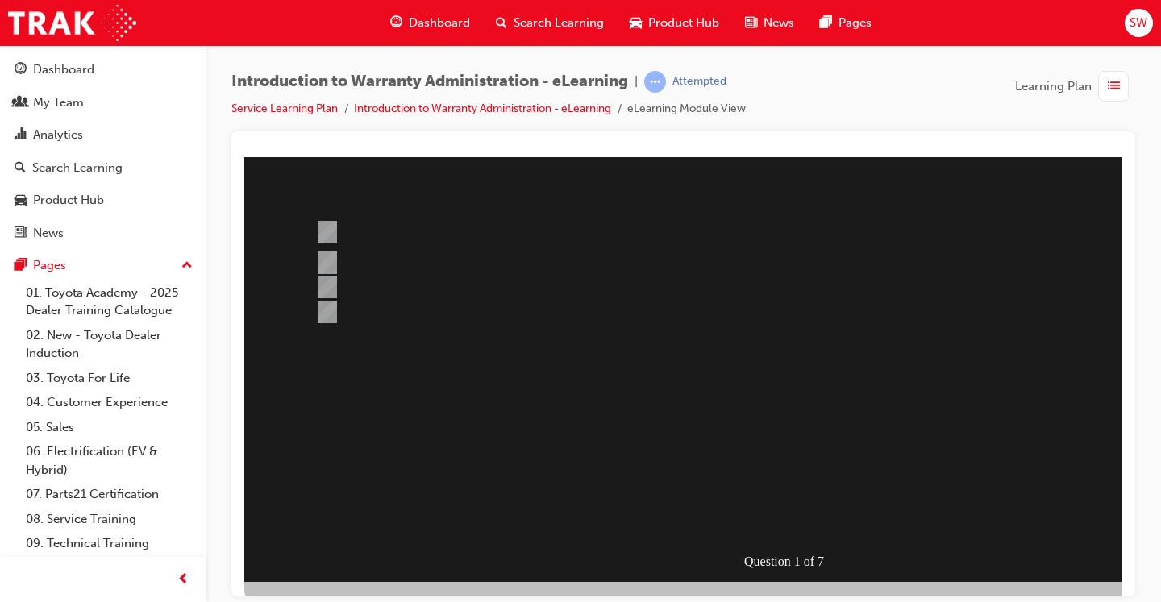
scroll to position [159, 0]
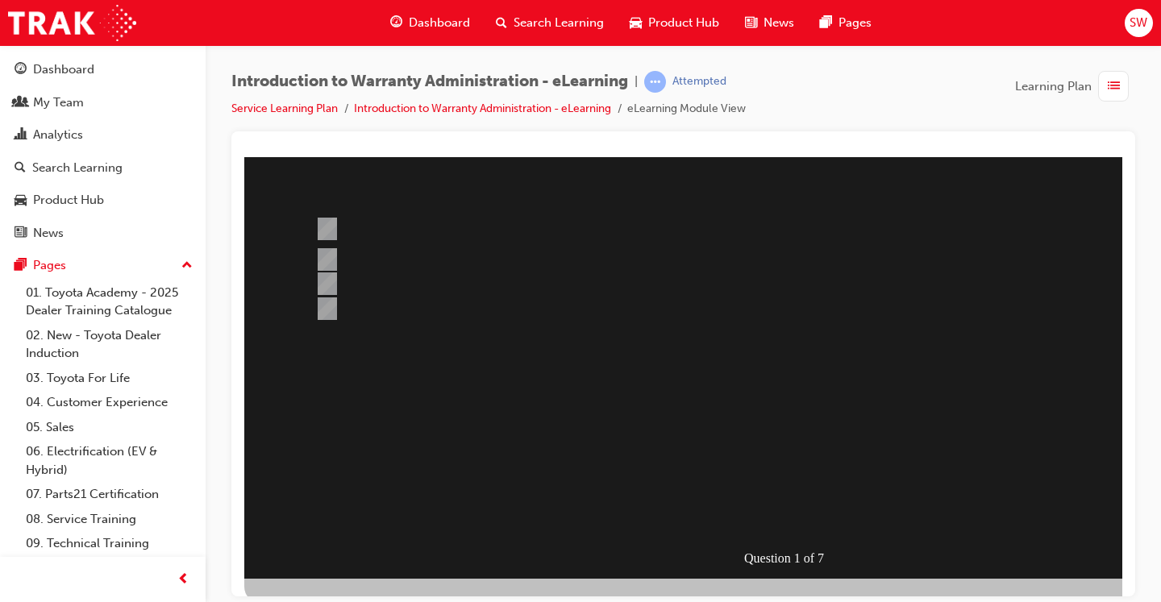
click at [758, 518] on div at bounding box center [792, 288] width 1096 height 580
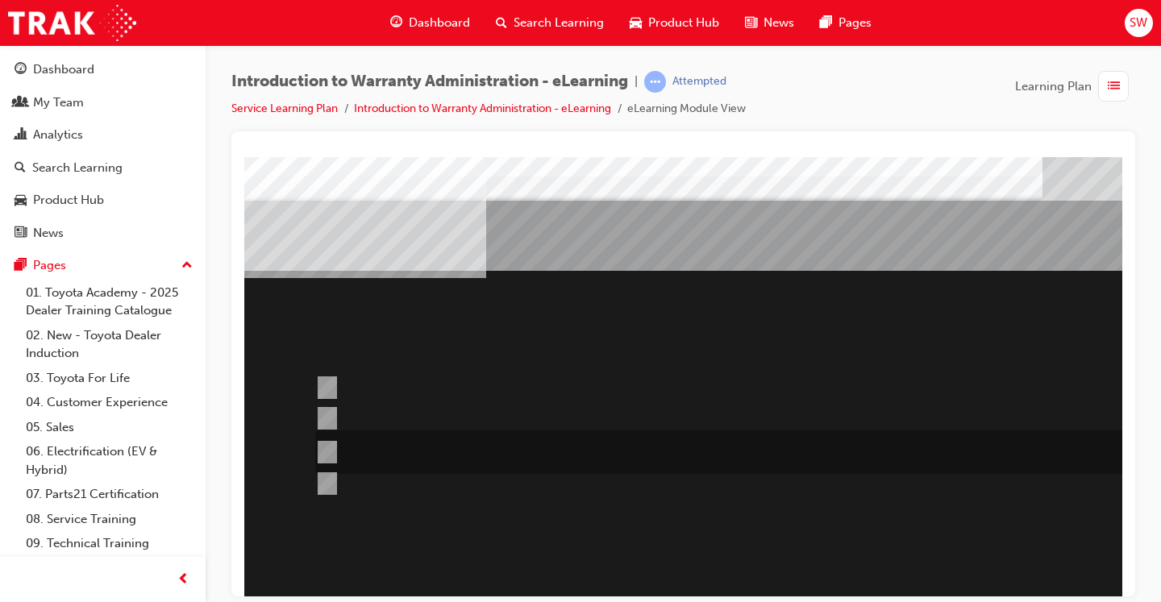
click at [519, 459] on div at bounding box center [730, 452] width 838 height 44
radio input "true"
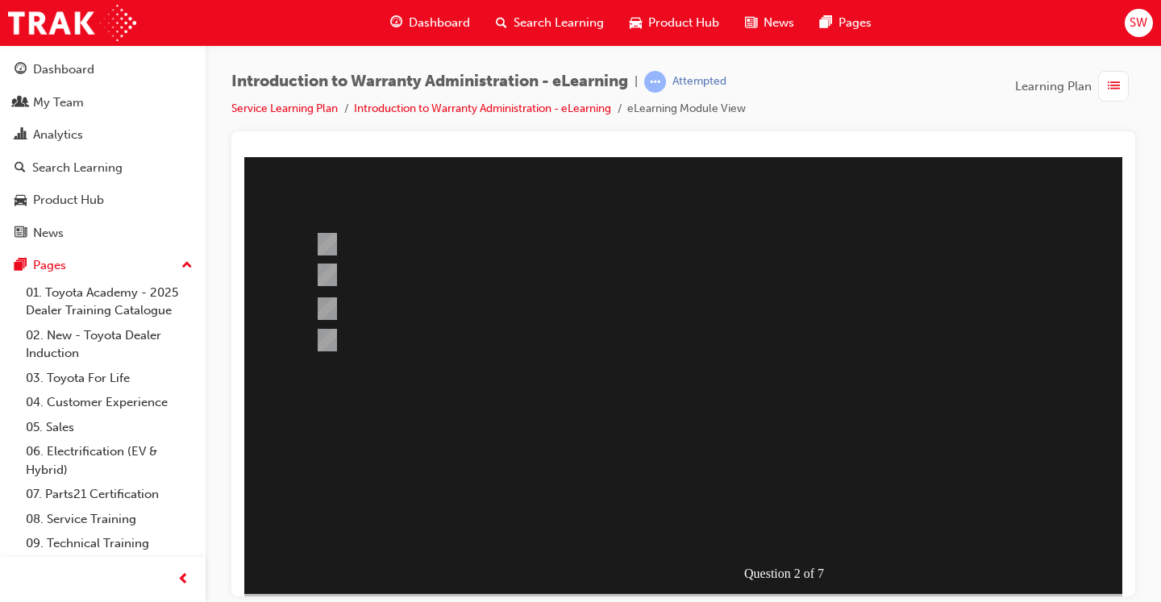
scroll to position [156, 0]
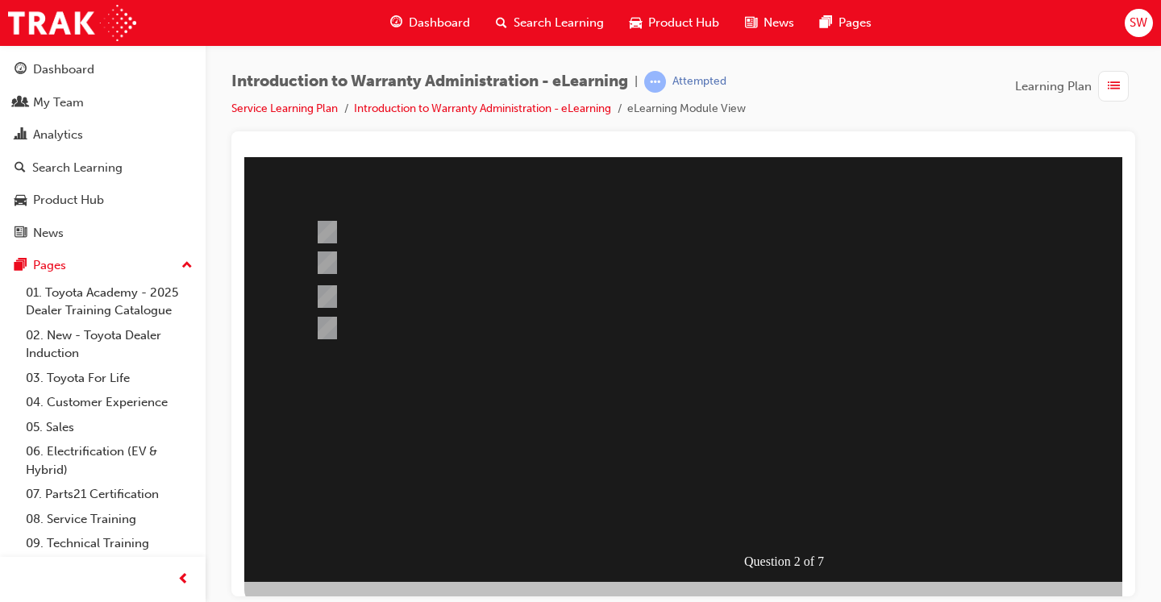
click at [752, 476] on div at bounding box center [792, 291] width 1096 height 580
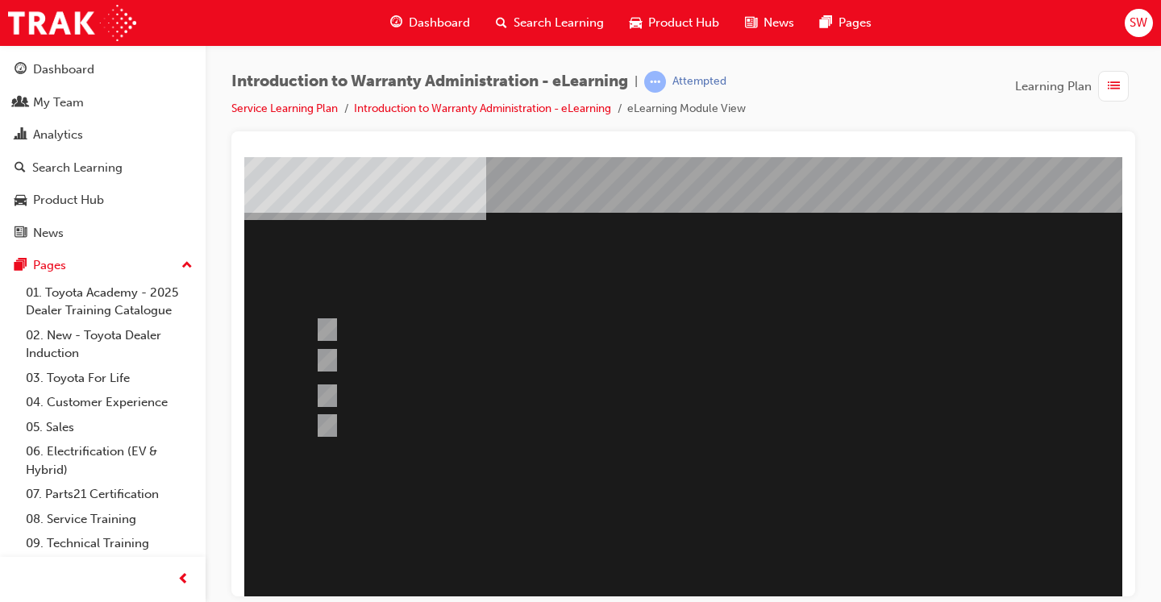
scroll to position [59, 0]
click at [550, 403] on div at bounding box center [730, 395] width 838 height 46
radio input "true"
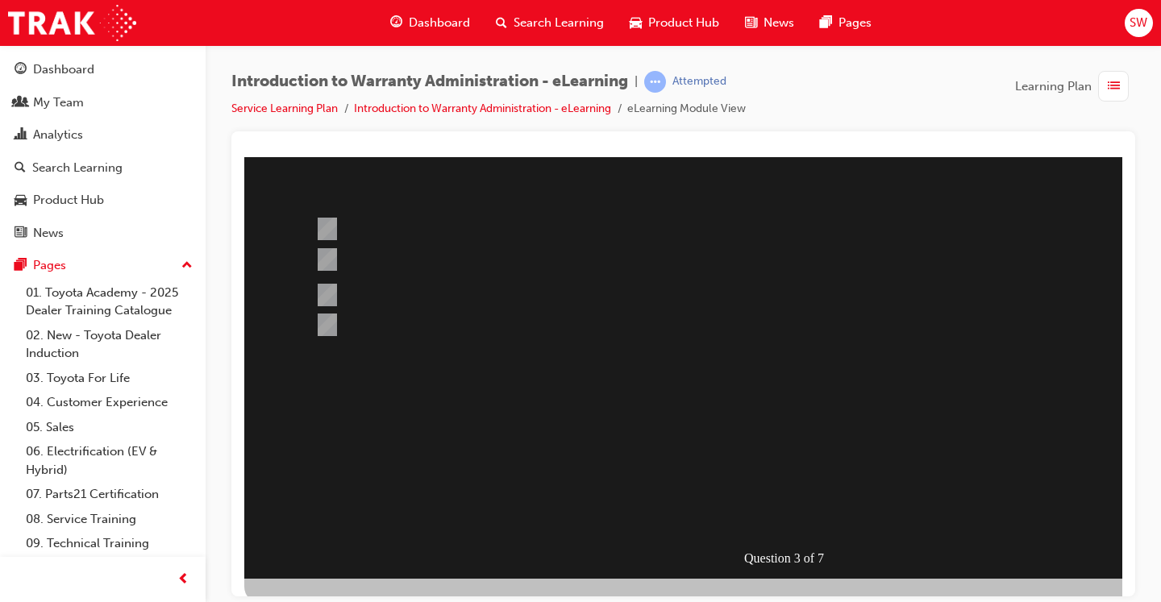
scroll to position [164, 0]
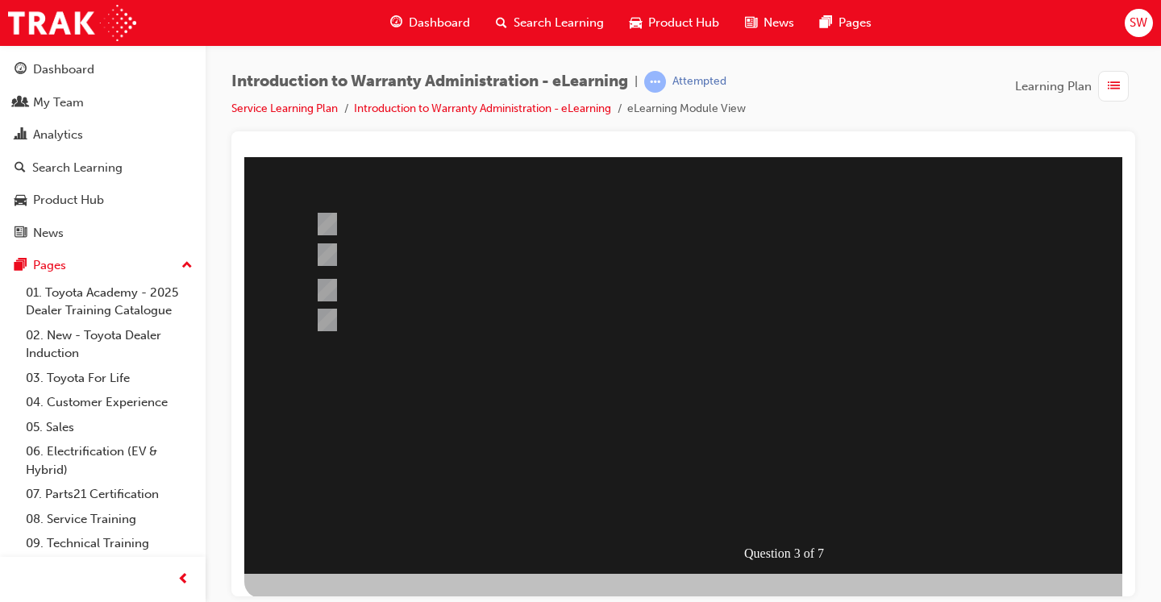
click at [773, 515] on div at bounding box center [792, 283] width 1096 height 580
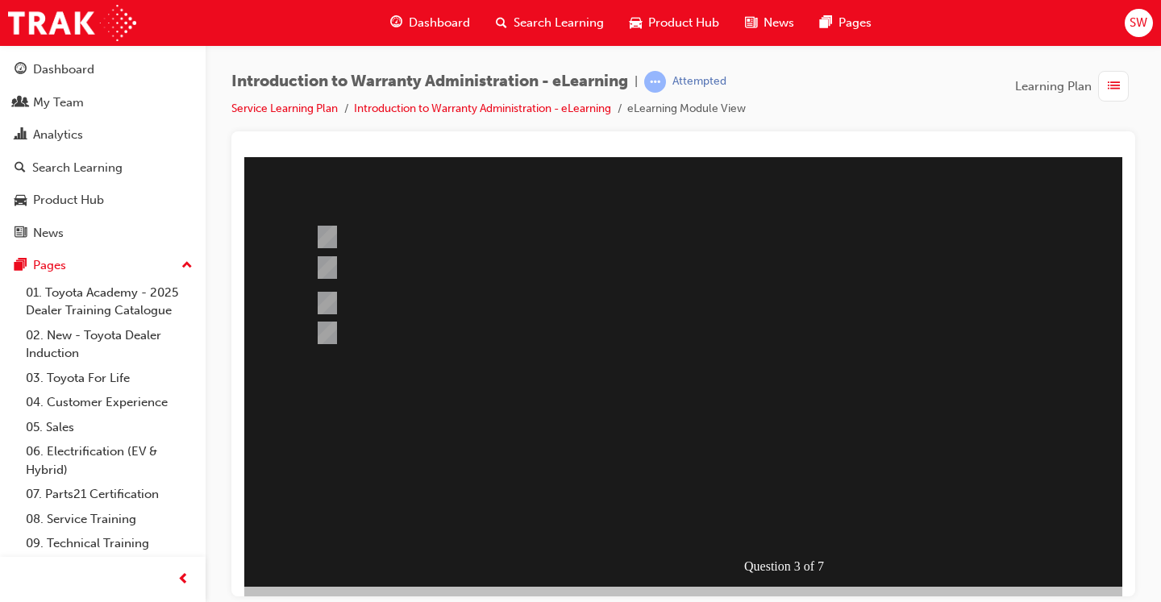
scroll to position [145, 0]
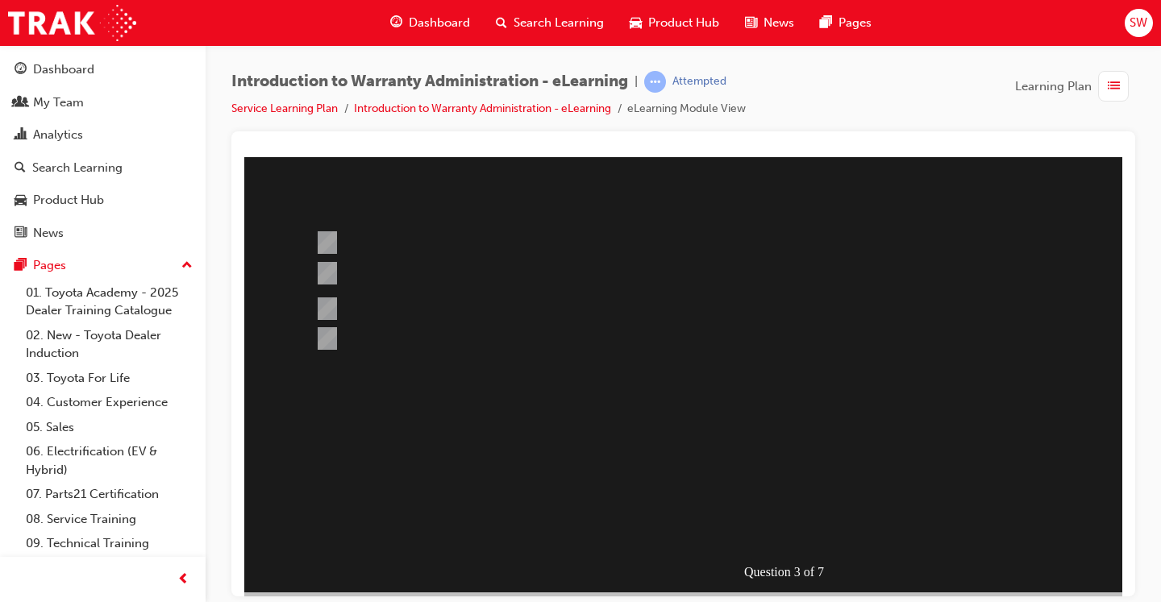
click at [758, 455] on div "" at bounding box center [636, 431] width 785 height 48
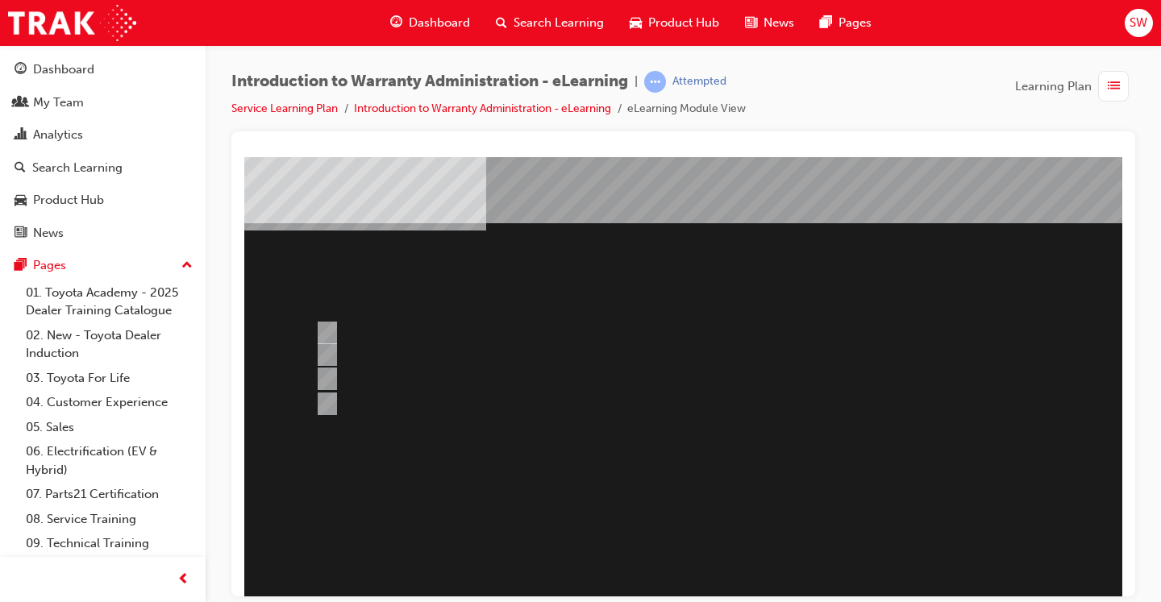
scroll to position [50, 0]
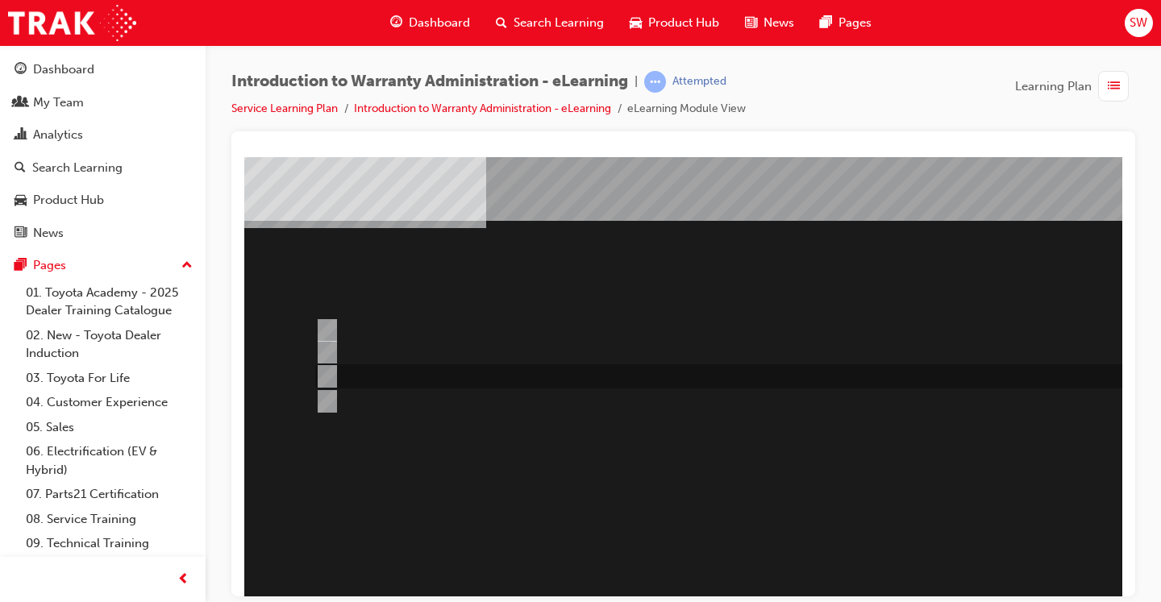
click at [579, 378] on div at bounding box center [730, 376] width 838 height 24
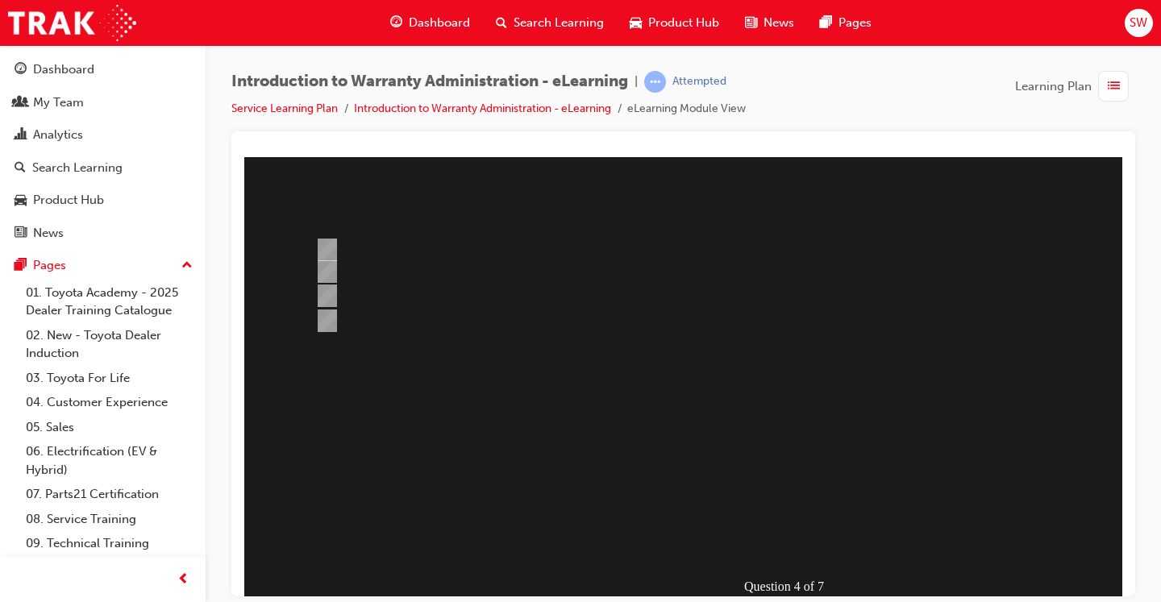
scroll to position [143, 0]
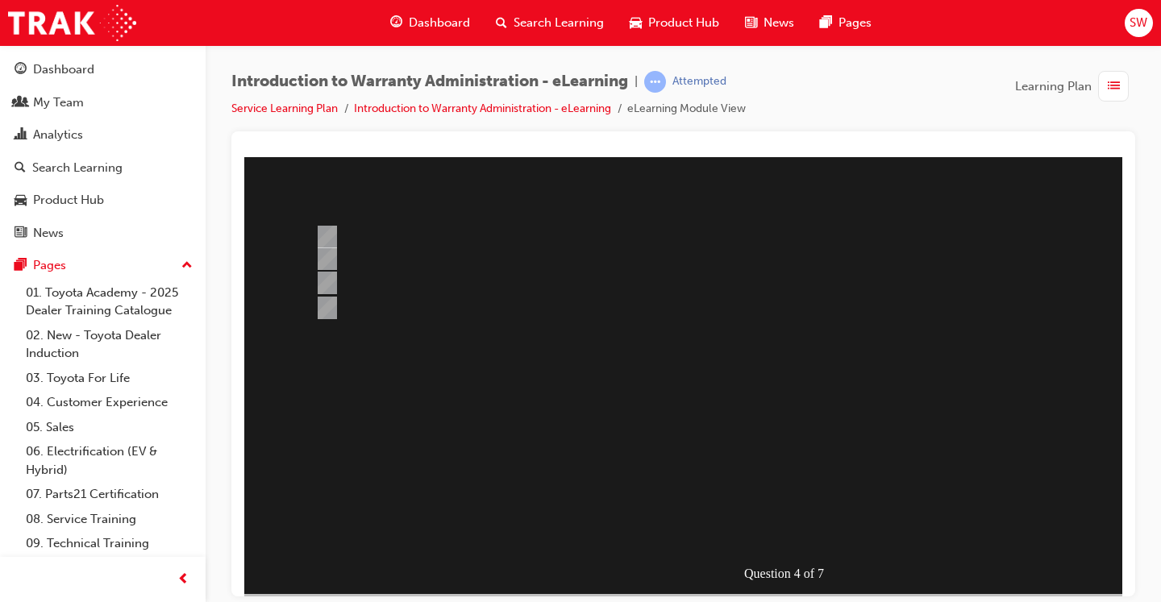
click at [634, 457] on div at bounding box center [792, 303] width 1096 height 580
click at [523, 313] on div at bounding box center [730, 308] width 838 height 24
radio input "false"
radio input "true"
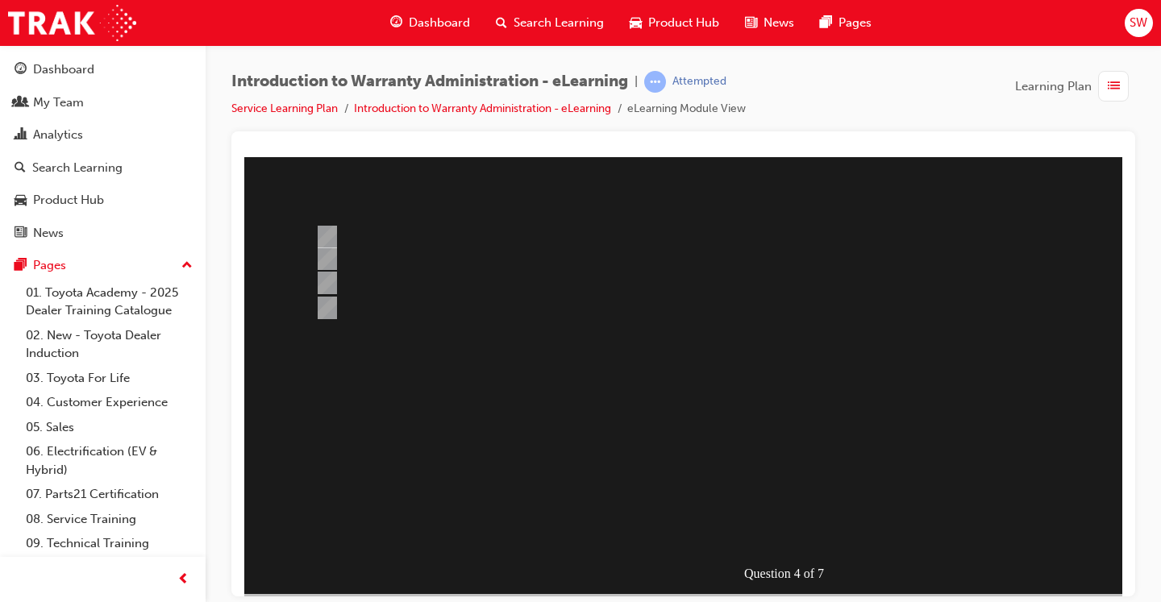
click at [734, 464] on div at bounding box center [792, 303] width 1096 height 580
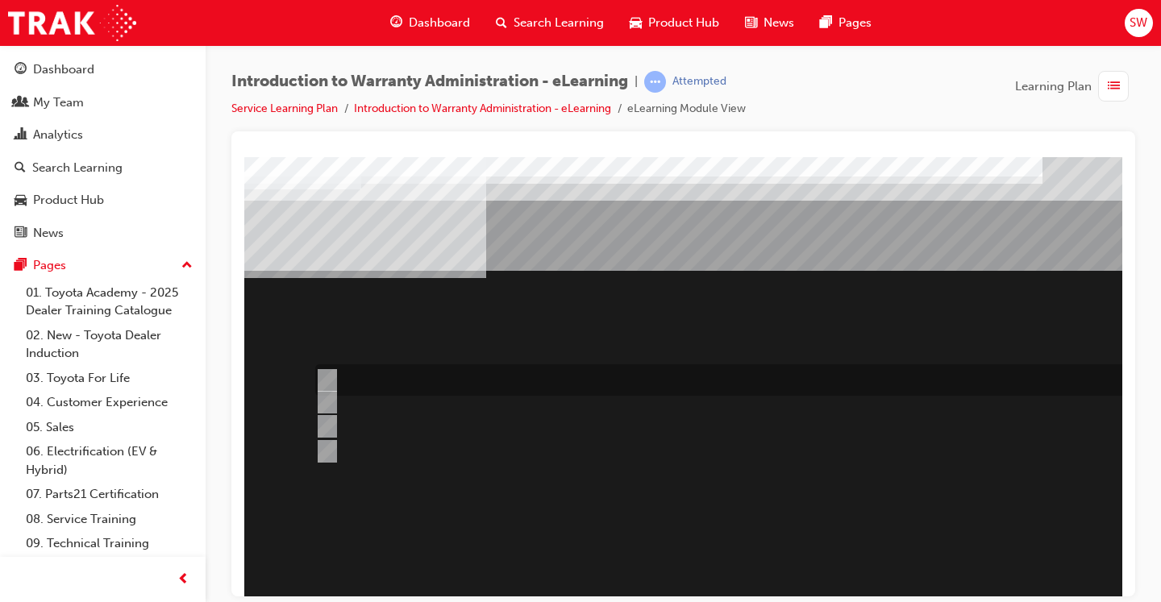
click at [613, 378] on div at bounding box center [730, 379] width 838 height 31
radio input "true"
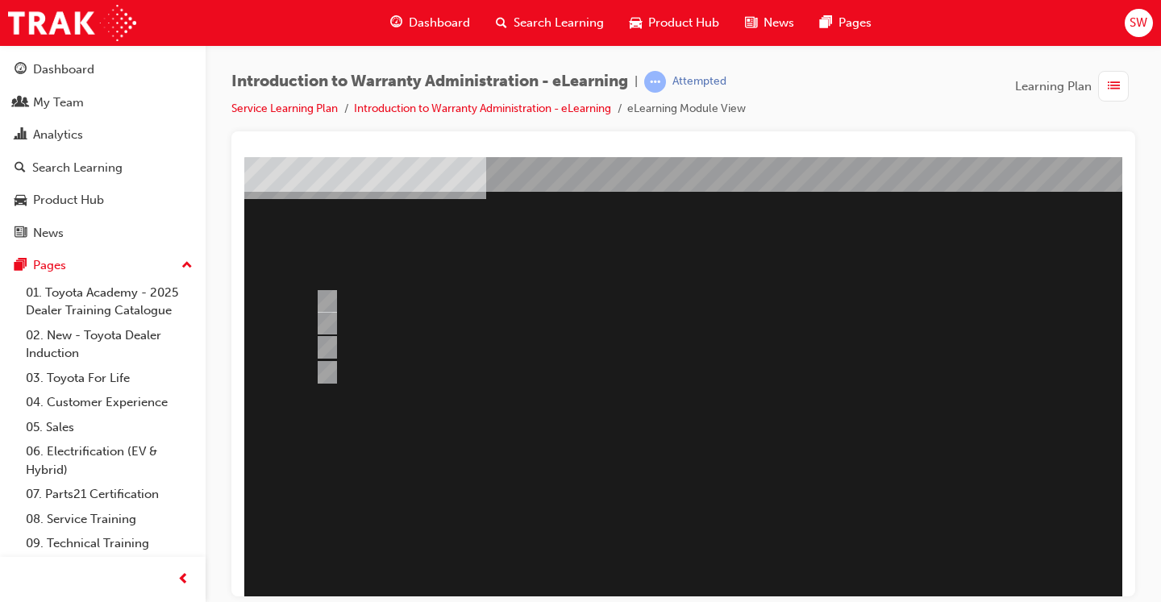
scroll to position [135, 0]
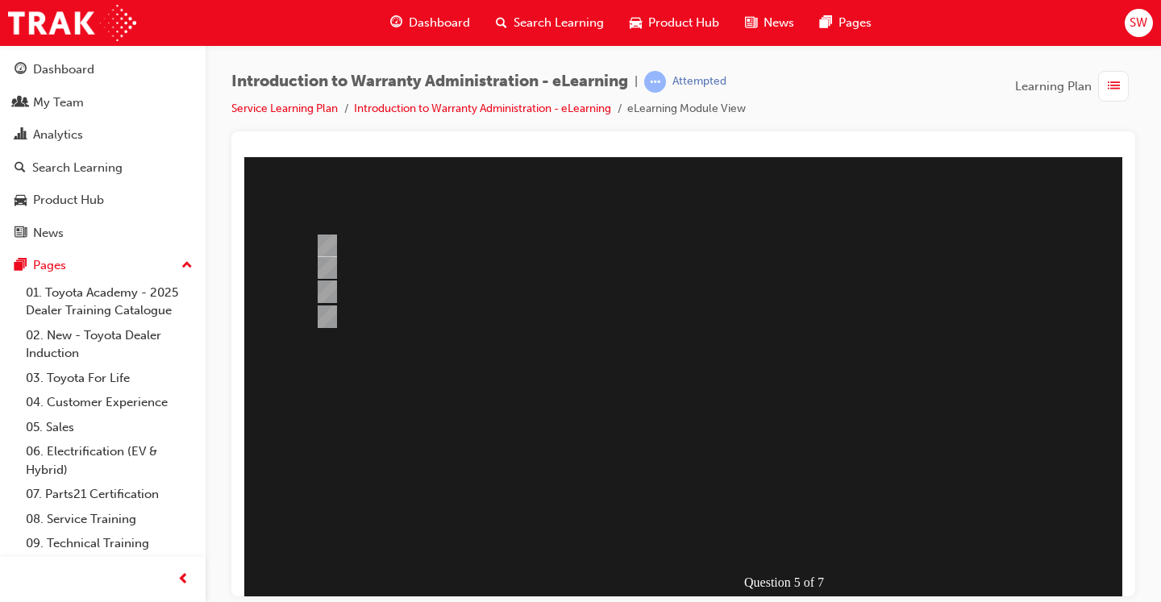
click at [611, 435] on div at bounding box center [792, 312] width 1096 height 580
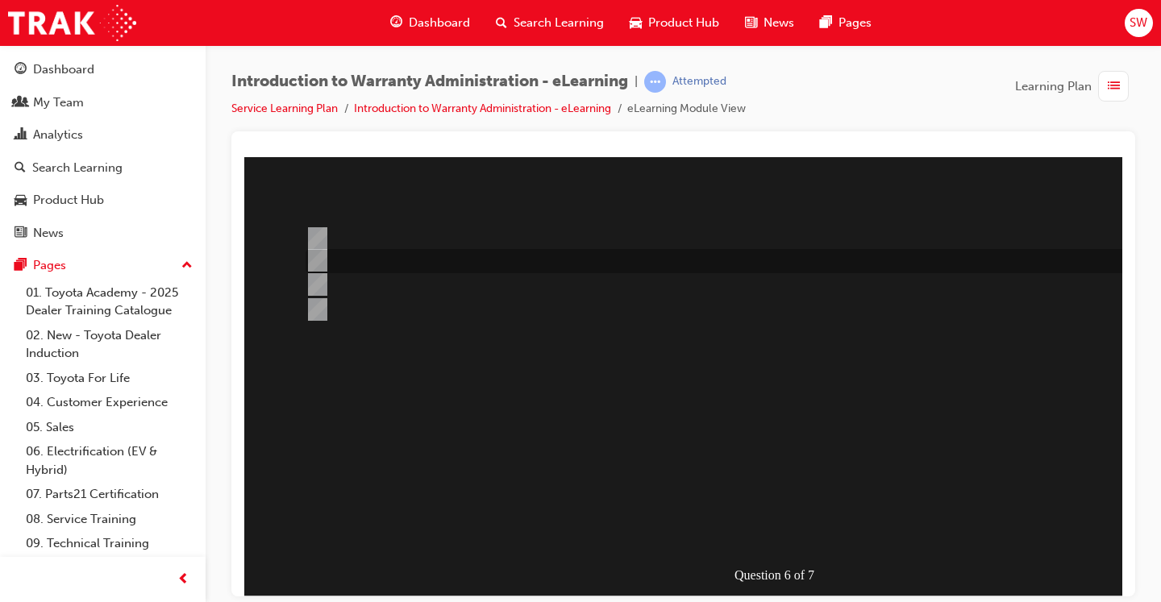
click at [484, 269] on div at bounding box center [720, 261] width 838 height 24
radio input "true"
click at [704, 480] on div at bounding box center [783, 305] width 1096 height 580
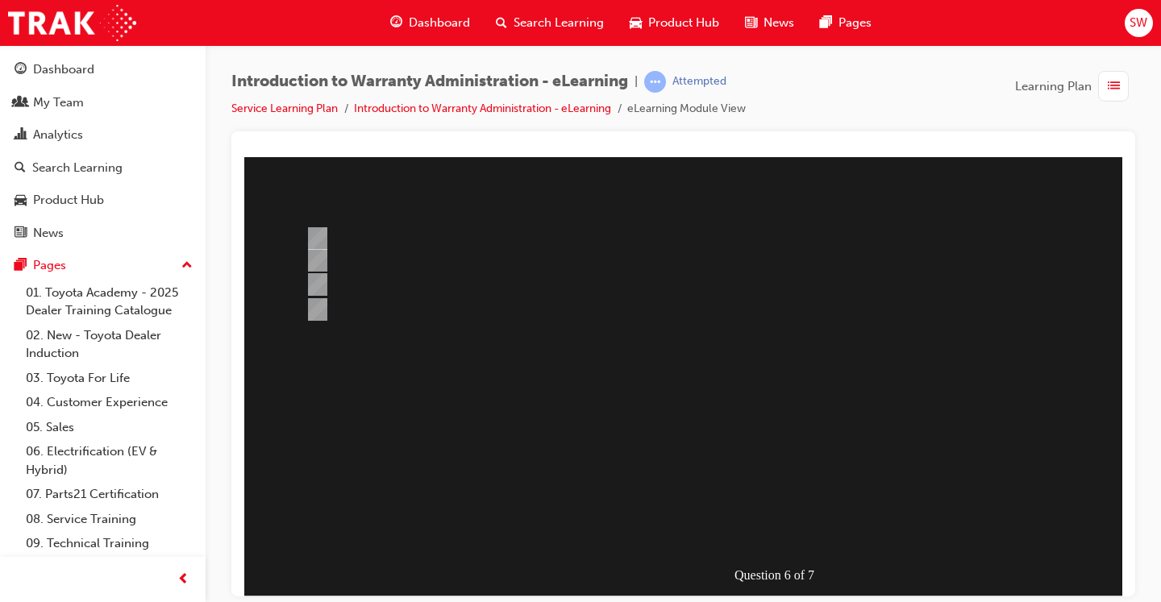
scroll to position [0, 0]
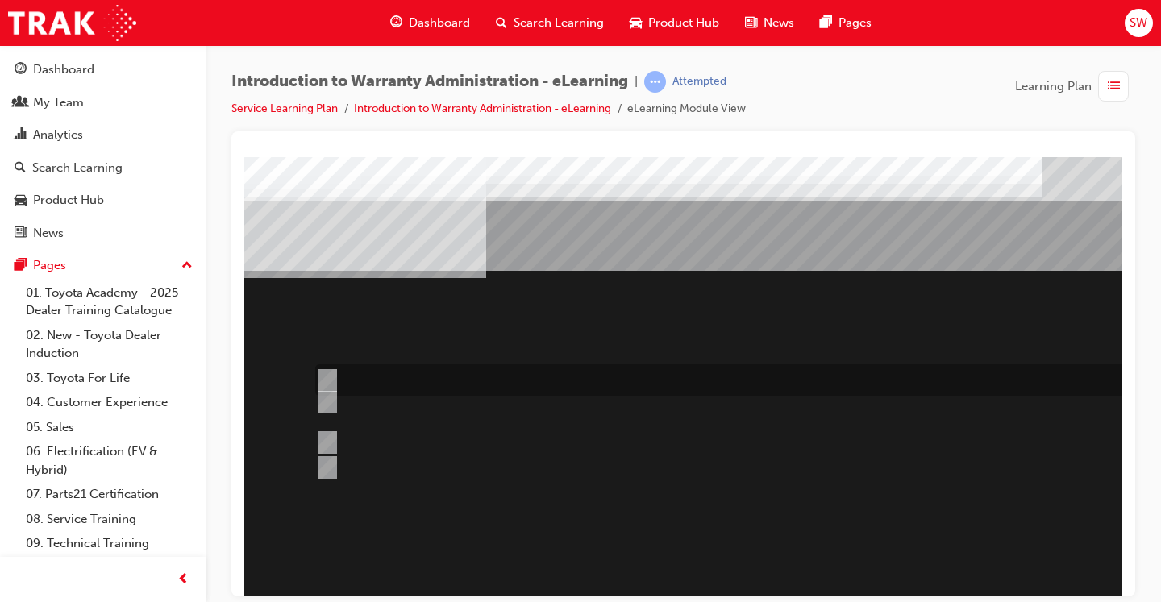
click at [592, 375] on div at bounding box center [730, 379] width 838 height 31
radio input "true"
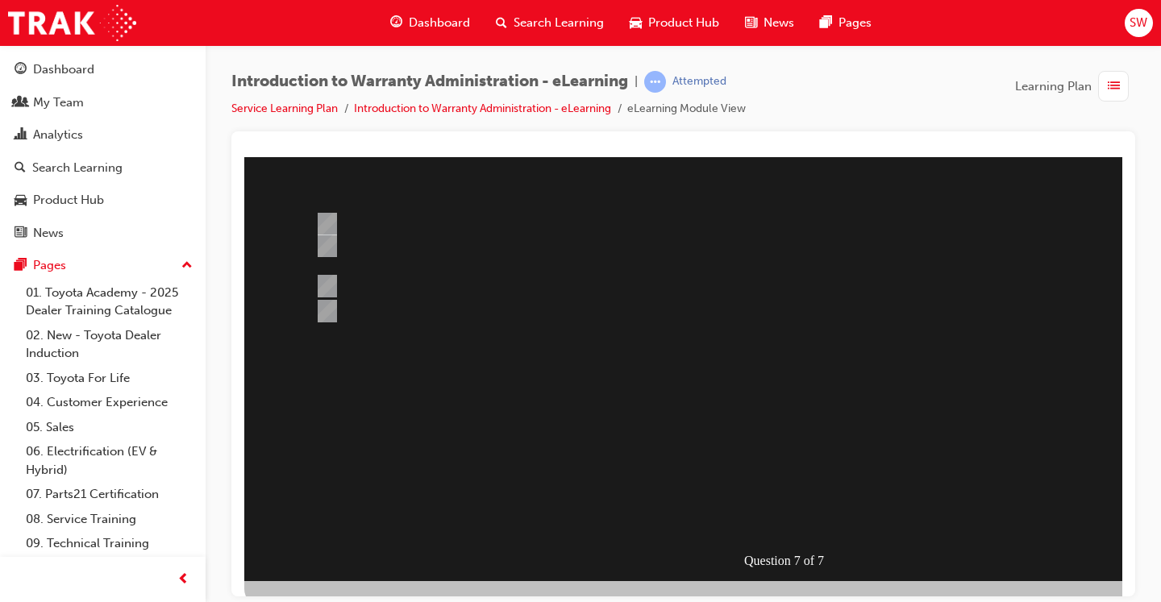
scroll to position [157, 0]
click at [770, 534] on div "Question 7 of 7" at bounding box center [792, 289] width 1096 height 580
click at [812, 521] on div at bounding box center [792, 289] width 1096 height 580
click at [807, 428] on div "" at bounding box center [636, 404] width 785 height 48
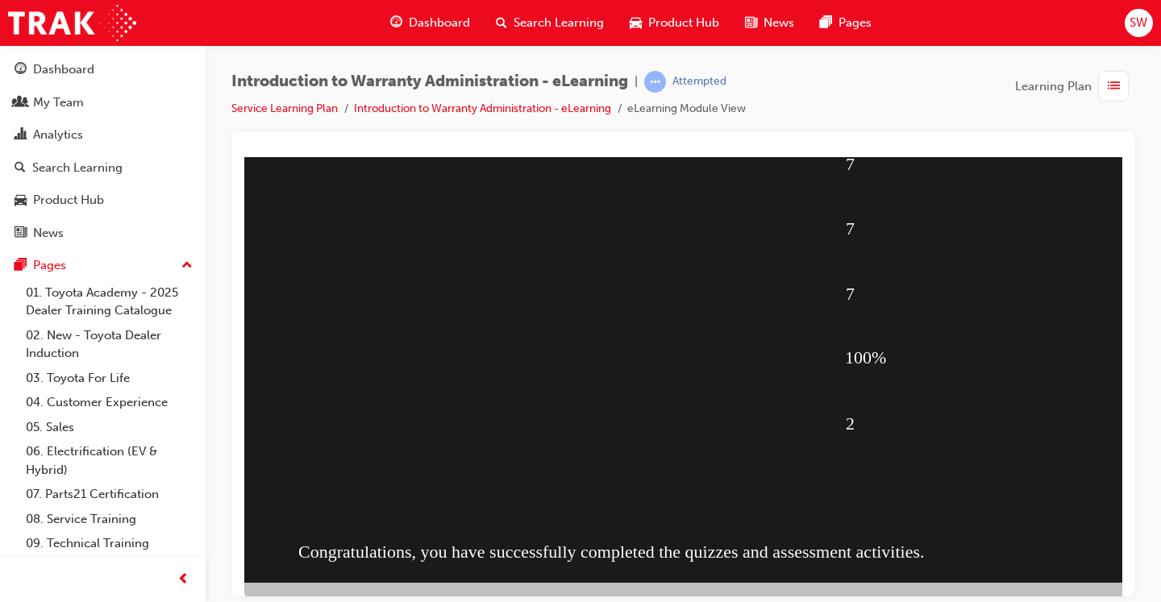
scroll to position [165, 0]
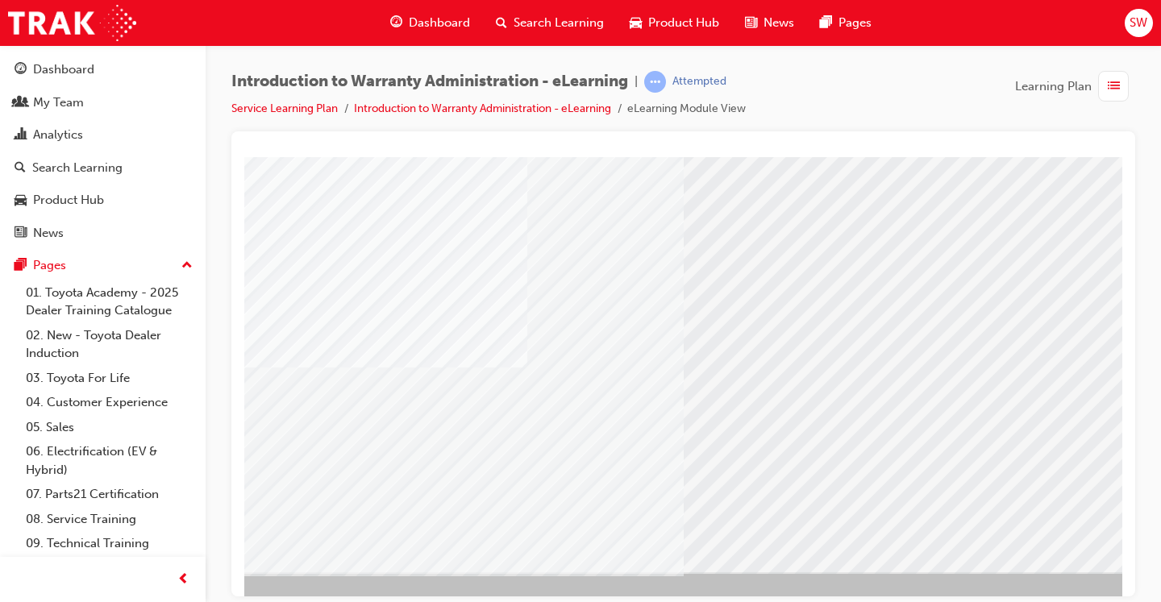
scroll to position [165, 218]
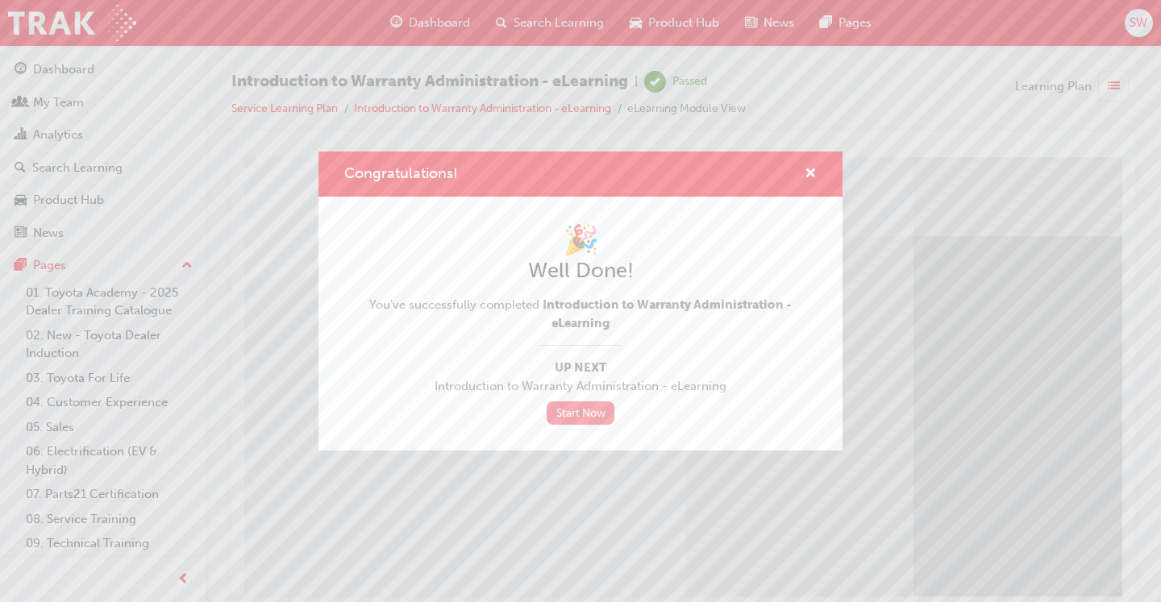
click at [588, 411] on link "Start Now" at bounding box center [580, 412] width 68 height 23
click at [575, 409] on link "Start Now" at bounding box center [580, 412] width 68 height 23
click at [808, 175] on span "cross-icon" at bounding box center [810, 175] width 12 height 15
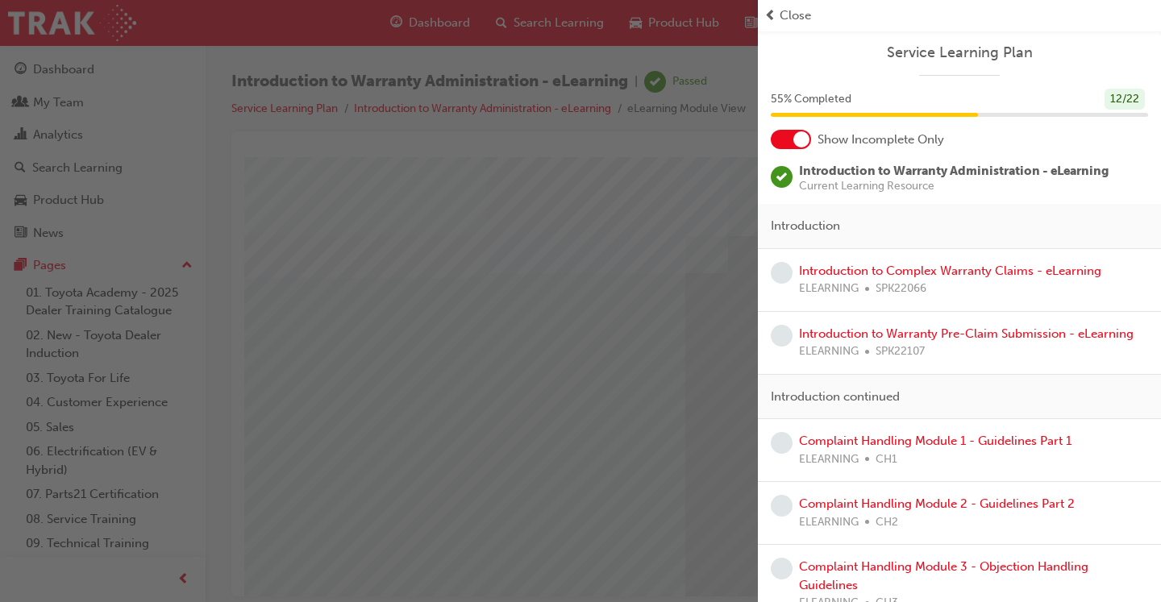
click at [808, 147] on div at bounding box center [790, 139] width 40 height 19
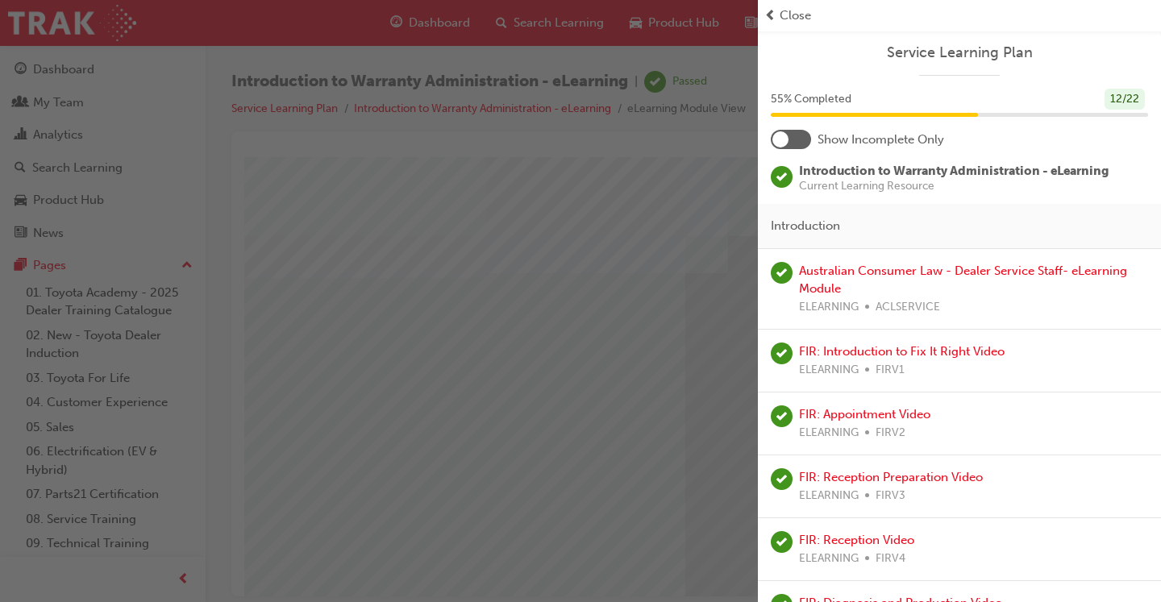
click at [795, 136] on div at bounding box center [790, 139] width 40 height 19
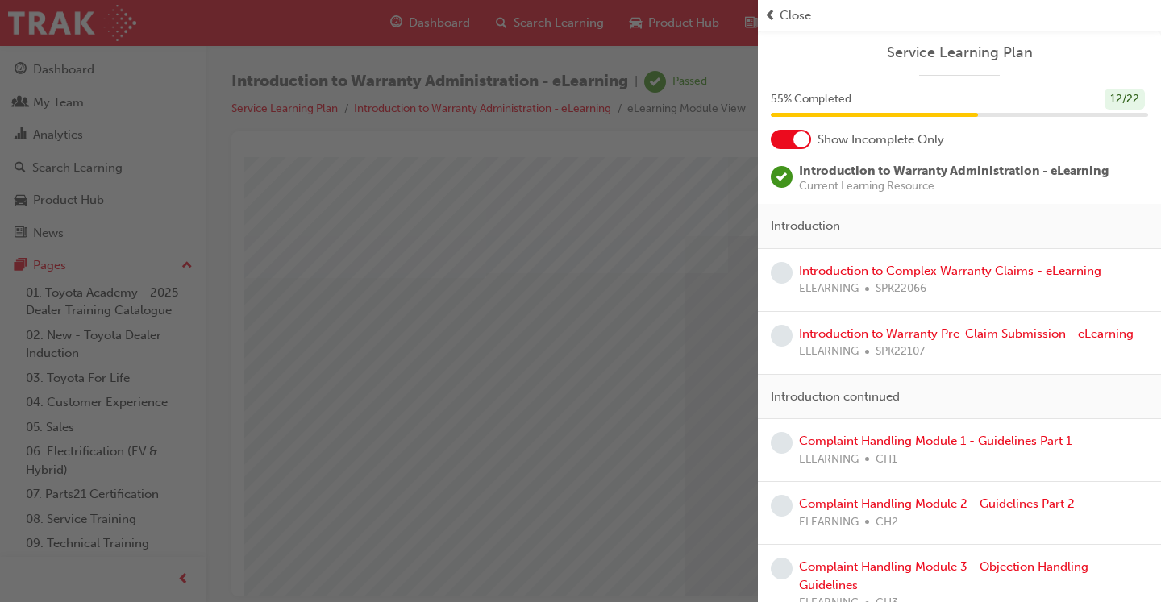
click at [671, 302] on div "button" at bounding box center [379, 301] width 758 height 602
